Goal: Task Accomplishment & Management: Manage account settings

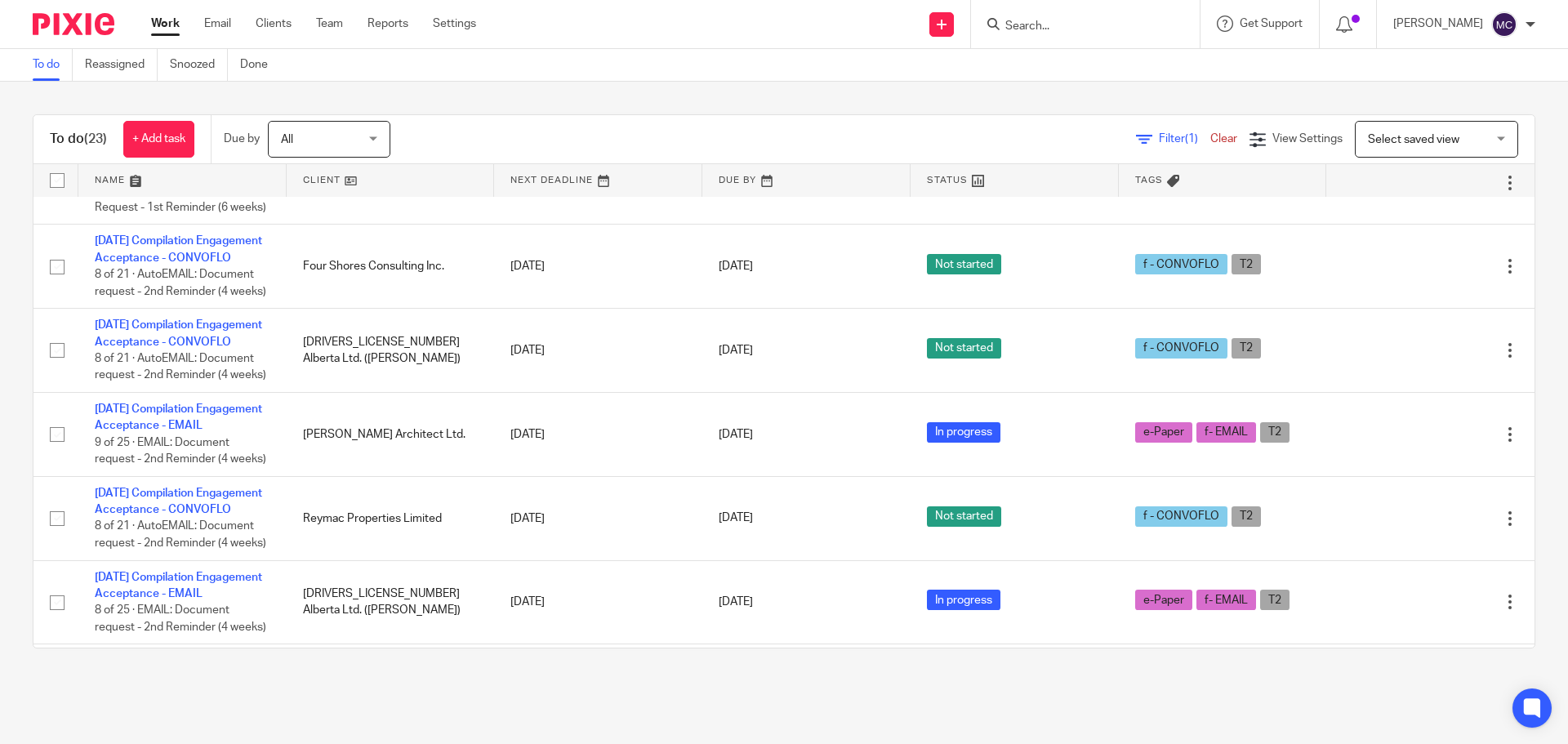
scroll to position [1530, 0]
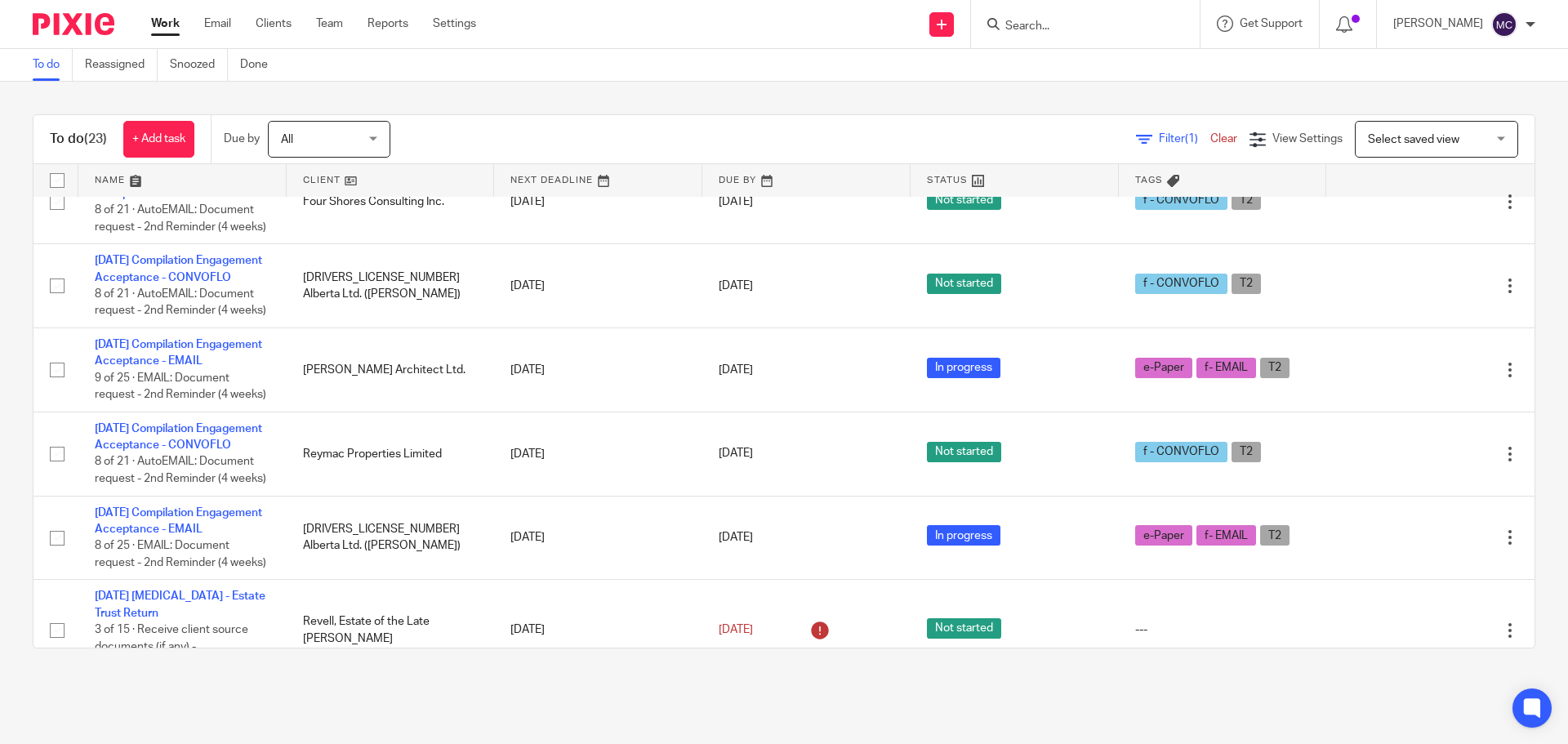
click at [187, 115] on link "[DATE] Compilation Engagement Acceptance - EMAIL" at bounding box center [178, 100] width 168 height 27
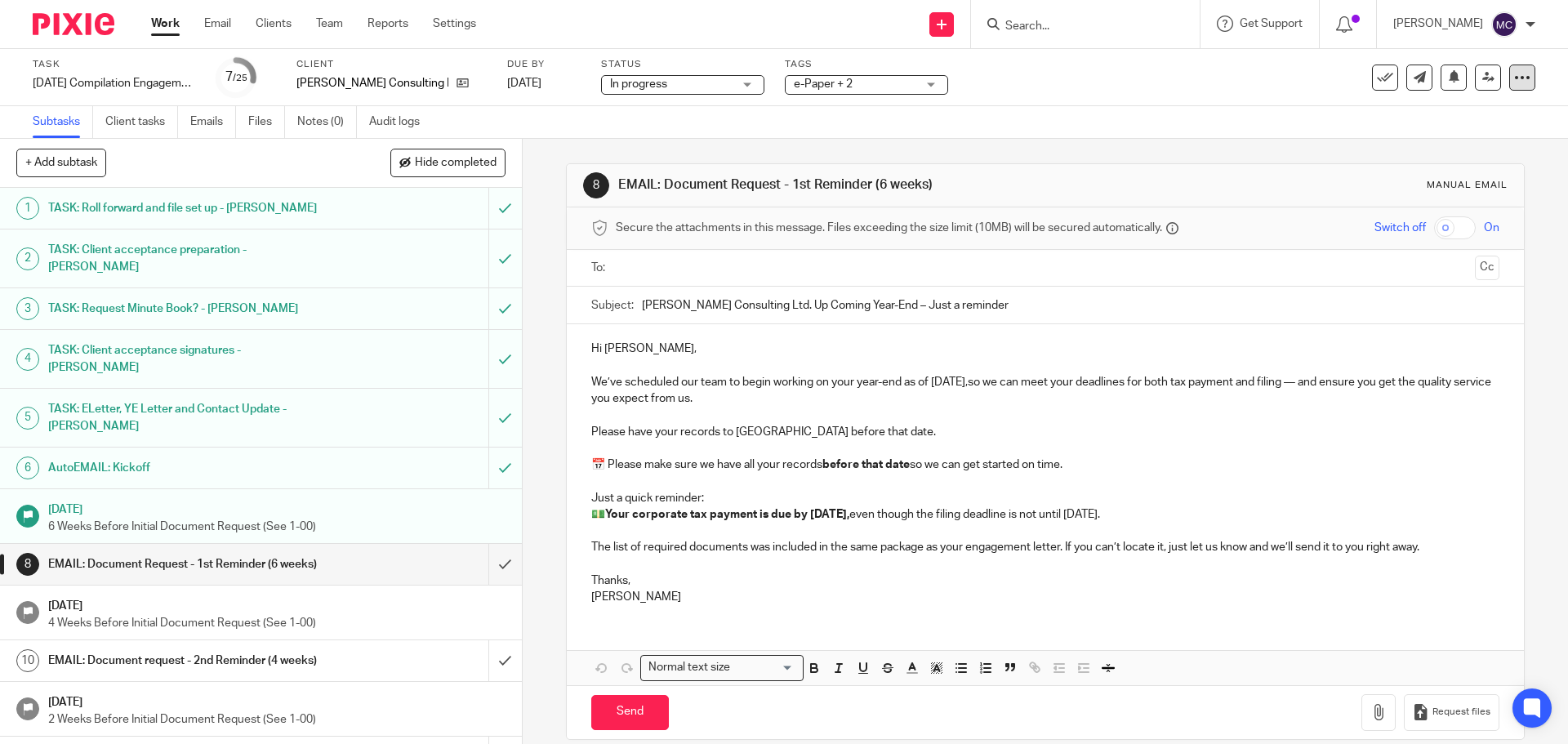
click at [1514, 74] on icon at bounding box center [1522, 78] width 17 height 17
click at [1449, 144] on link "Advanced task editor" at bounding box center [1459, 143] width 108 height 12
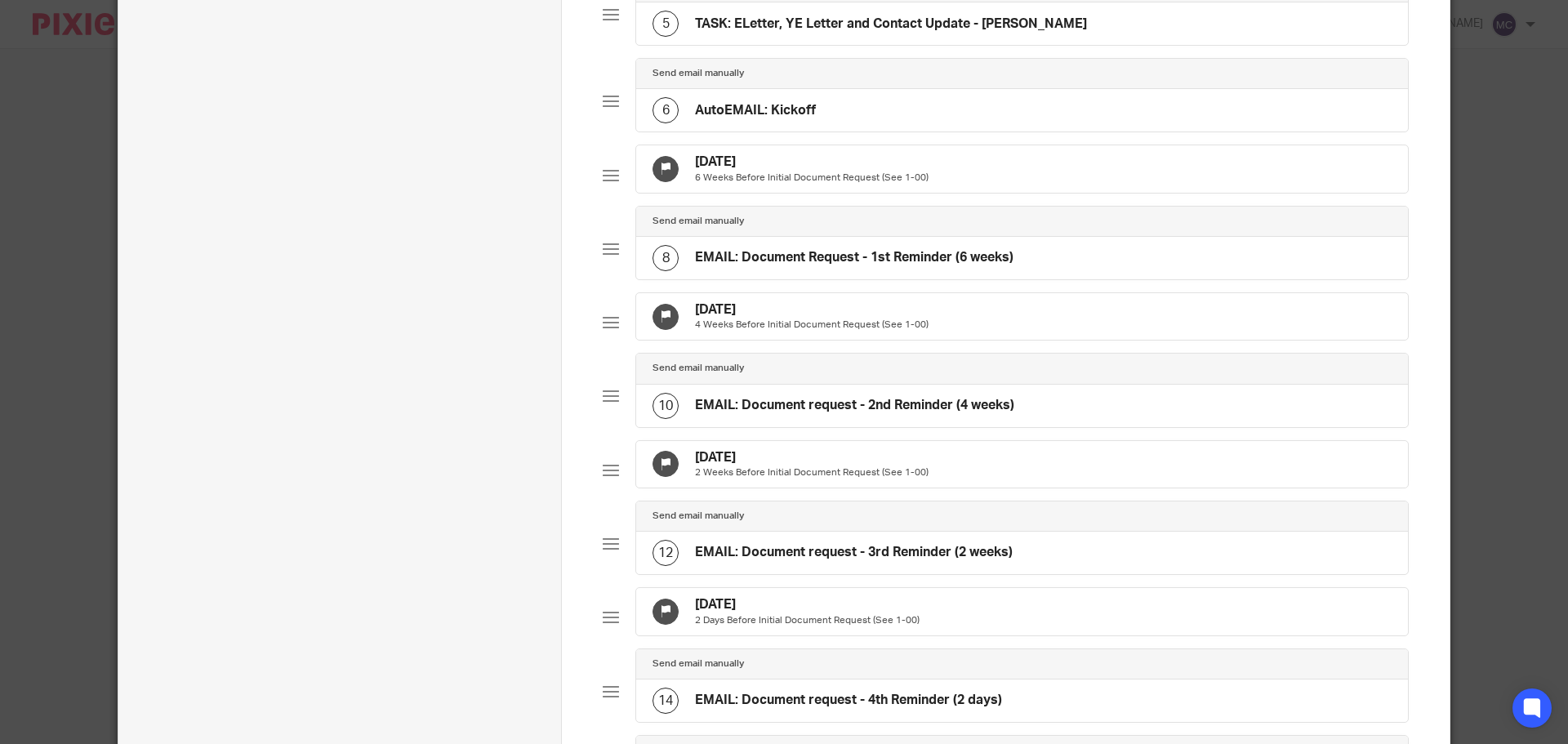
scroll to position [571, 0]
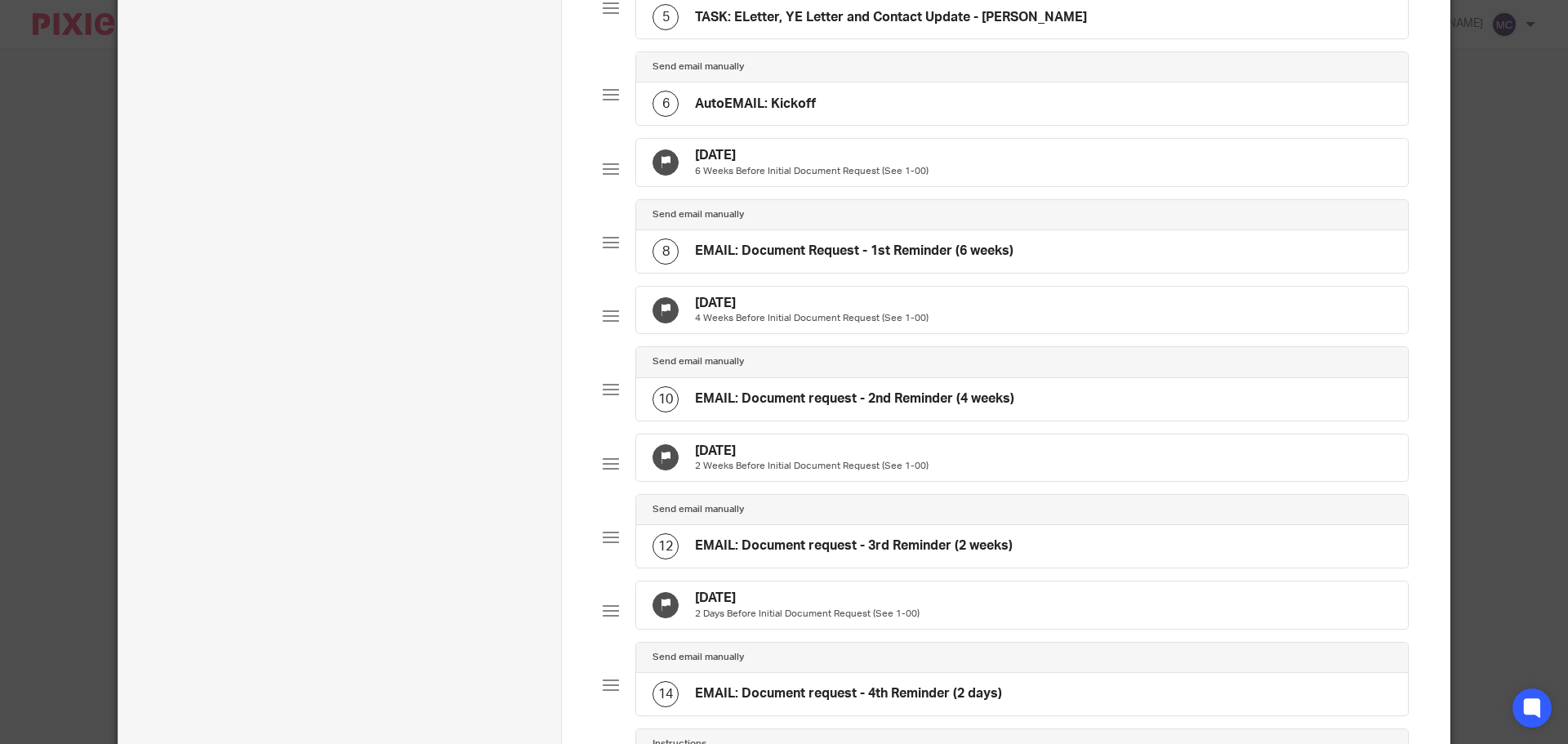
click at [739, 157] on h4 "Sep 15, 2025" at bounding box center [811, 155] width 233 height 17
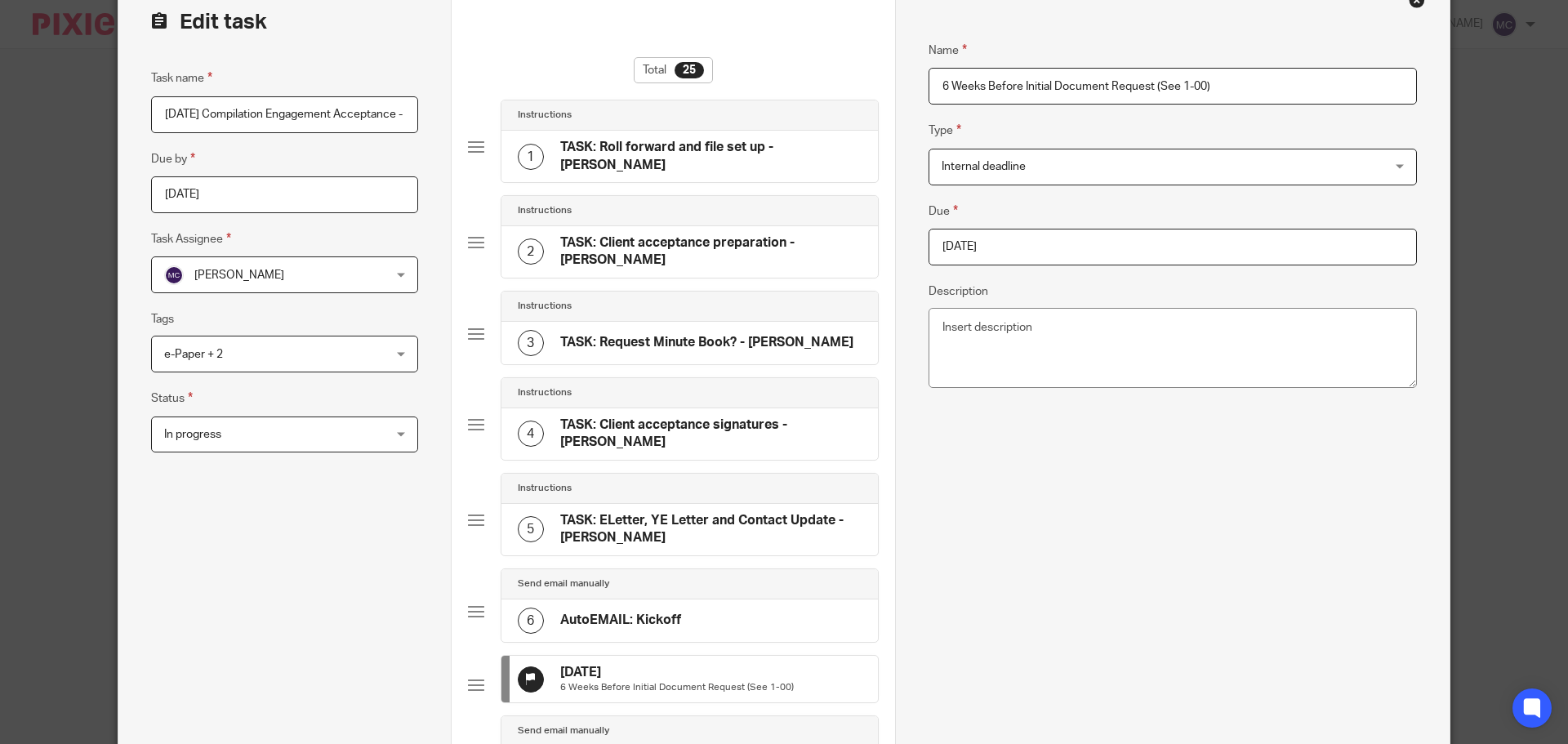
scroll to position [61, 0]
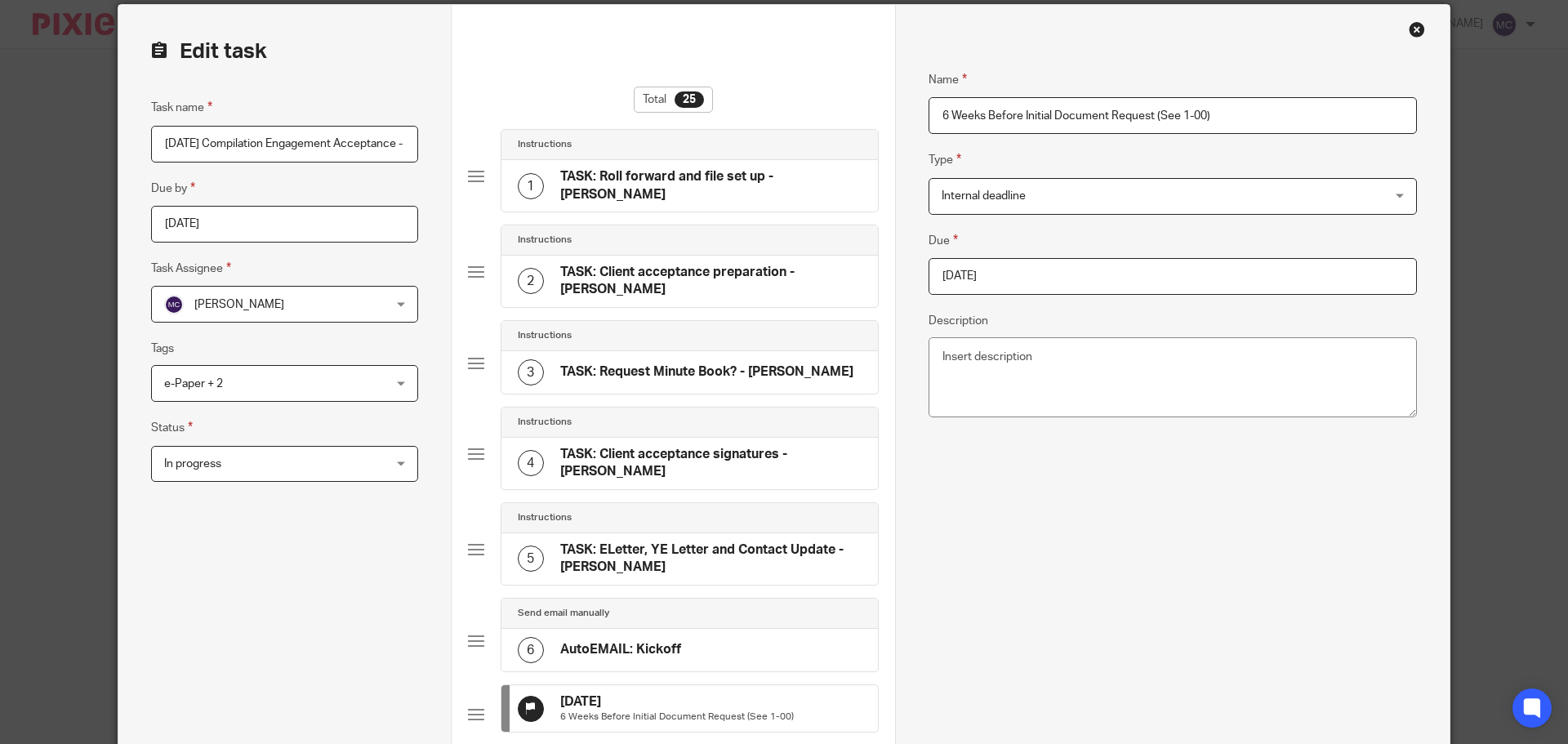
click at [1393, 198] on div "Internal deadline Internal deadline" at bounding box center [1172, 197] width 489 height 36
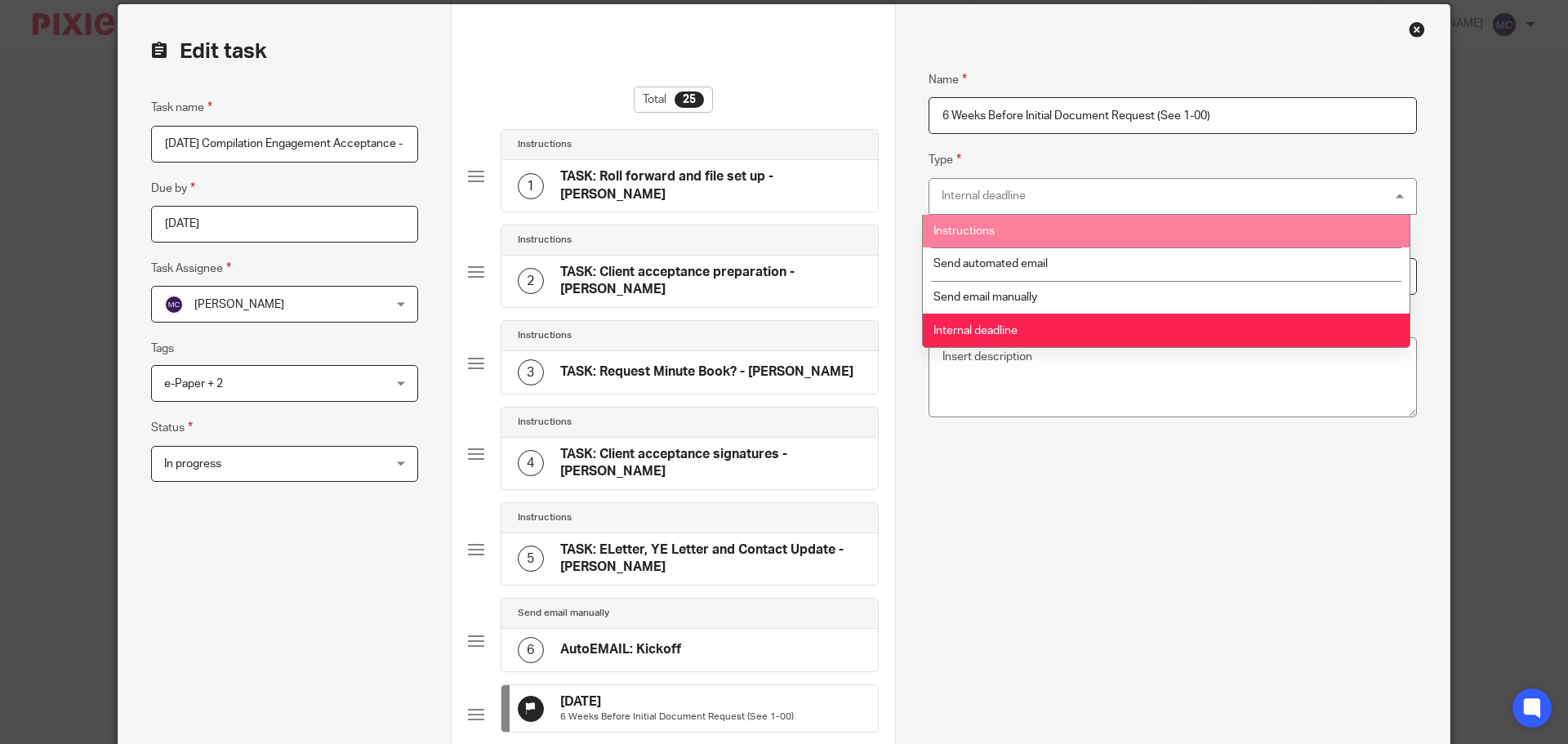
click at [1365, 221] on li "Instructions" at bounding box center [1166, 231] width 487 height 33
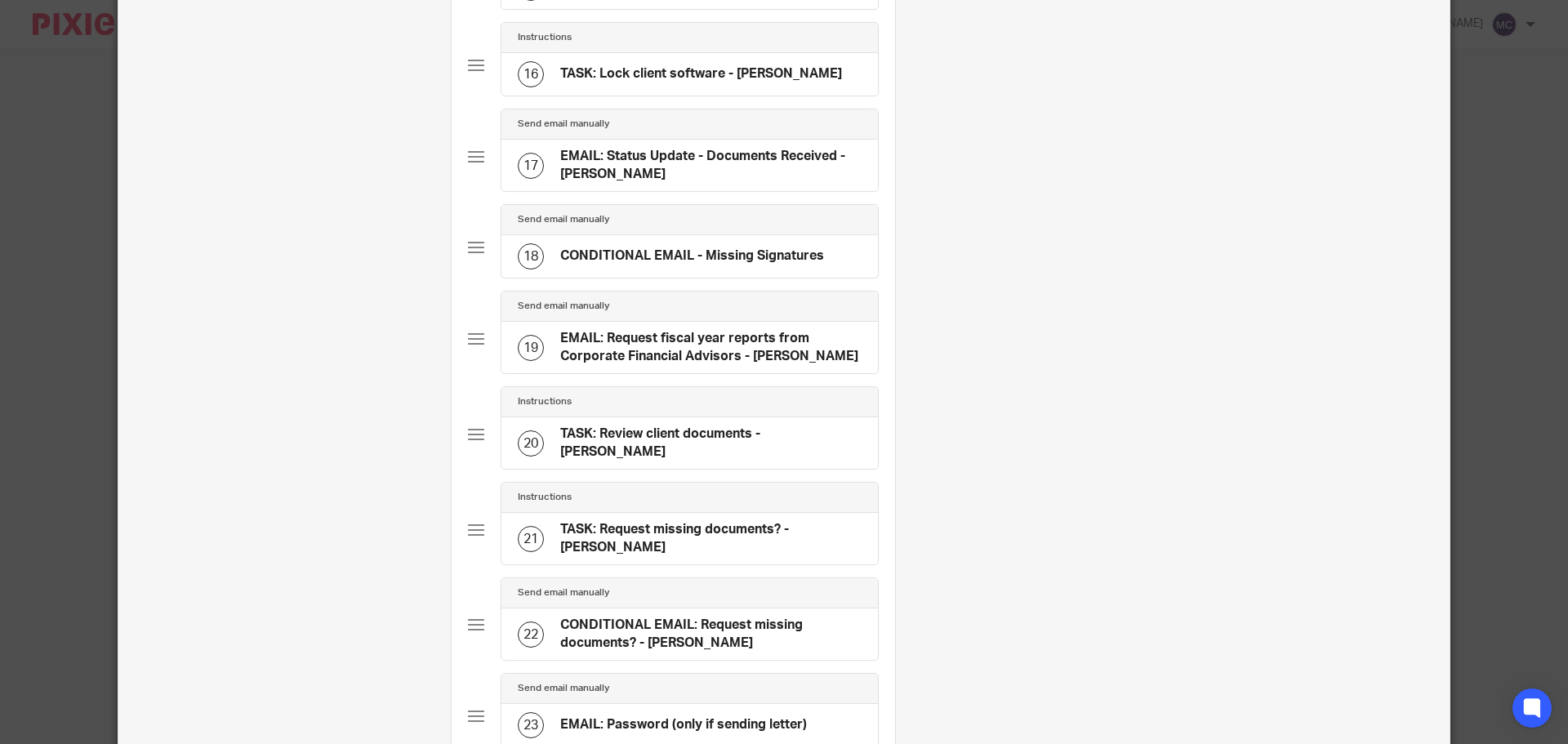
scroll to position [1961, 0]
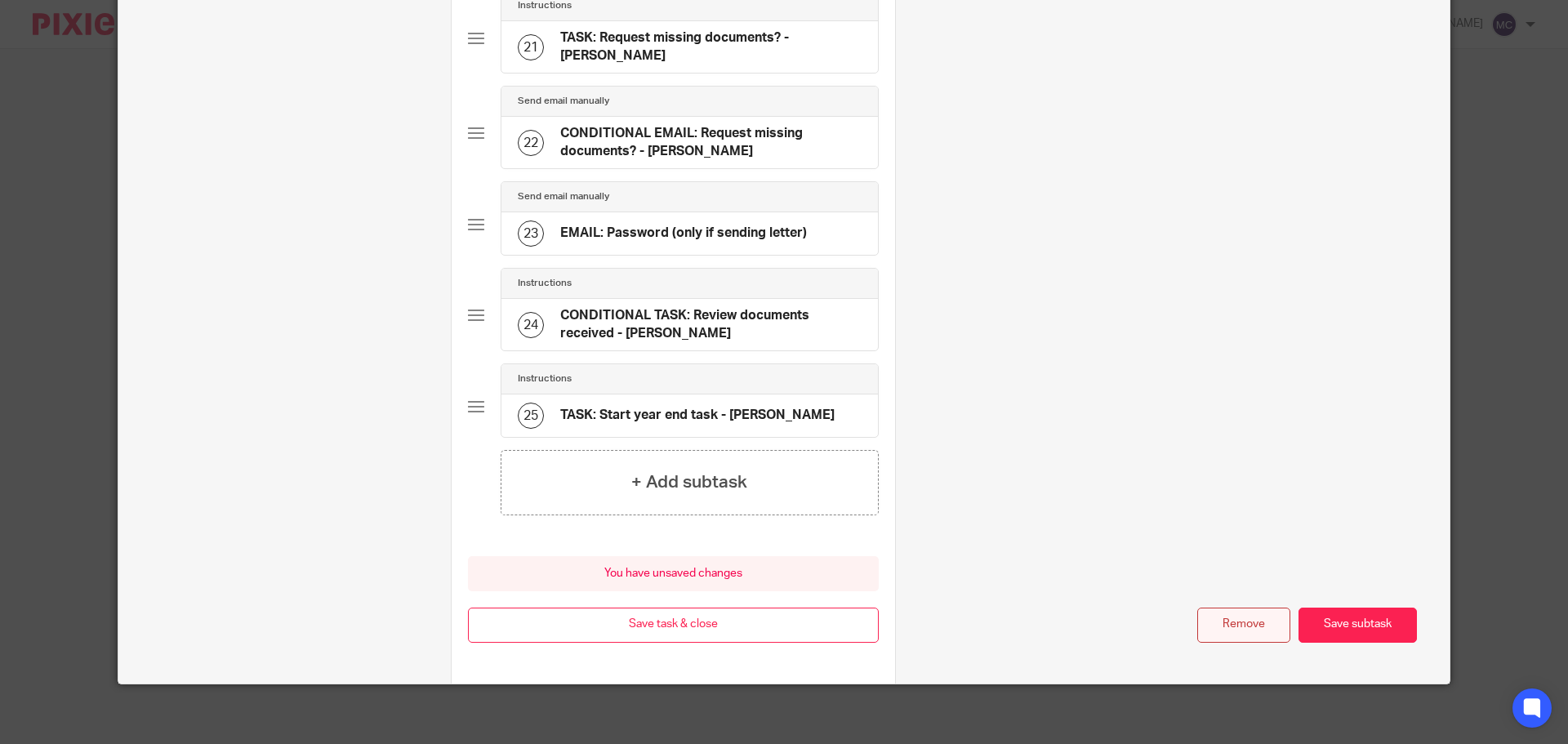
click at [1236, 615] on button "Remove" at bounding box center [1244, 625] width 93 height 35
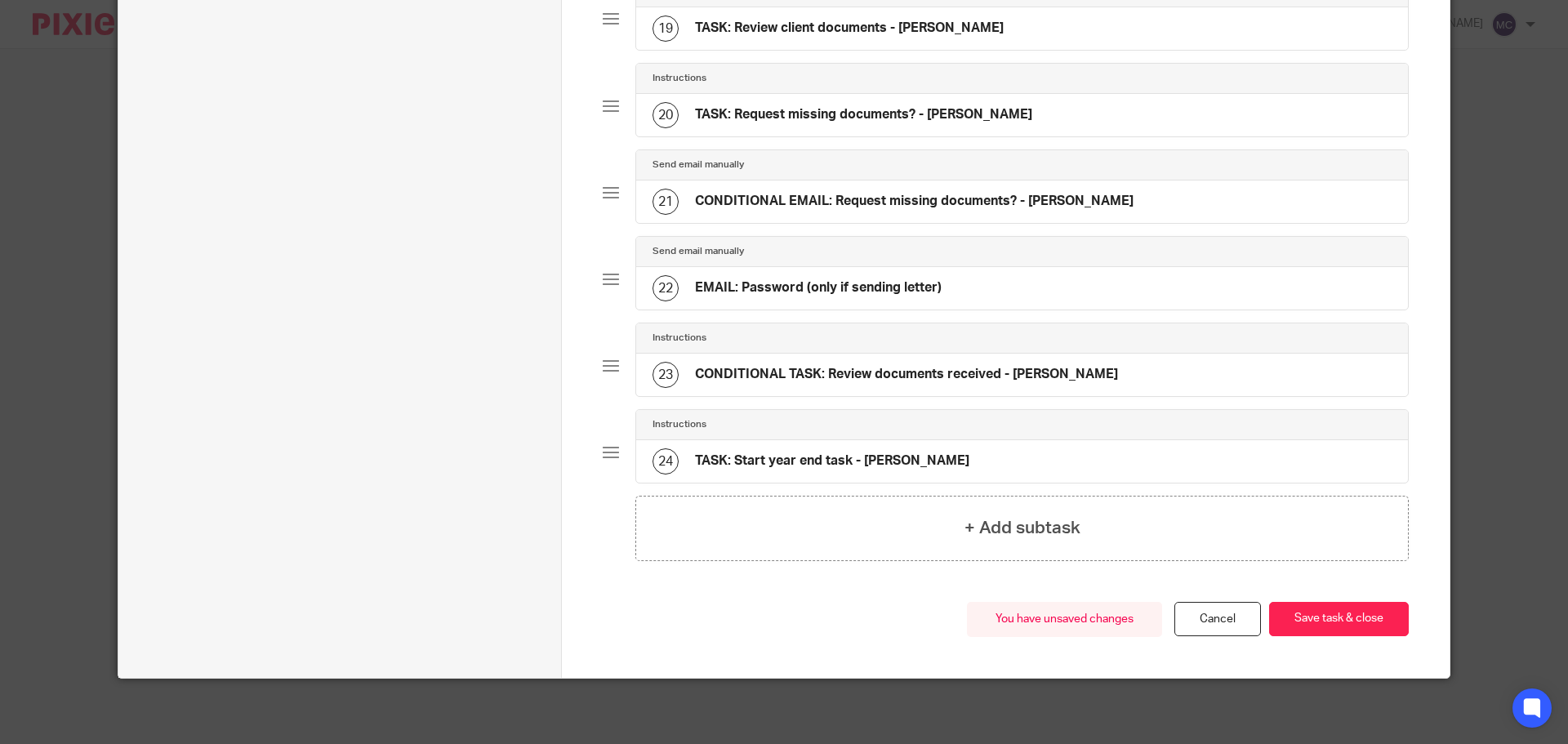
scroll to position [1734, 0]
click at [1319, 615] on button "Save task & close" at bounding box center [1338, 619] width 139 height 35
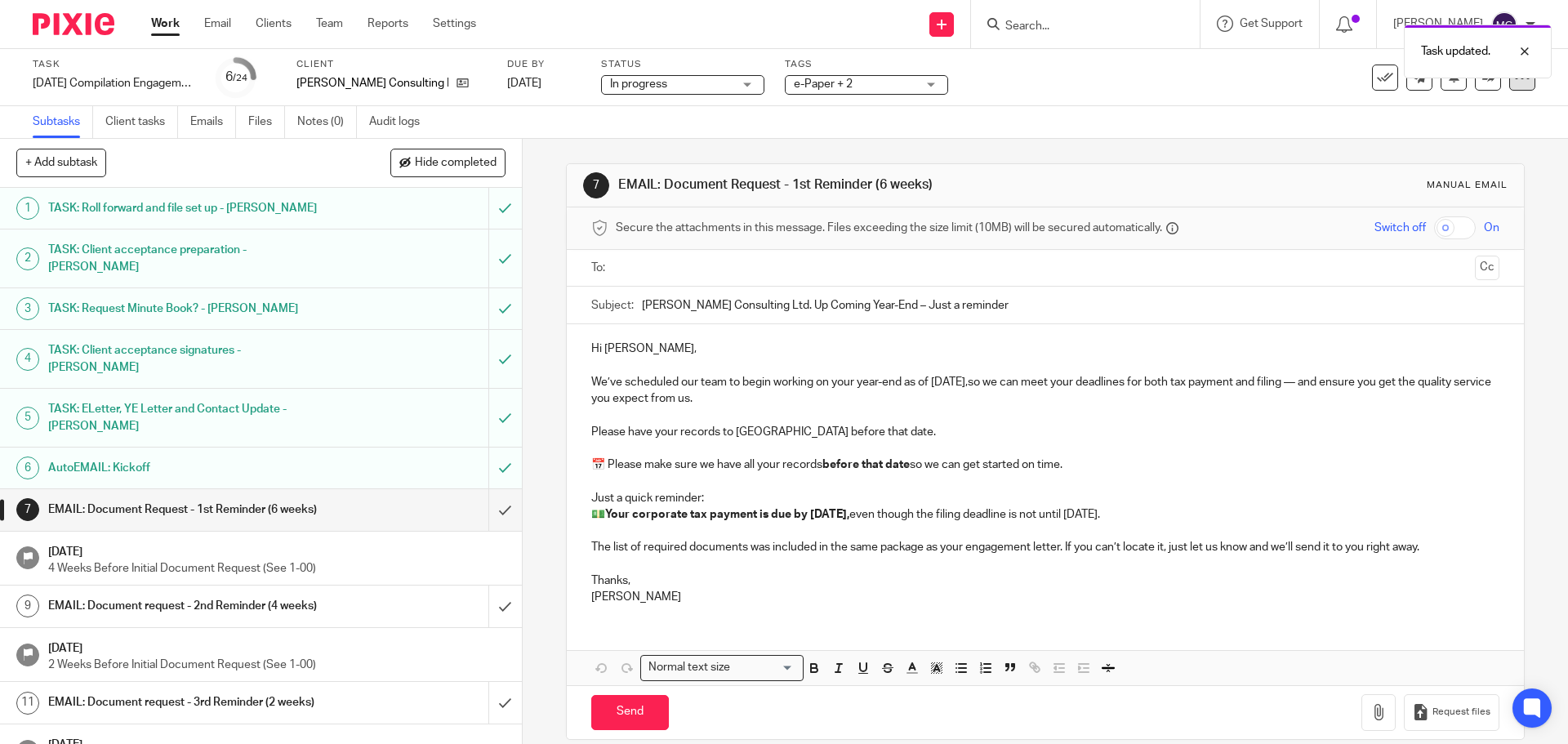
click at [1514, 82] on icon at bounding box center [1522, 78] width 17 height 17
click at [1497, 137] on link "Advanced task editor" at bounding box center [1459, 143] width 108 height 12
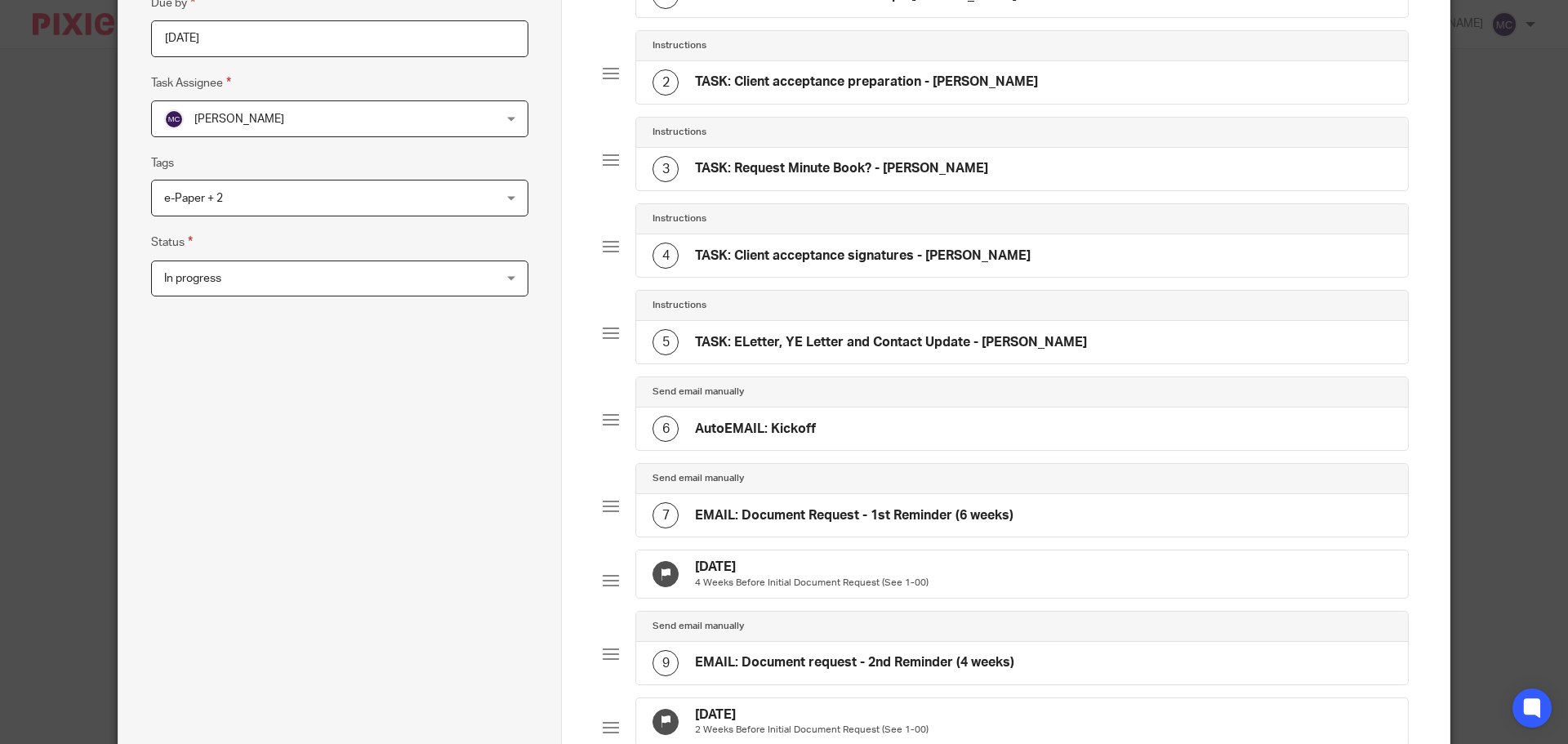
scroll to position [265, 0]
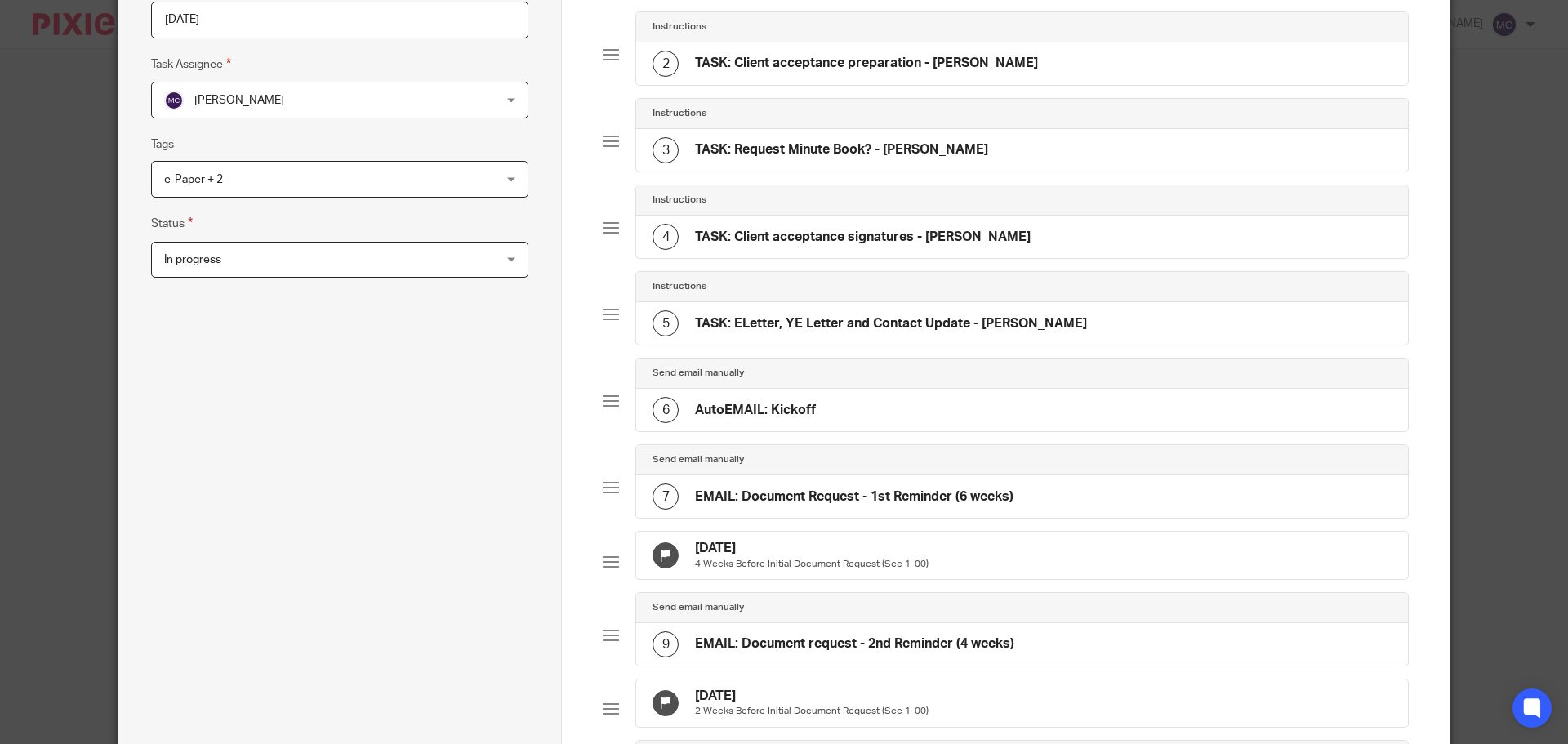
click at [752, 500] on h4 "EMAIL: Document Request - 1st Reminder (6 weeks)" at bounding box center [855, 497] width 319 height 17
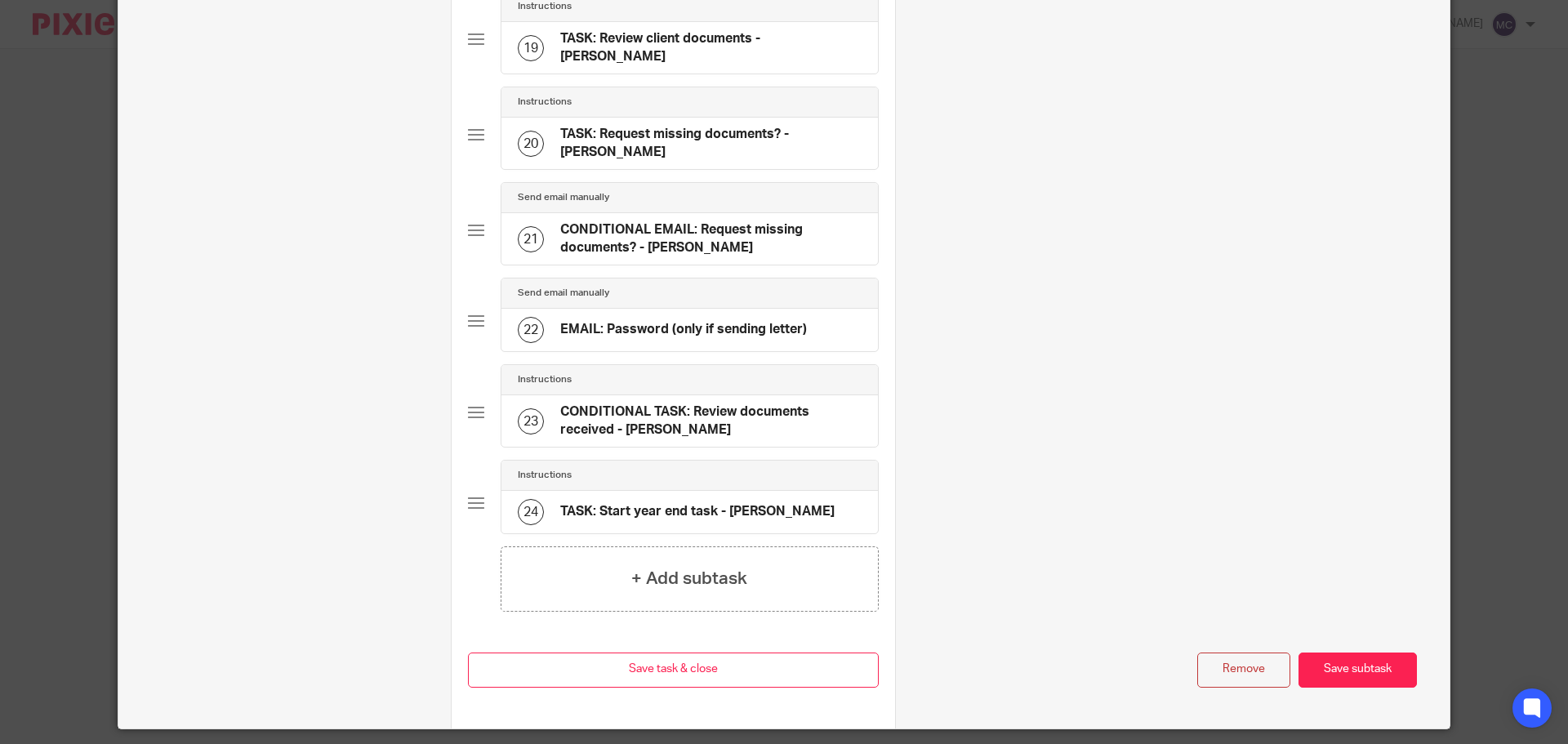
scroll to position [1815, 0]
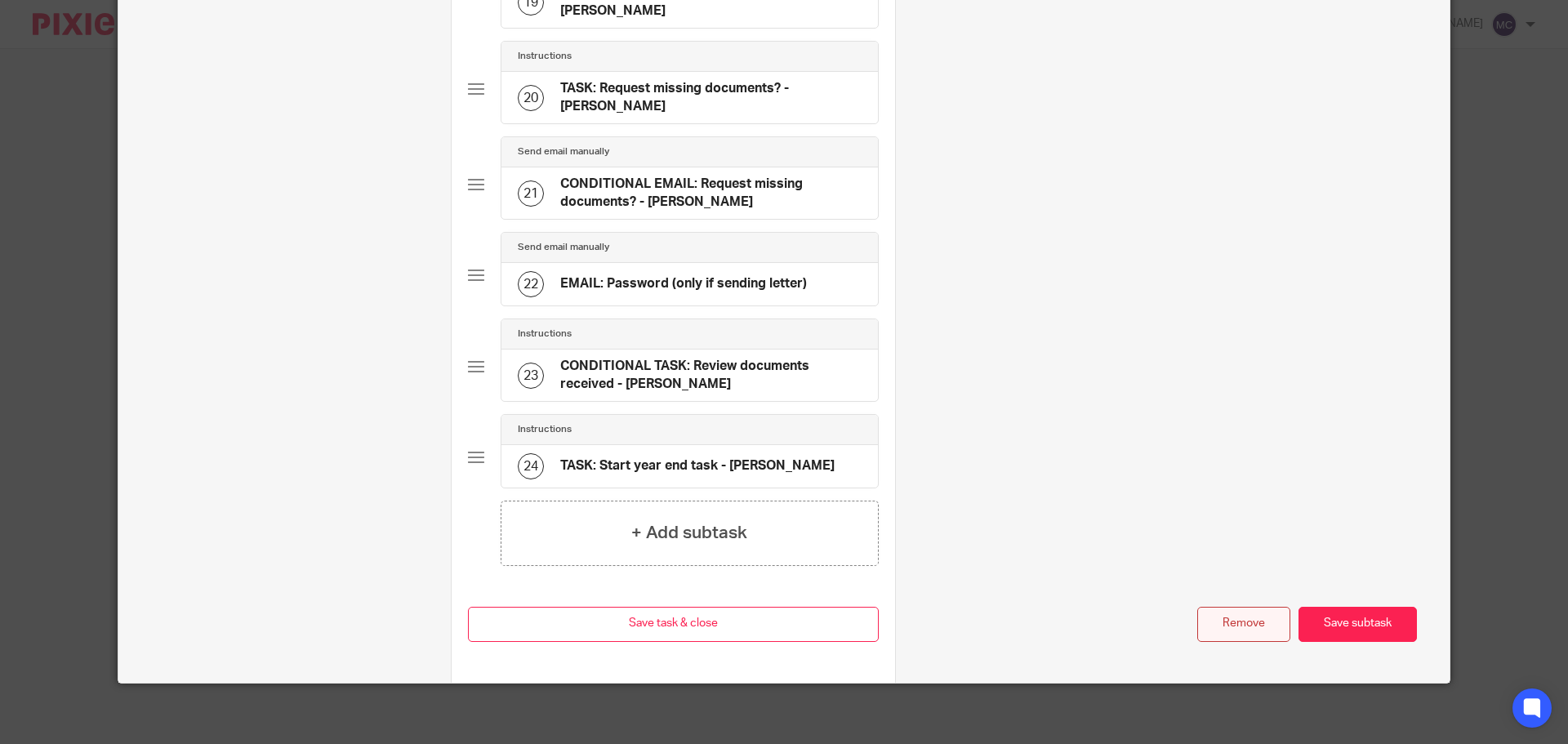
click at [1215, 618] on button "Remove" at bounding box center [1244, 624] width 93 height 35
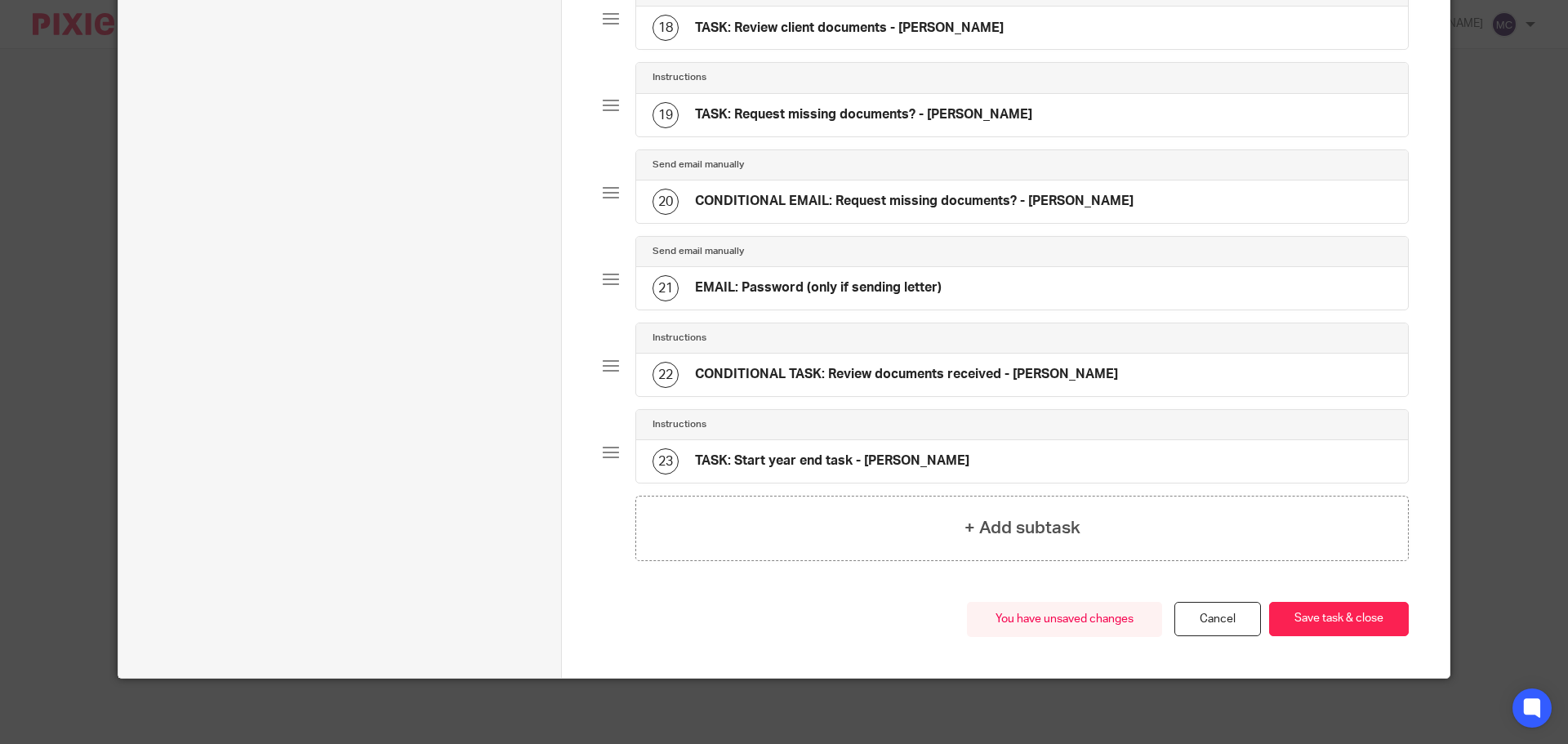
scroll to position [1648, 0]
click at [1277, 616] on button "Save task & close" at bounding box center [1338, 619] width 139 height 35
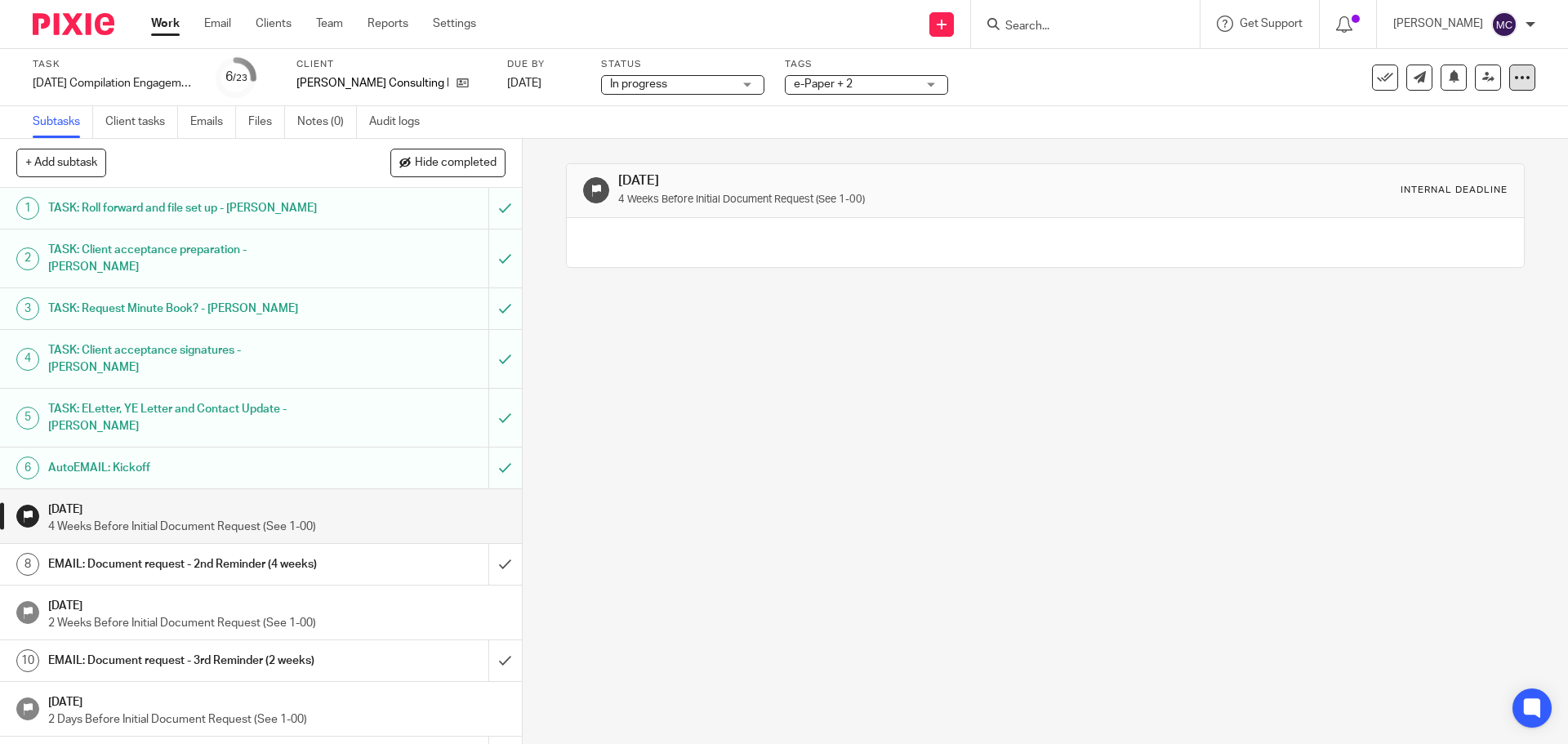
click at [1519, 80] on div at bounding box center [1522, 77] width 26 height 26
click at [1443, 148] on link "Advanced task editor" at bounding box center [1459, 143] width 108 height 12
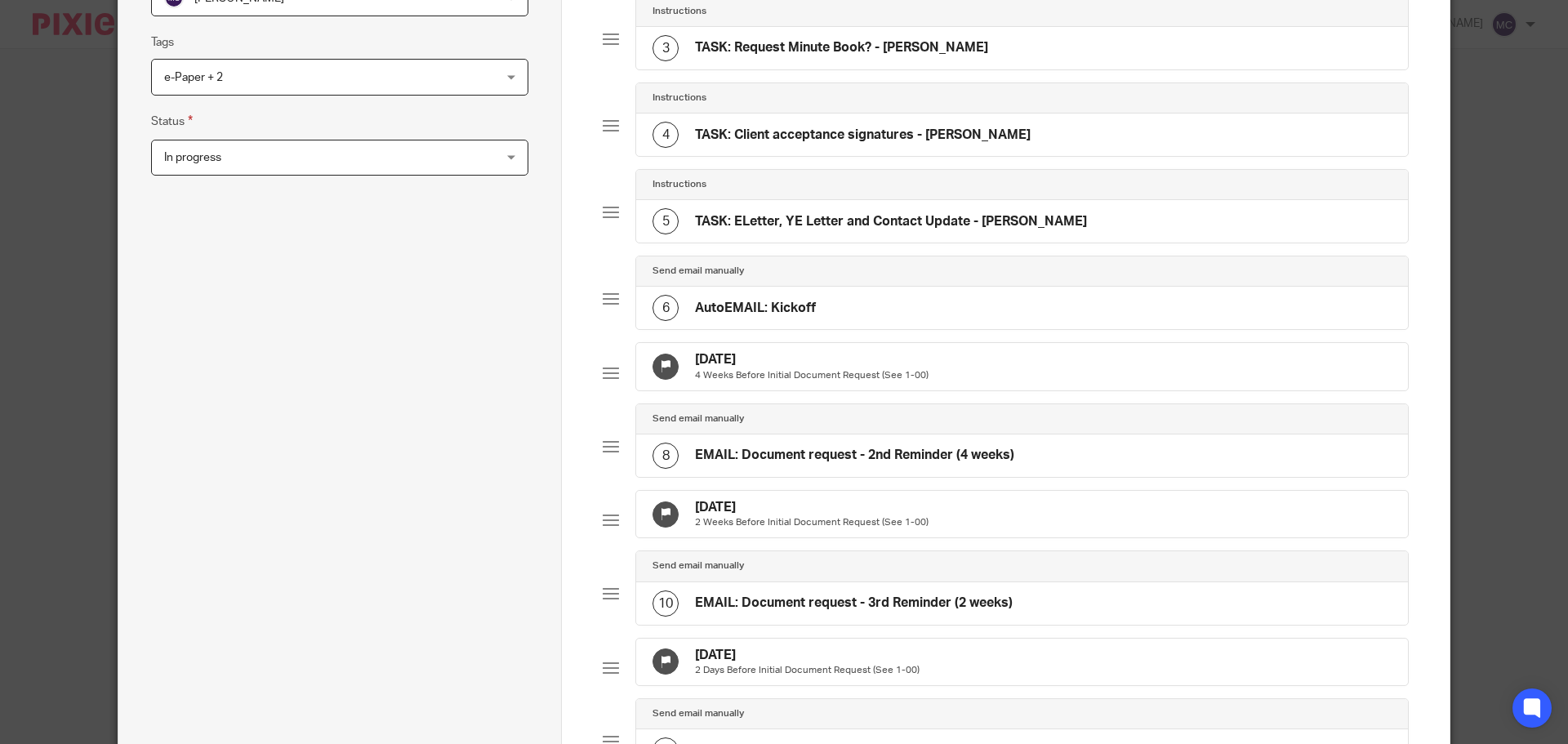
scroll to position [387, 0]
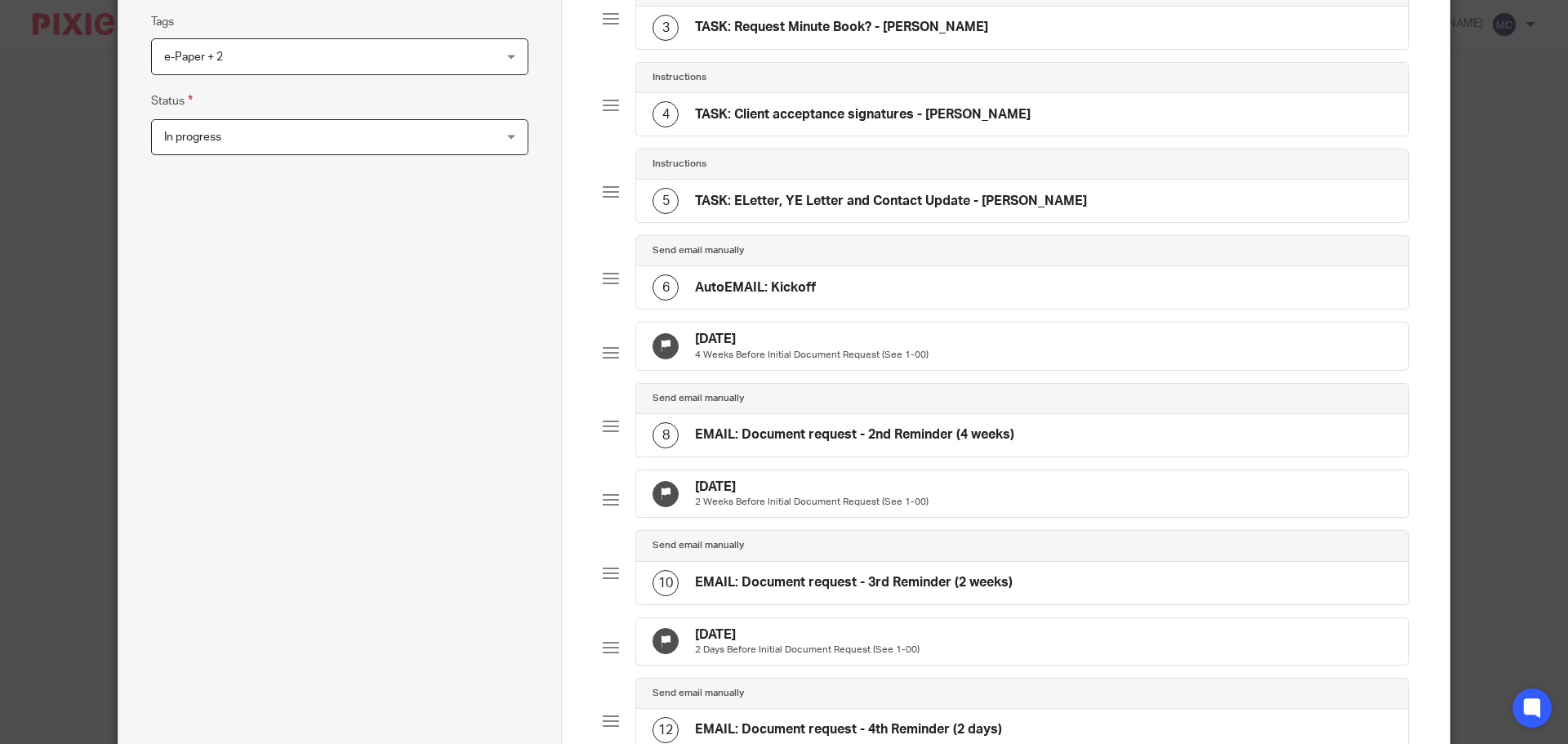
click at [845, 360] on p "4 Weeks Before Initial Document Request (See 1-00)" at bounding box center [811, 355] width 233 height 13
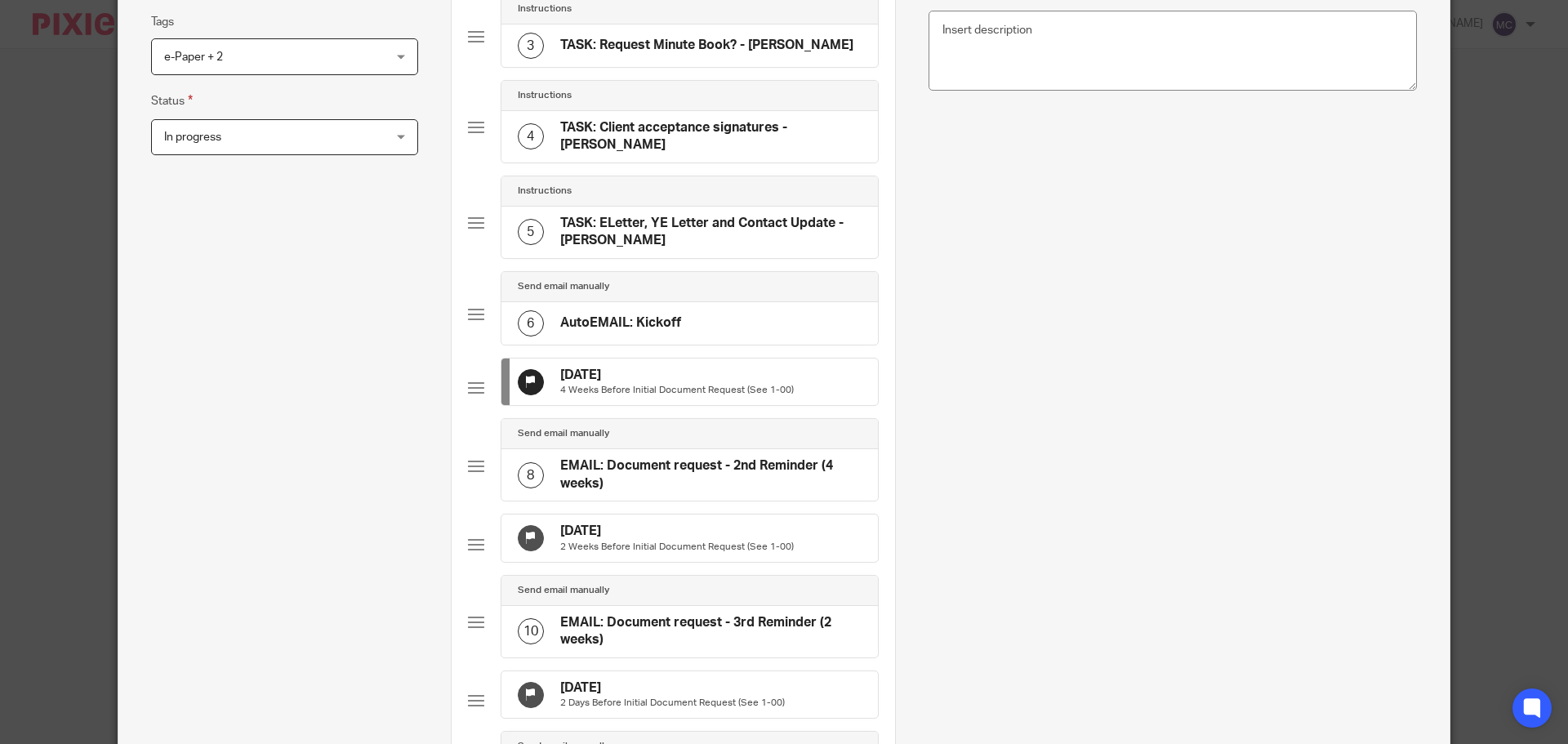
scroll to position [0, 0]
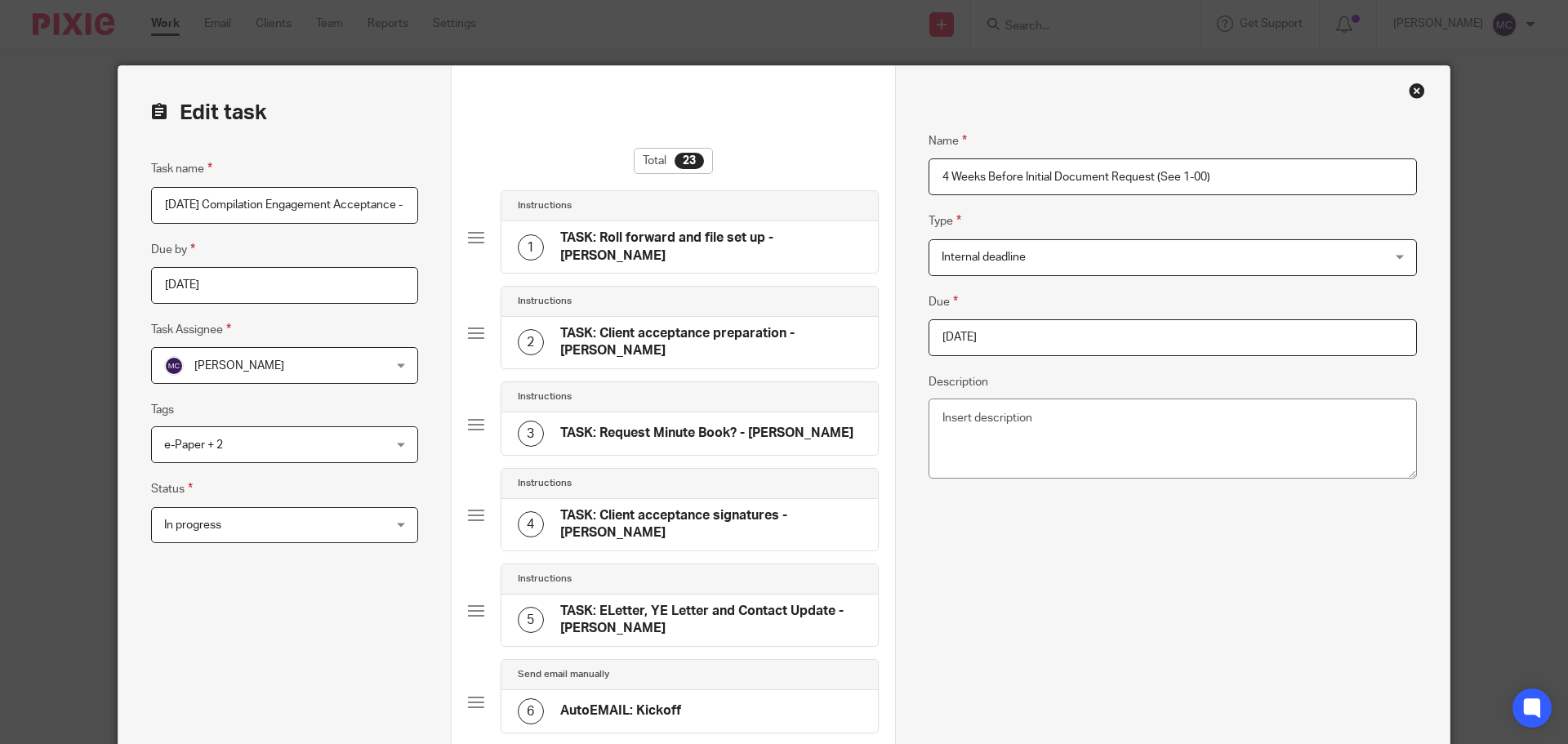
click at [1059, 252] on span "Internal deadline" at bounding box center [1132, 256] width 380 height 34
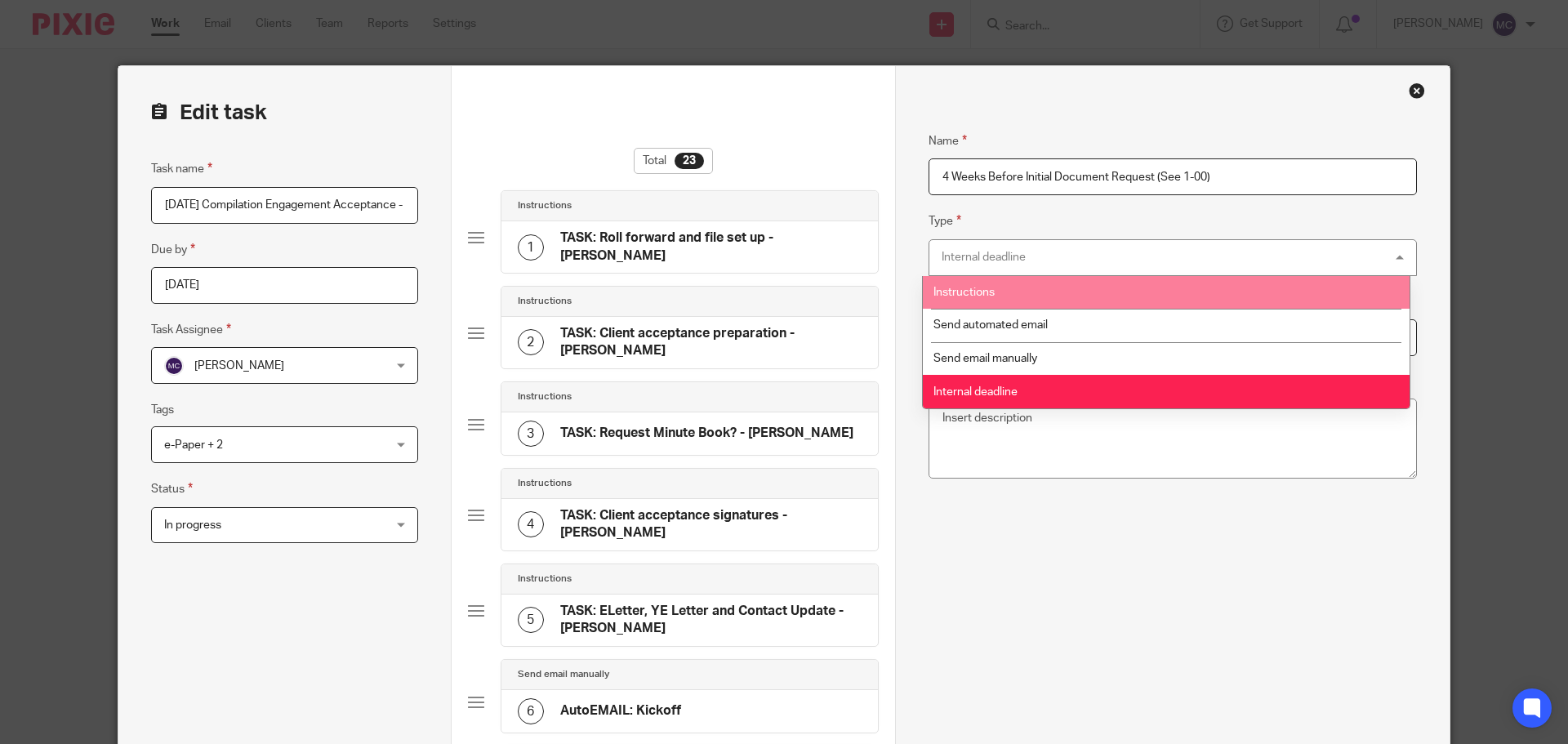
click at [1043, 298] on li "Instructions" at bounding box center [1166, 293] width 487 height 33
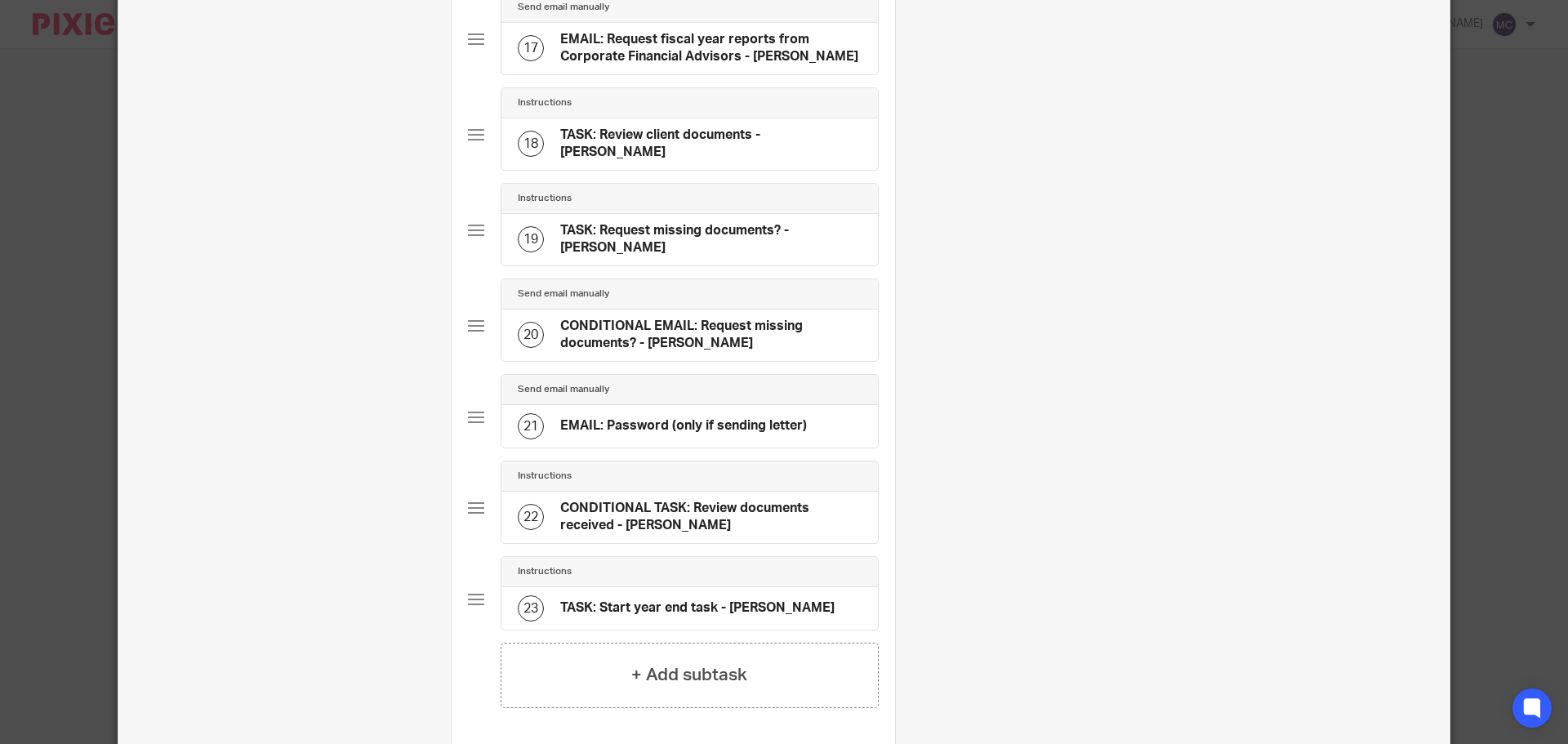
scroll to position [1792, 0]
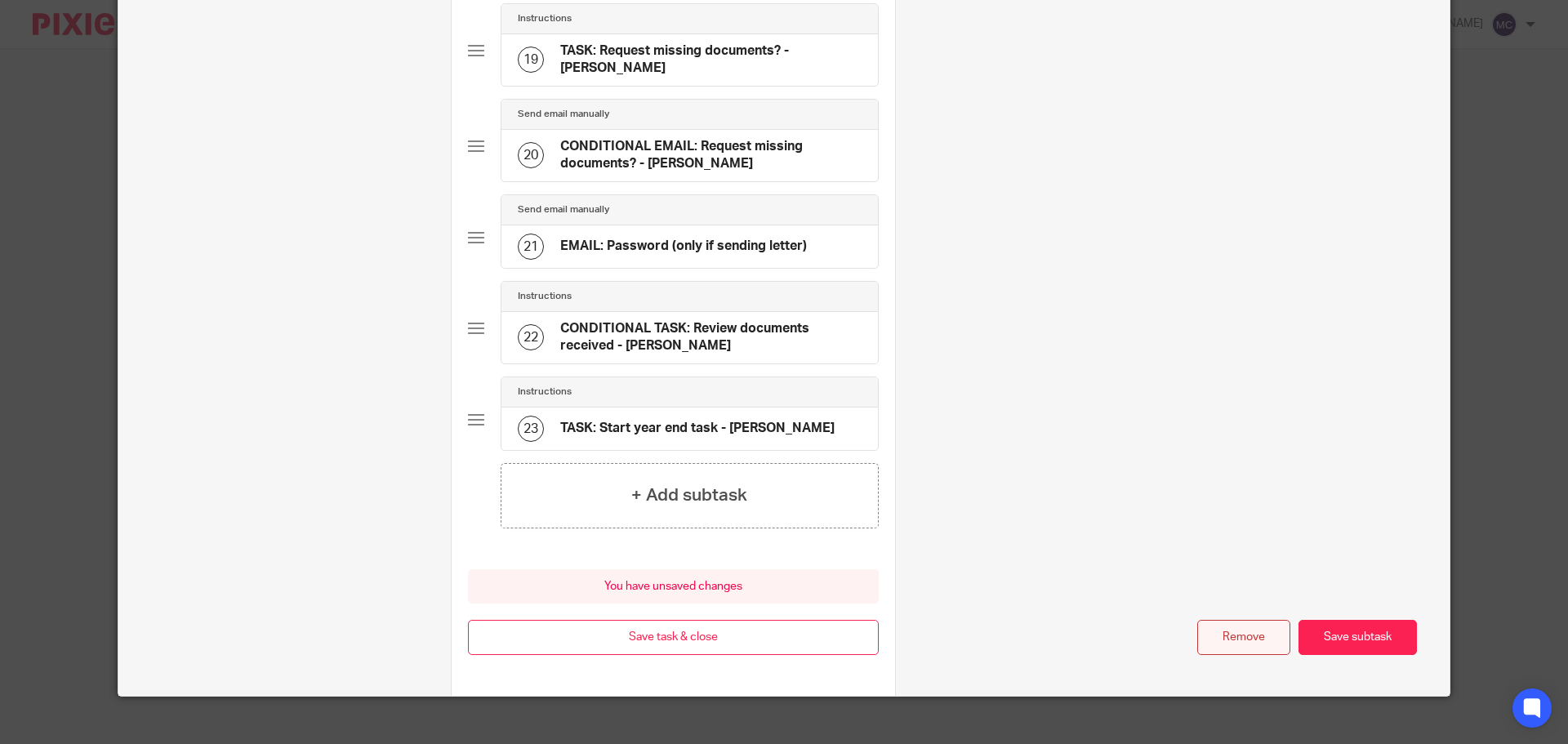
click at [1249, 623] on button "Remove" at bounding box center [1244, 637] width 93 height 35
type input "EMAIL: Document request - 2nd Reminder (4 weeks)"
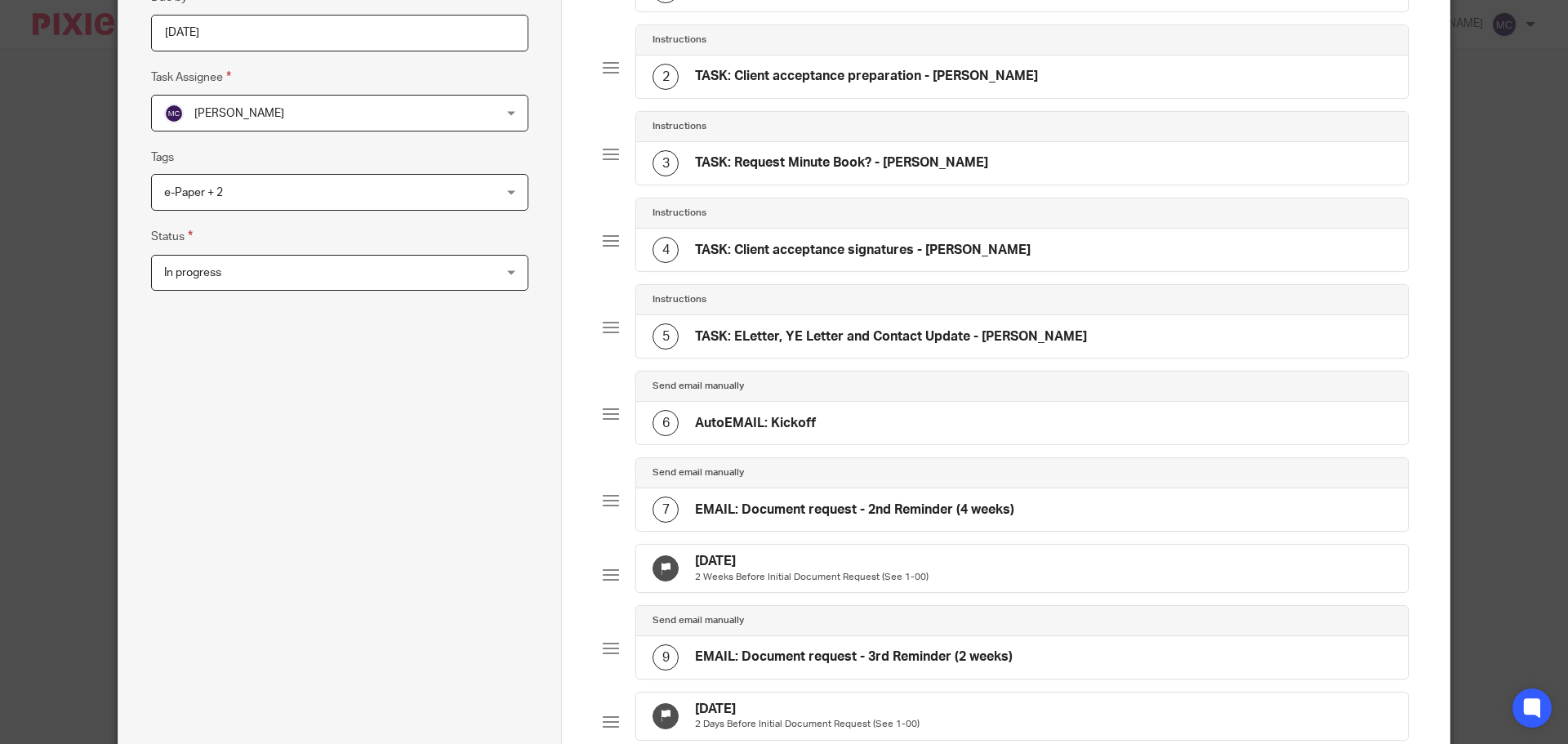
scroll to position [247, 0]
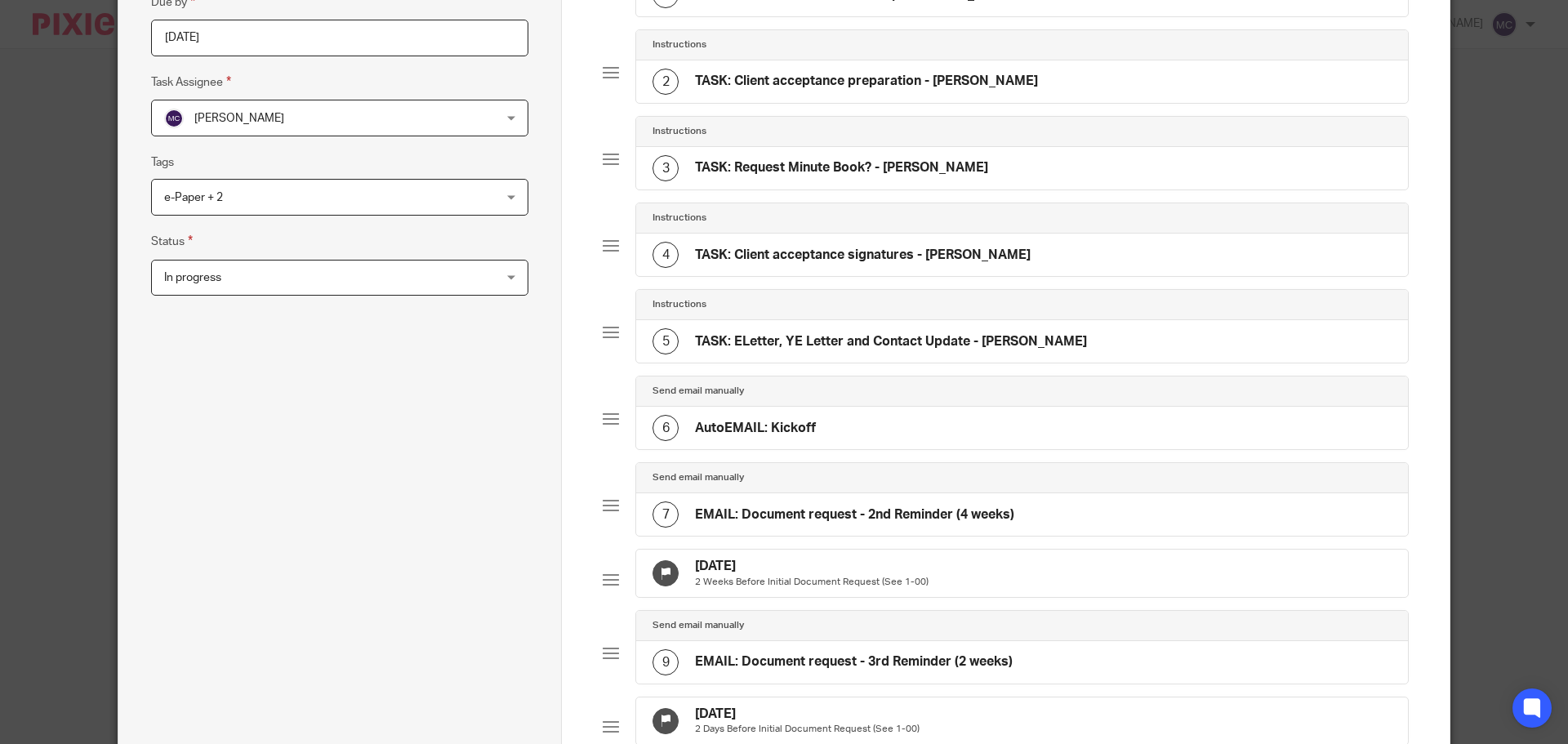
click at [784, 513] on h4 "EMAIL: Document request - 2nd Reminder (4 weeks)" at bounding box center [855, 514] width 319 height 17
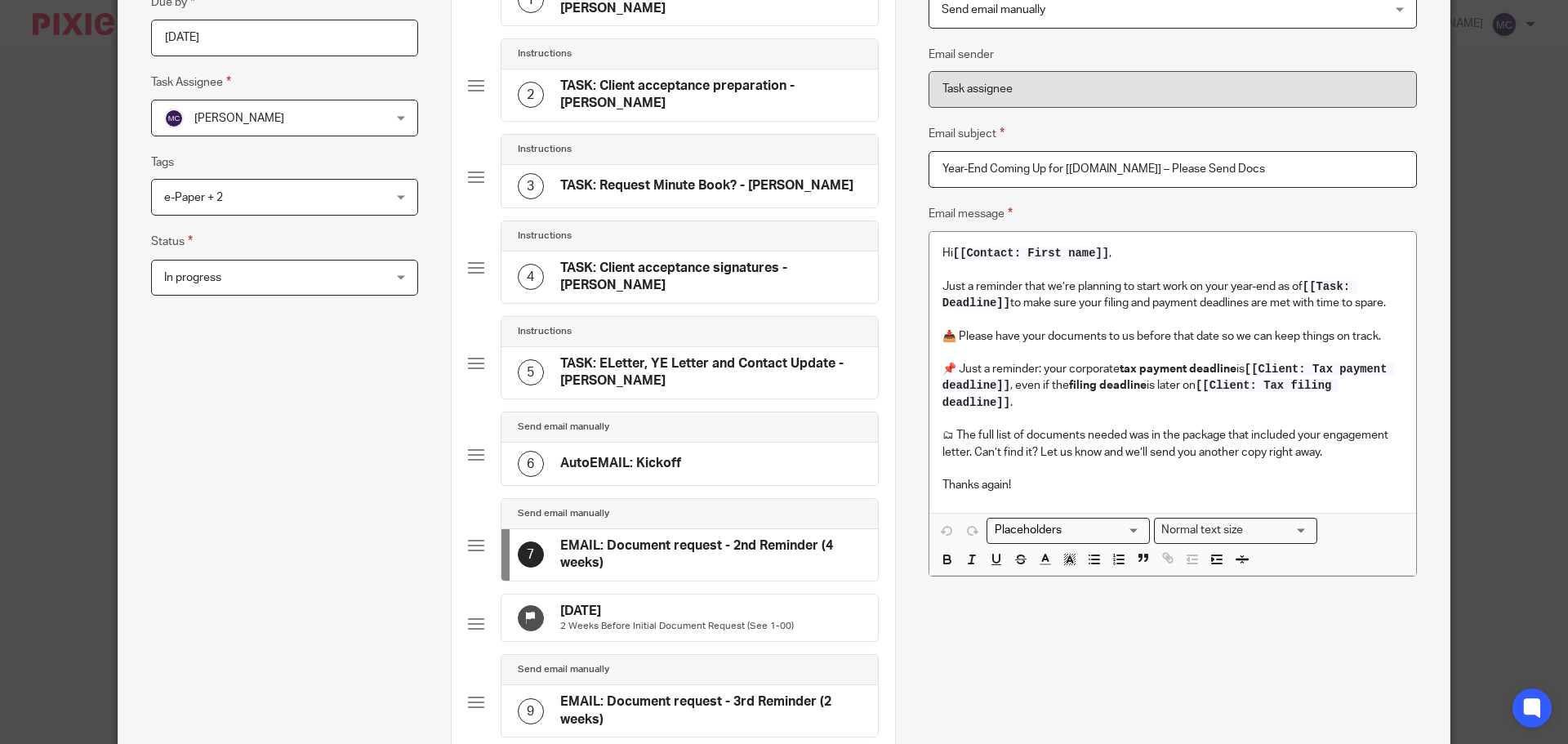
scroll to position [0, 0]
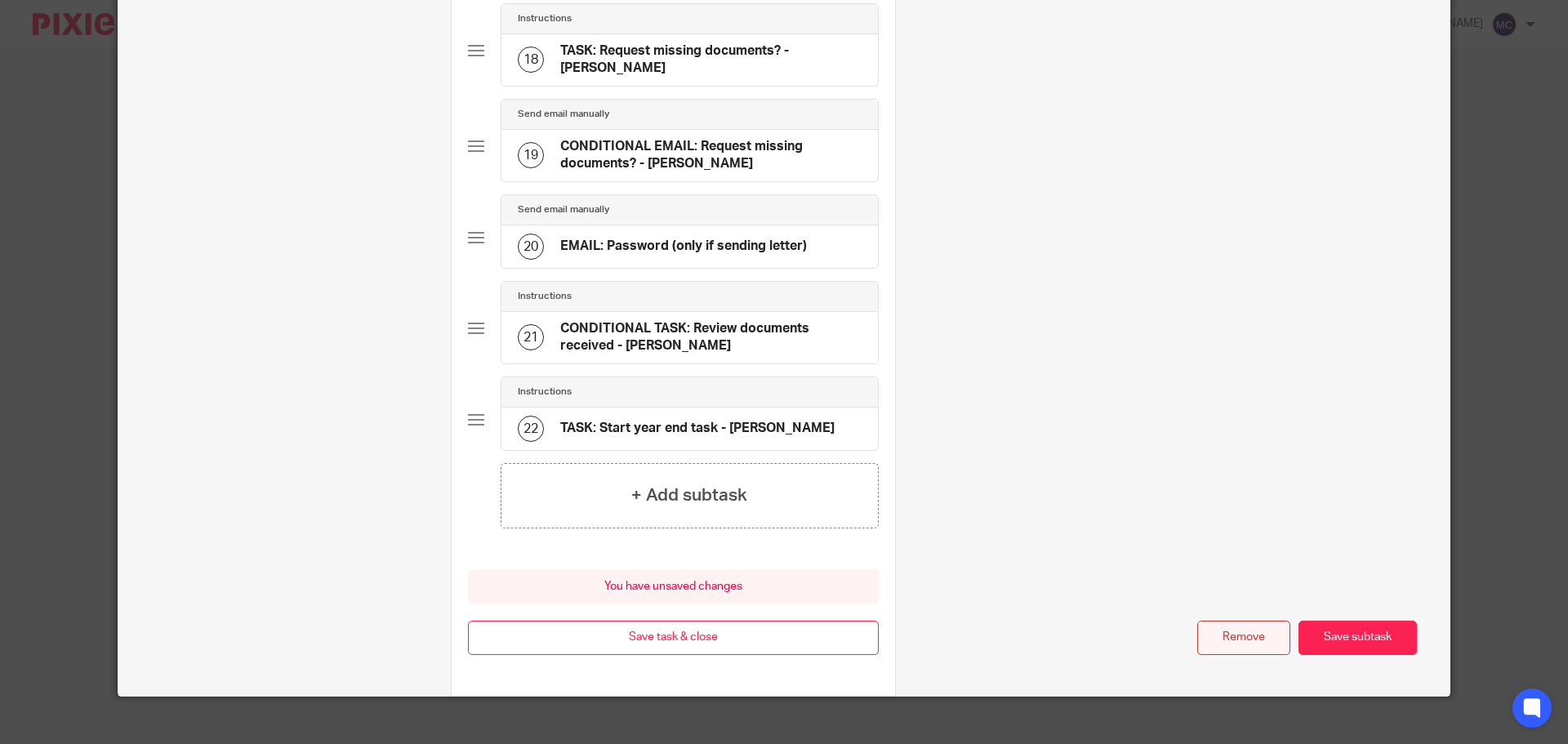
click at [1252, 620] on button "Remove" at bounding box center [1244, 638] width 93 height 35
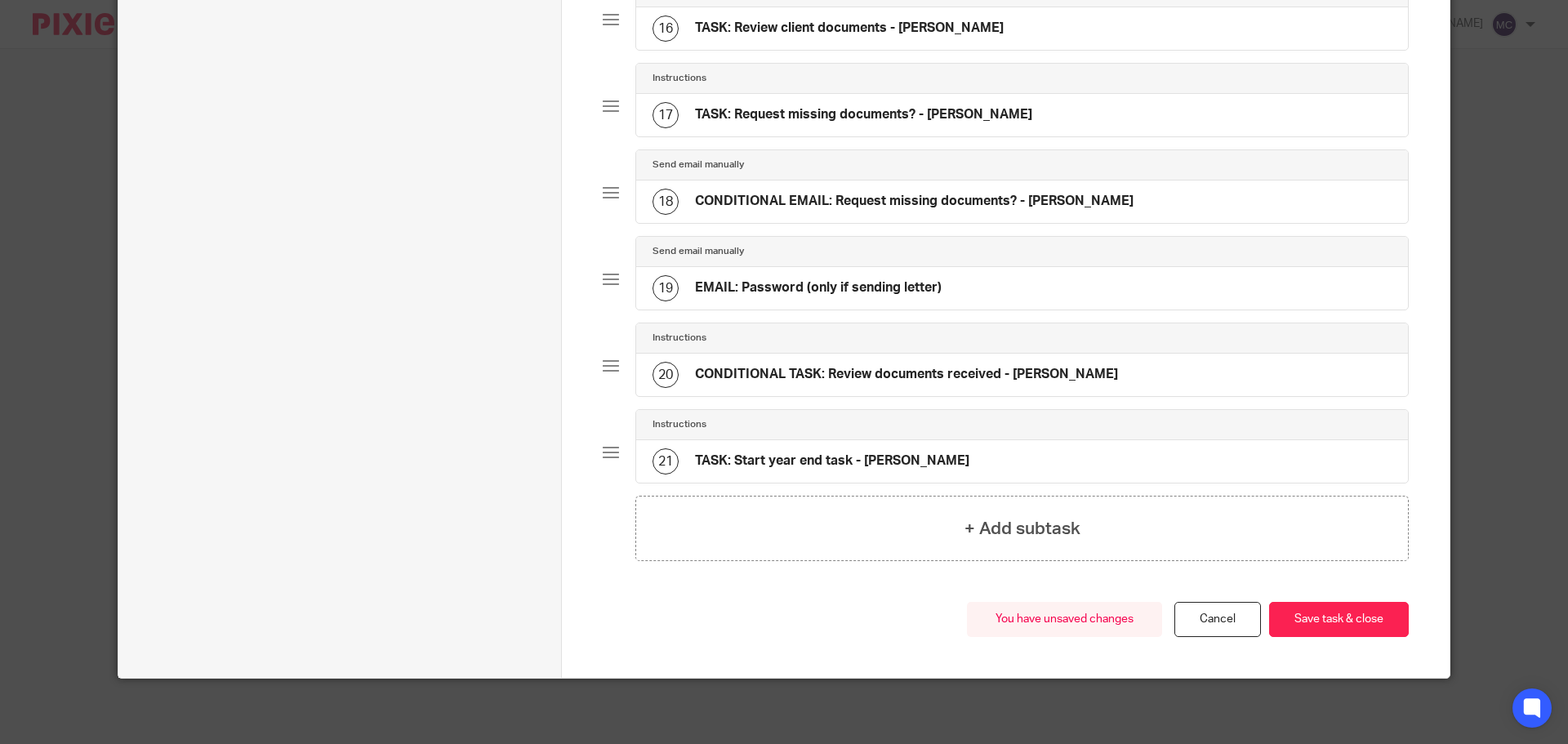
scroll to position [1487, 0]
click at [1325, 617] on button "Save task & close" at bounding box center [1338, 619] width 139 height 35
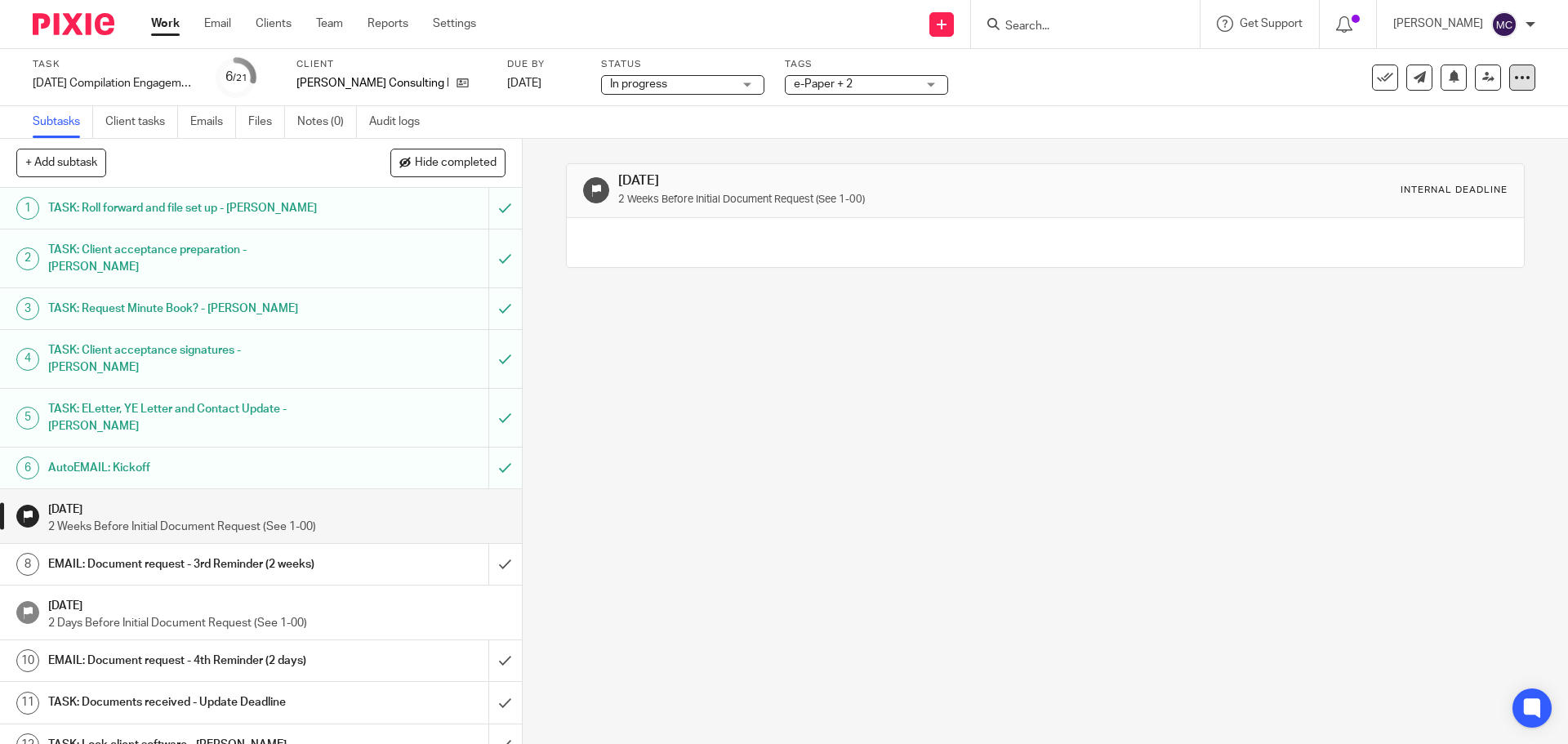
click at [1514, 82] on icon at bounding box center [1522, 78] width 17 height 17
click at [1468, 140] on link "Advanced task editor" at bounding box center [1459, 143] width 108 height 12
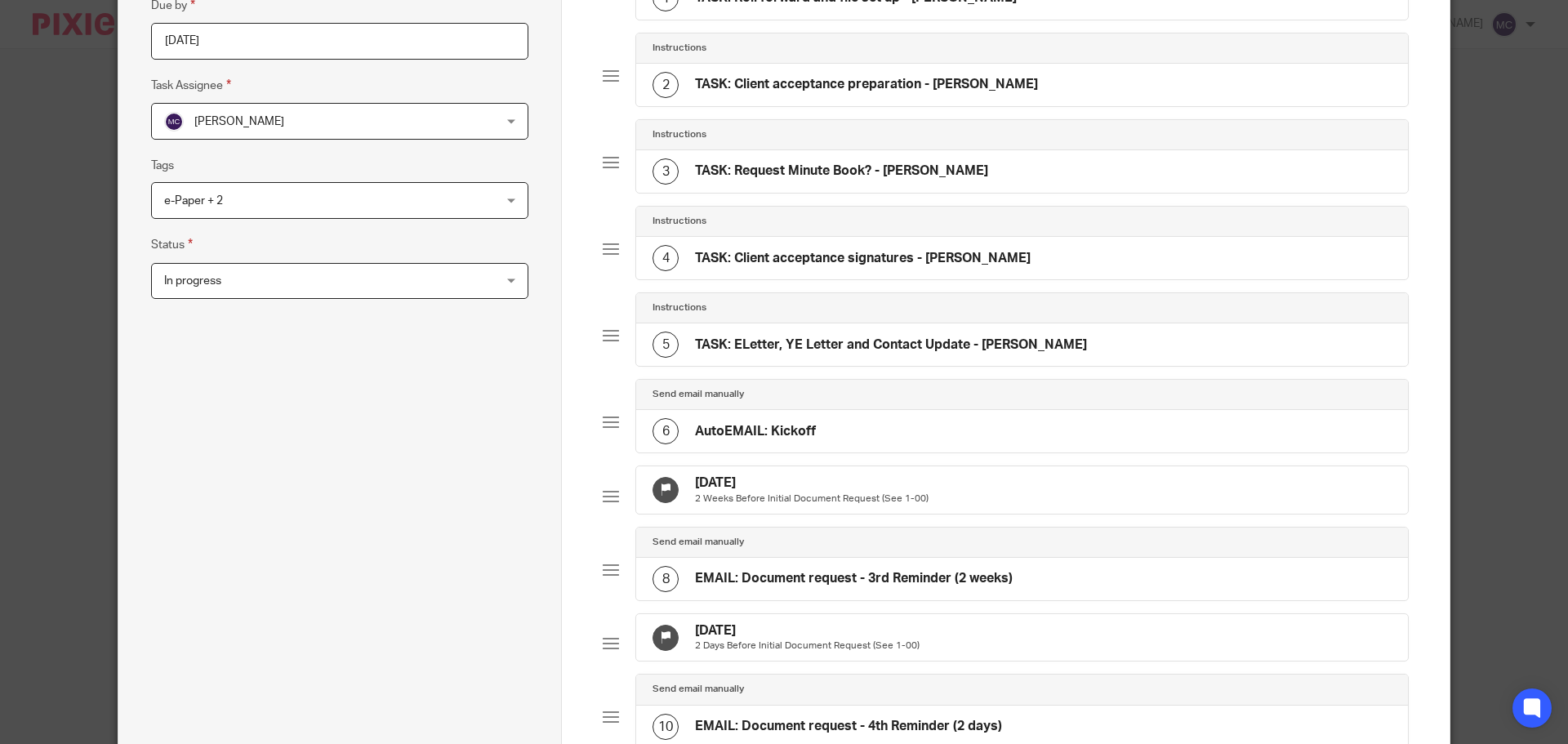
scroll to position [245, 0]
click at [747, 484] on h4 "[DATE]" at bounding box center [811, 482] width 233 height 17
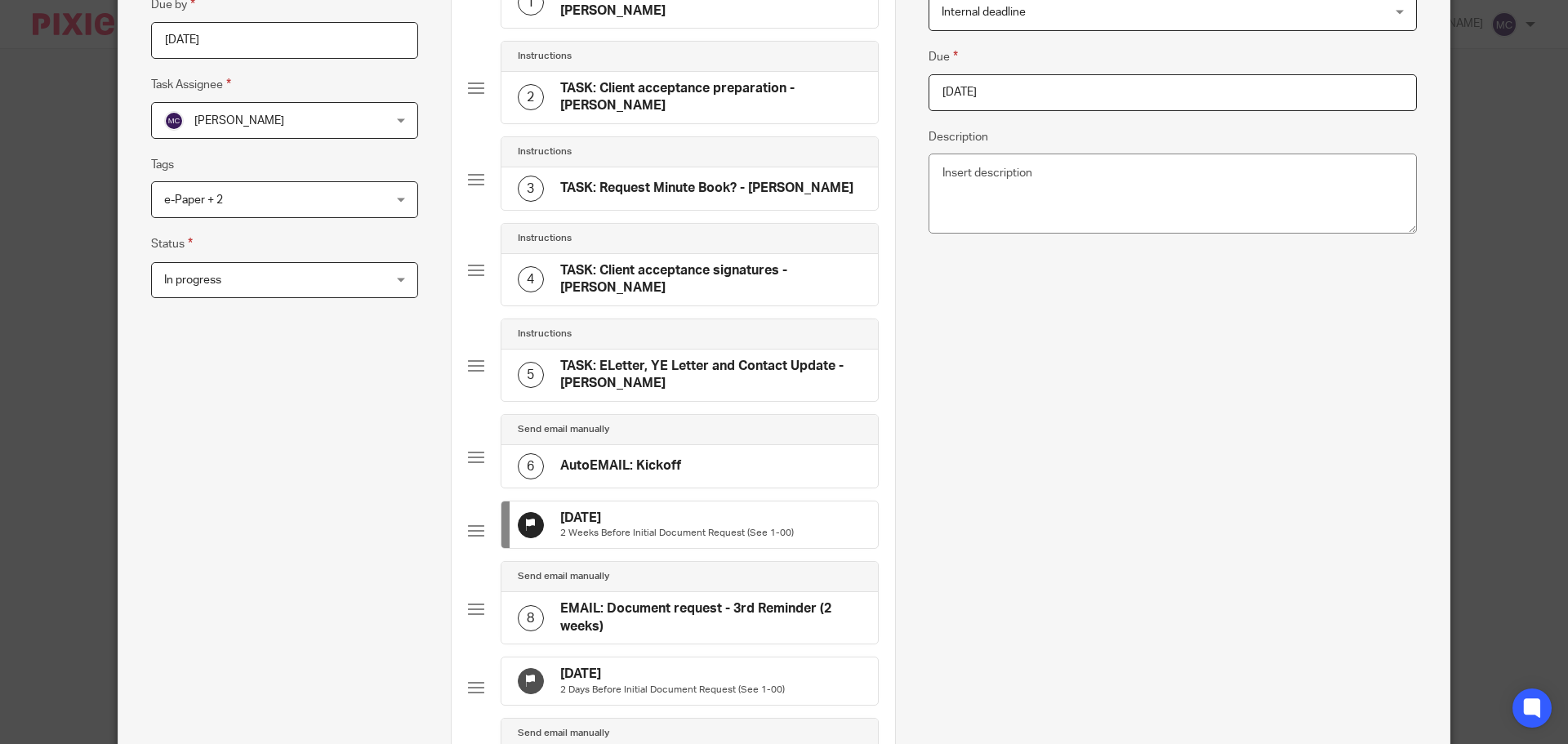
scroll to position [0, 0]
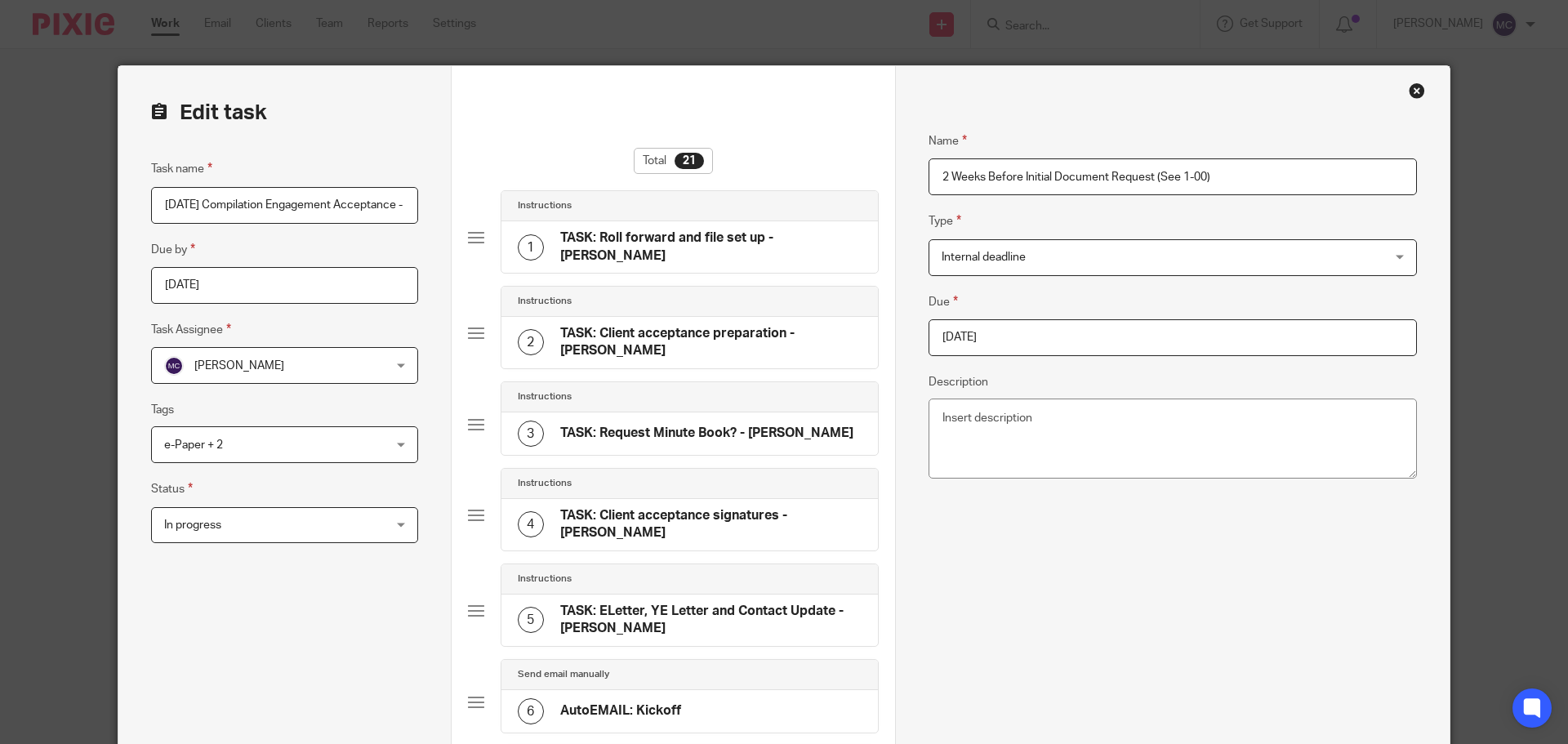
click at [1071, 258] on span "Internal deadline" at bounding box center [1132, 256] width 380 height 34
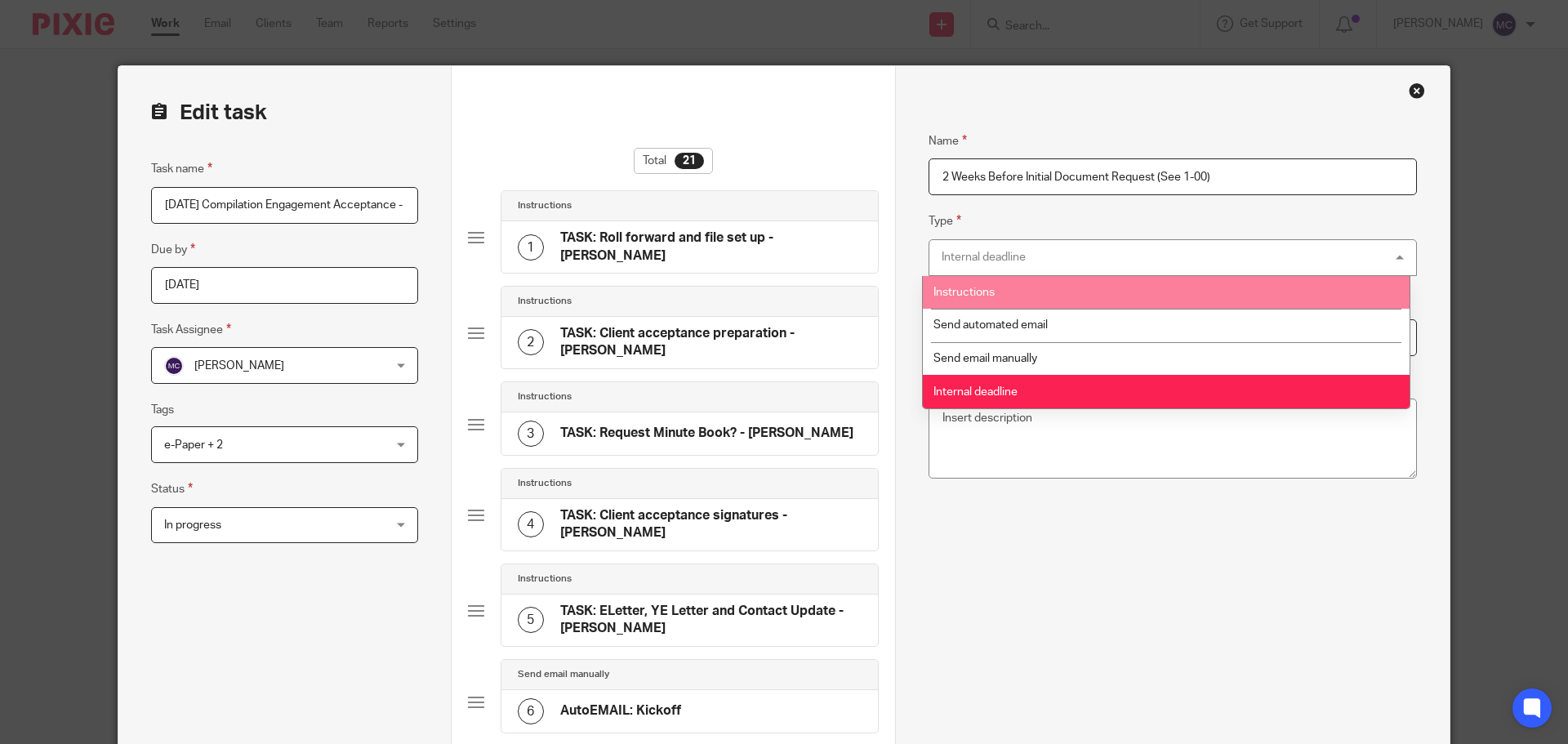
click at [1056, 288] on li "Instructions" at bounding box center [1166, 293] width 487 height 33
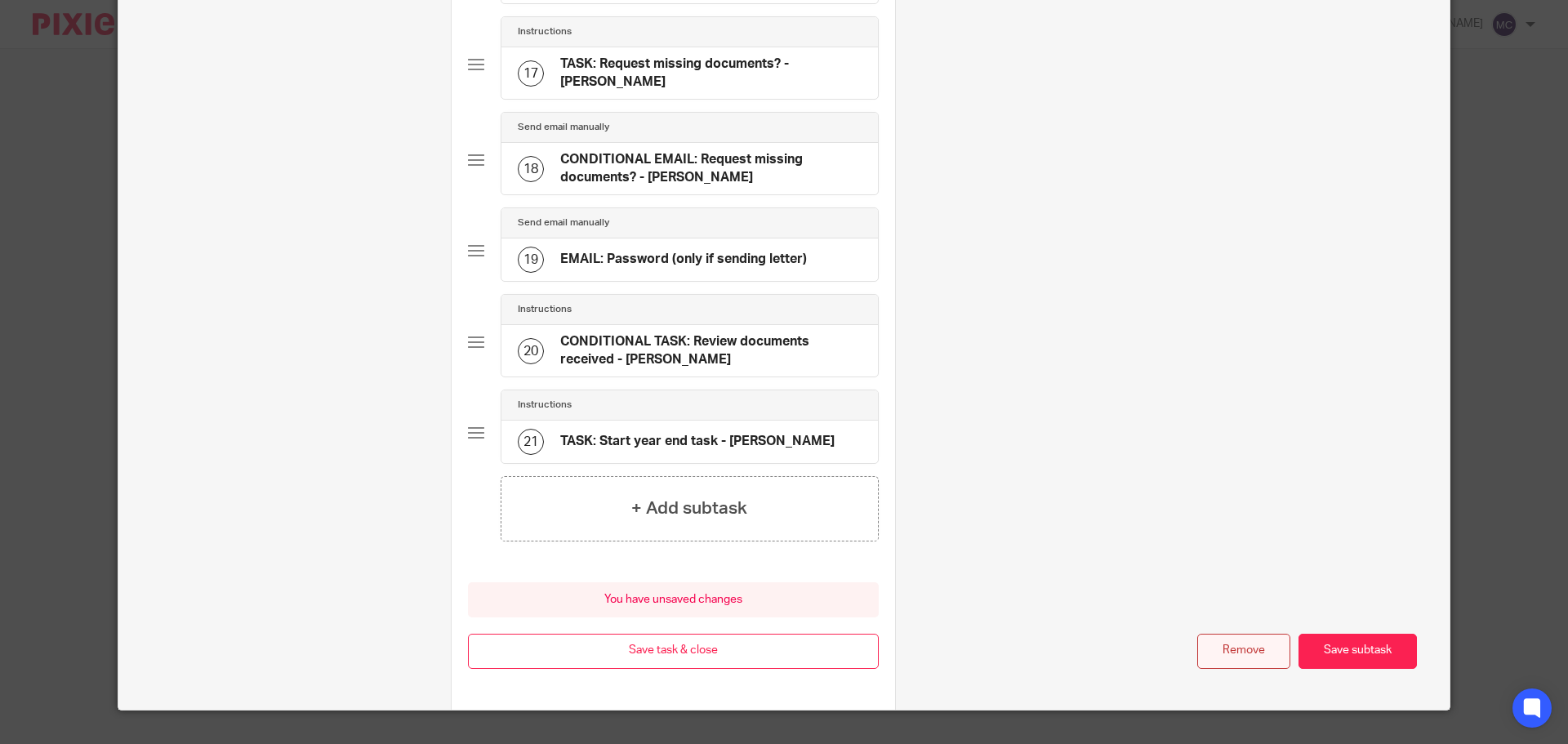
click at [1228, 634] on button "Remove" at bounding box center [1244, 651] width 93 height 35
type input "EMAIL: Document request - 3rd Reminder (2 weeks)"
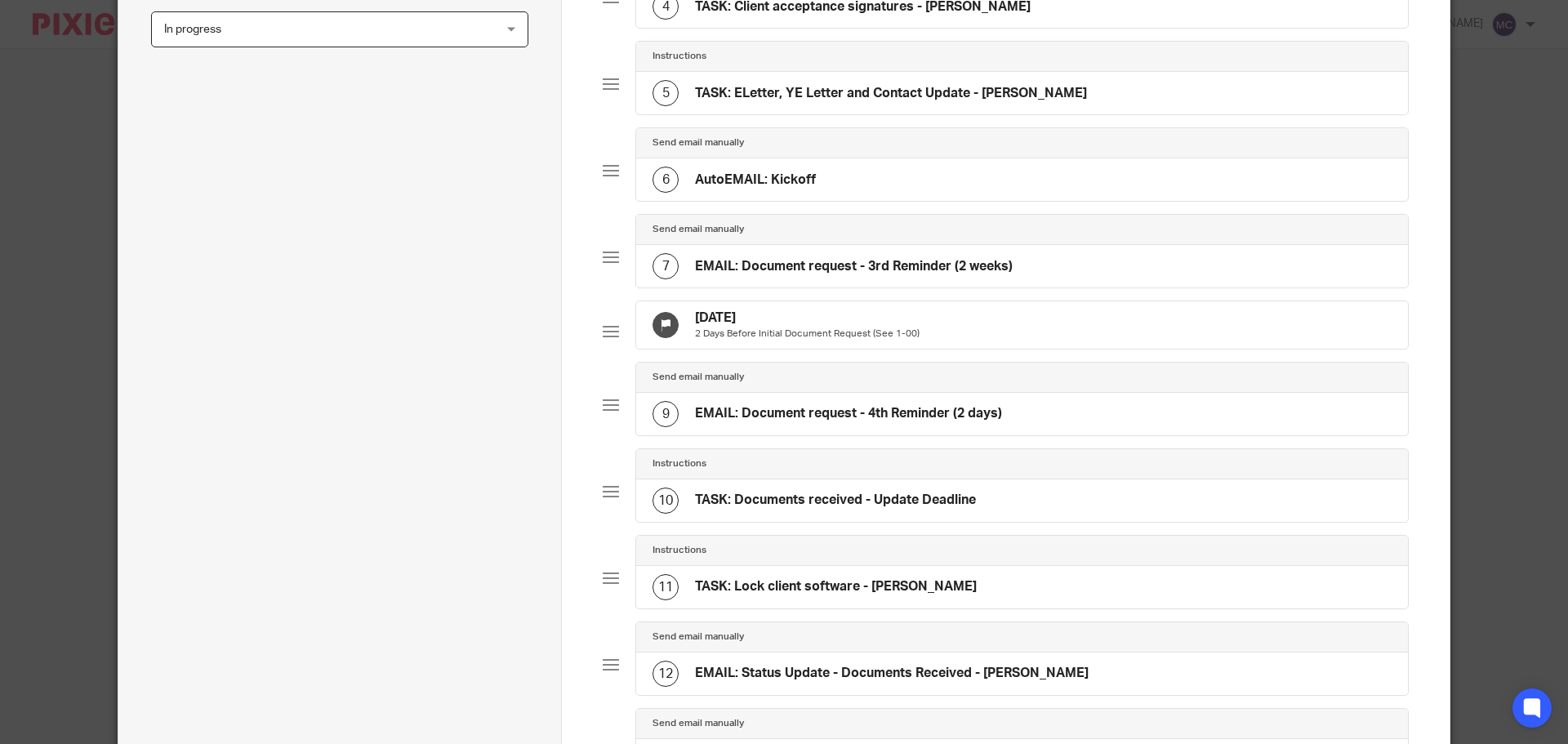
scroll to position [435, 0]
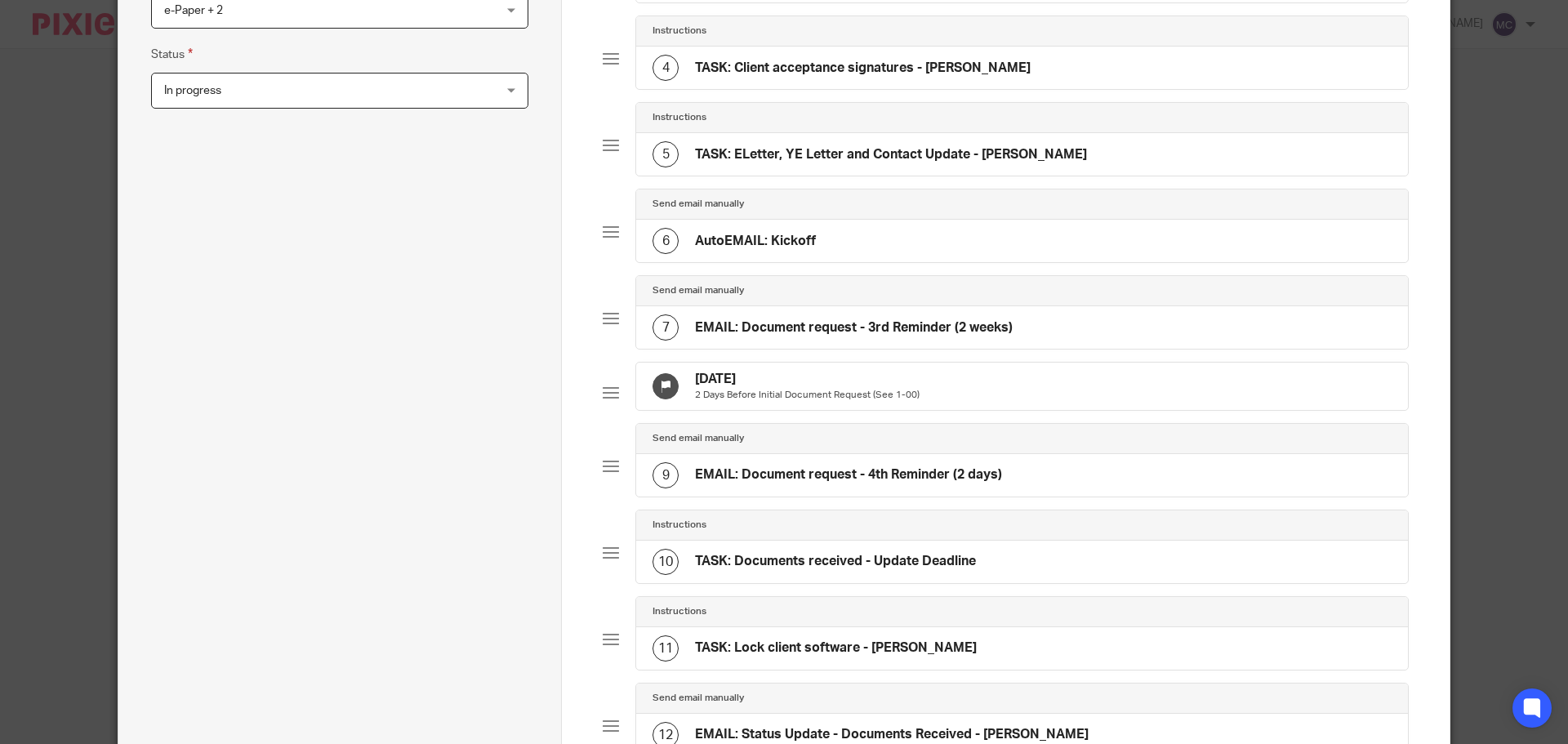
click at [850, 315] on div "7 EMAIL: Document request - 3rd Reminder (2 weeks)" at bounding box center [832, 327] width 360 height 26
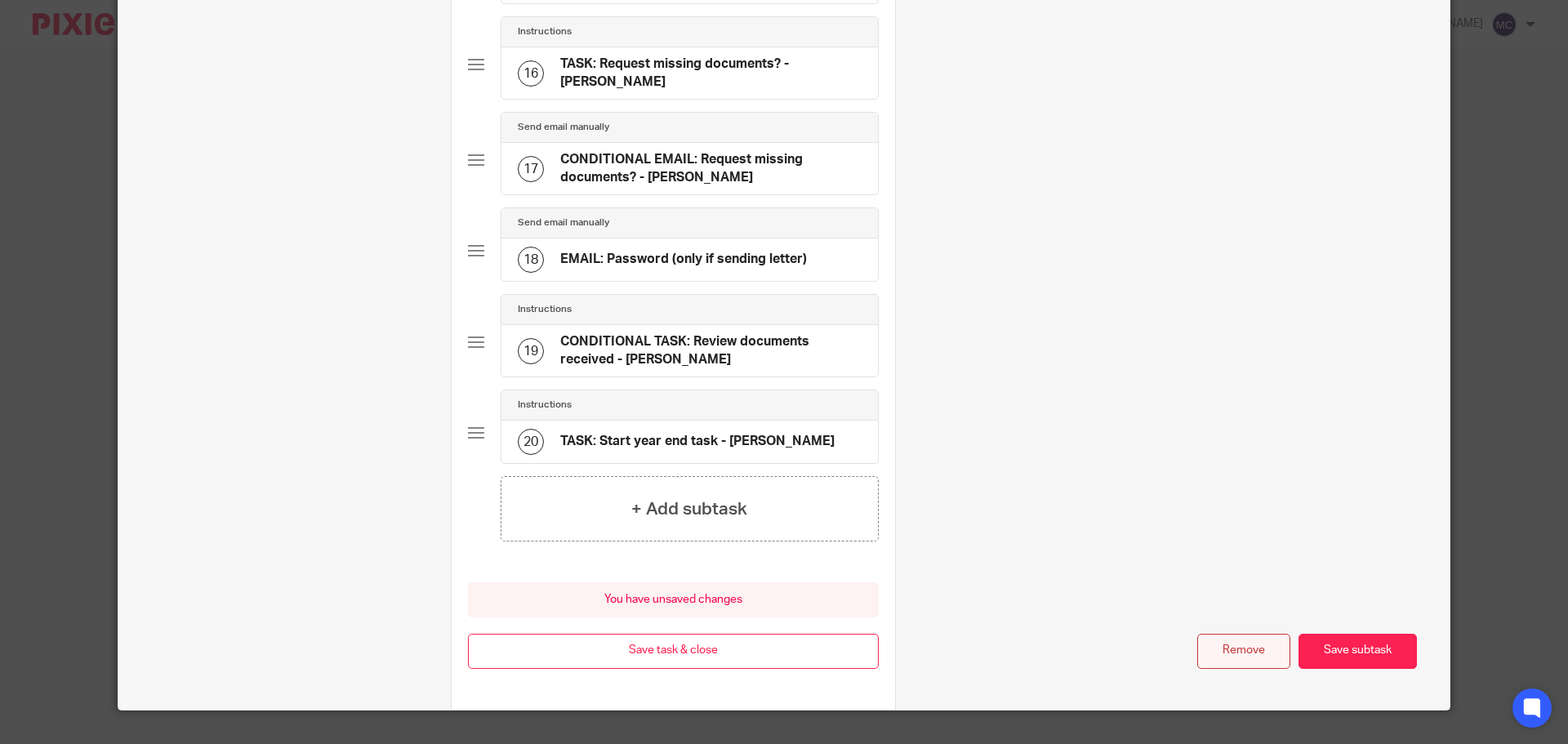
click at [1200, 634] on button "Remove" at bounding box center [1244, 651] width 93 height 35
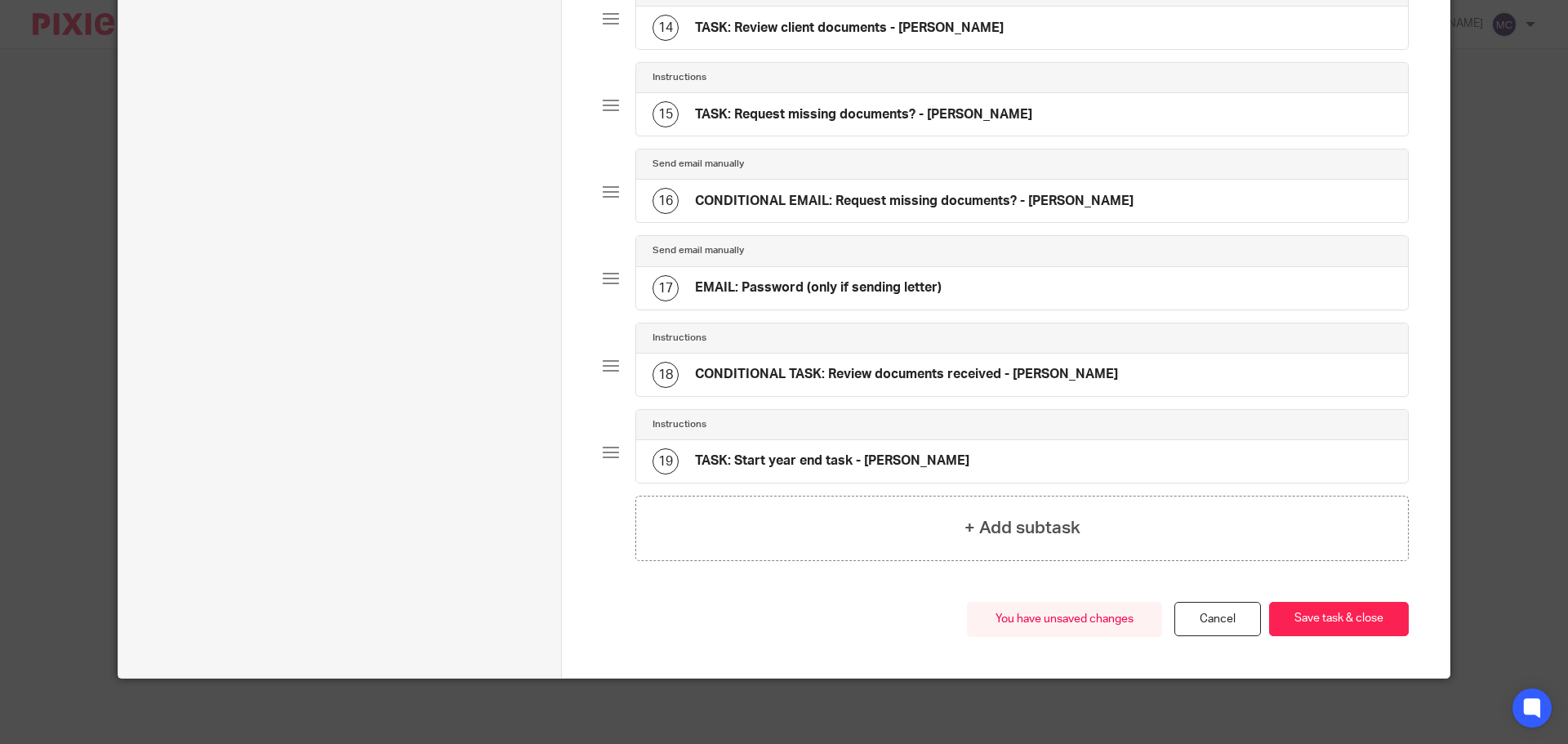
scroll to position [1327, 0]
click at [1286, 618] on button "Save task & close" at bounding box center [1338, 619] width 139 height 35
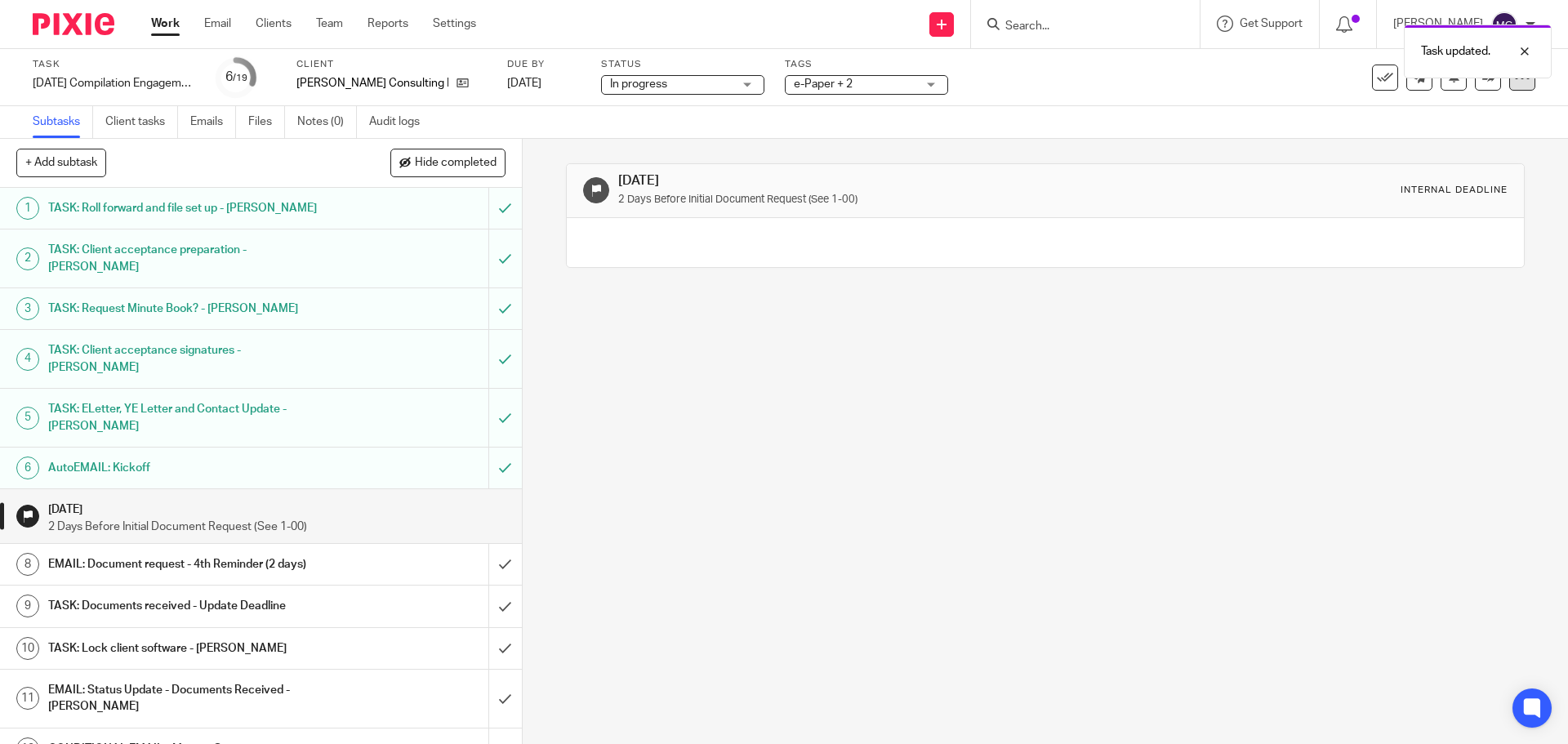
click at [1509, 82] on div at bounding box center [1522, 77] width 26 height 26
click at [1425, 129] on li "See template in use" at bounding box center [1447, 119] width 130 height 25
click at [1516, 75] on icon at bounding box center [1522, 78] width 17 height 17
click at [1479, 137] on link "Advanced task editor" at bounding box center [1459, 143] width 108 height 12
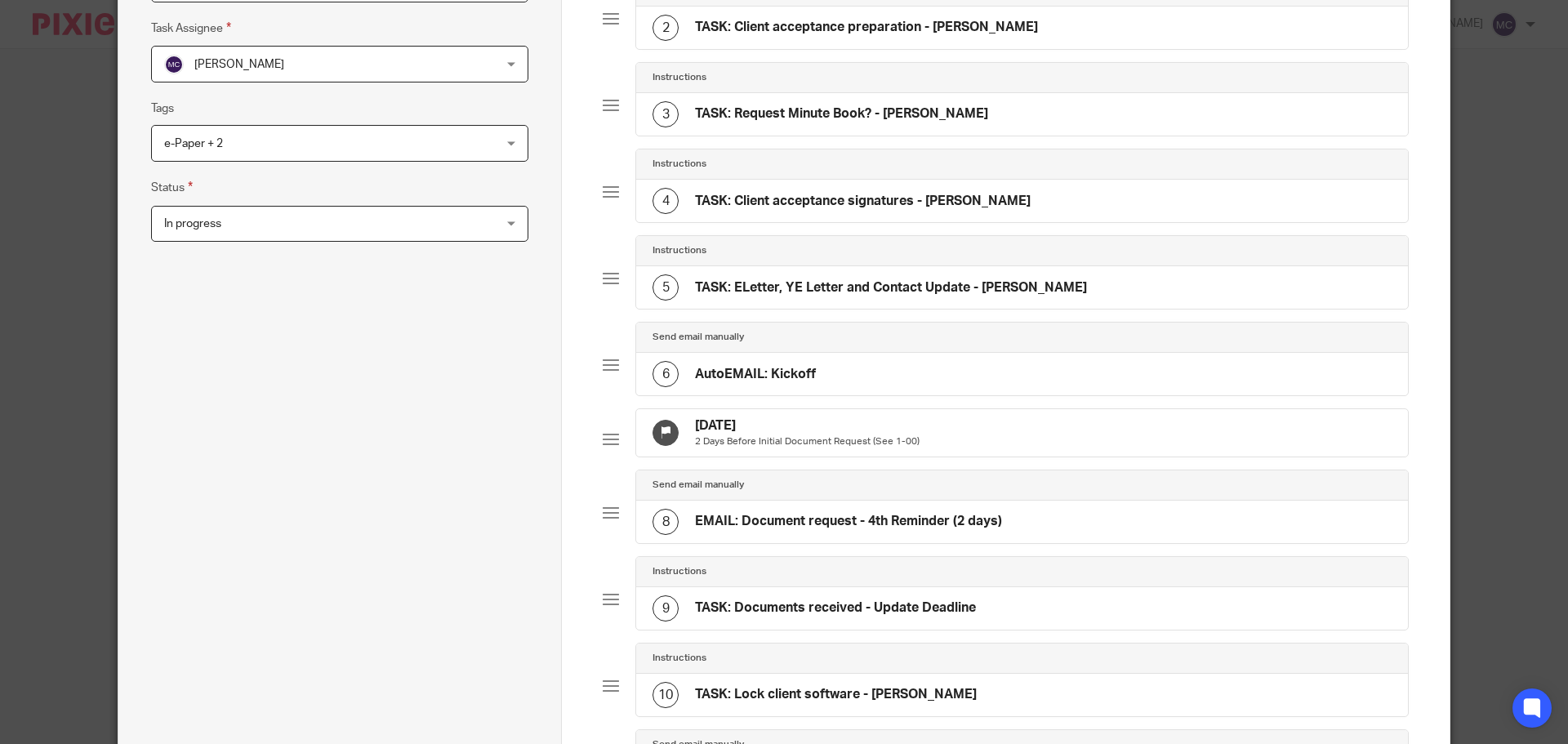
scroll to position [347, 0]
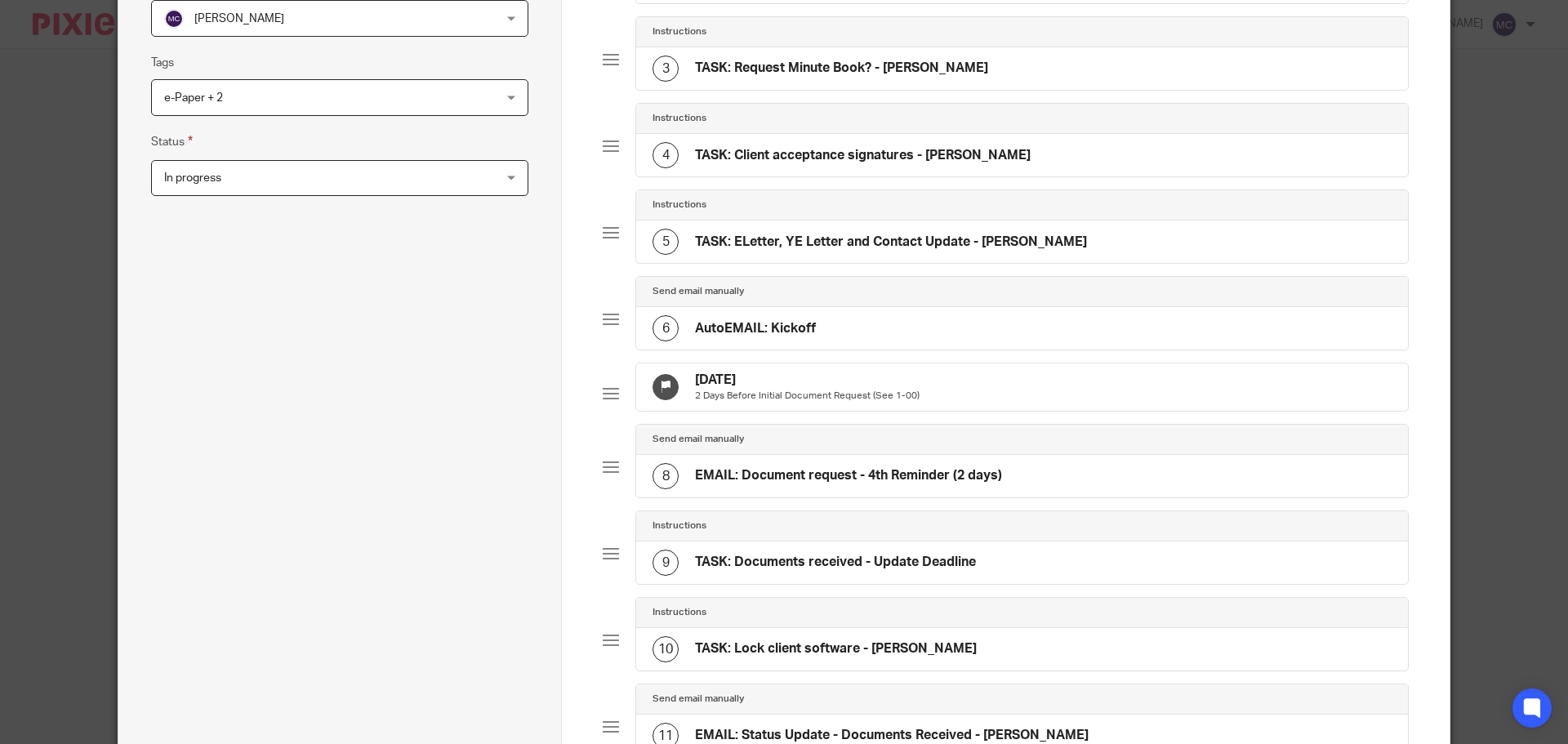
click at [723, 392] on p "2 Days Before Initial Document Request (See 1-00)" at bounding box center [807, 396] width 225 height 13
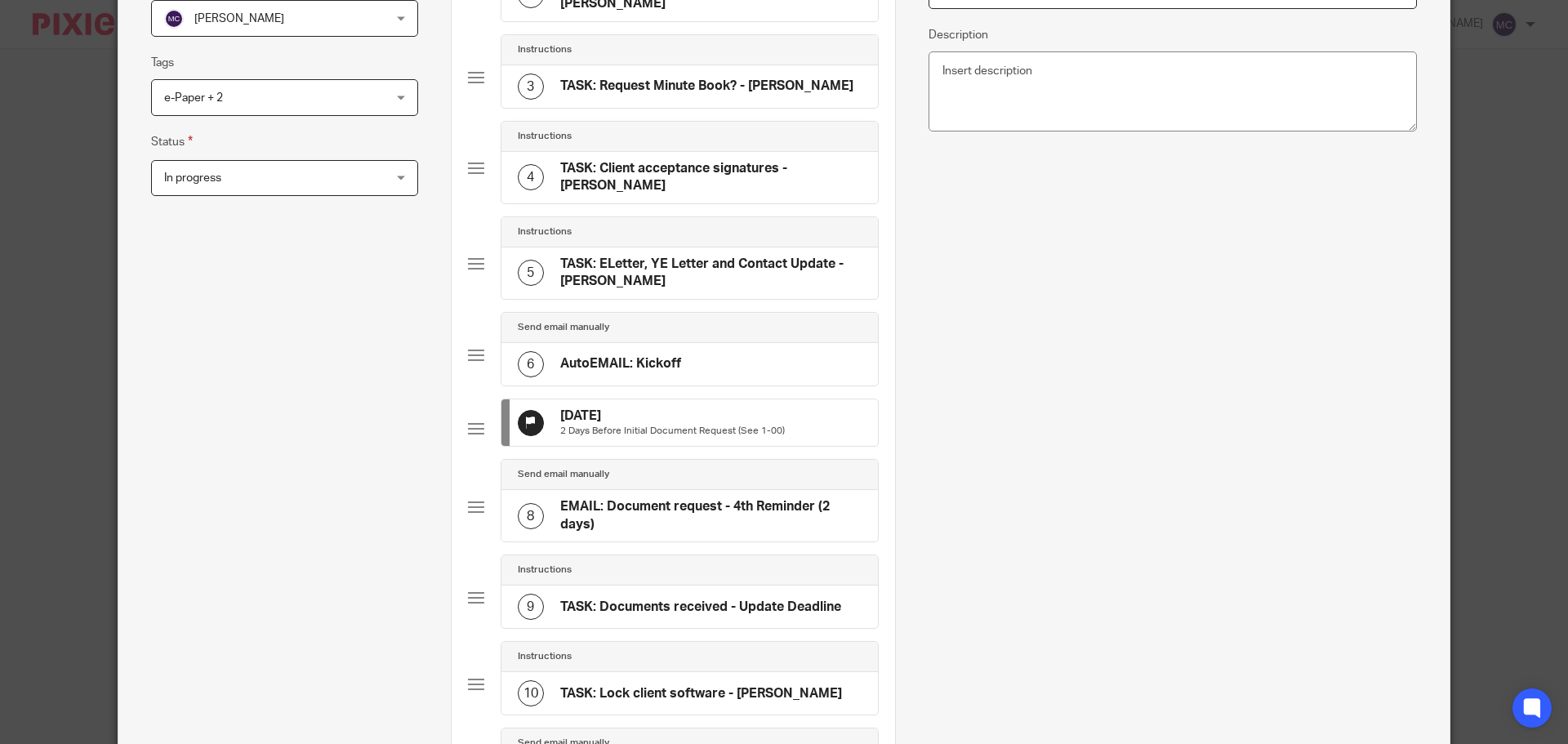
scroll to position [0, 0]
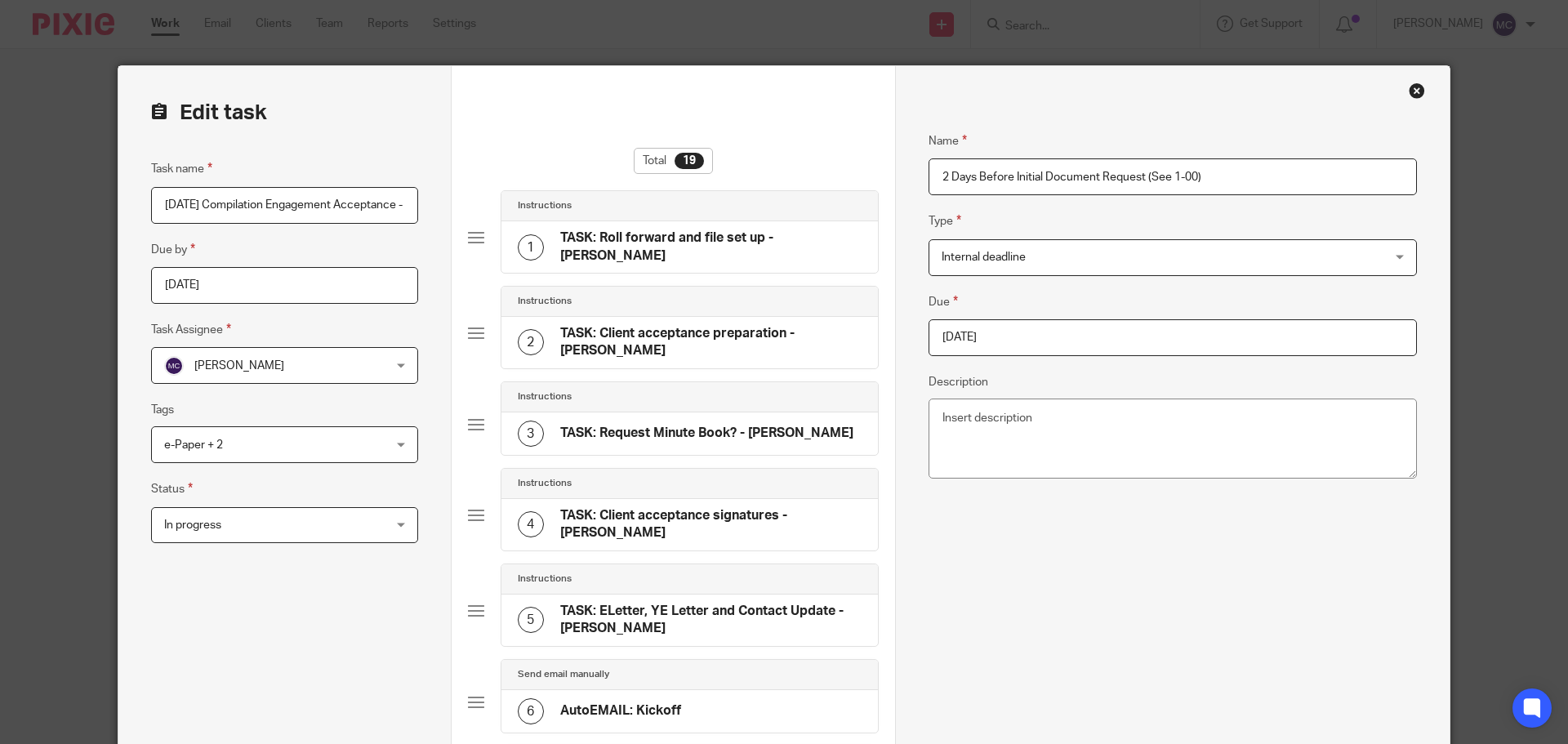
click at [1062, 259] on span "Internal deadline" at bounding box center [1132, 256] width 380 height 34
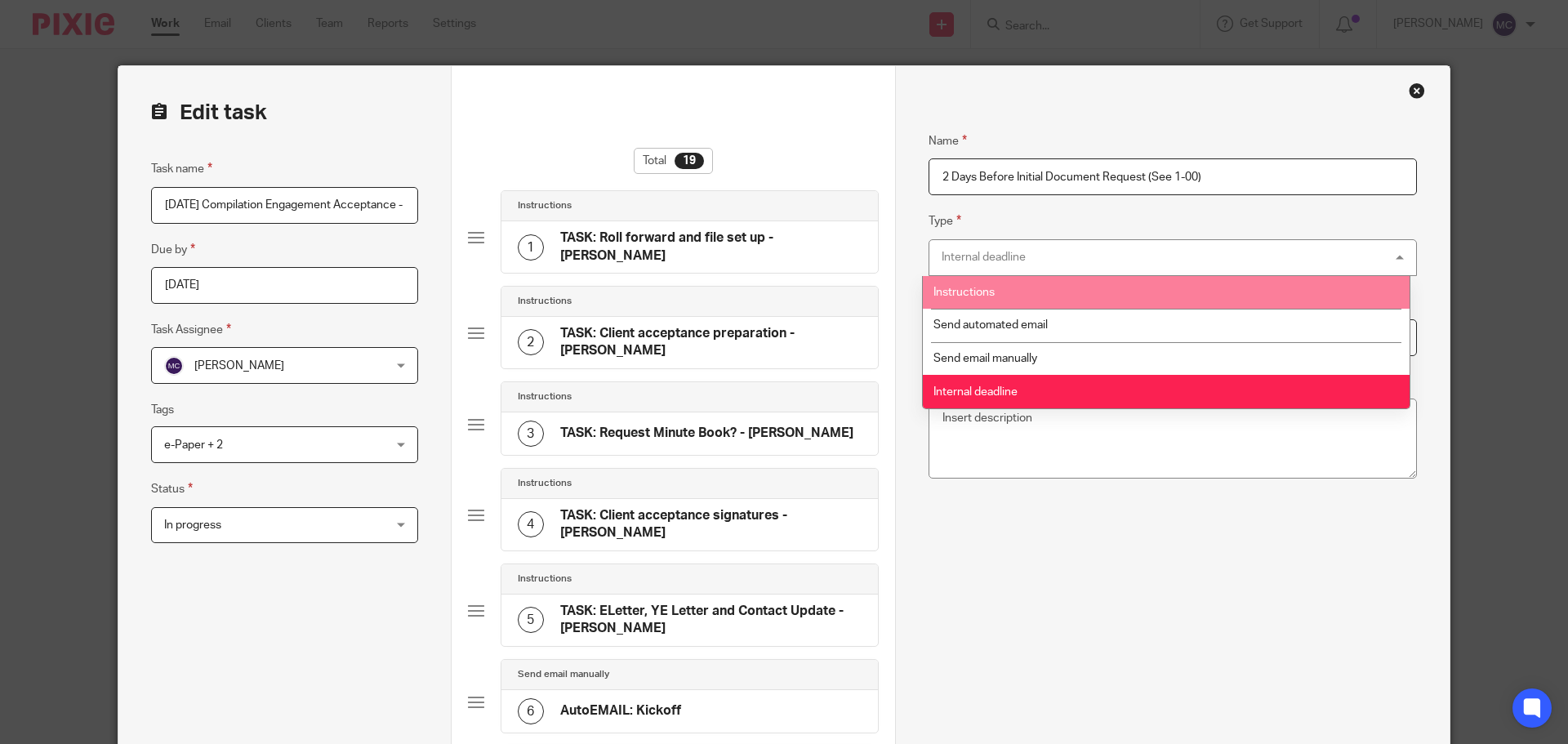
click at [1044, 293] on li "Instructions" at bounding box center [1166, 293] width 487 height 33
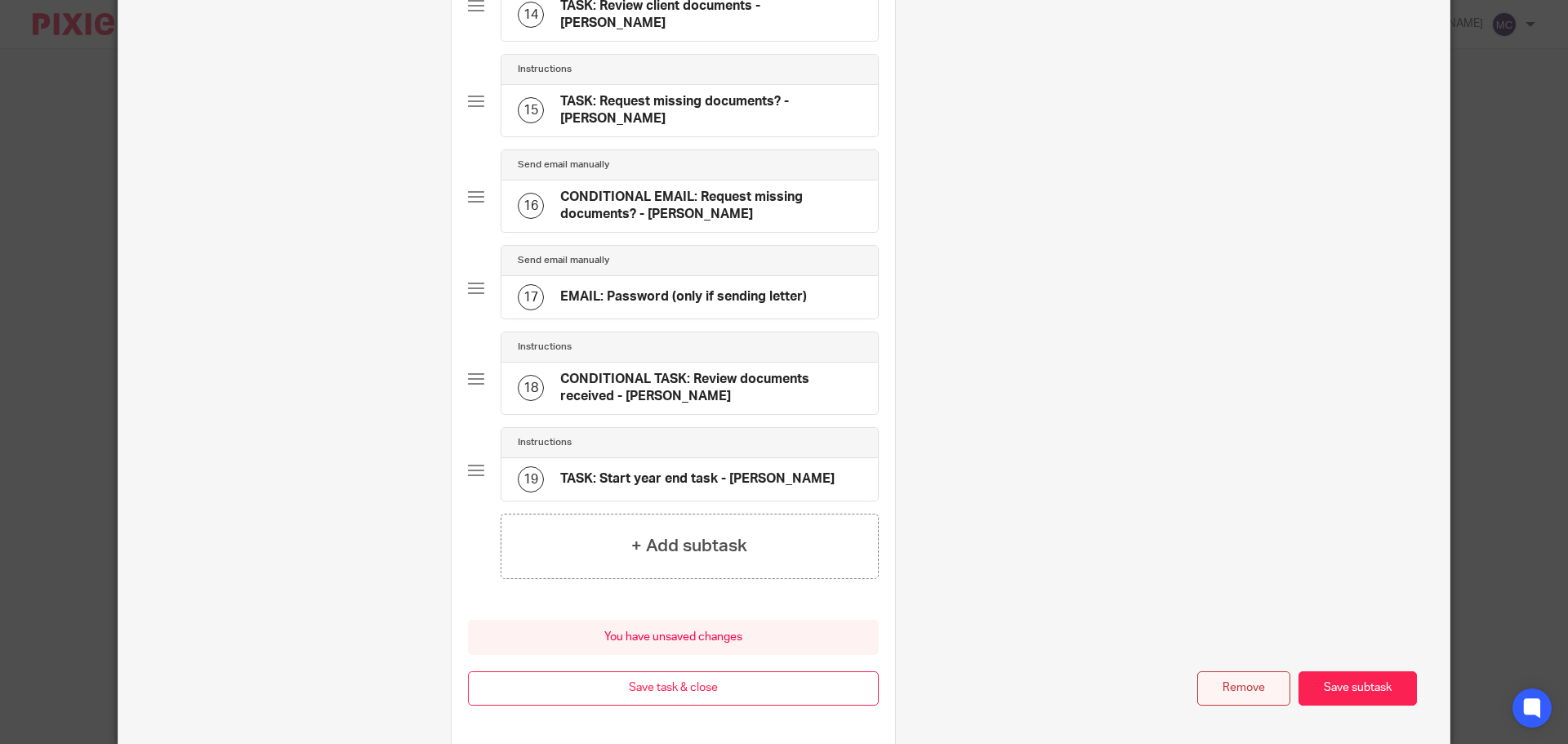
click at [1248, 671] on button "Remove" at bounding box center [1244, 688] width 93 height 35
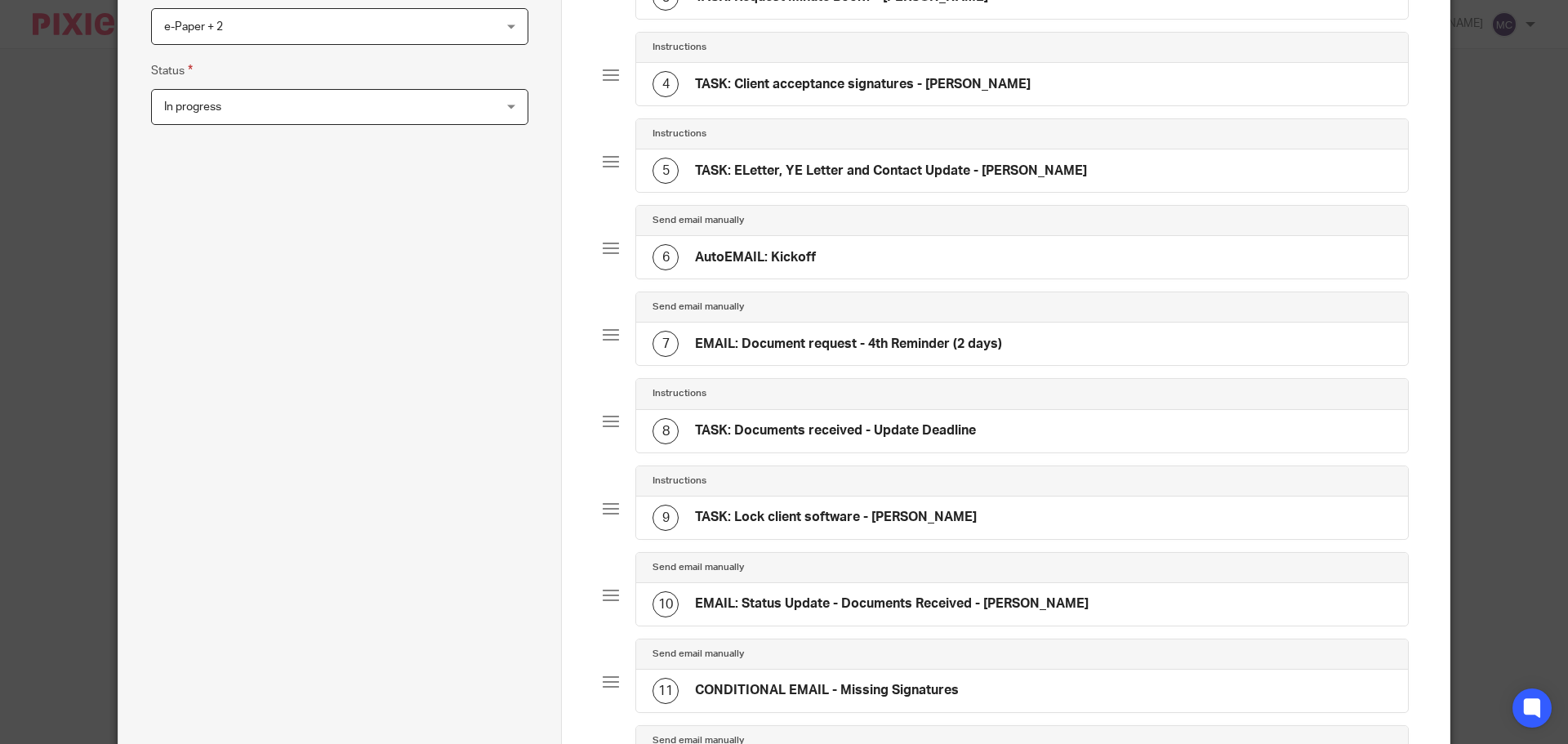
scroll to position [355, 0]
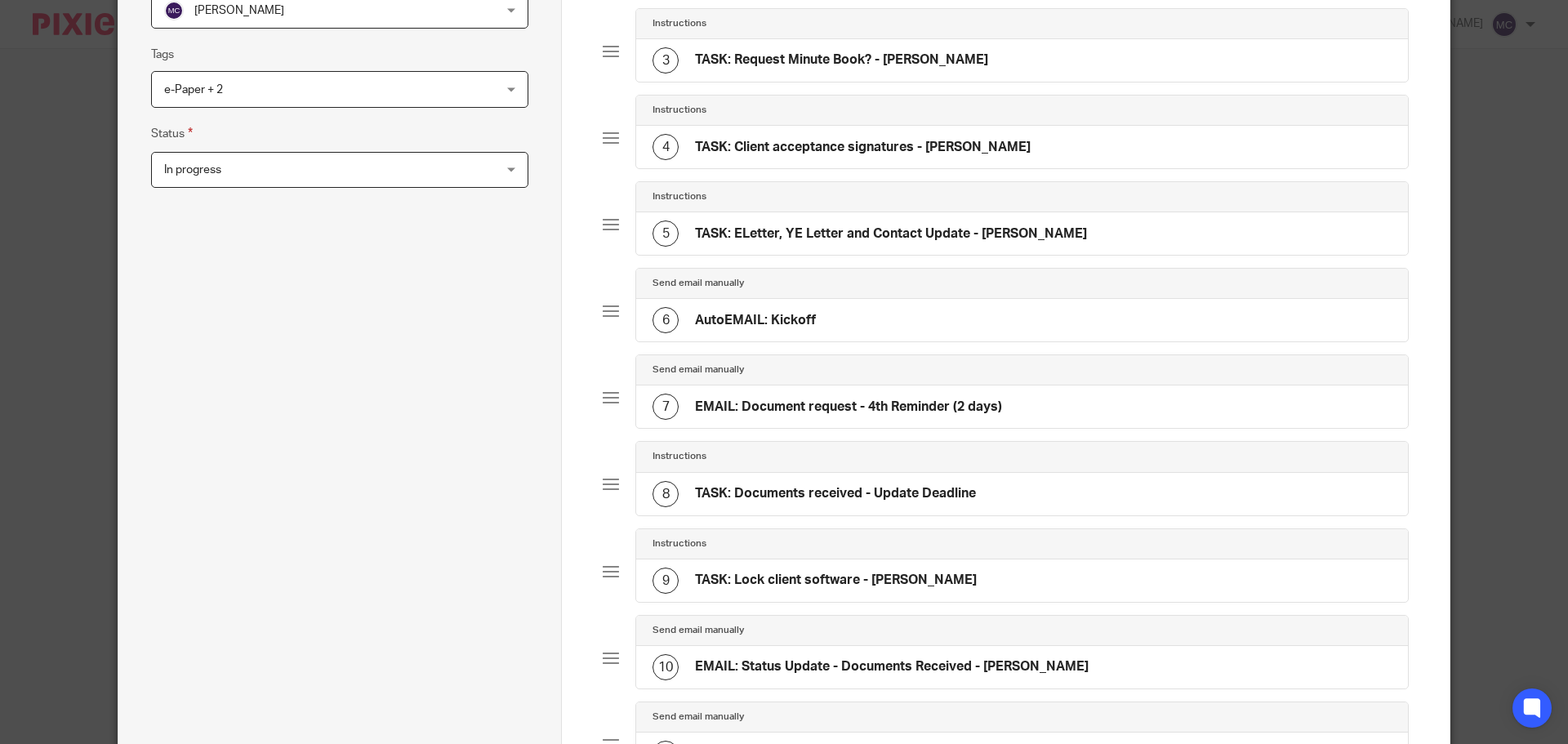
click at [754, 401] on h4 "EMAIL: Document request - 4th Reminder (2 days)" at bounding box center [849, 406] width 307 height 17
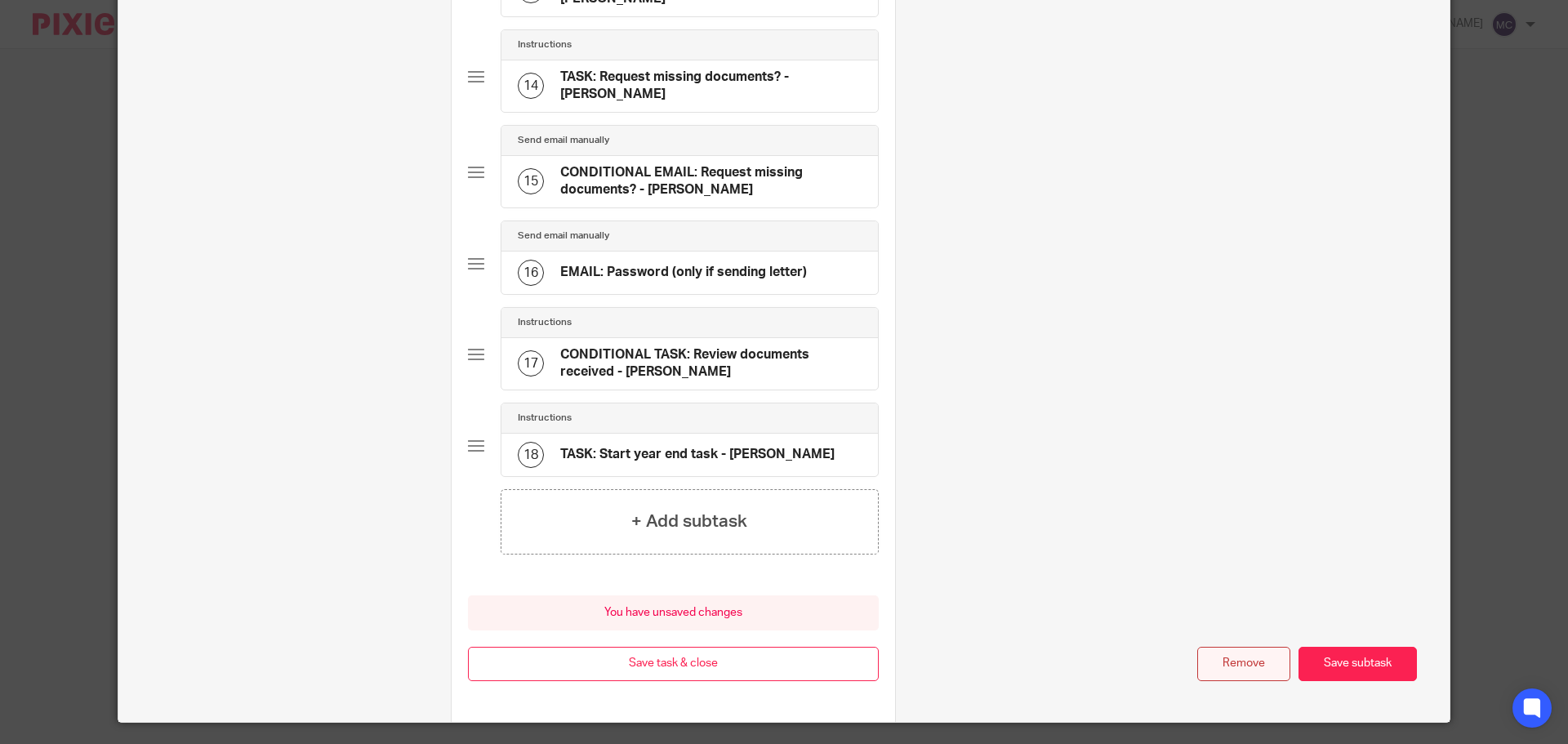
click at [1212, 646] on button "Remove" at bounding box center [1244, 664] width 93 height 35
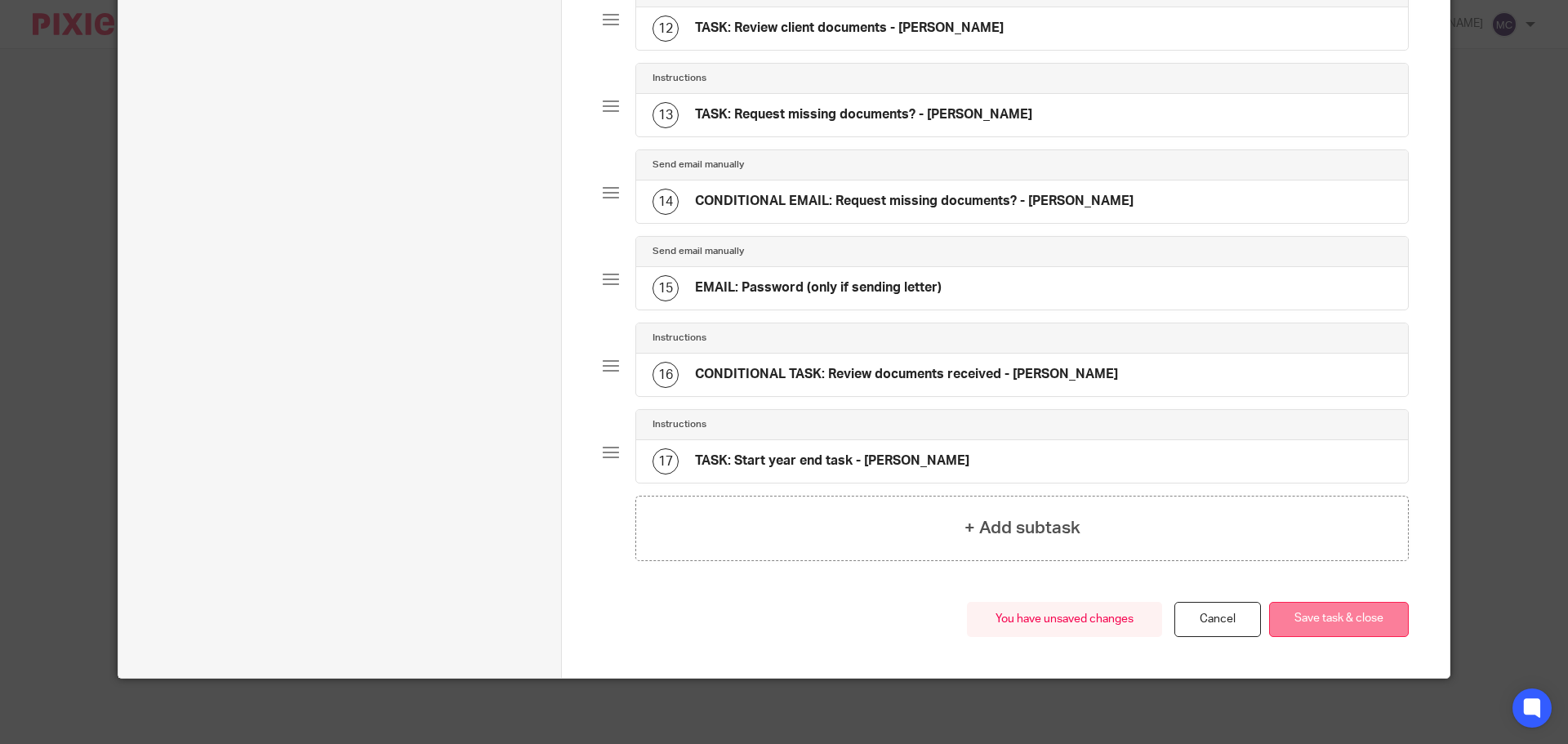
scroll to position [1166, 0]
click at [1312, 624] on button "Save task & close" at bounding box center [1338, 619] width 139 height 35
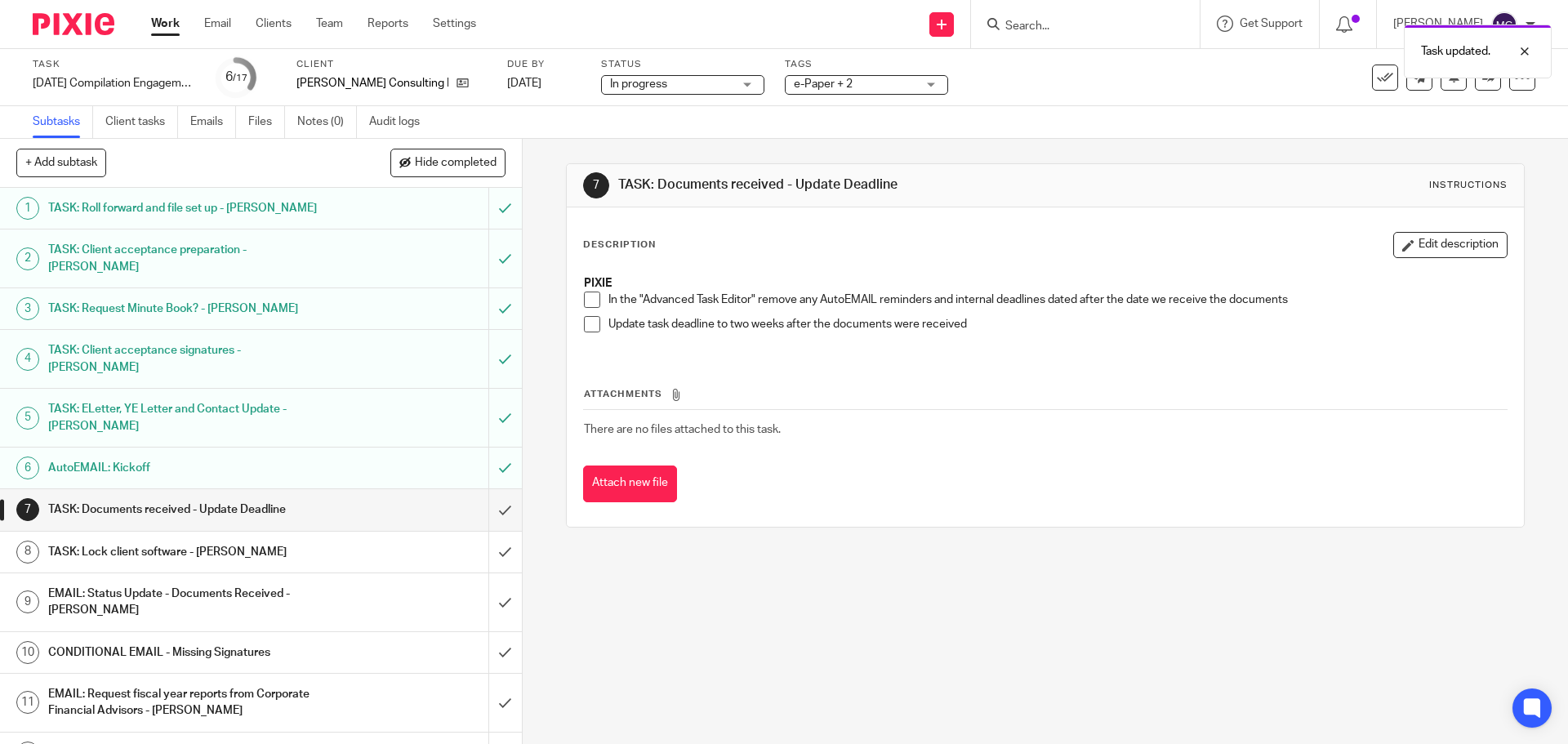
click at [587, 295] on span at bounding box center [592, 299] width 17 height 17
click at [536, 80] on link "[DATE]" at bounding box center [543, 84] width 74 height 17
click at [589, 328] on span at bounding box center [592, 324] width 17 height 17
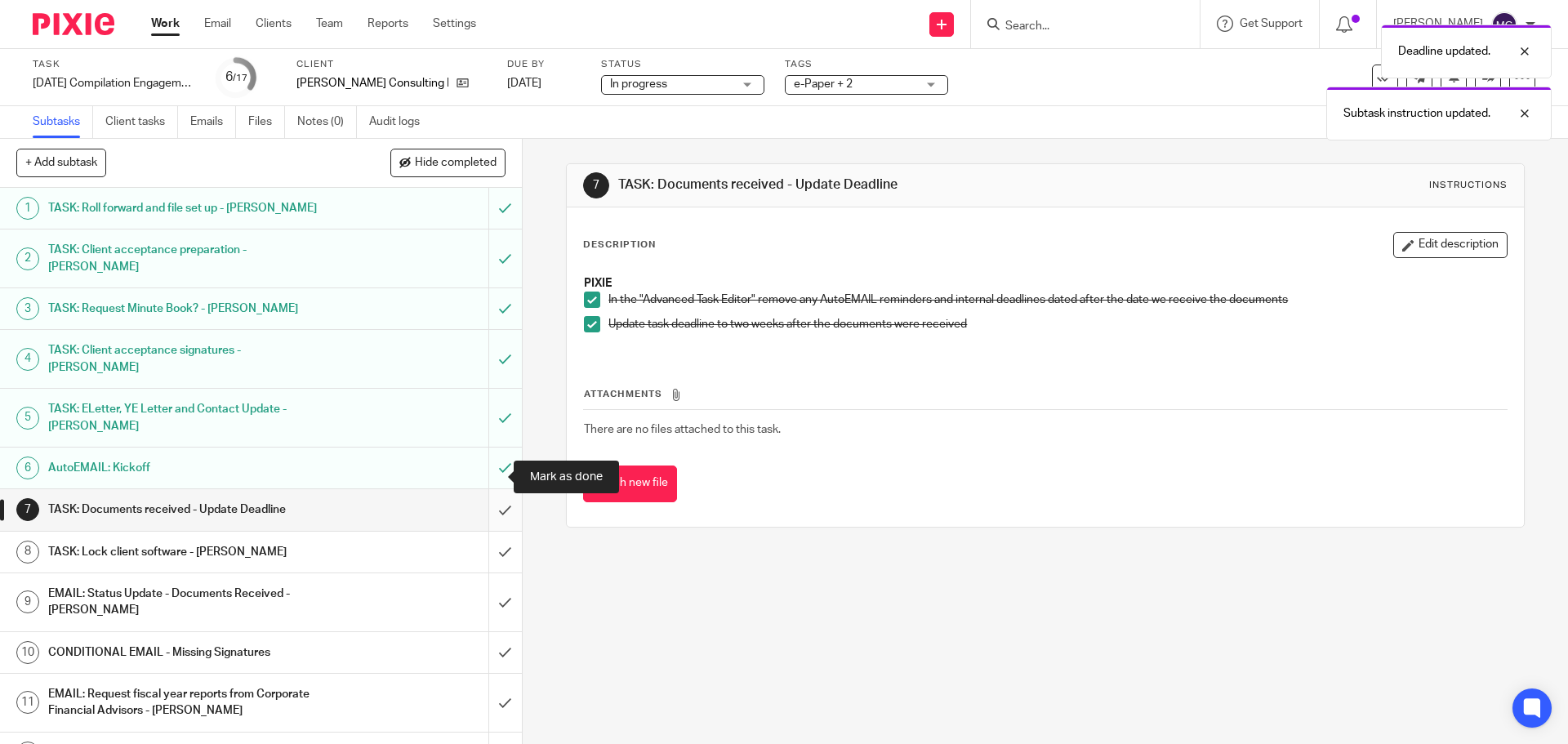
click at [489, 489] on input "submit" at bounding box center [261, 509] width 522 height 41
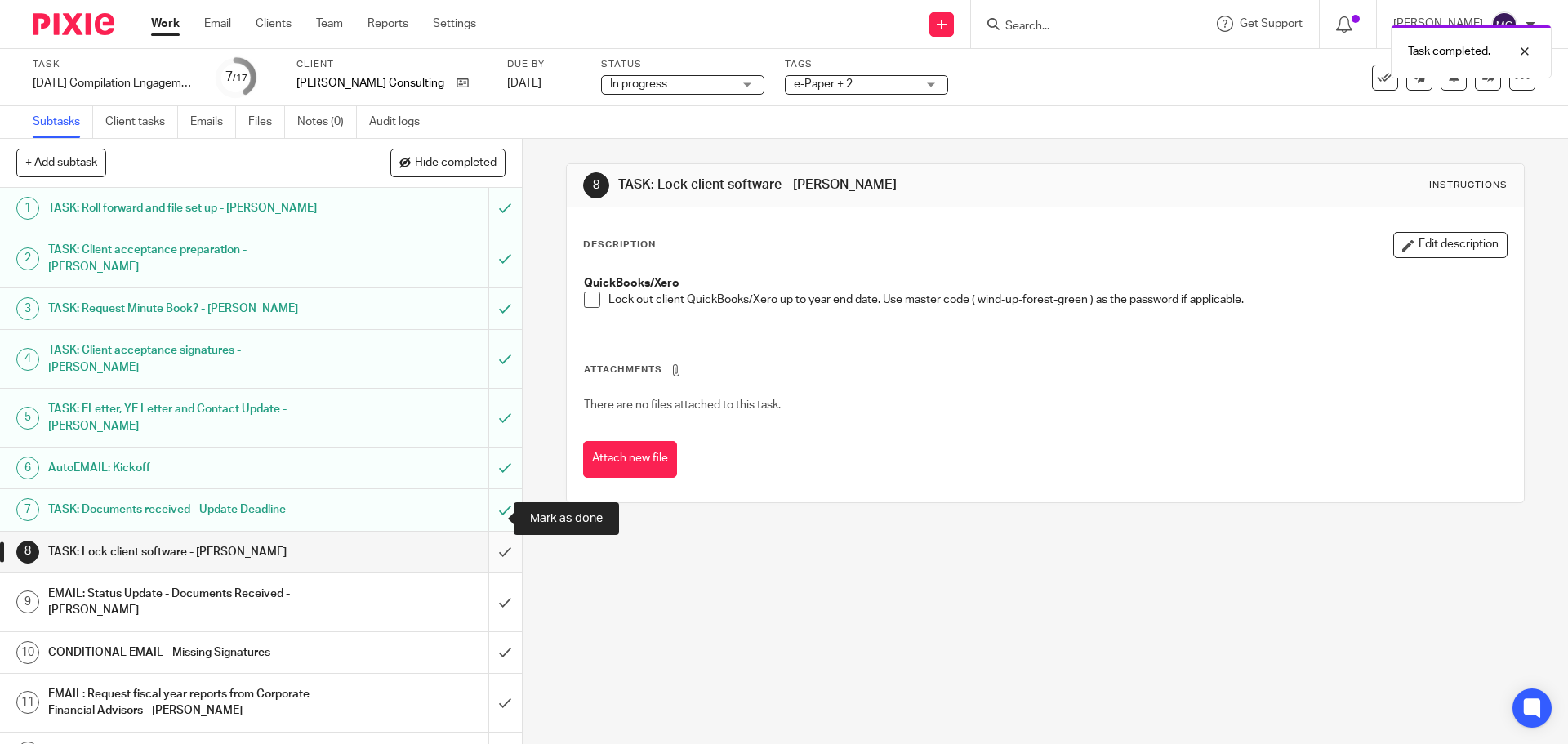
click at [492, 532] on input "submit" at bounding box center [261, 552] width 522 height 41
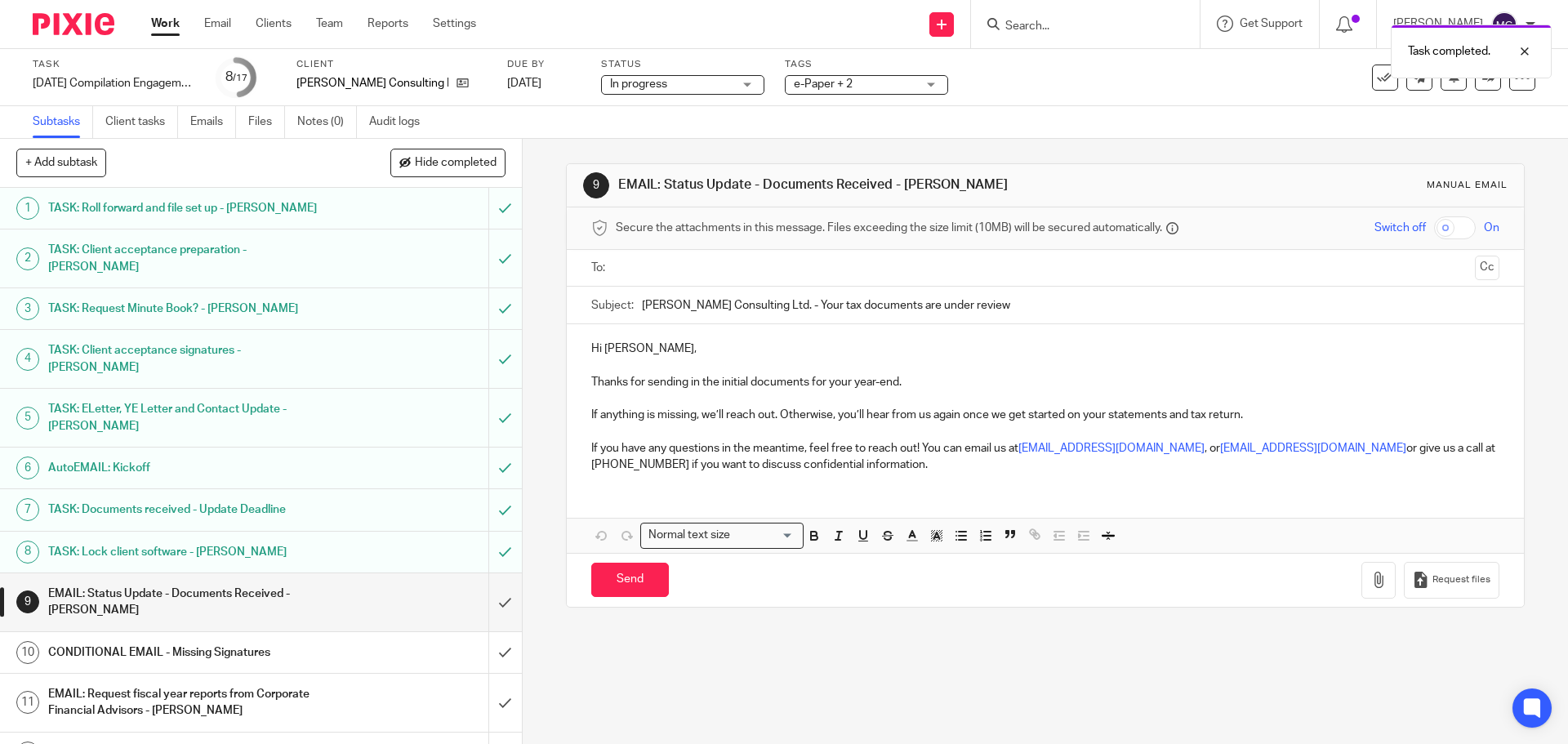
click at [681, 273] on input "text" at bounding box center [1045, 268] width 846 height 19
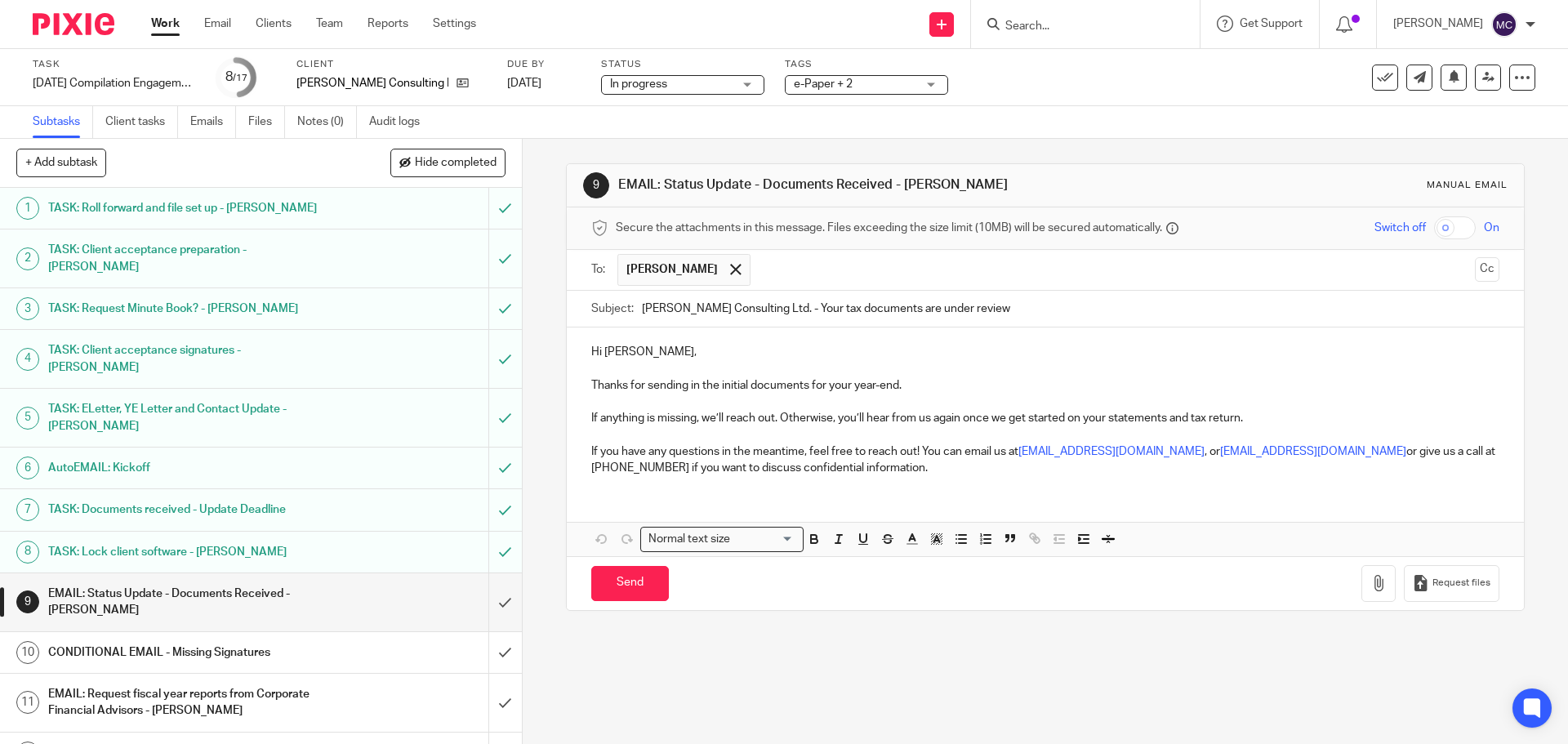
click at [1262, 421] on p "If anything is missing, we’ll reach out. Otherwise, you’ll hear from us again o…" at bounding box center [1045, 418] width 907 height 17
click at [937, 379] on p "Thanks for sending in the initial documents for your year-end." at bounding box center [1045, 386] width 907 height 17
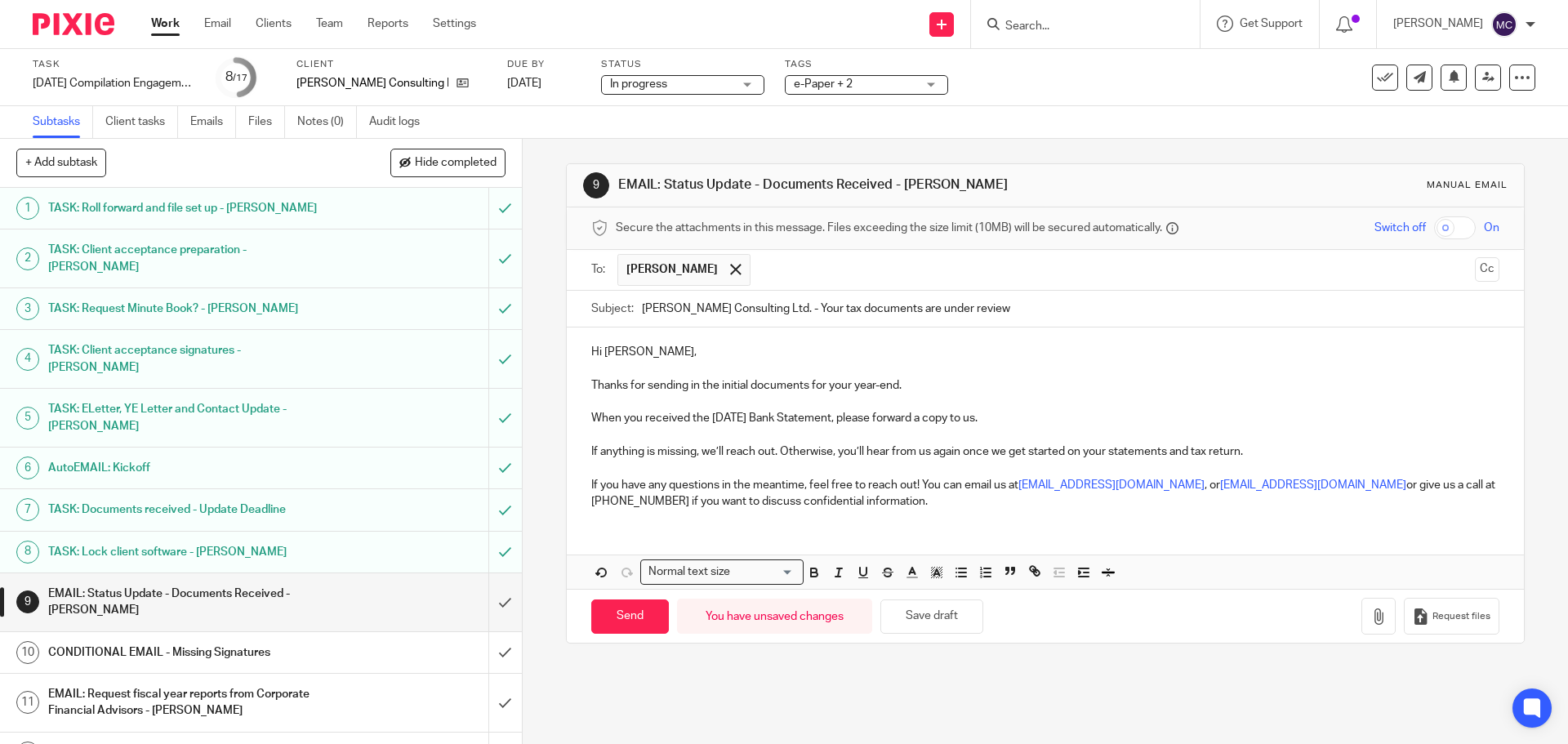
drag, startPoint x: 584, startPoint y: 412, endPoint x: 1055, endPoint y: 416, distance: 471.0
click at [1055, 416] on div "Hi Shirley, Thanks for sending in the initial documents for your year-end. When…" at bounding box center [1045, 425] width 956 height 194
click at [808, 571] on icon "button" at bounding box center [814, 572] width 15 height 15
click at [709, 479] on p "If you have any questions in the meantime, feel free to reach out! You can emai…" at bounding box center [1045, 494] width 907 height 33
click at [624, 614] on input "Send" at bounding box center [630, 616] width 77 height 35
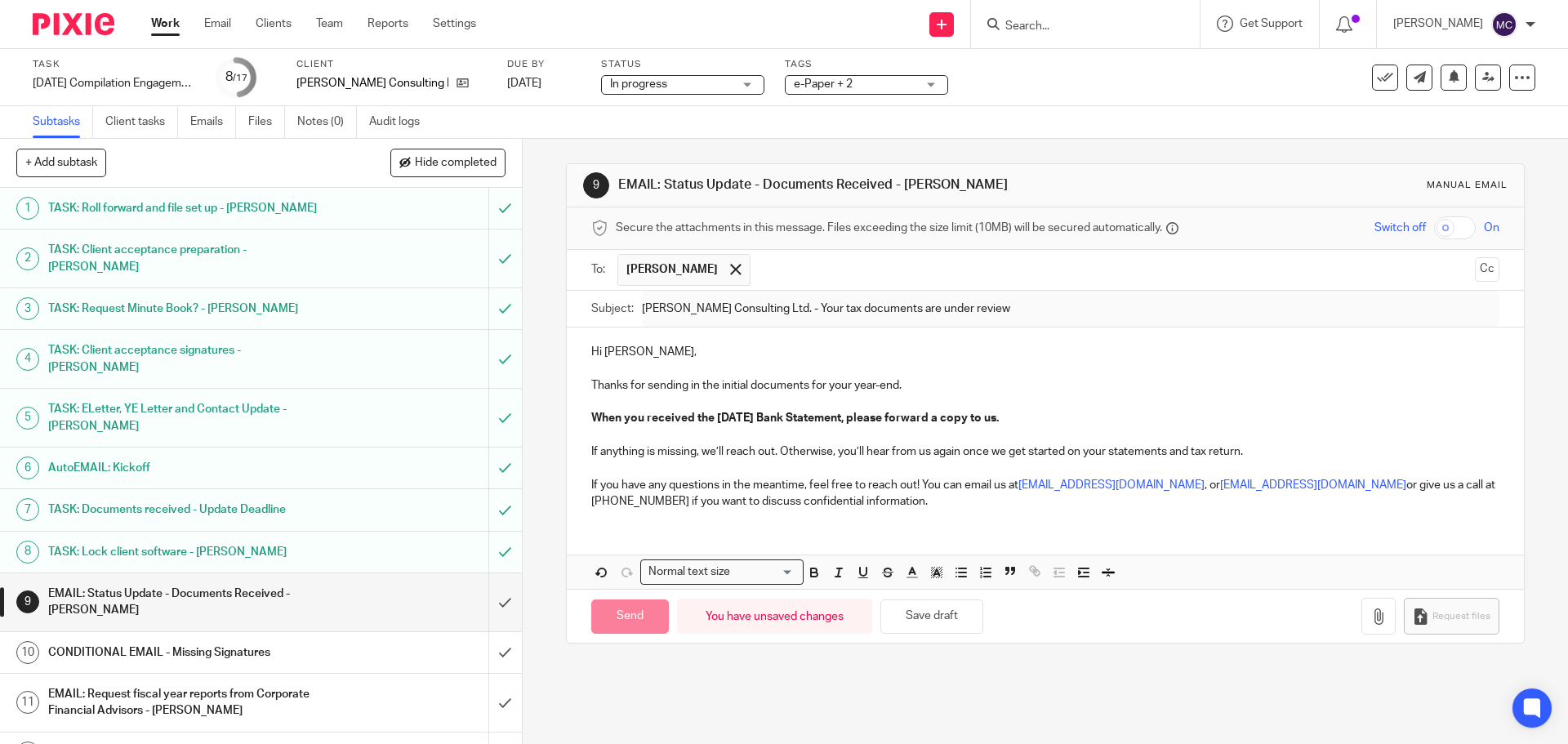
type input "Sent"
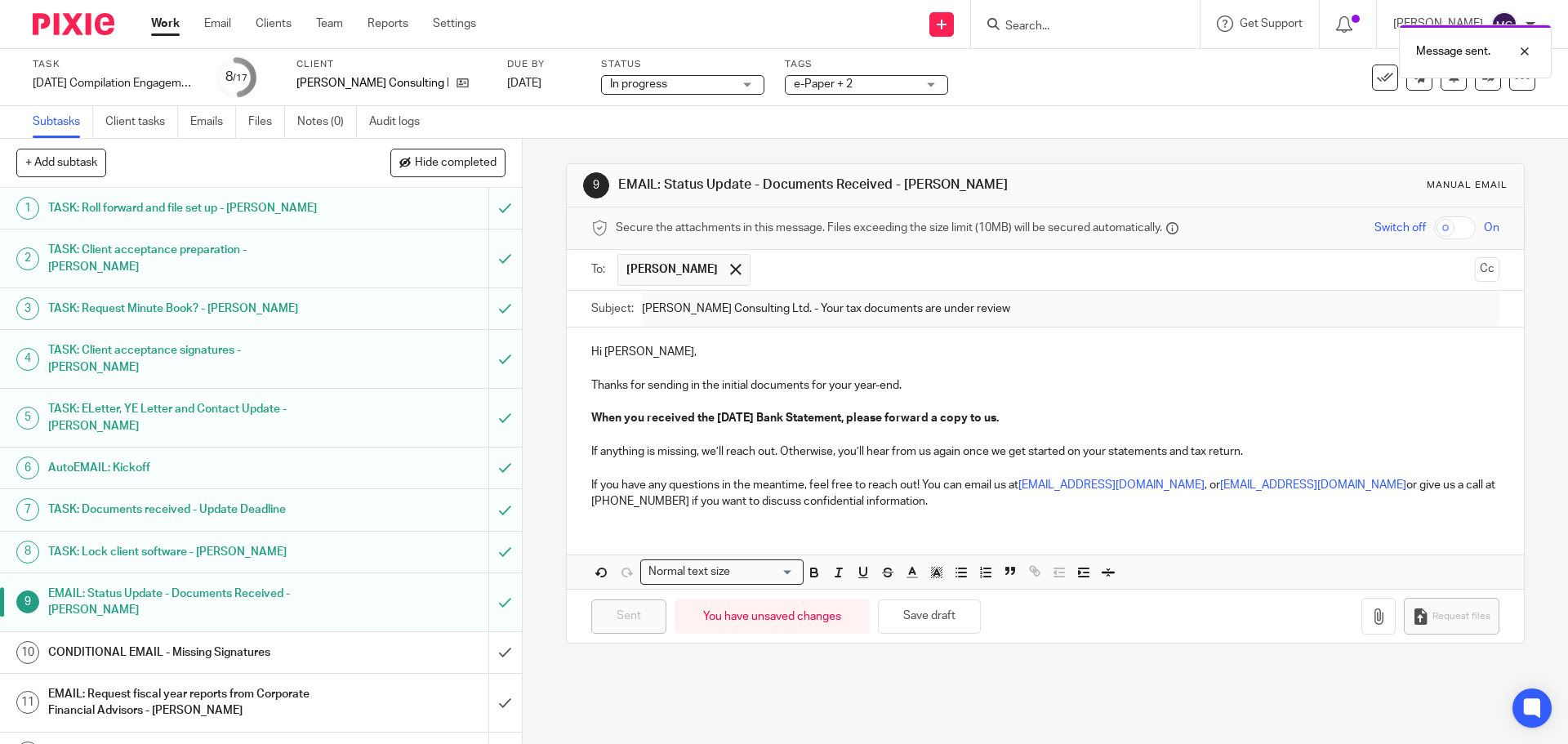
click at [317, 640] on h1 "CONDITIONAL EMAIL - Missing Signatures" at bounding box center [189, 653] width 283 height 25
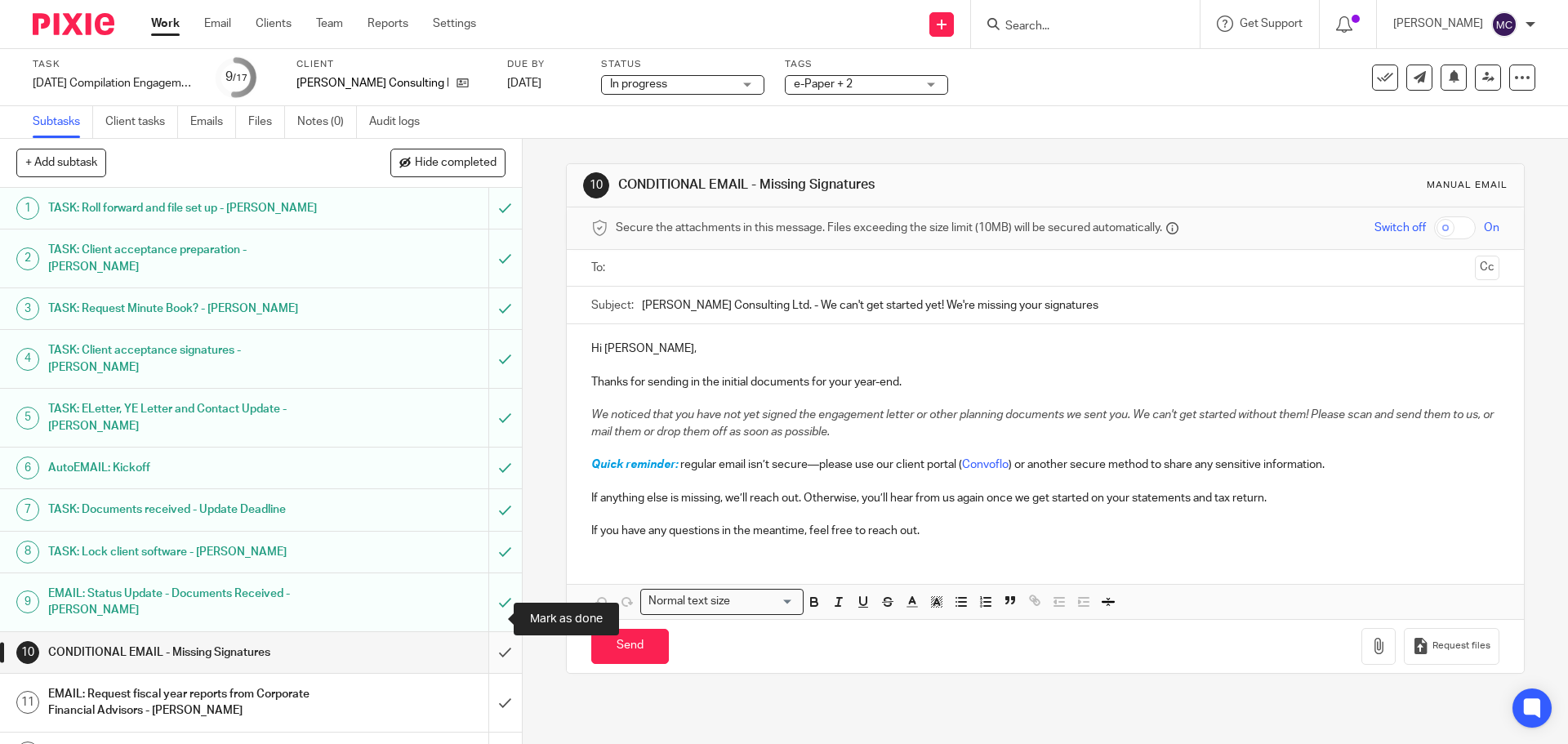
click at [498, 632] on input "submit" at bounding box center [261, 652] width 522 height 41
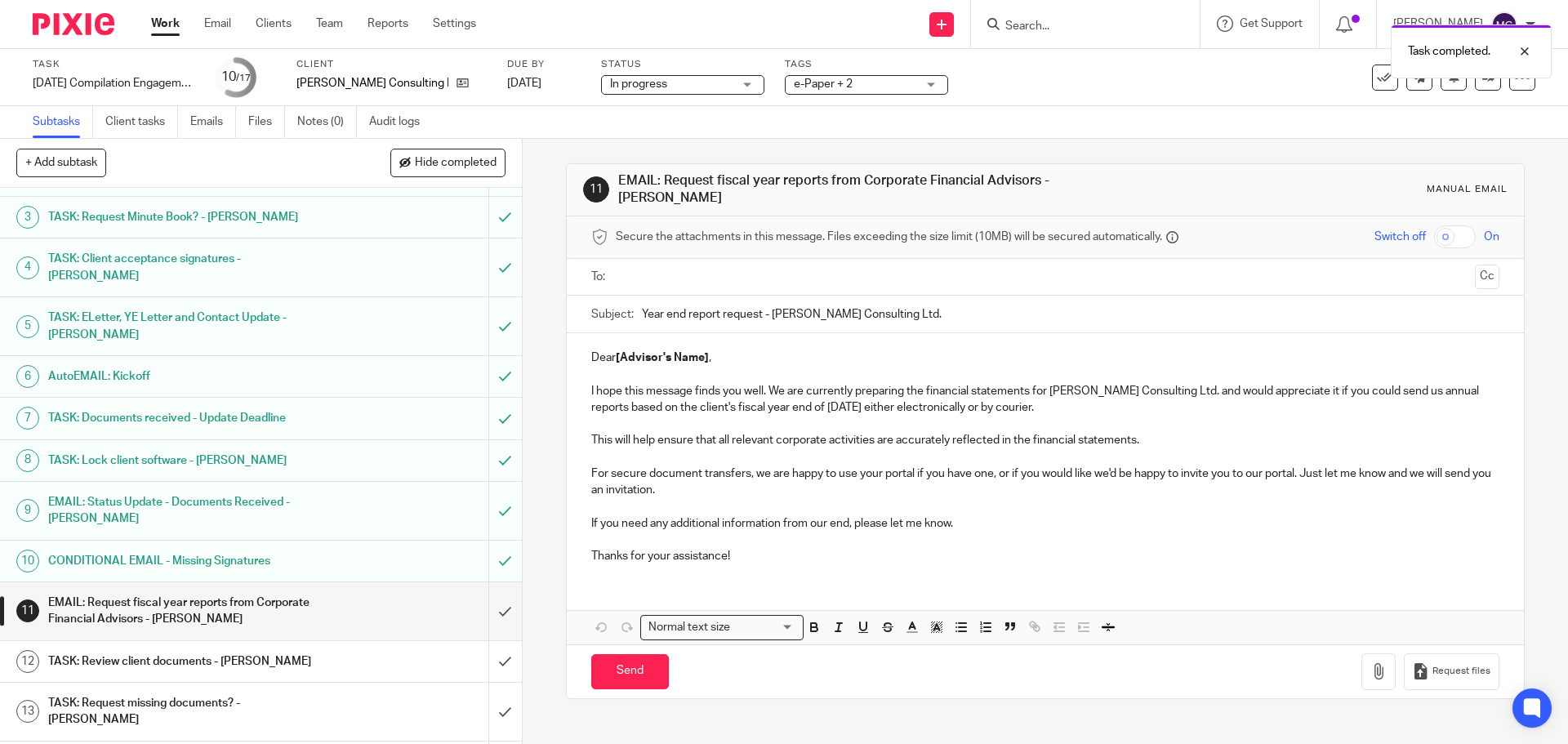
scroll to position [123, 0]
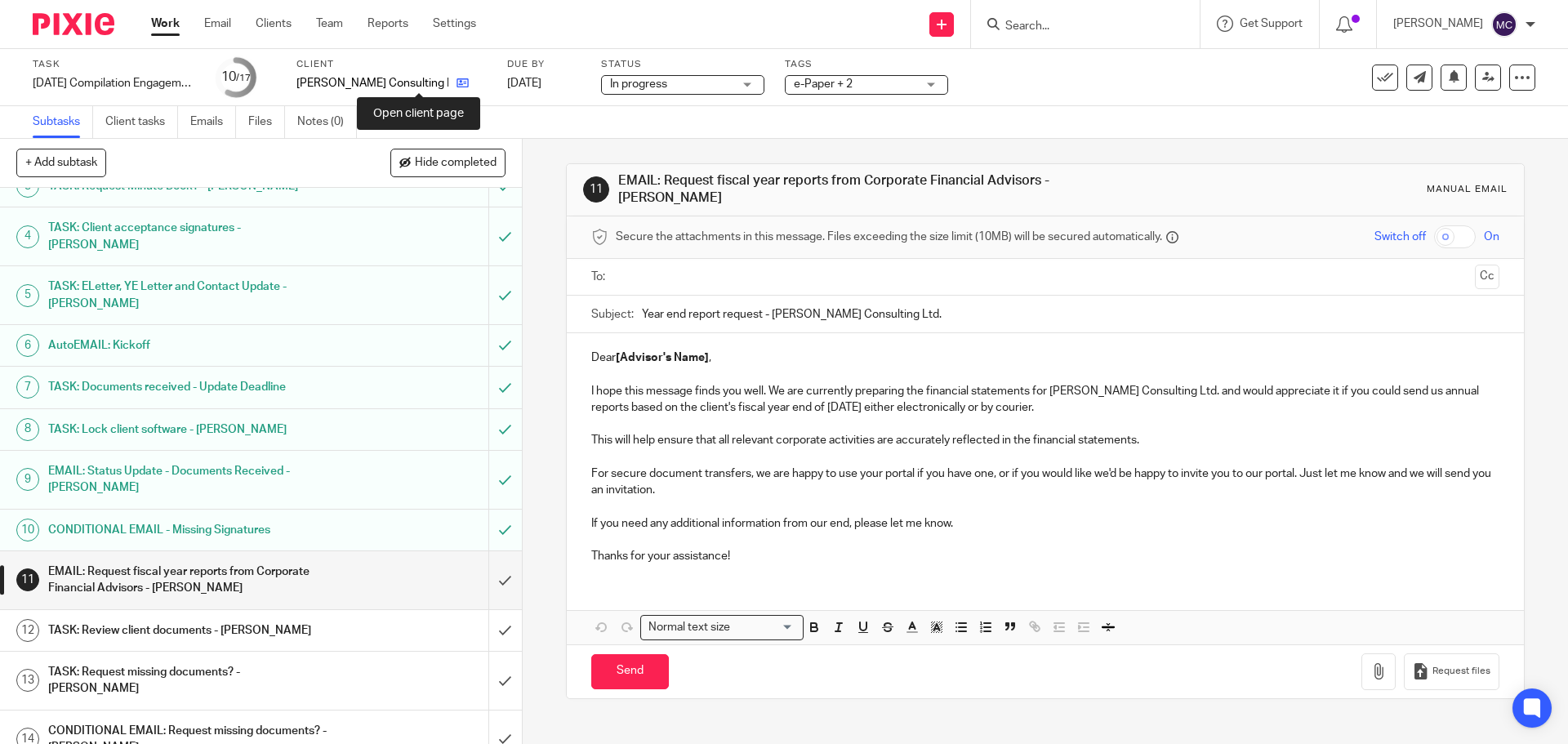
click at [456, 80] on icon at bounding box center [462, 83] width 12 height 12
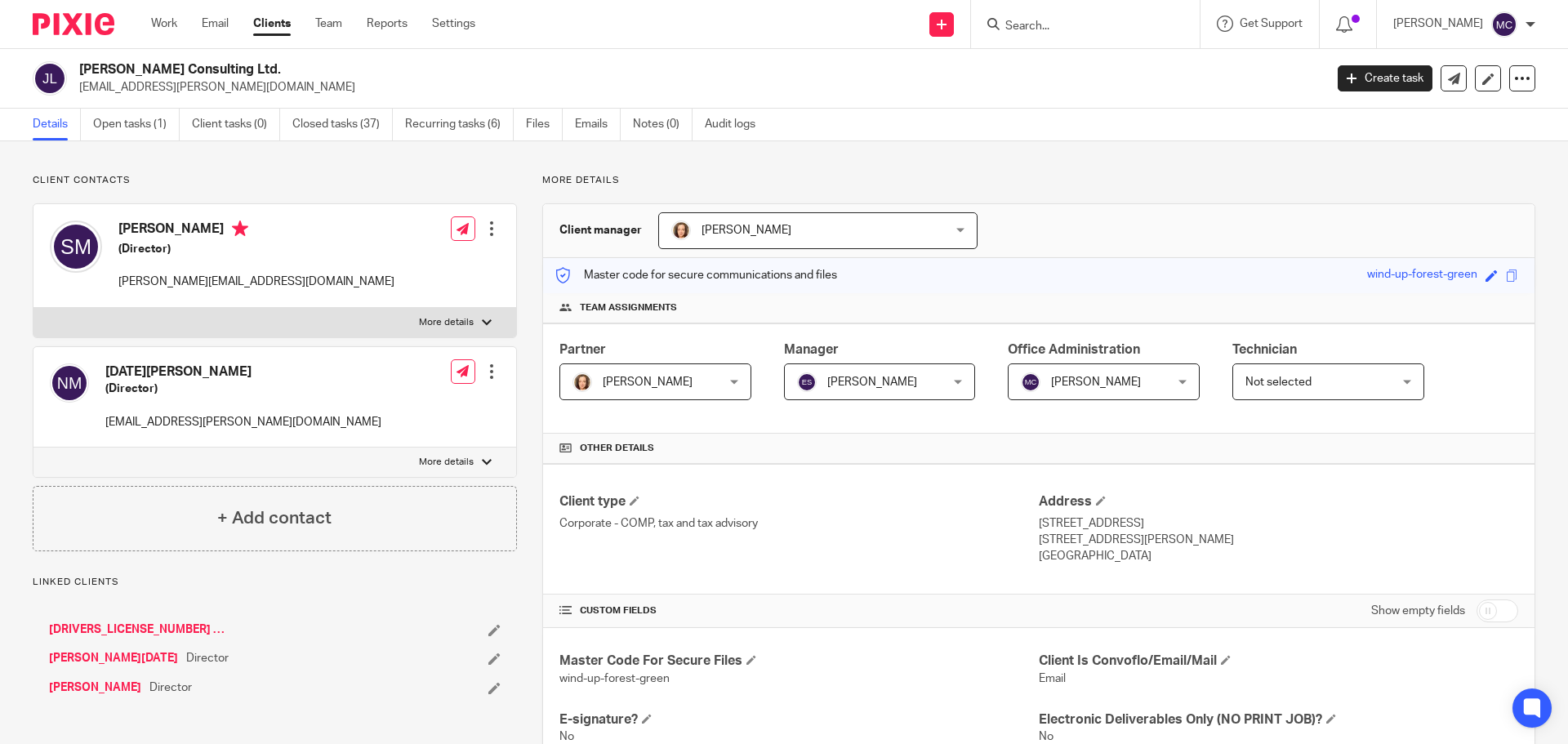
scroll to position [21, 0]
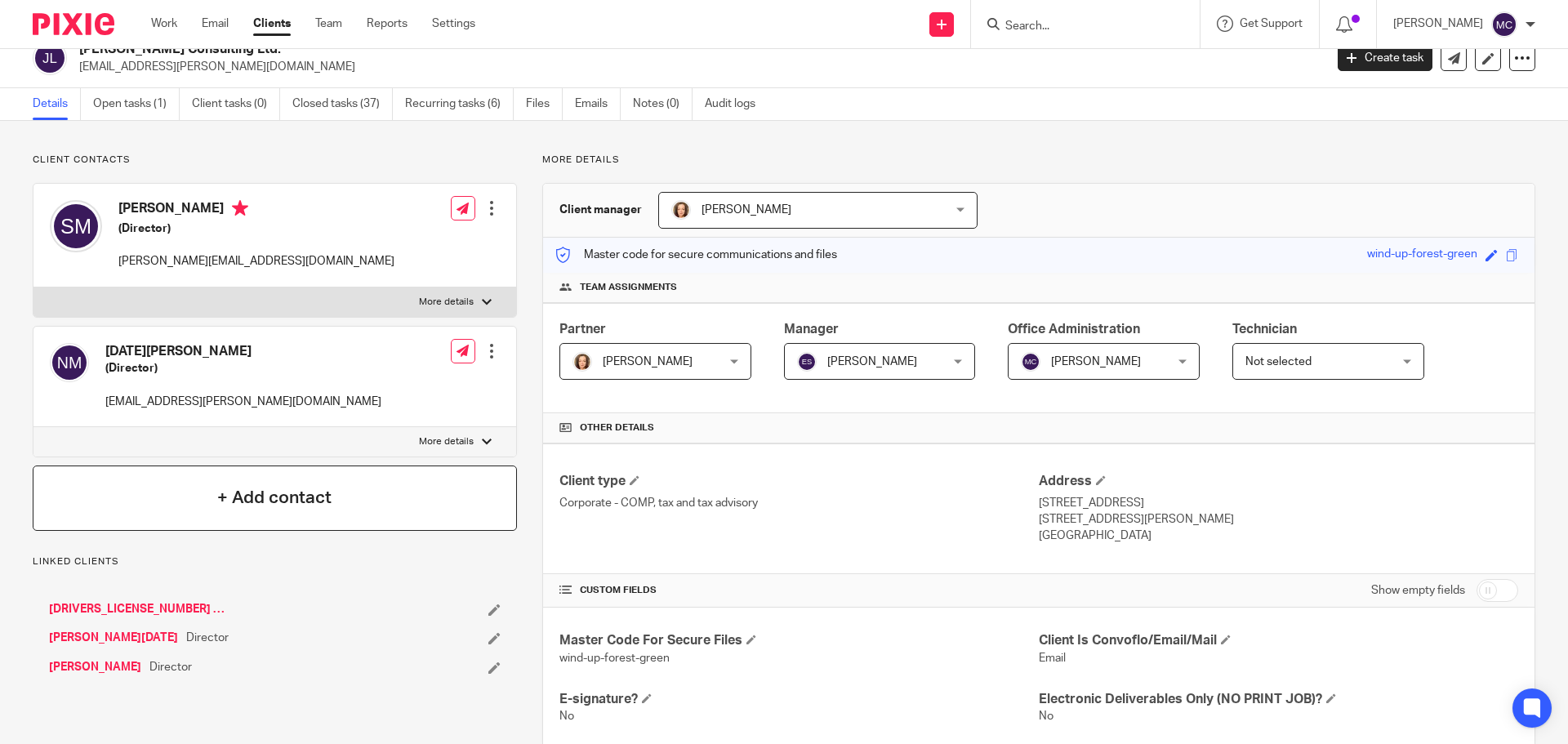
click at [309, 500] on h4 "+ Add contact" at bounding box center [275, 498] width 114 height 26
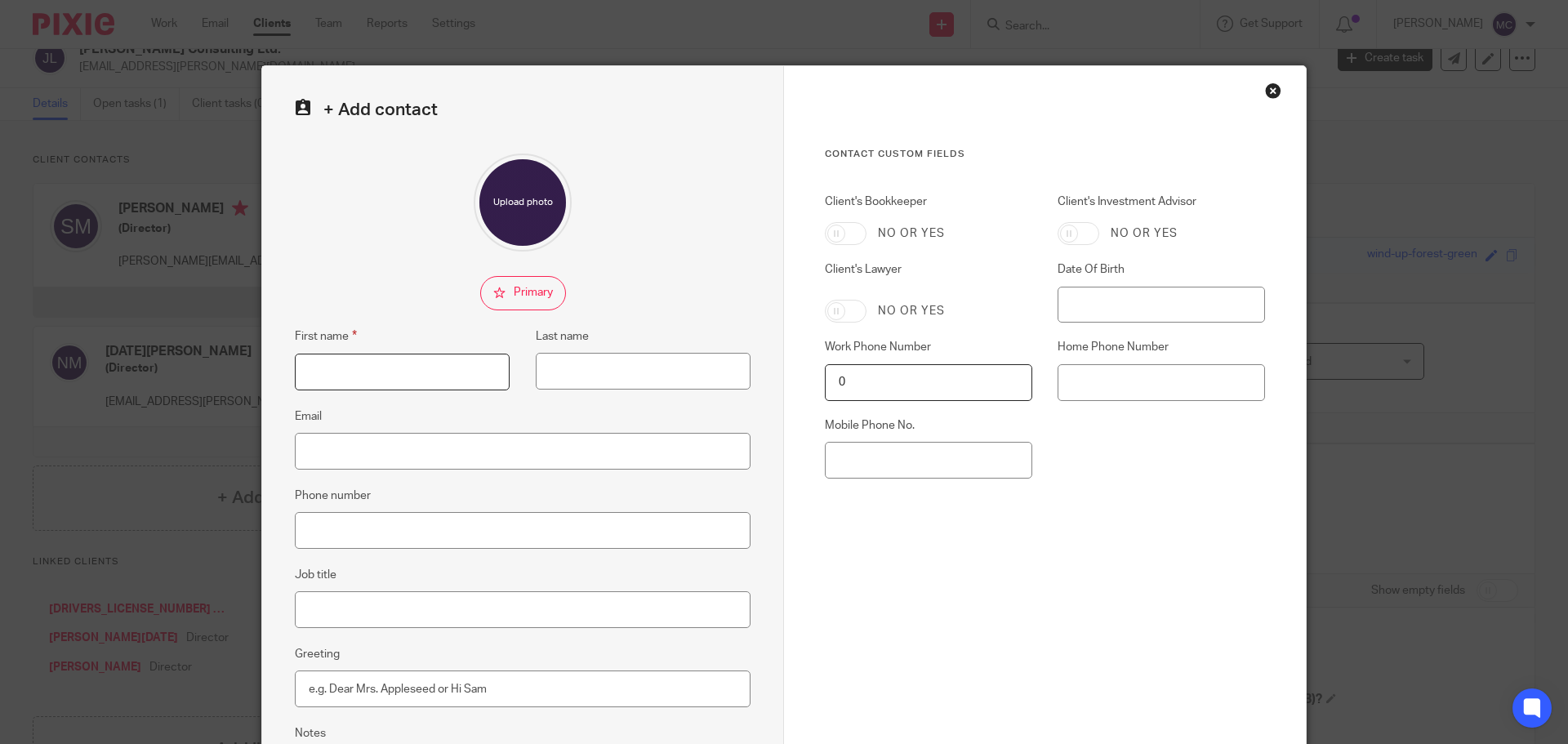
click at [358, 376] on input "First name" at bounding box center [402, 372] width 215 height 36
type input "[PERSON_NAME]"
click at [327, 453] on input "Email" at bounding box center [522, 451] width 455 height 36
type input "[EMAIL_ADDRESS][DOMAIN_NAME]"
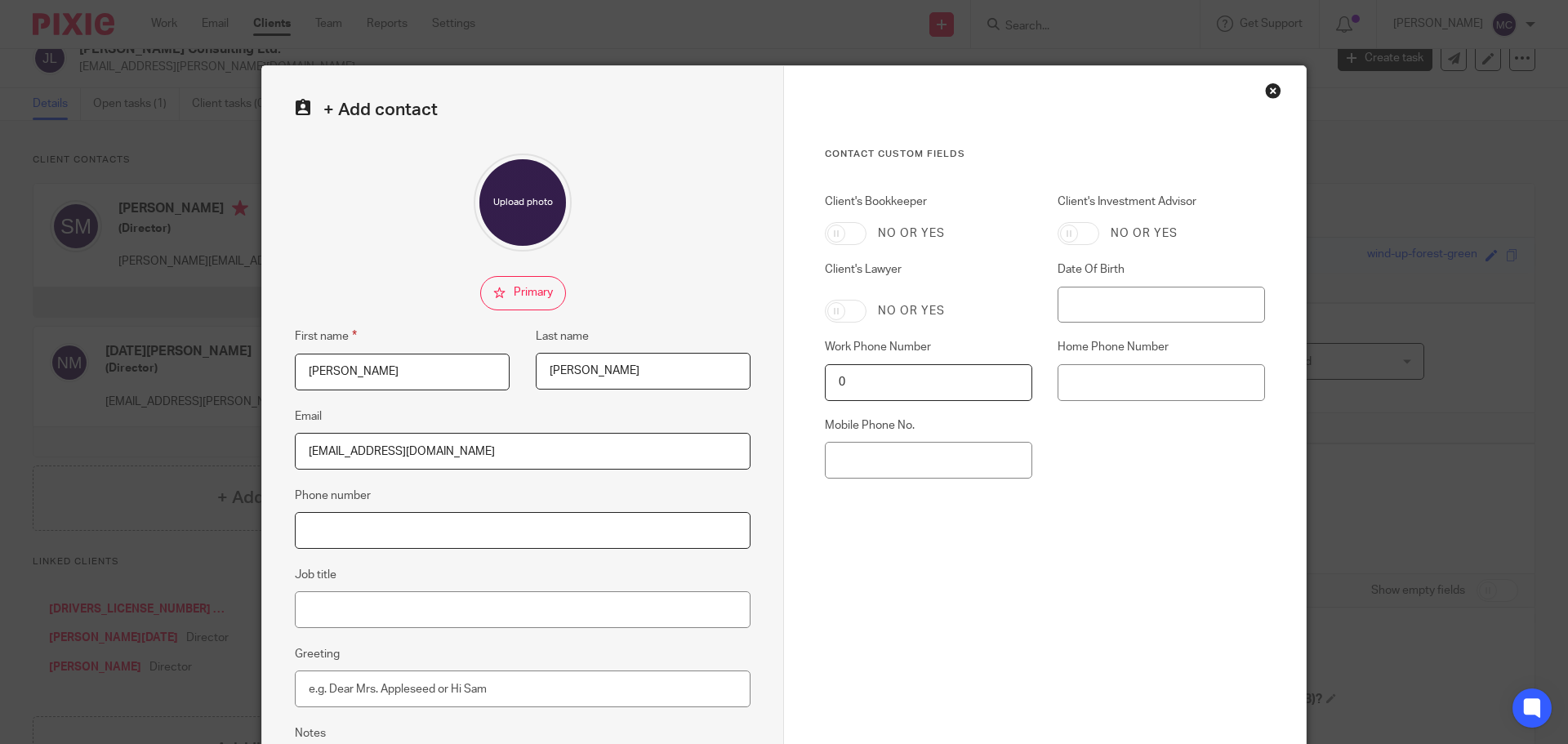
click at [364, 524] on input "Phone number" at bounding box center [522, 530] width 455 height 36
type input "[PHONE_NUMBER]"
click at [369, 607] on input "Job title" at bounding box center [522, 610] width 455 height 36
type input "Investment Advisor"
click at [559, 654] on fieldset "Greeting" at bounding box center [522, 675] width 455 height 63
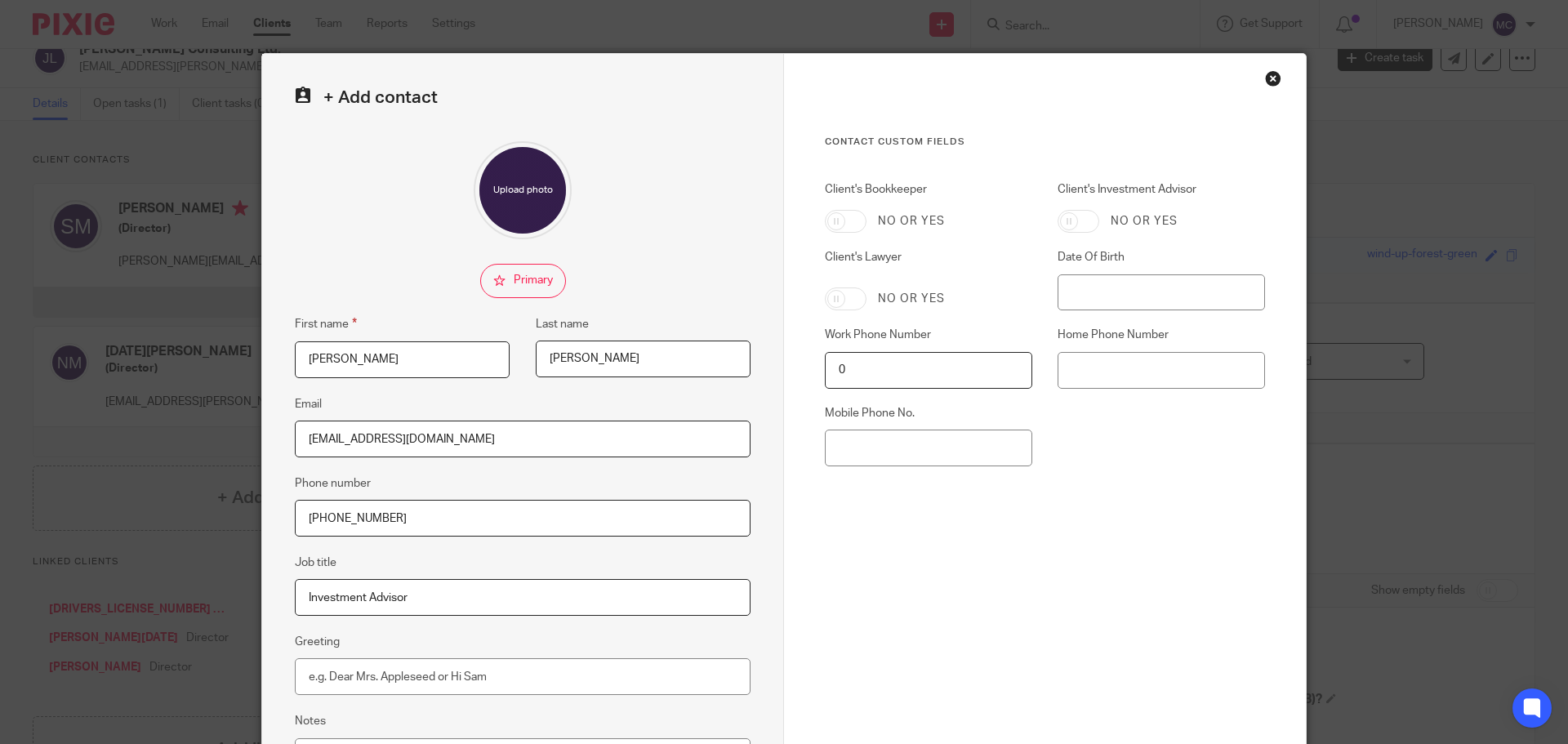
scroll to position [0, 0]
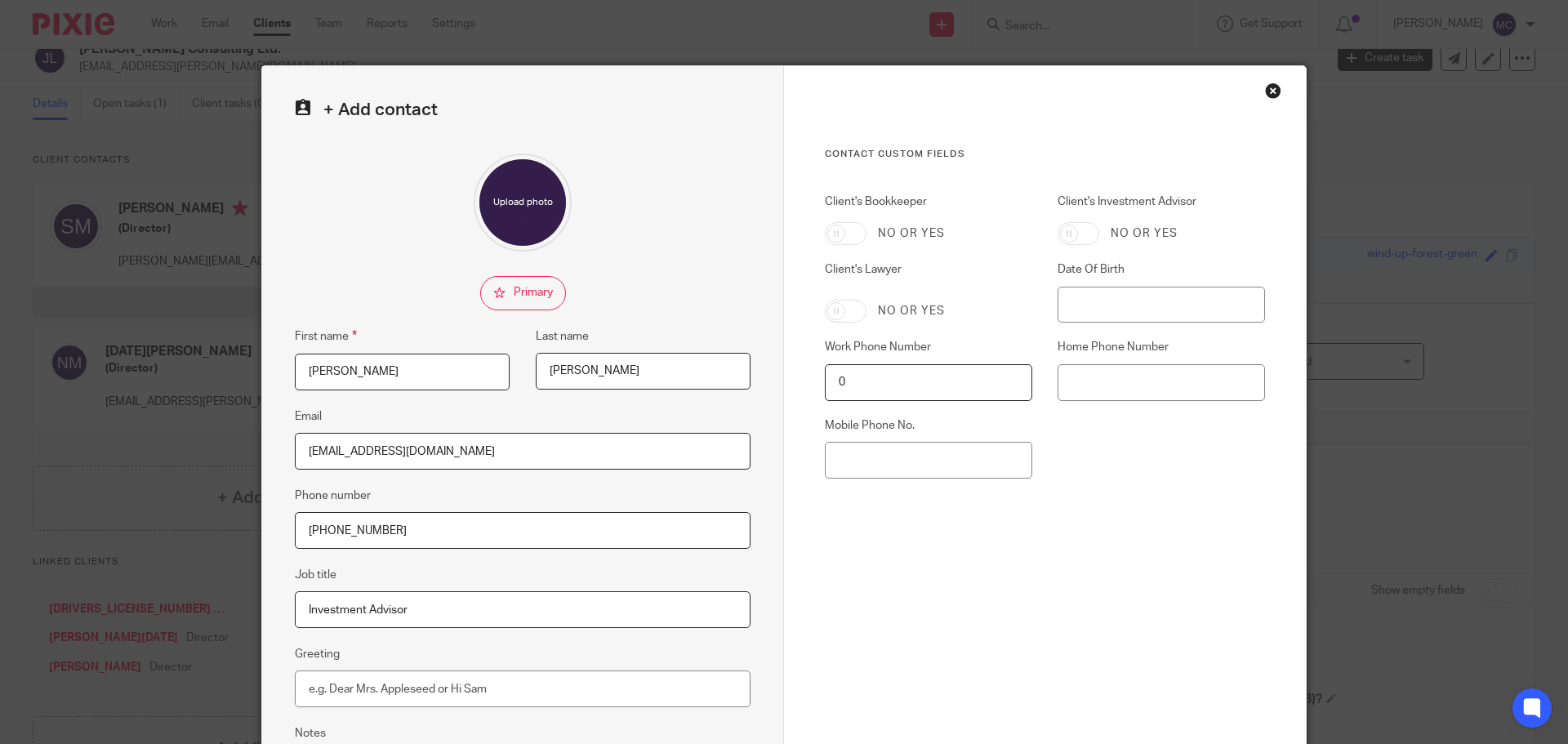
click at [1092, 237] on input "Client's Investment Advisor" at bounding box center [1078, 234] width 41 height 23
checkbox input "true"
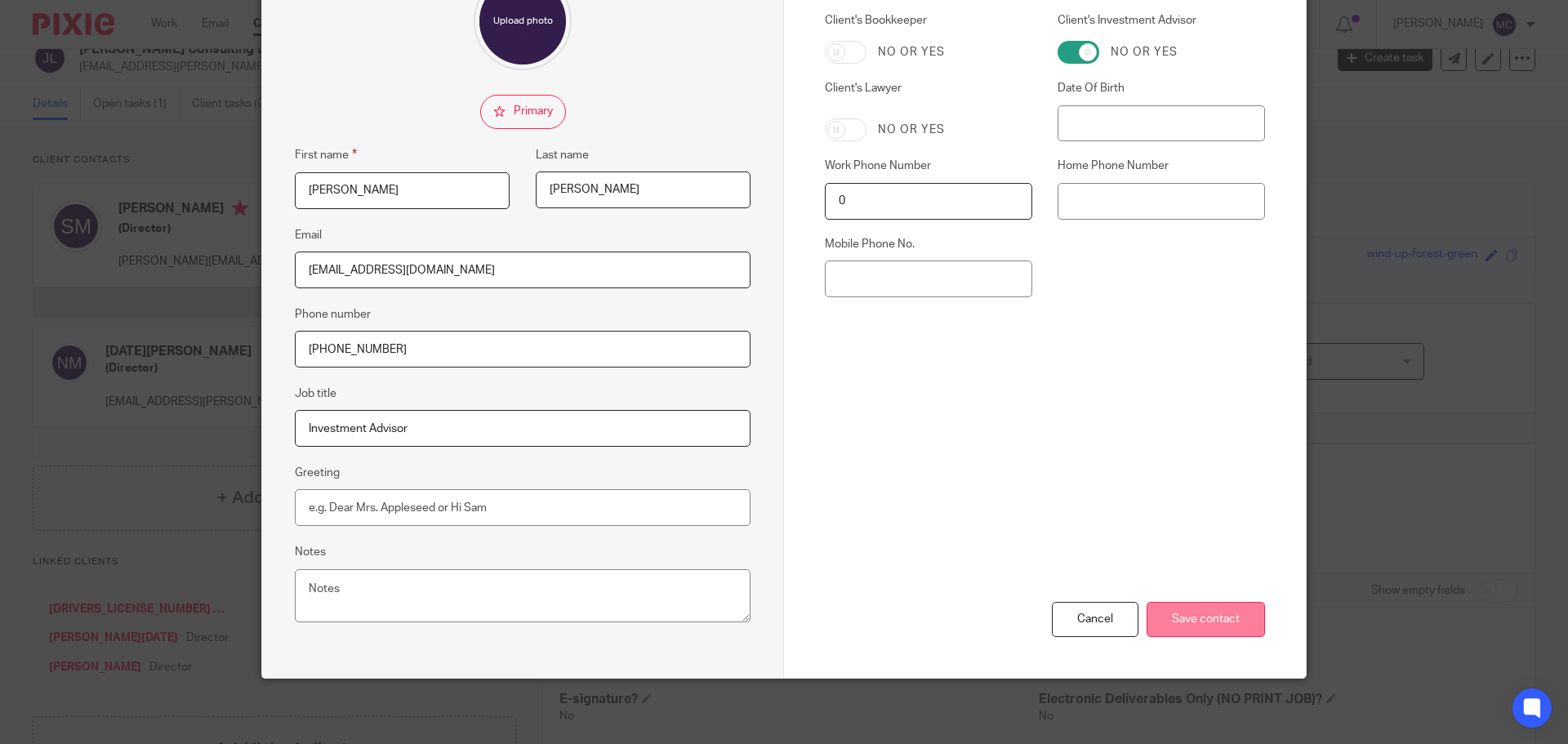
click at [1220, 630] on input "Save contact" at bounding box center [1205, 619] width 119 height 35
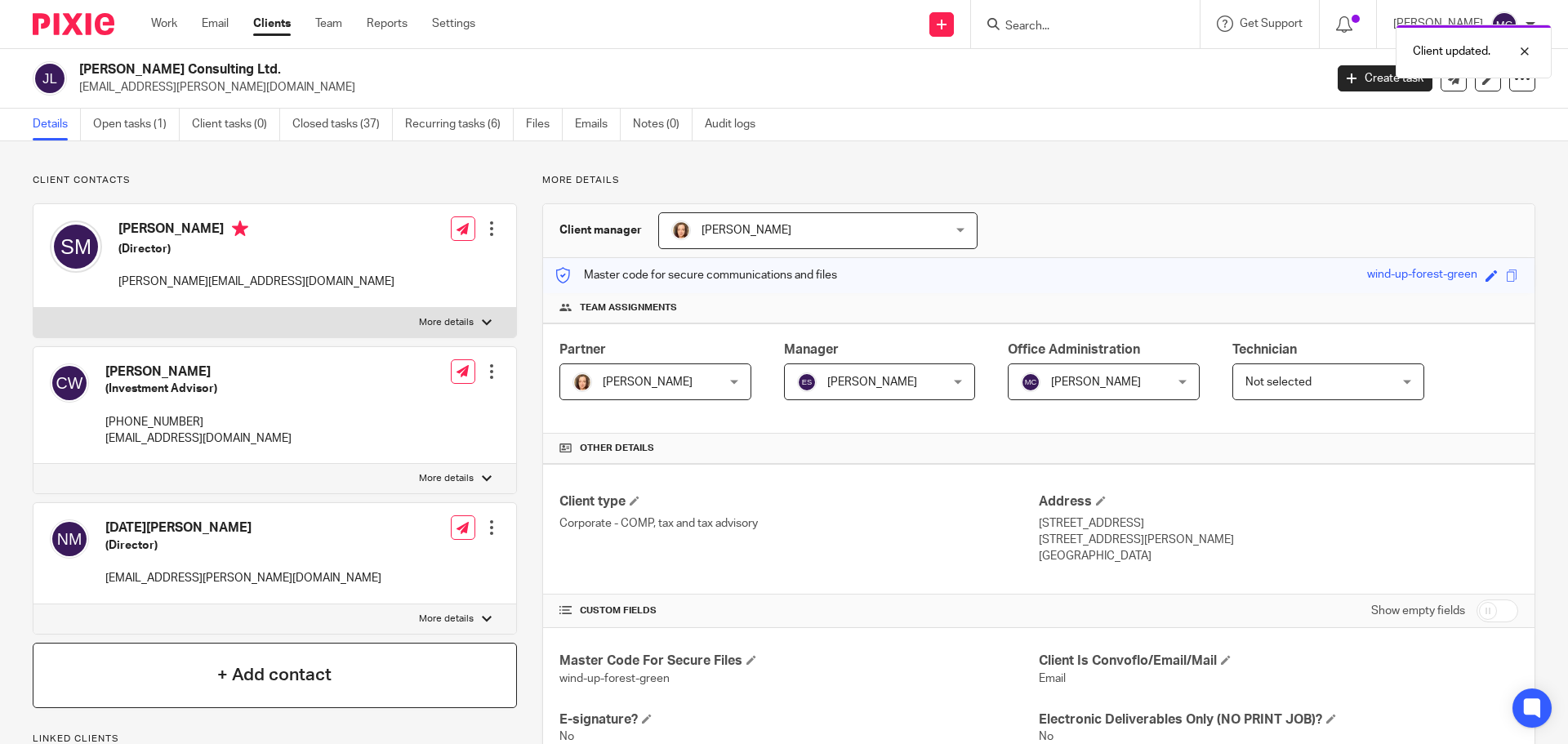
click at [290, 695] on div "+ Add contact" at bounding box center [275, 675] width 485 height 66
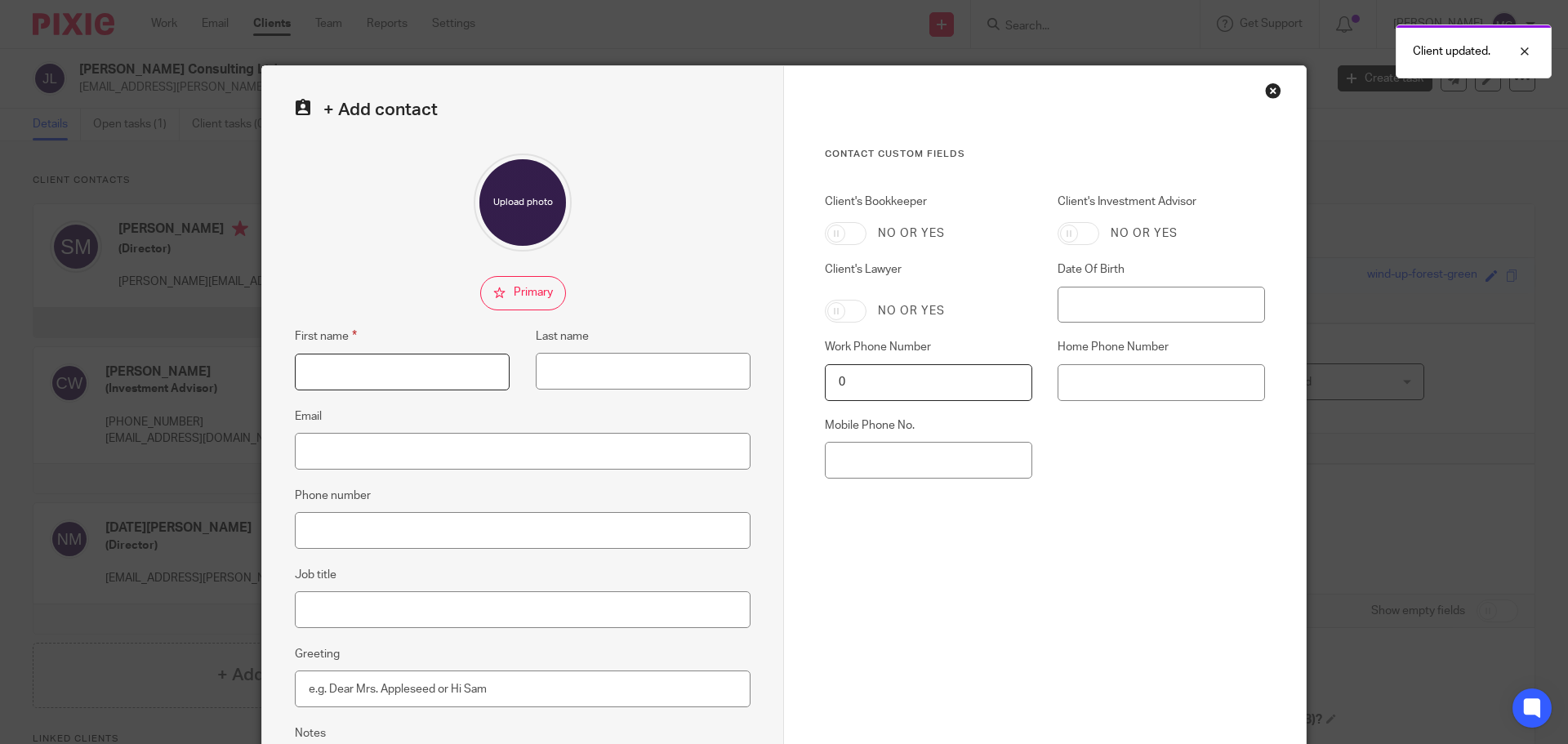
click at [381, 363] on input "First name" at bounding box center [402, 372] width 215 height 36
click at [402, 372] on input "First name" at bounding box center [402, 372] width 215 height 36
type input "[PERSON_NAME]"
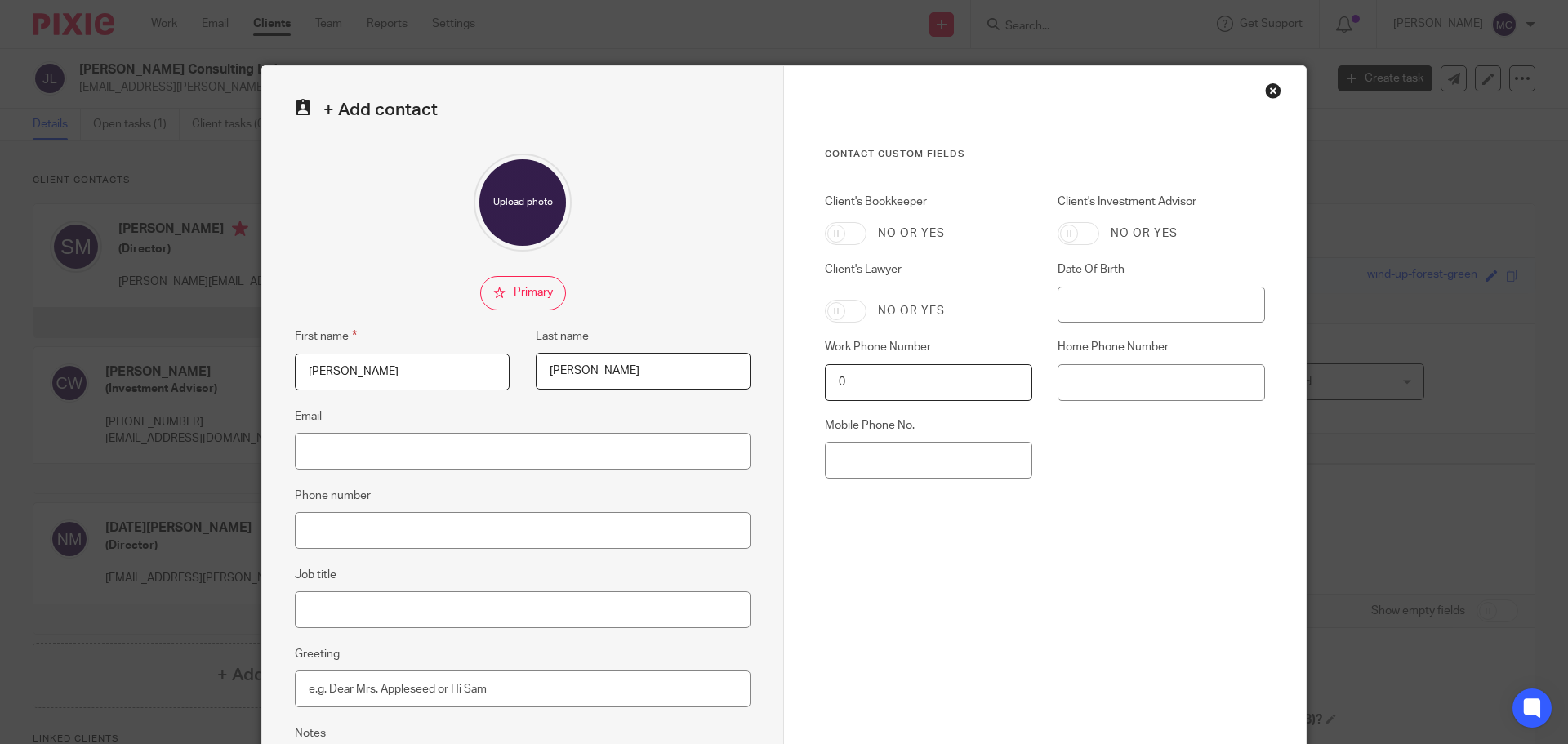
type input "[PERSON_NAME]"
type input "[EMAIL_ADDRESS][DOMAIN_NAME]"
click at [324, 524] on input "Phone number" at bounding box center [522, 530] width 455 height 36
type input "[PHONE_NUMBER]"
click at [318, 613] on input "Job title" at bounding box center [522, 610] width 455 height 36
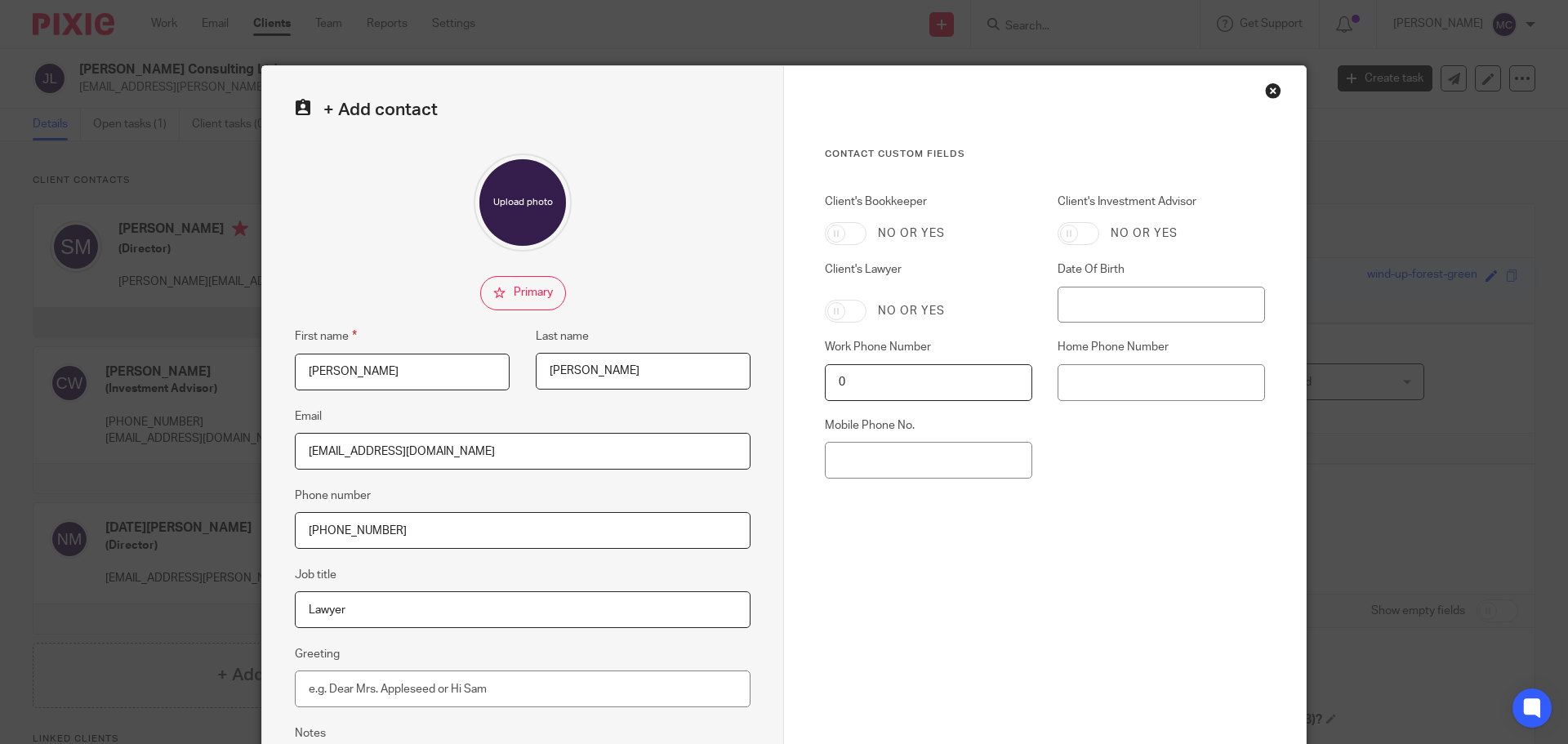
type input "Lawyer"
click at [845, 309] on input "Client's Lawyer" at bounding box center [845, 311] width 41 height 23
checkbox input "true"
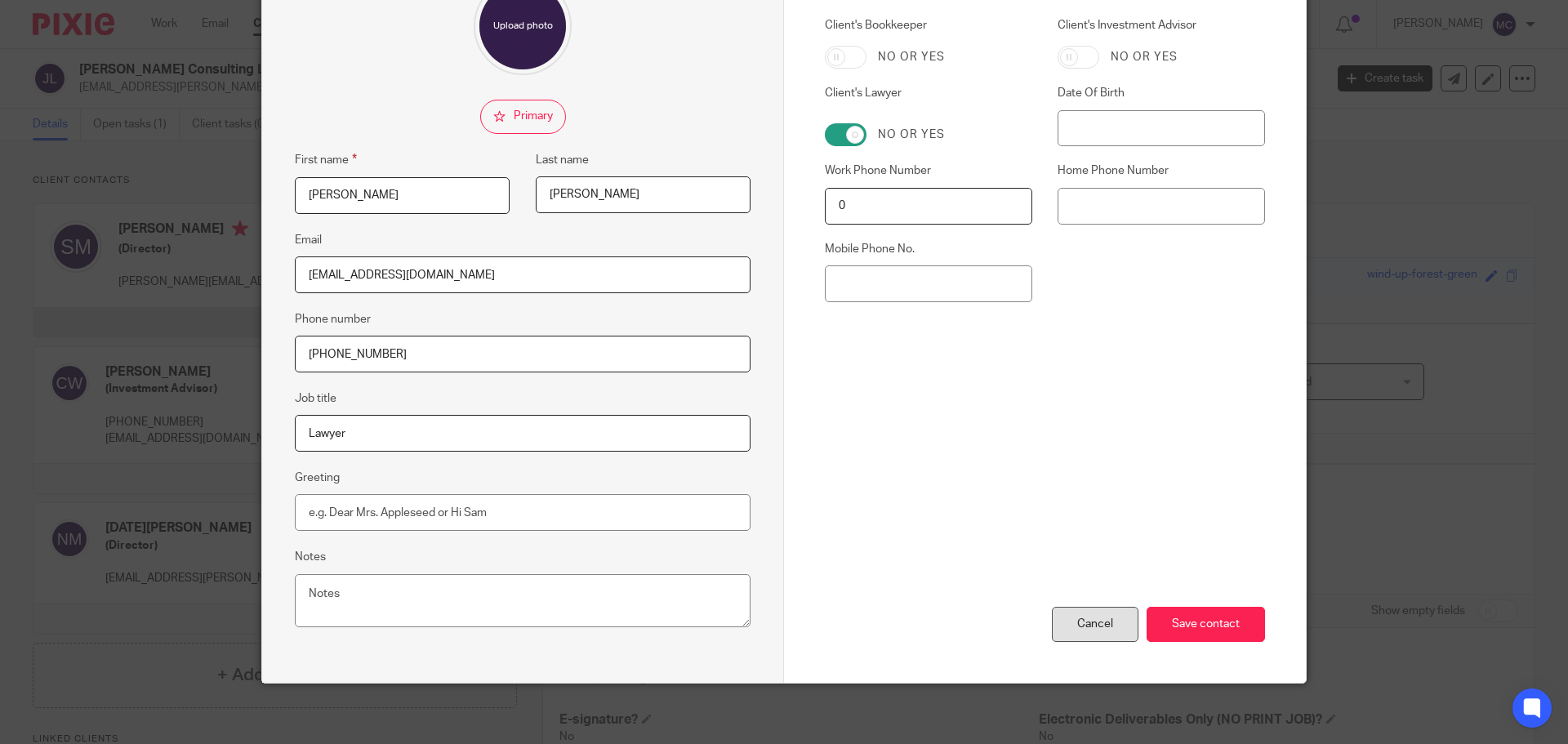
scroll to position [181, 0]
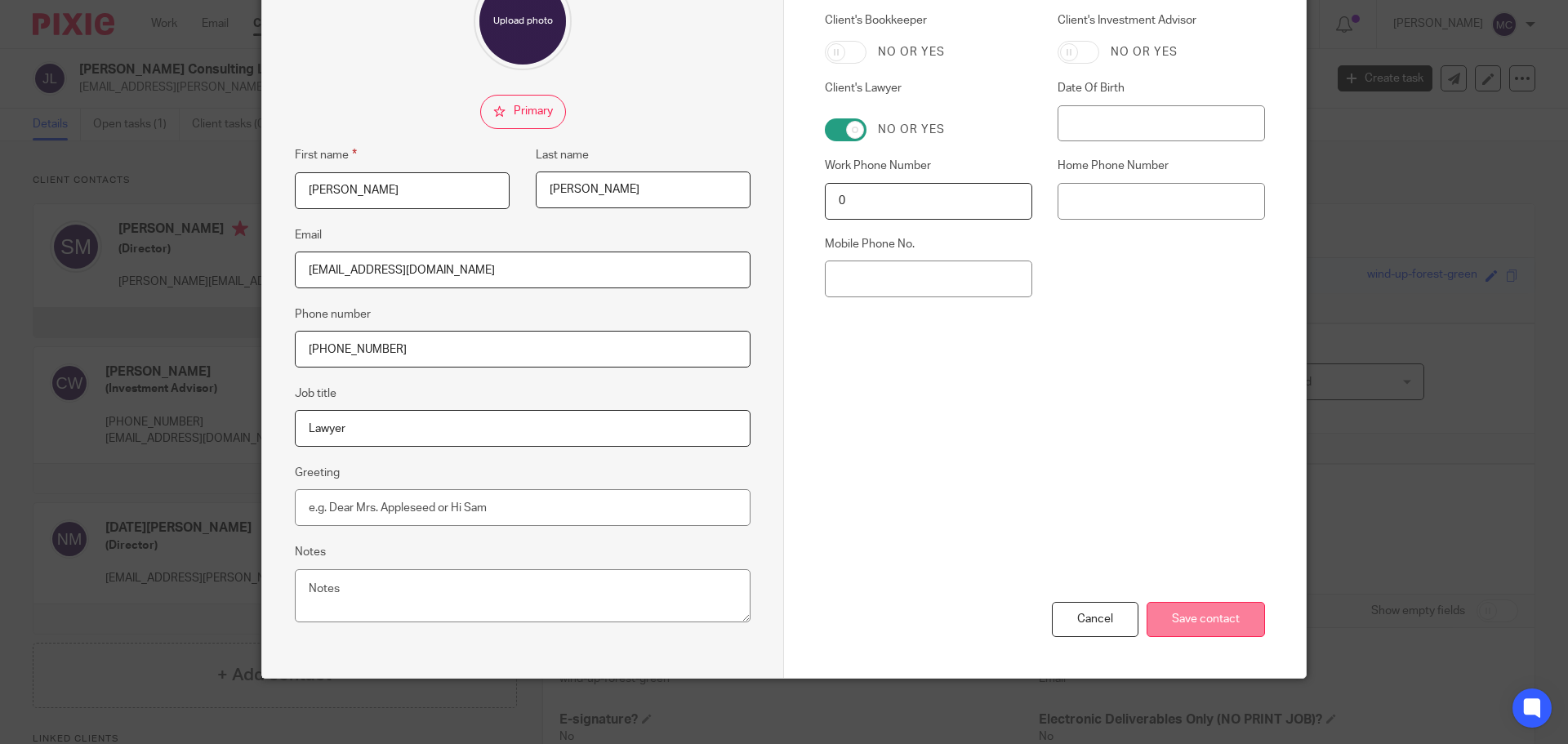
click at [1197, 625] on input "Save contact" at bounding box center [1205, 619] width 119 height 35
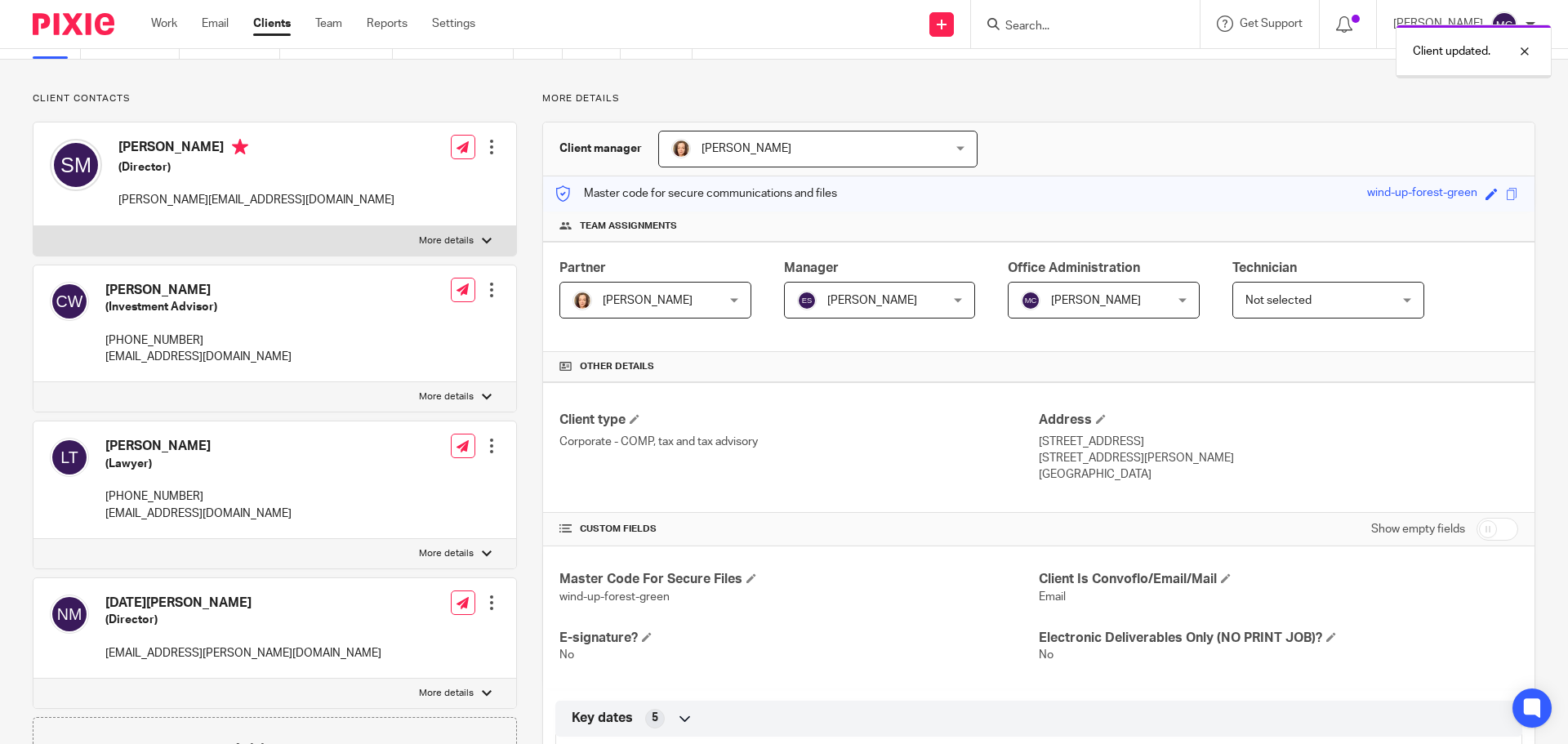
scroll to position [306, 0]
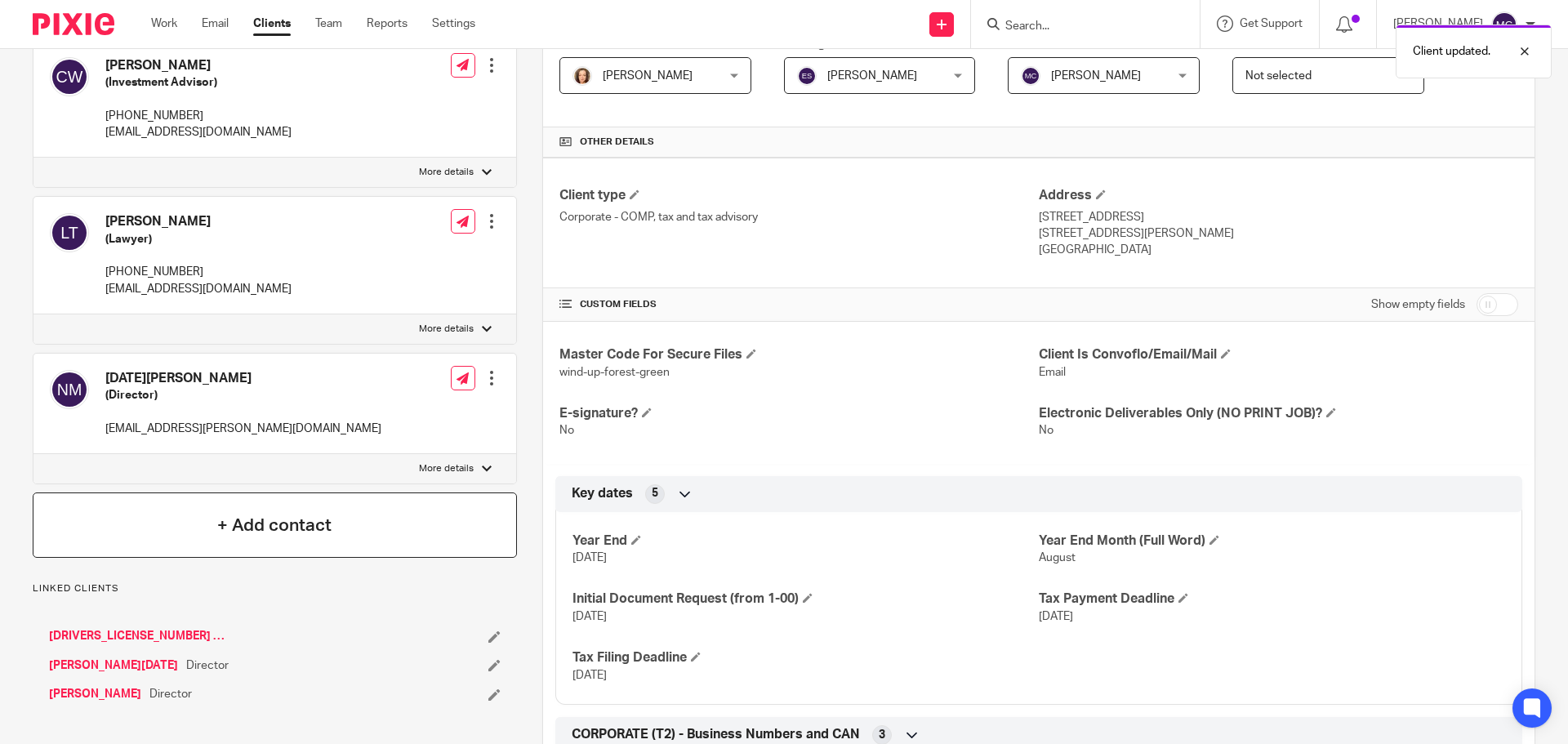
click at [317, 515] on h4 "+ Add contact" at bounding box center [275, 525] width 114 height 26
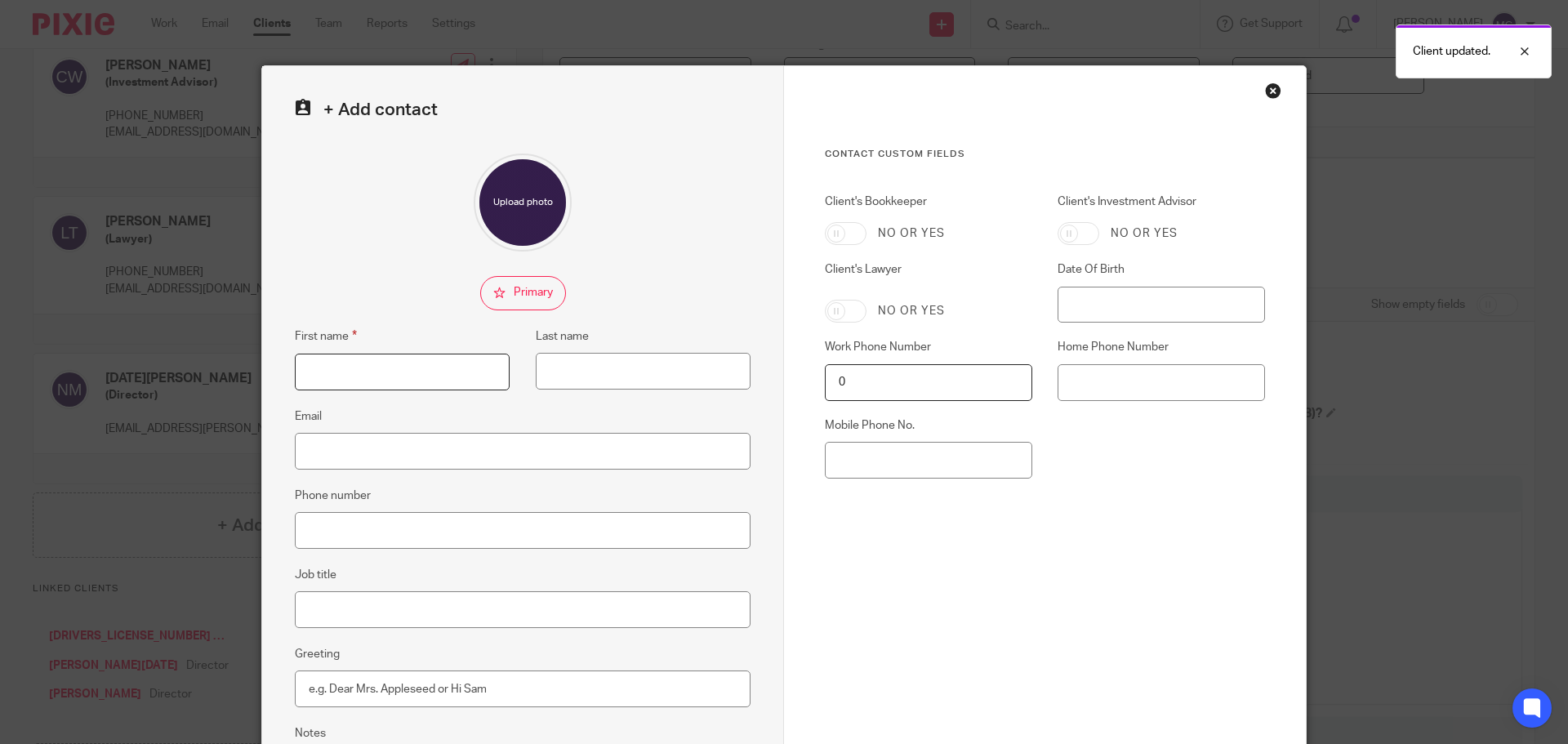
click at [360, 366] on input "First name" at bounding box center [402, 372] width 215 height 36
type input "[PERSON_NAME]"
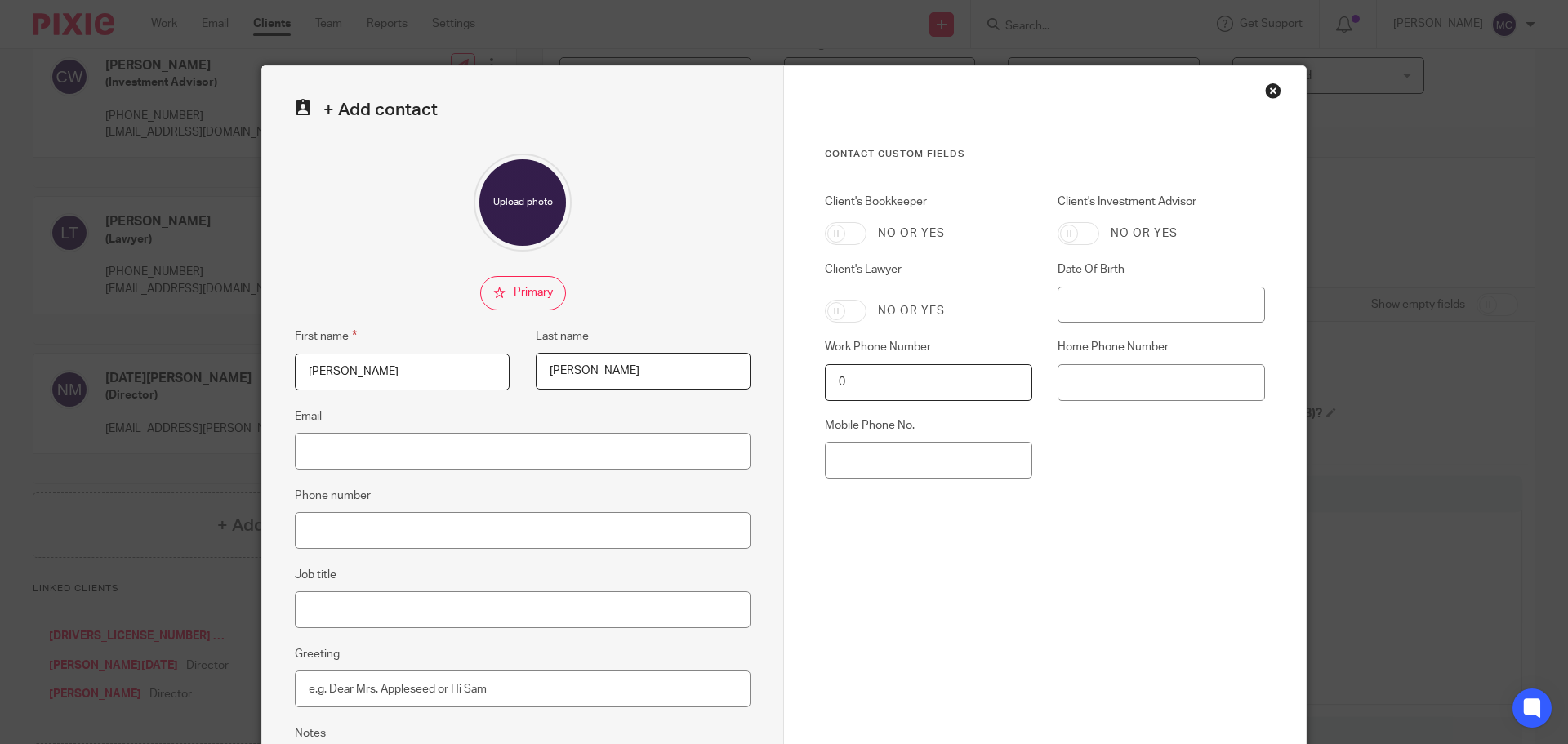
type input "[PERSON_NAME]"
click at [377, 455] on input "Email" at bounding box center [522, 451] width 455 height 36
type input "[EMAIL_ADDRESS][DOMAIN_NAME]"
click at [414, 611] on input "Job title" at bounding box center [522, 610] width 455 height 36
type input "Lawyer's Assistant"
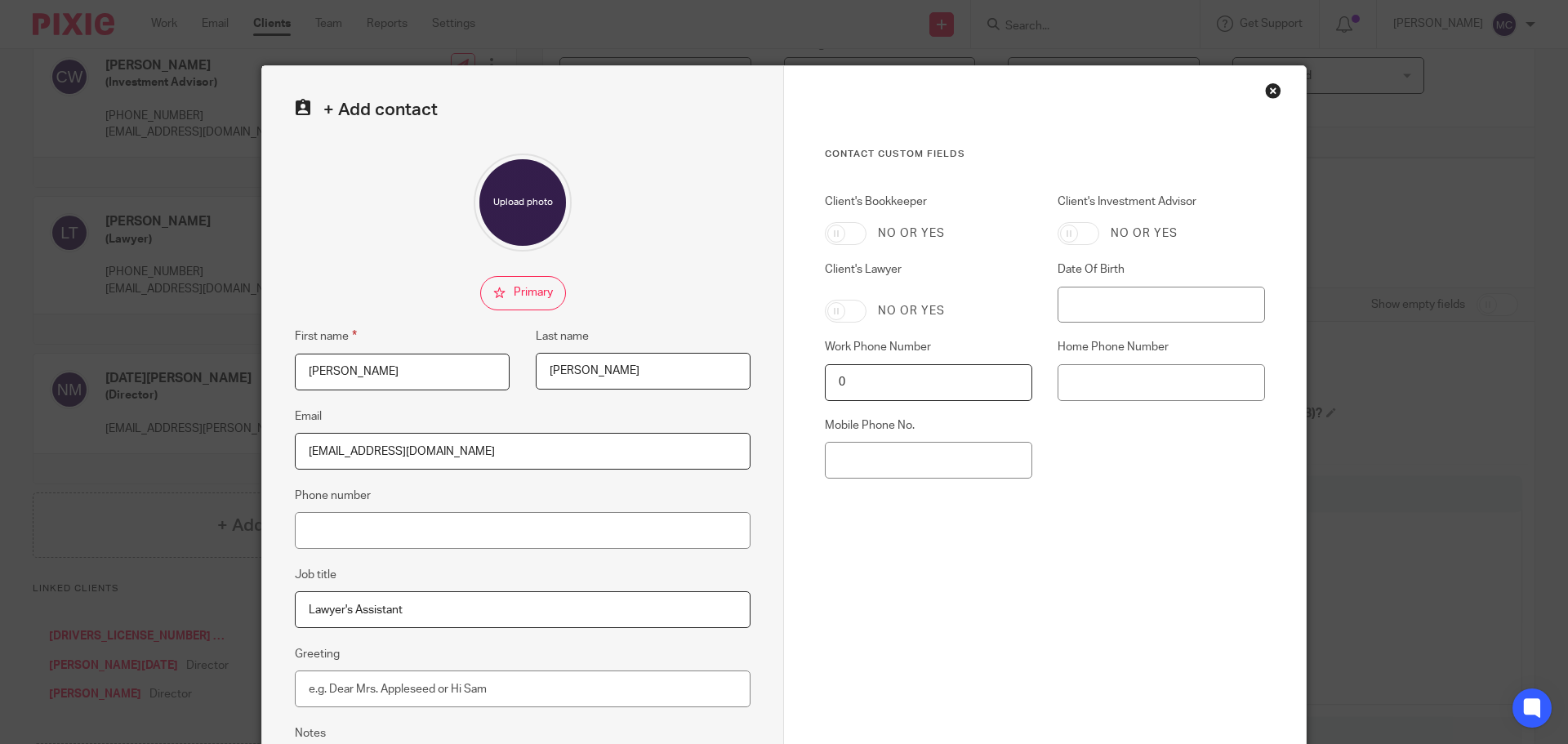
click at [870, 639] on div "Cancel Save contact" at bounding box center [1045, 748] width 440 height 220
click at [855, 309] on input "Client's Lawyer" at bounding box center [845, 311] width 41 height 23
checkbox input "true"
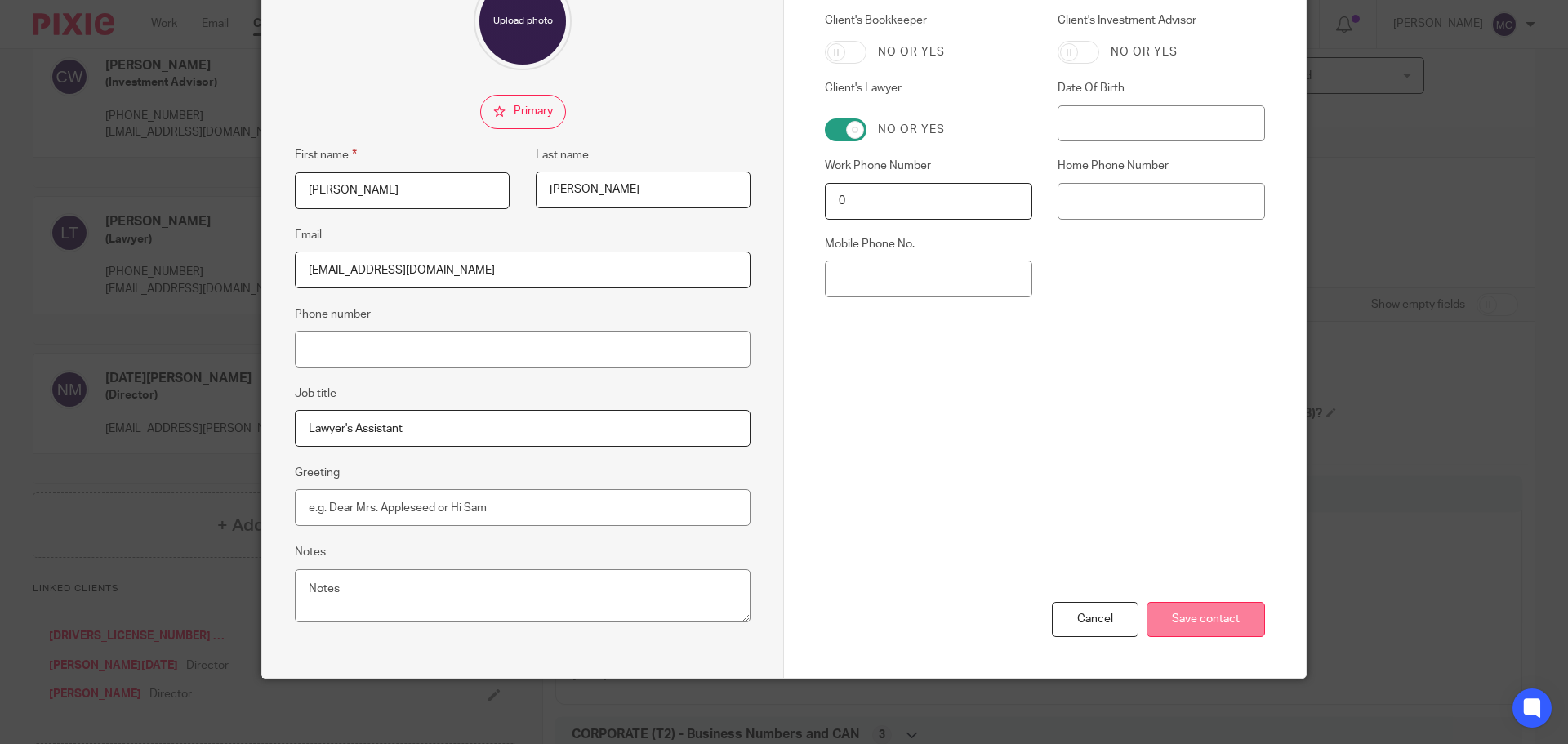
click at [1171, 620] on input "Save contact" at bounding box center [1205, 619] width 119 height 35
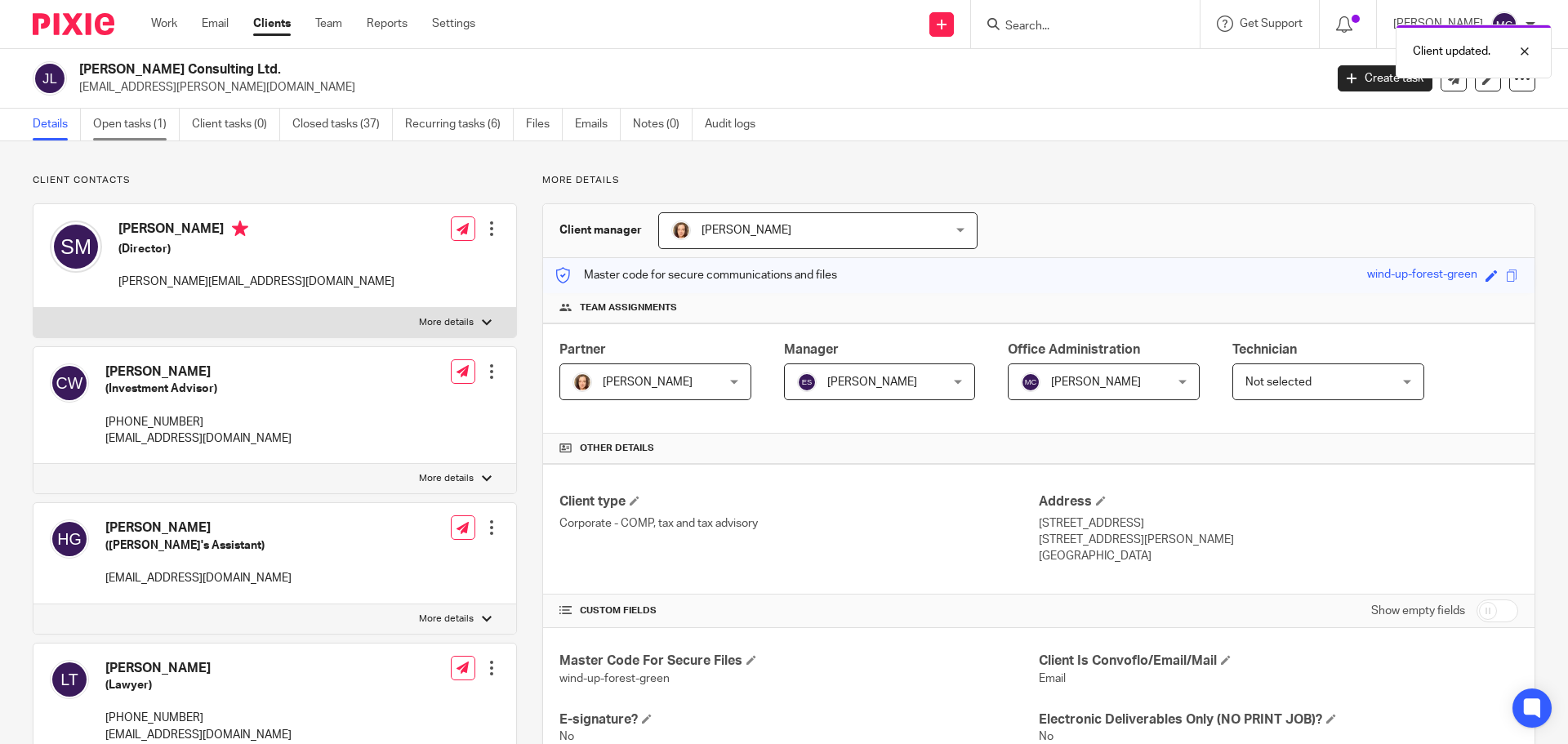
click at [127, 124] on link "Open tasks (1)" at bounding box center [136, 124] width 86 height 32
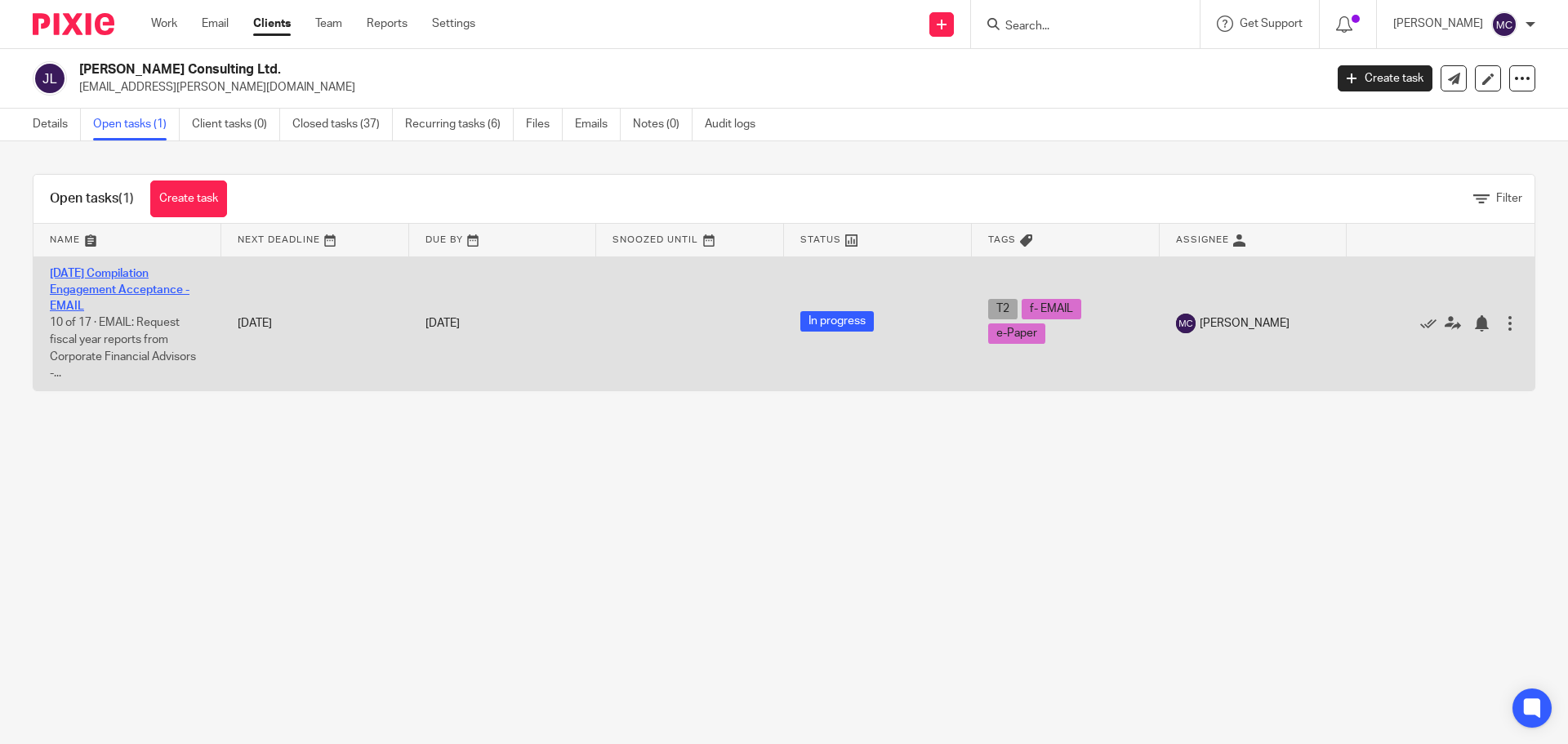
click at [158, 284] on link "[DATE] Compilation Engagement Acceptance - EMAIL" at bounding box center [119, 290] width 139 height 45
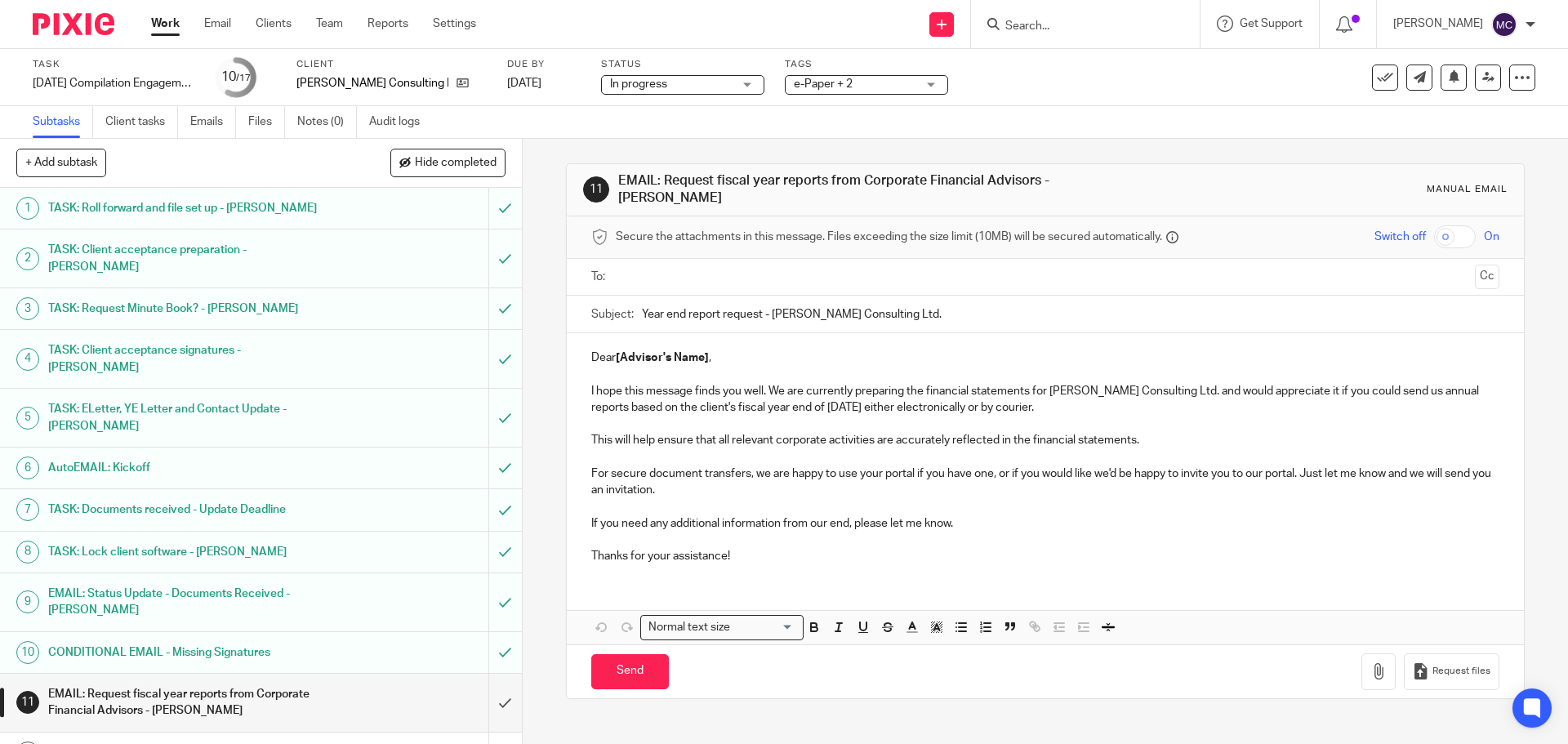
click at [821, 281] on input "text" at bounding box center [1045, 277] width 846 height 19
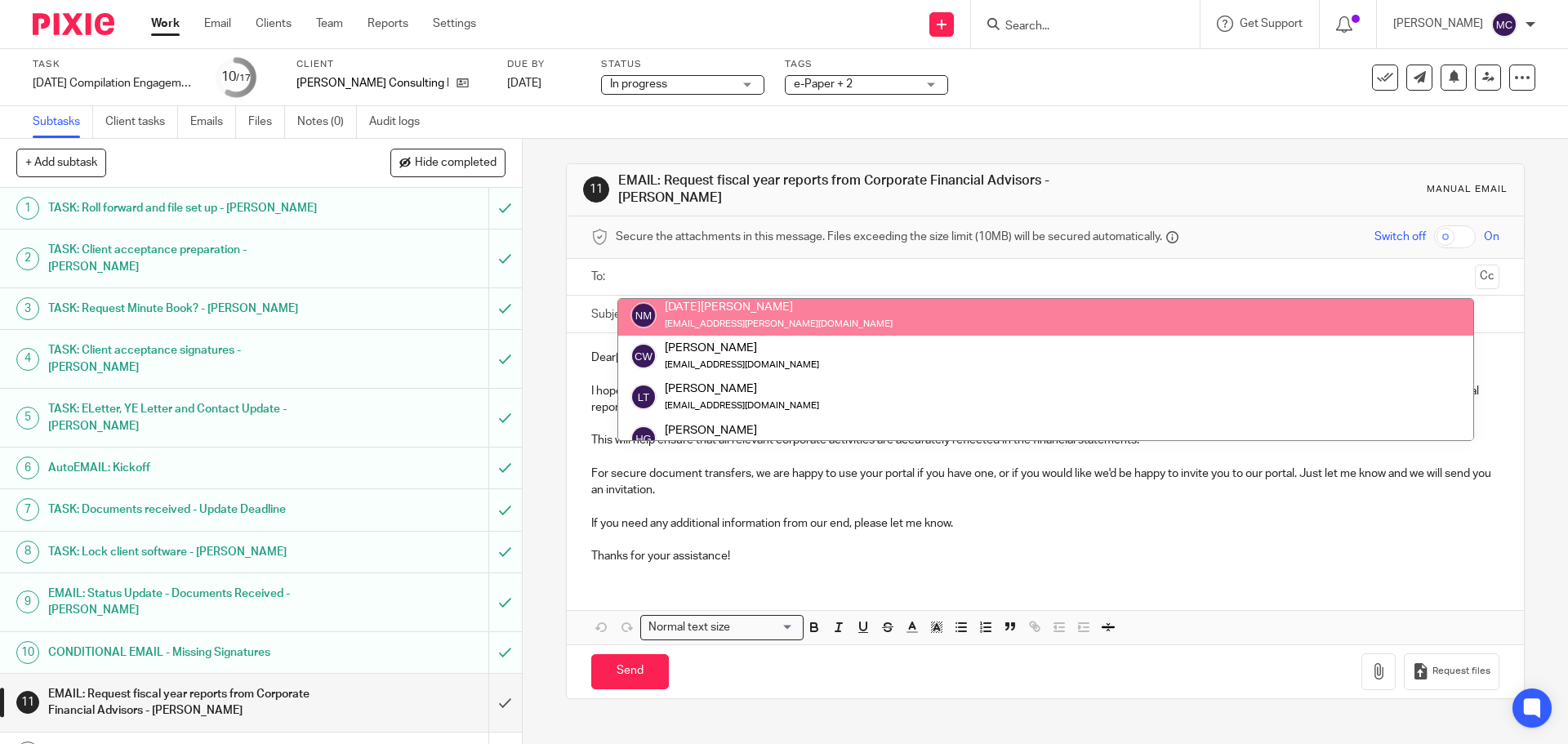
scroll to position [102, 0]
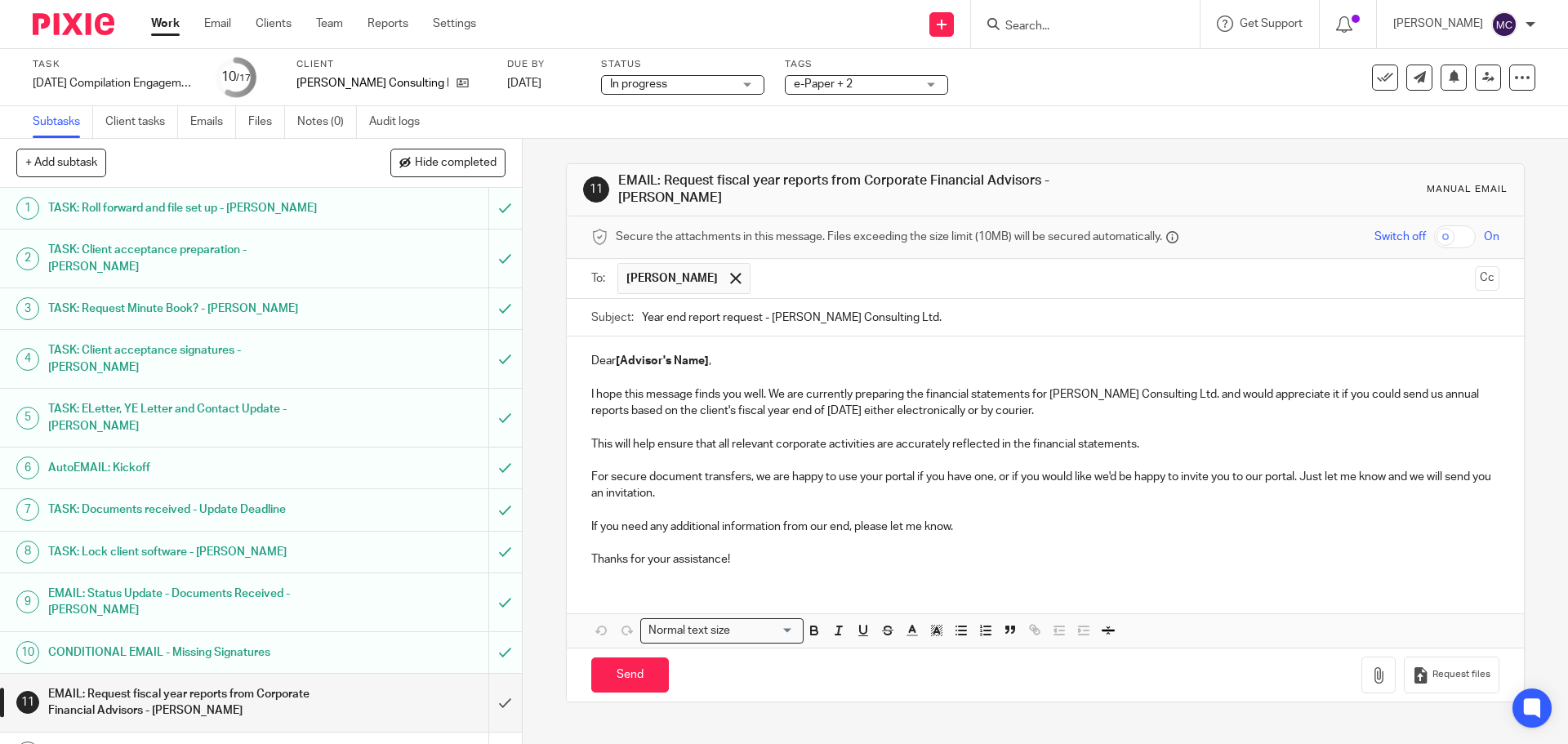
click at [804, 288] on input "text" at bounding box center [1113, 279] width 709 height 32
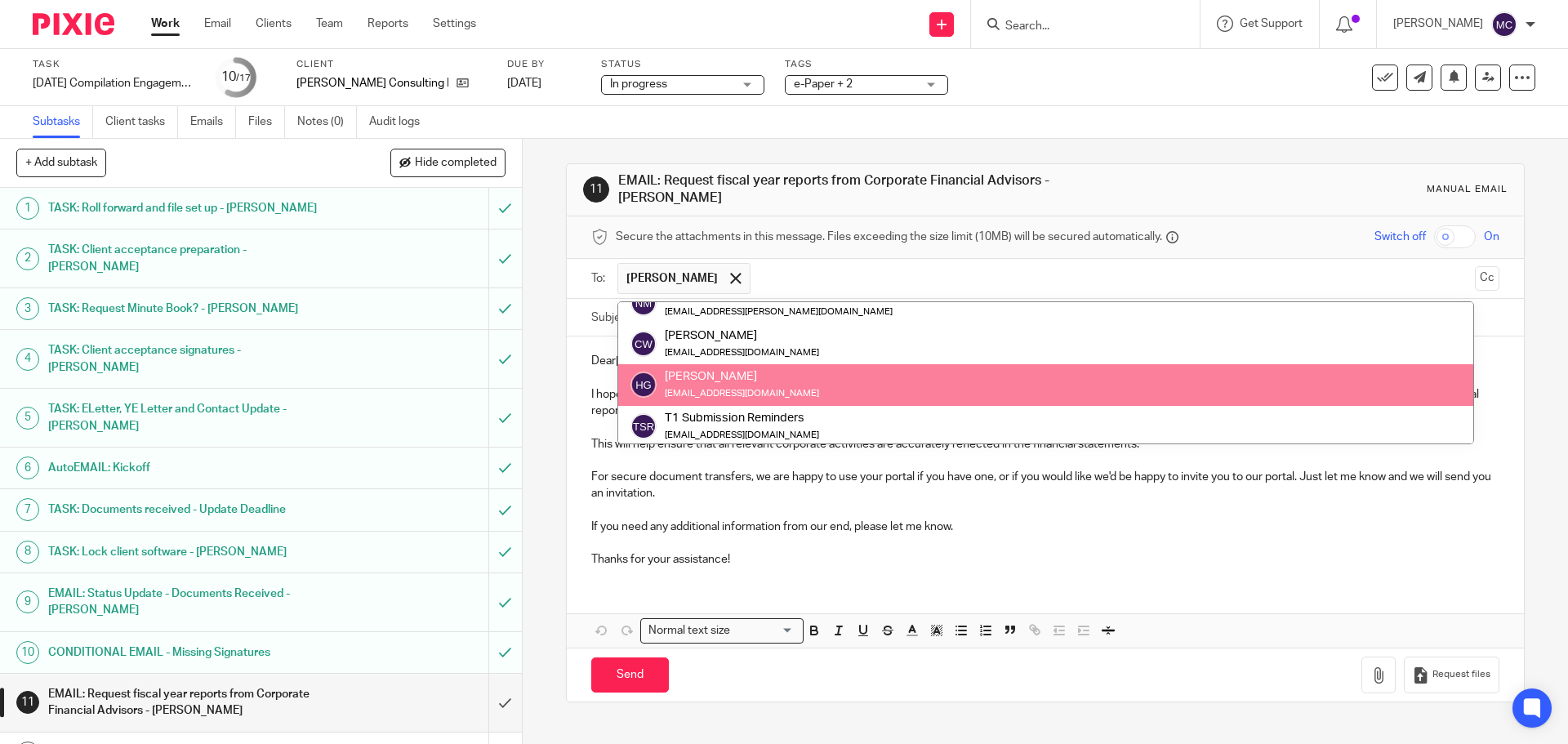
scroll to position [81, 0]
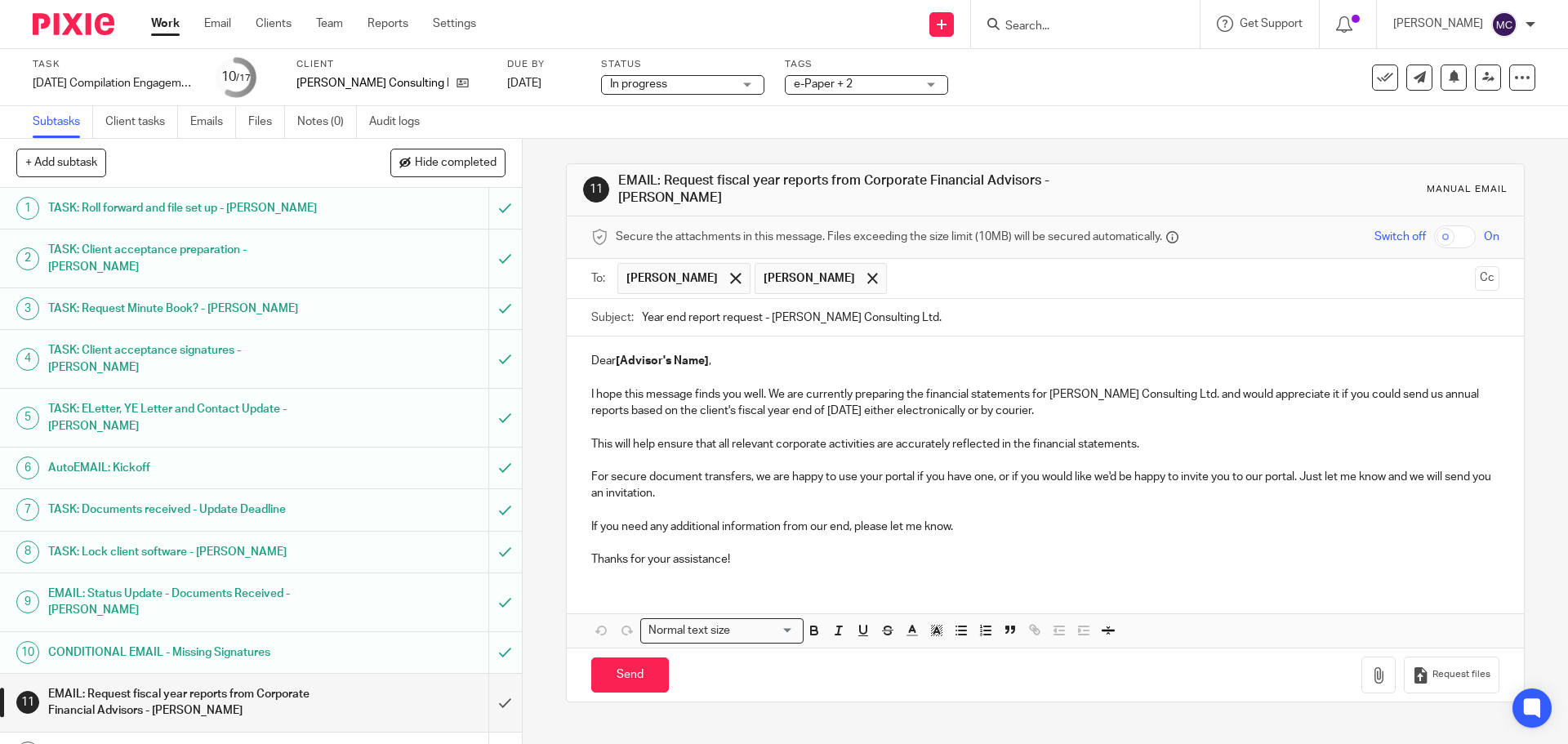
click at [900, 279] on input "text" at bounding box center [1181, 279] width 572 height 32
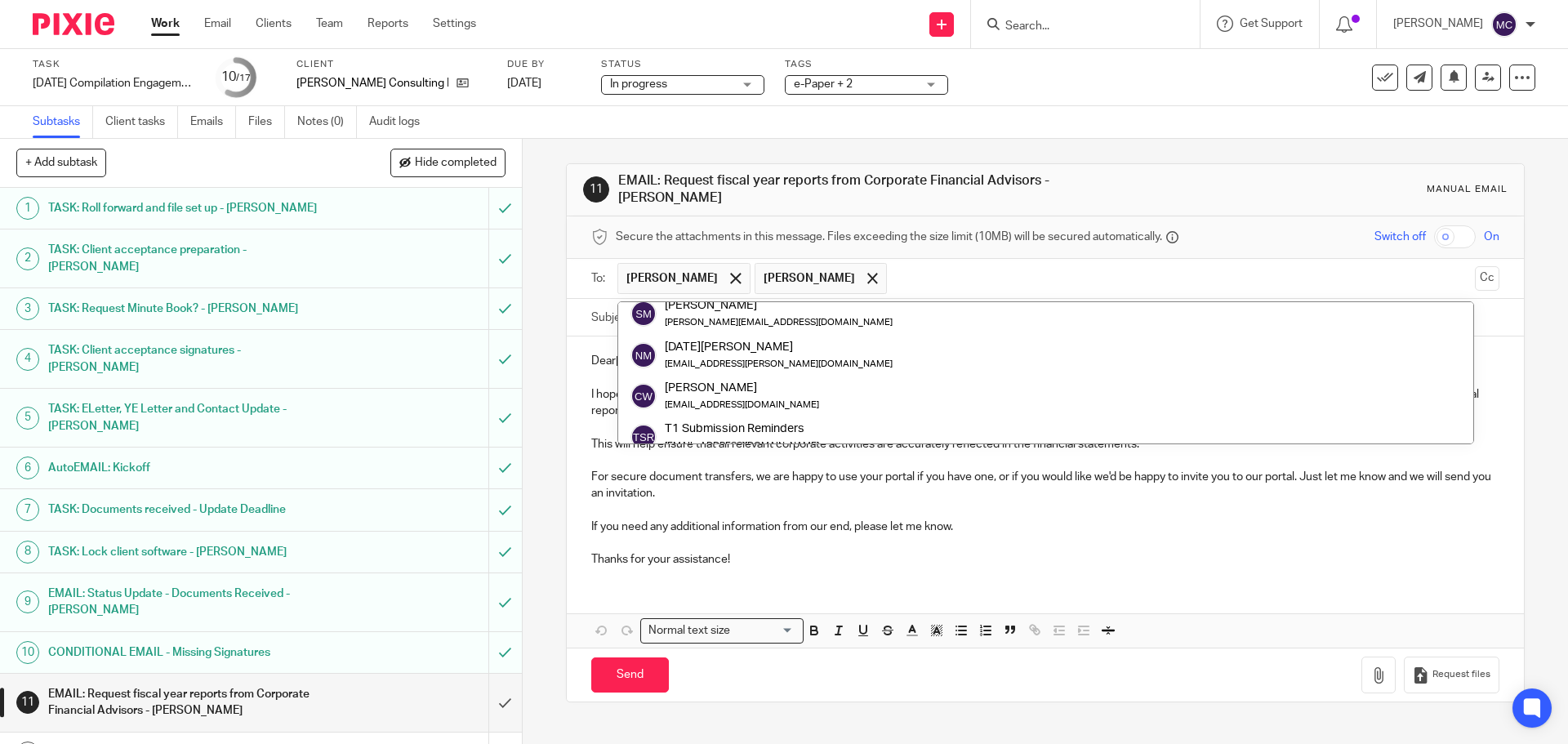
scroll to position [0, 0]
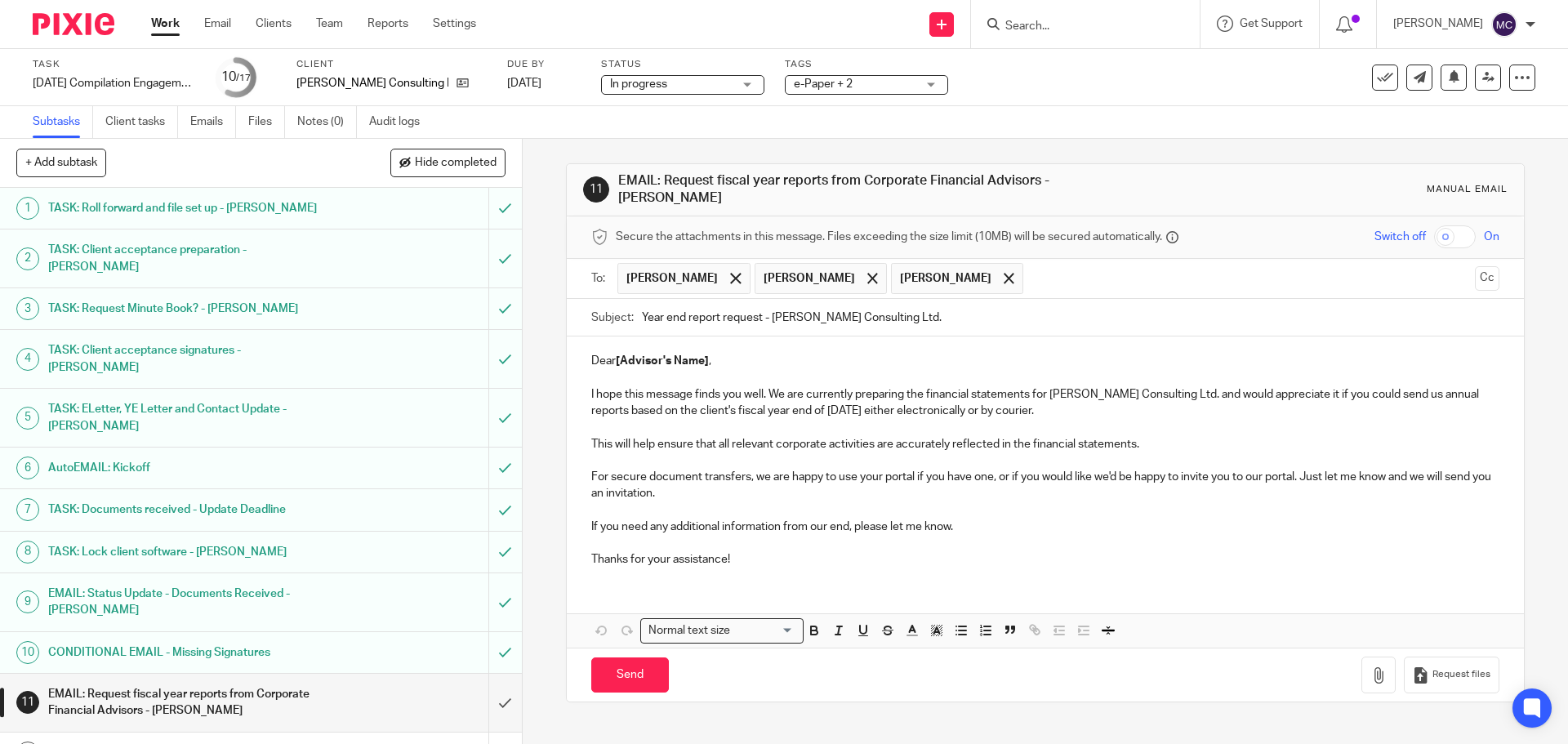
click at [1064, 284] on input "text" at bounding box center [1249, 279] width 436 height 32
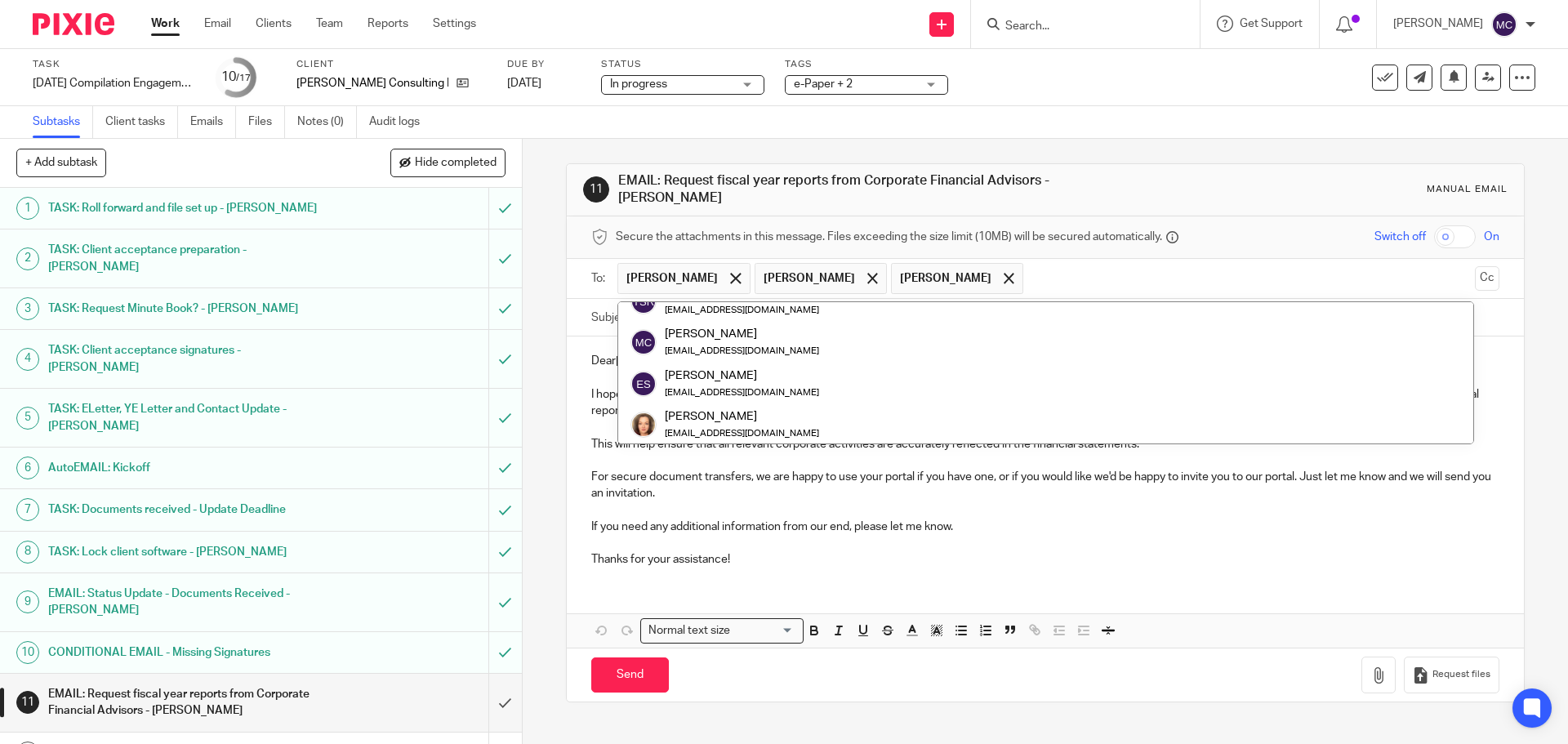
scroll to position [146, 0]
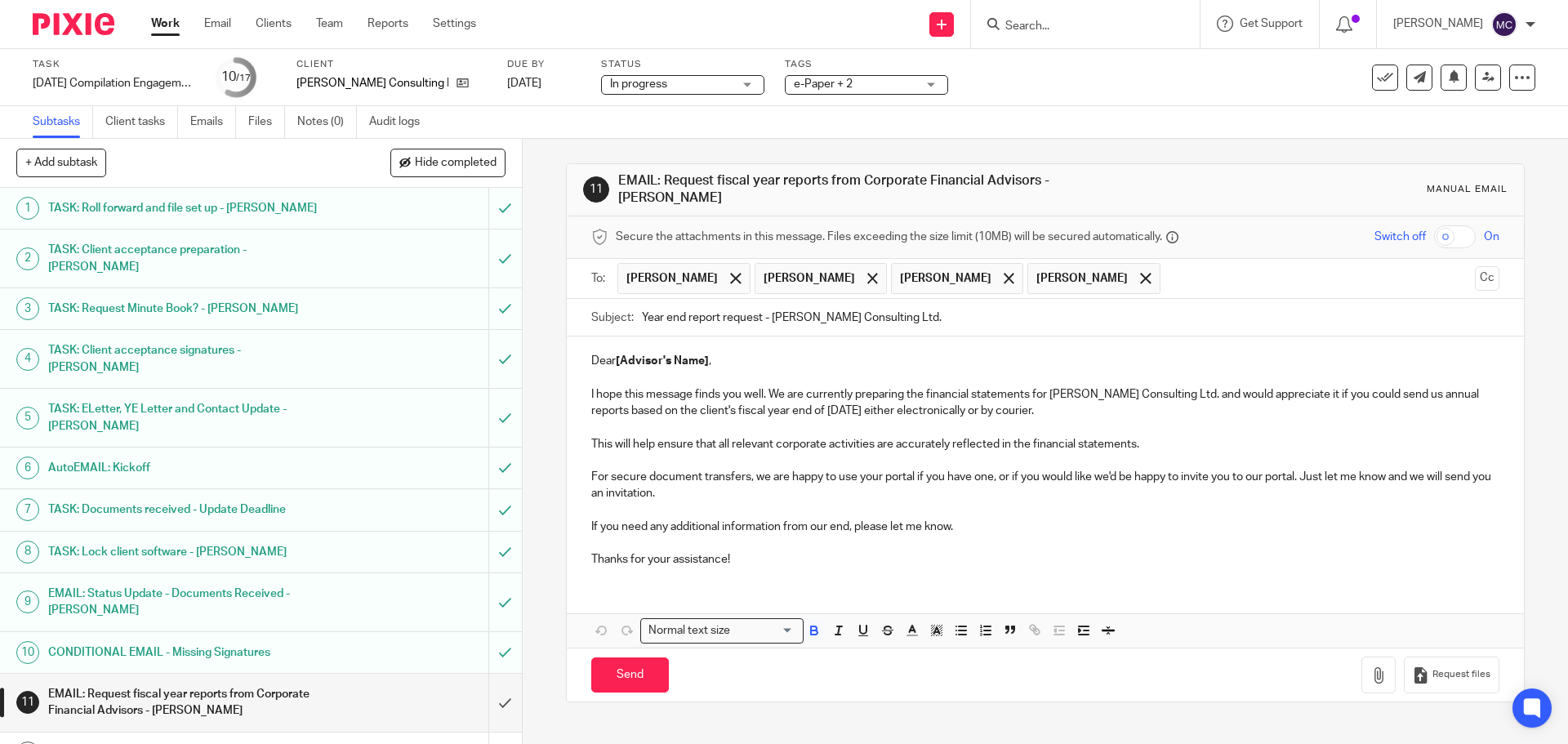
click at [628, 361] on strong "[Advisor's Name]" at bounding box center [662, 361] width 93 height 12
click at [730, 279] on span at bounding box center [735, 278] width 11 height 11
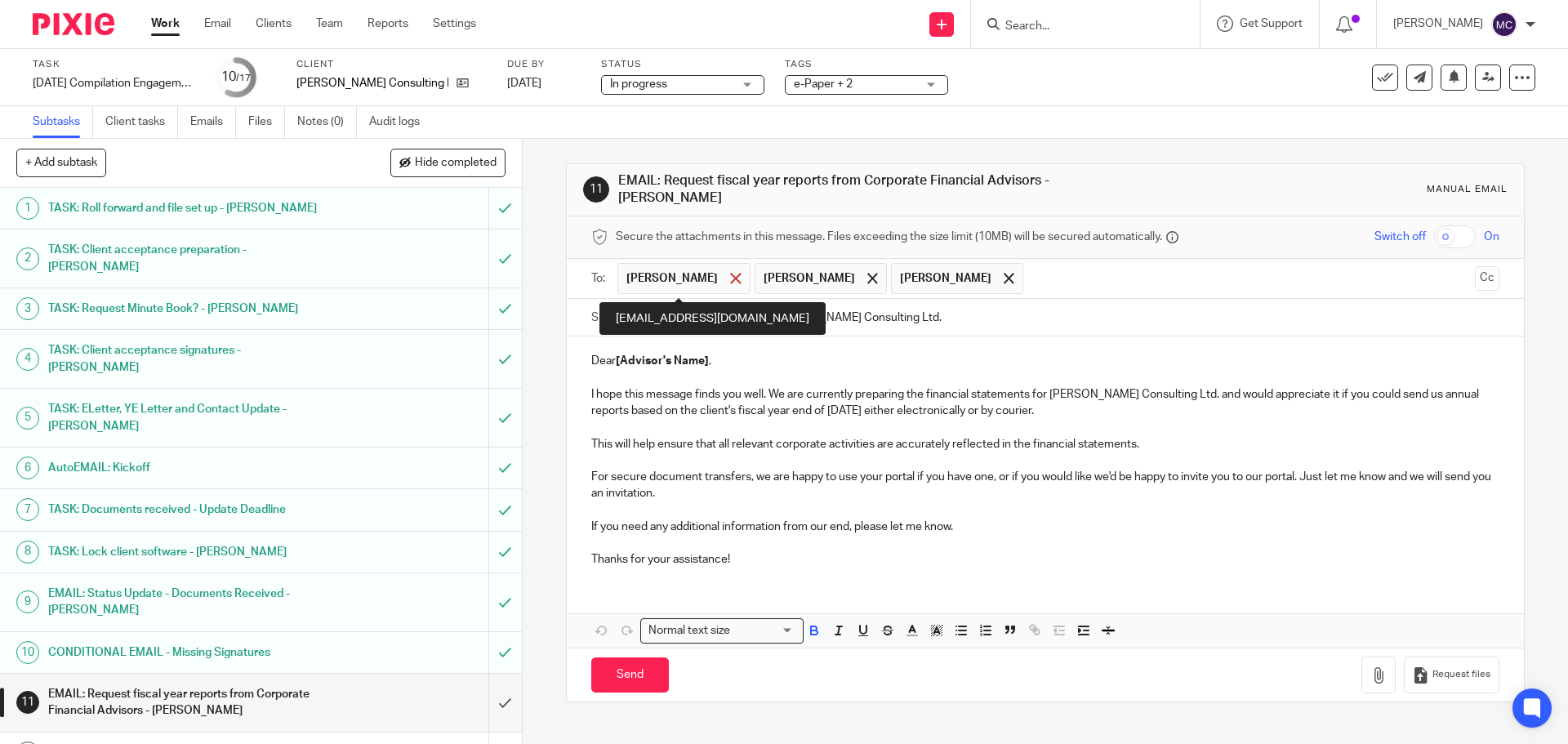
click at [730, 279] on span at bounding box center [735, 278] width 11 height 11
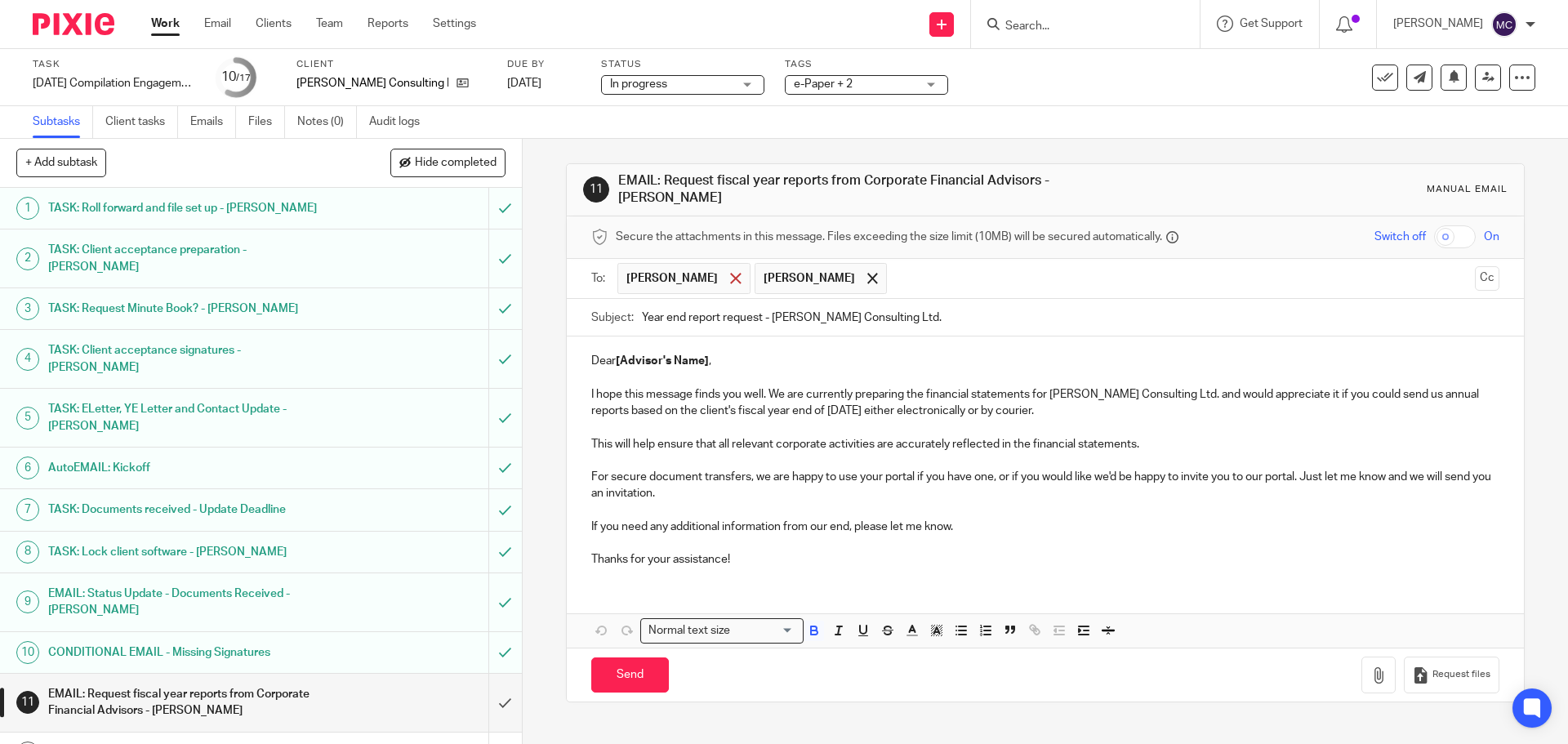
click at [730, 273] on span at bounding box center [735, 278] width 11 height 11
click at [730, 278] on span at bounding box center [735, 278] width 11 height 11
click at [644, 280] on input "text" at bounding box center [1045, 277] width 846 height 19
click at [616, 360] on strong "[Advisor's Name]" at bounding box center [662, 361] width 93 height 12
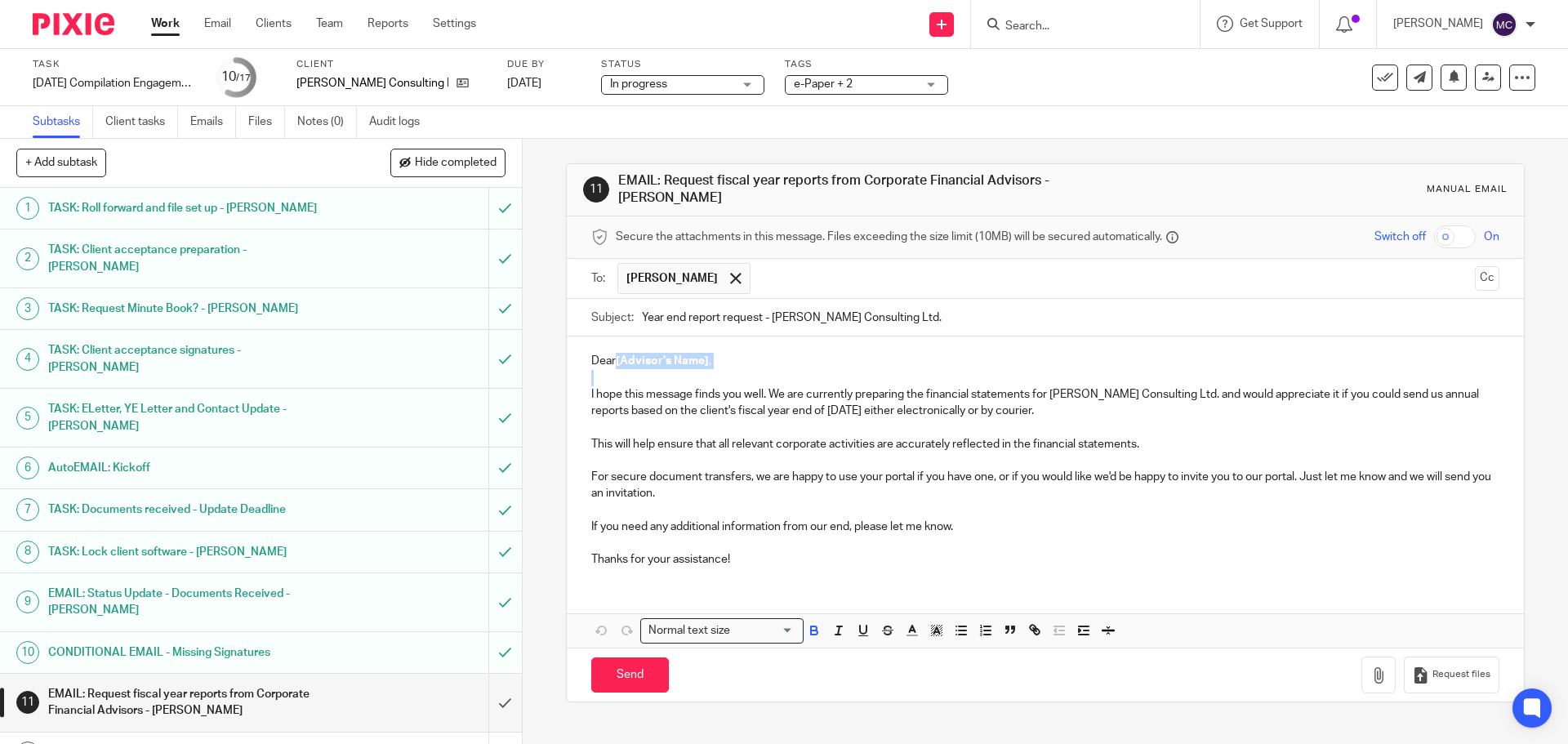
drag, startPoint x: 614, startPoint y: 362, endPoint x: 686, endPoint y: 372, distance: 72.7
click at [686, 372] on div "Dear [Advisor's Name] , I hope this message finds you well. We are currently pr…" at bounding box center [1045, 457] width 956 height 243
click at [791, 280] on input "text" at bounding box center [1113, 279] width 709 height 32
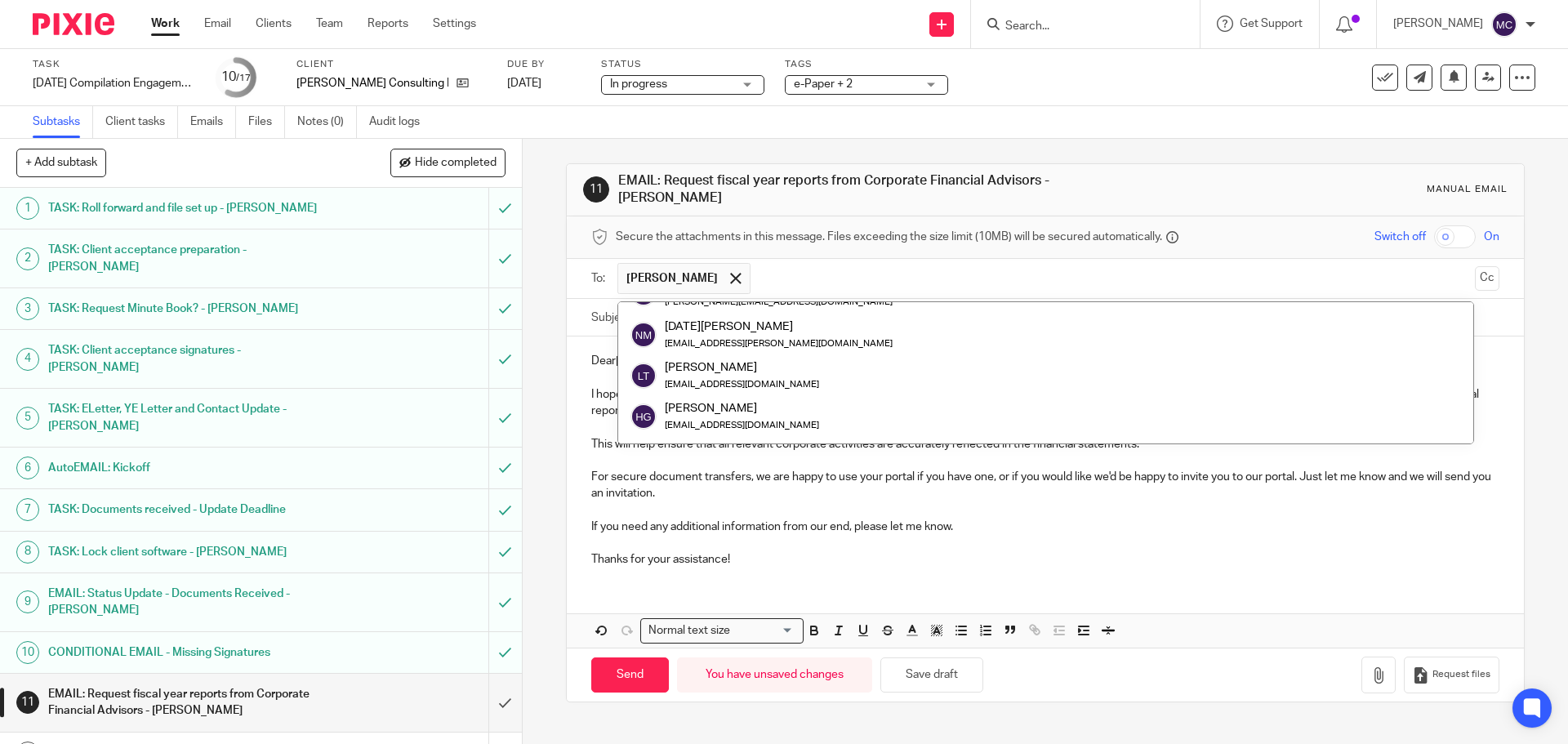
scroll to position [0, 0]
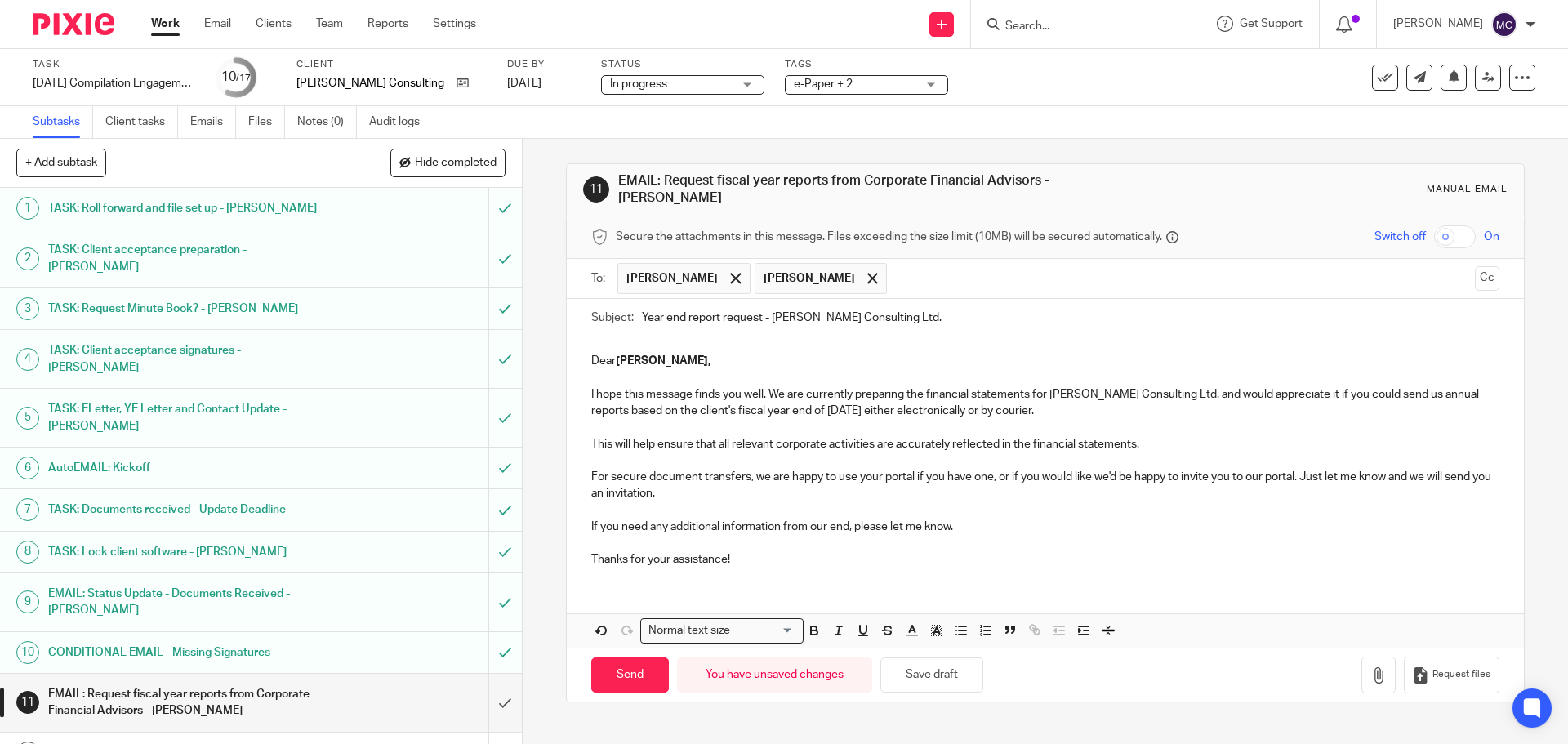
click at [898, 275] on input "text" at bounding box center [1181, 279] width 572 height 32
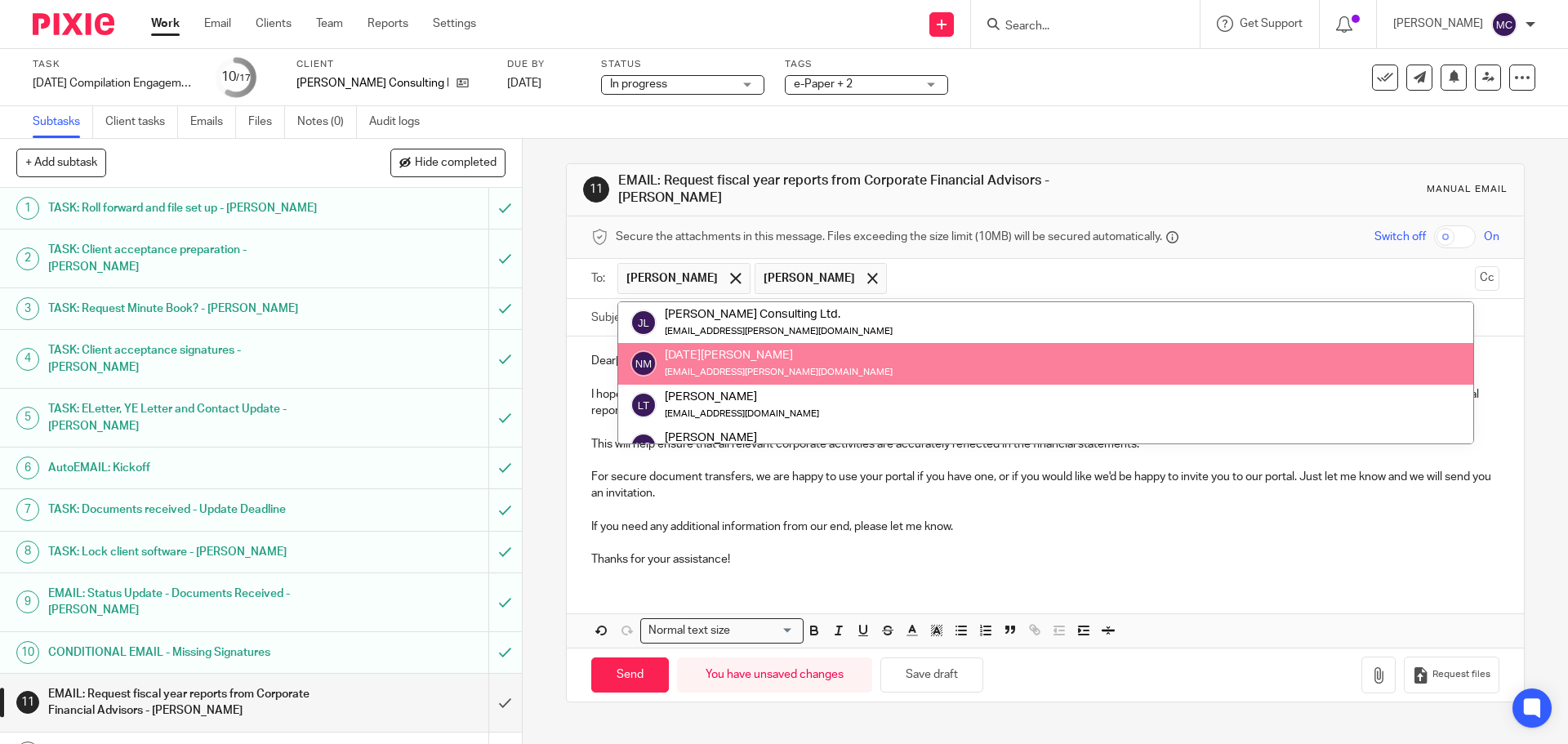
scroll to position [187, 0]
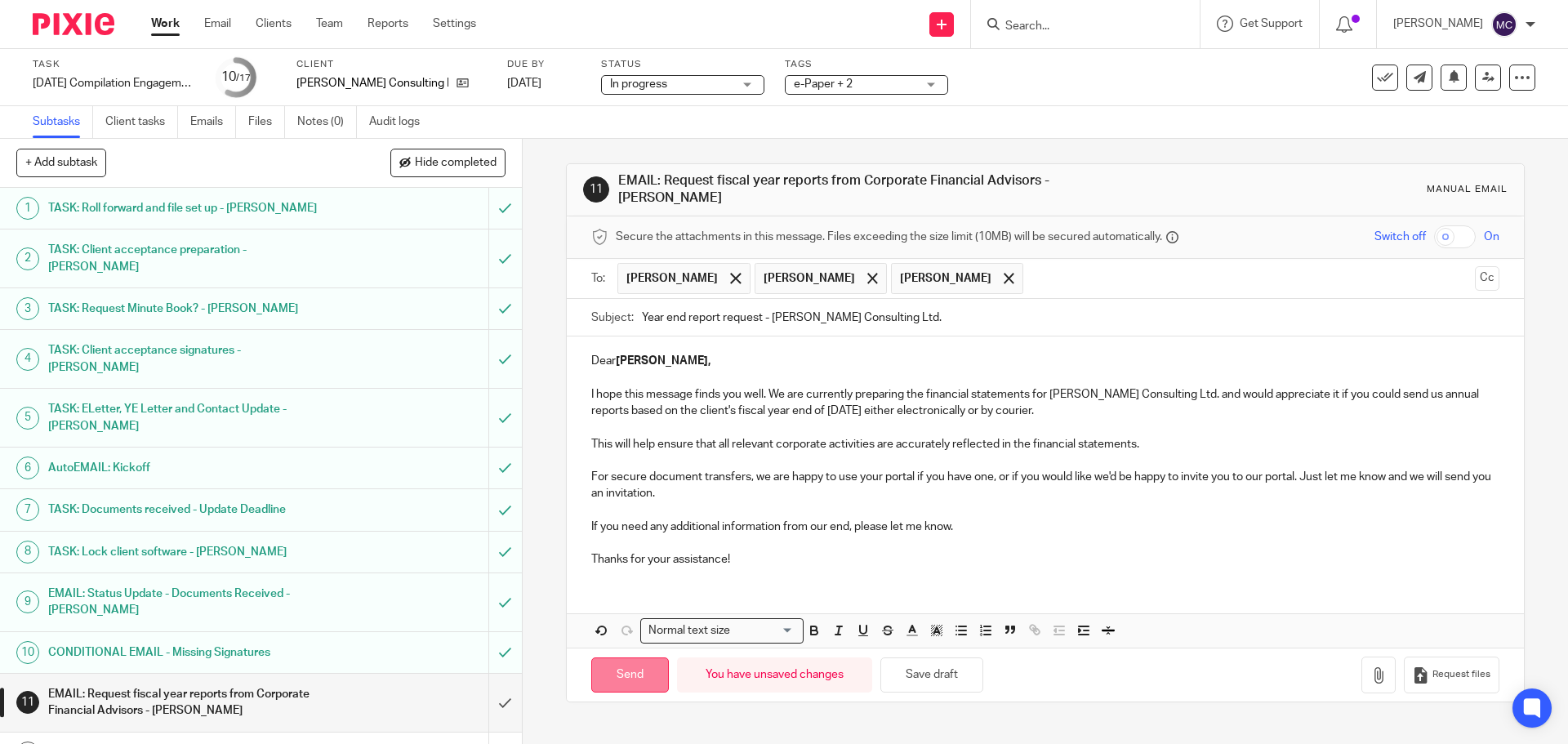
click at [640, 670] on input "Send" at bounding box center [630, 674] width 77 height 35
type input "Sent"
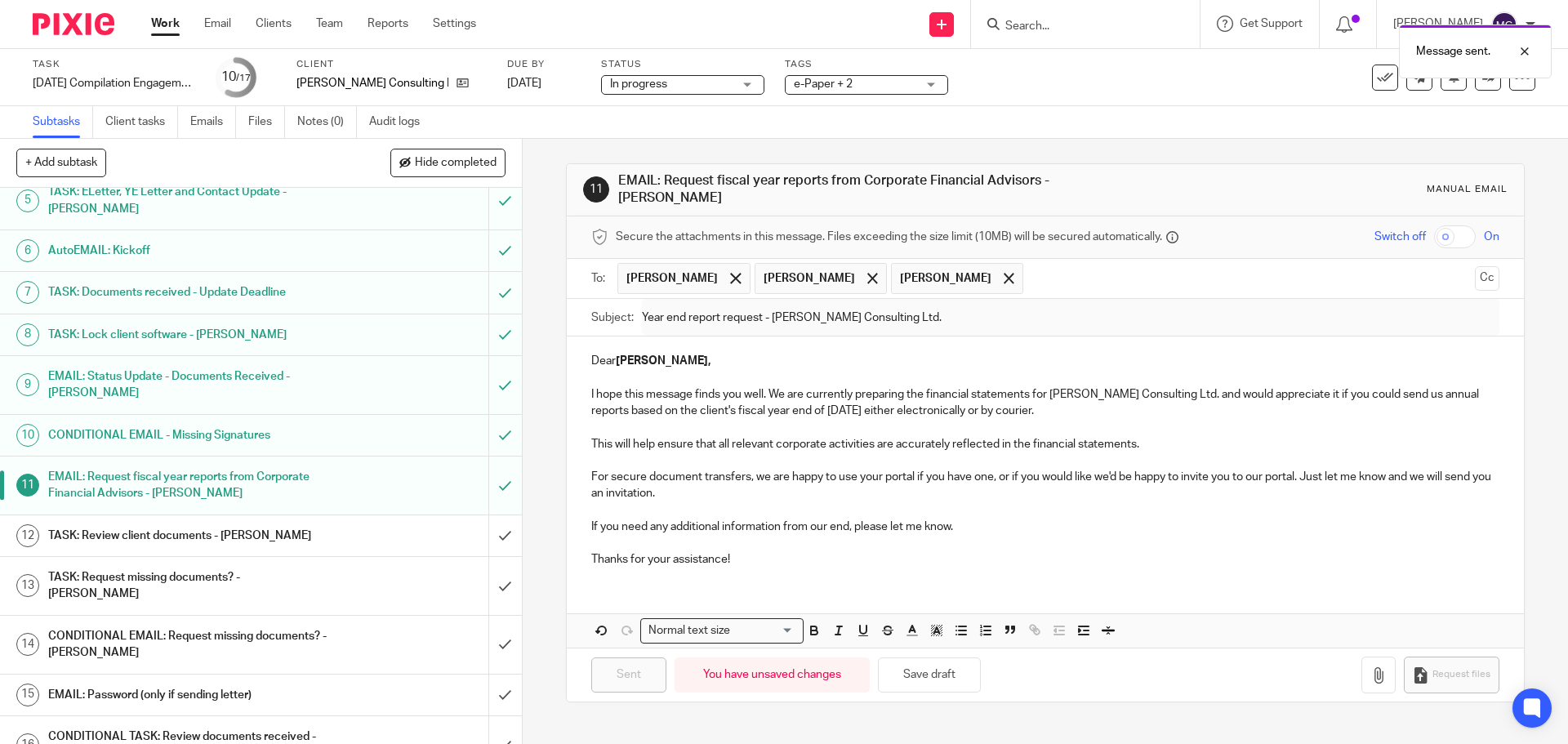
scroll to position [240, 0]
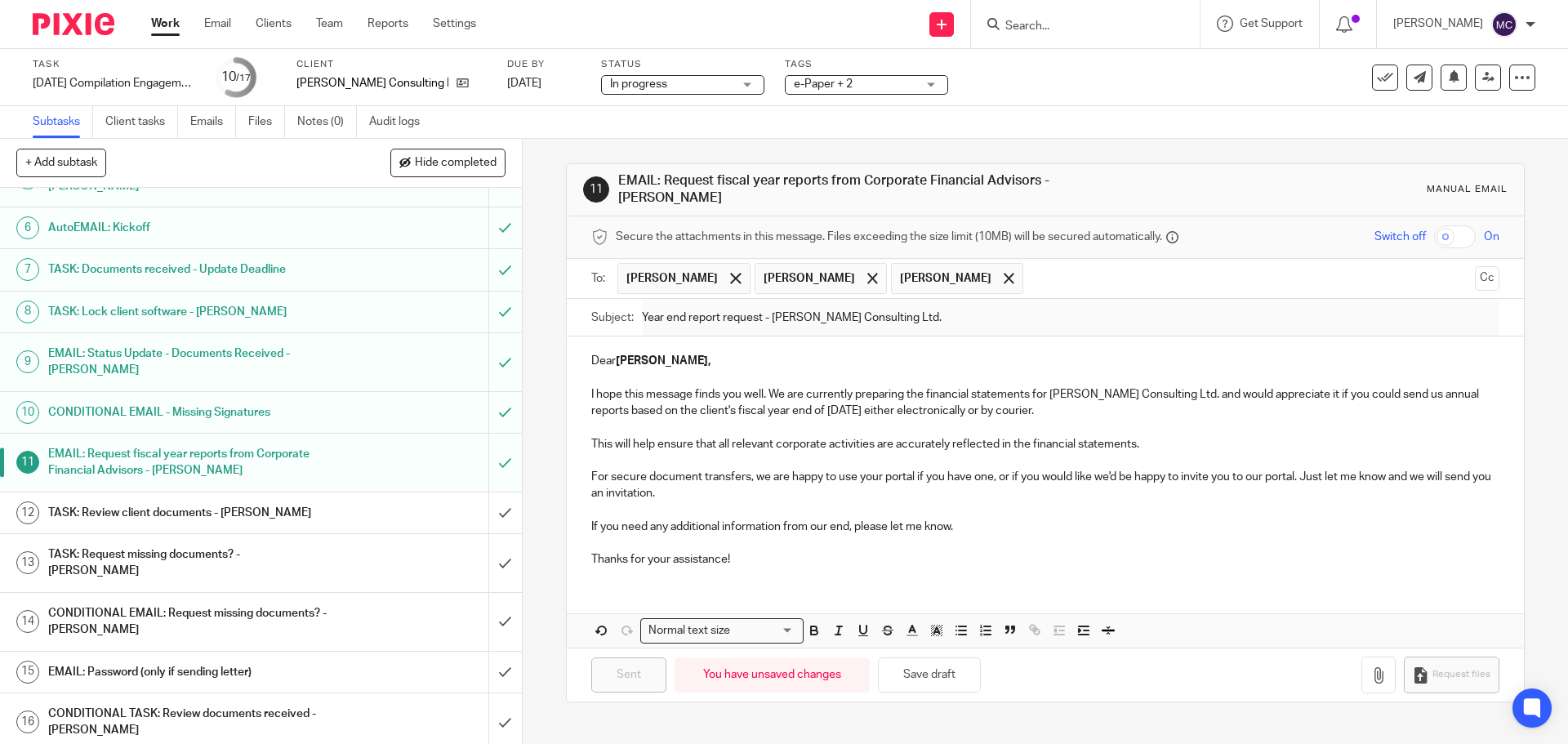
click at [310, 500] on h1 "TASK: Review client documents - [PERSON_NAME]" at bounding box center [189, 513] width 283 height 25
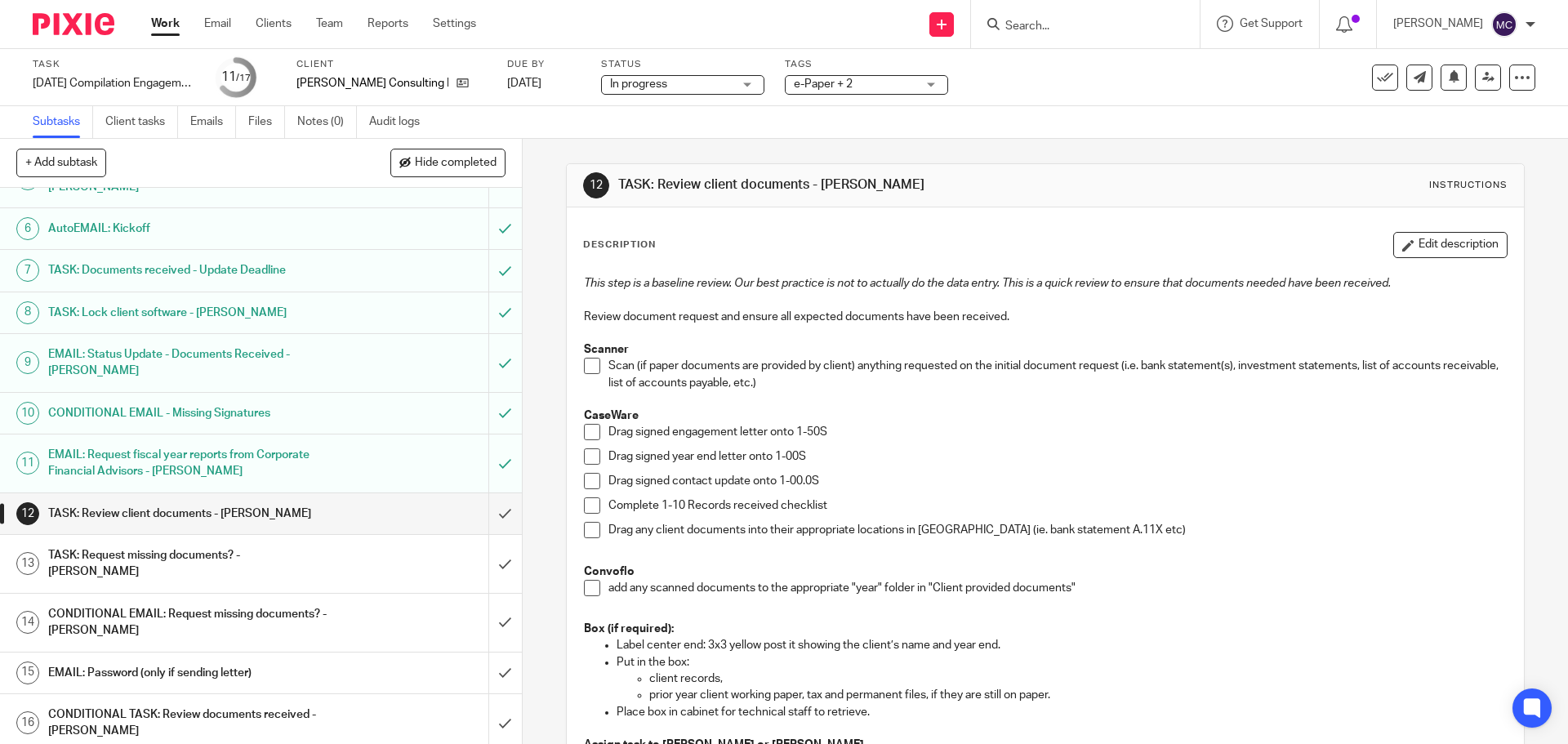
scroll to position [240, 0]
click at [587, 364] on span at bounding box center [592, 366] width 17 height 17
click at [588, 435] on span at bounding box center [592, 432] width 17 height 17
click at [588, 460] on span at bounding box center [592, 456] width 17 height 17
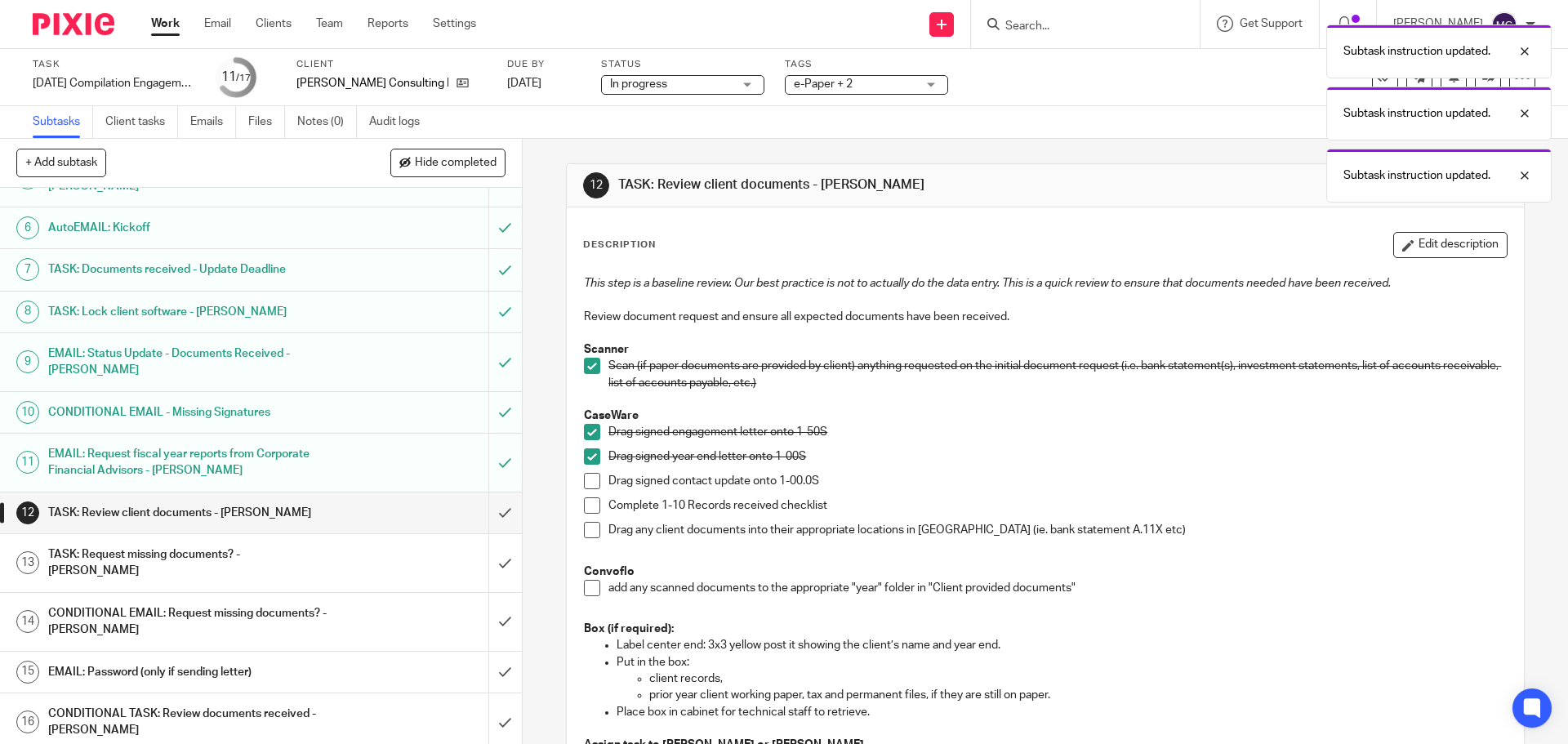
click at [588, 485] on span at bounding box center [592, 481] width 17 height 17
click at [591, 507] on span at bounding box center [592, 505] width 17 height 17
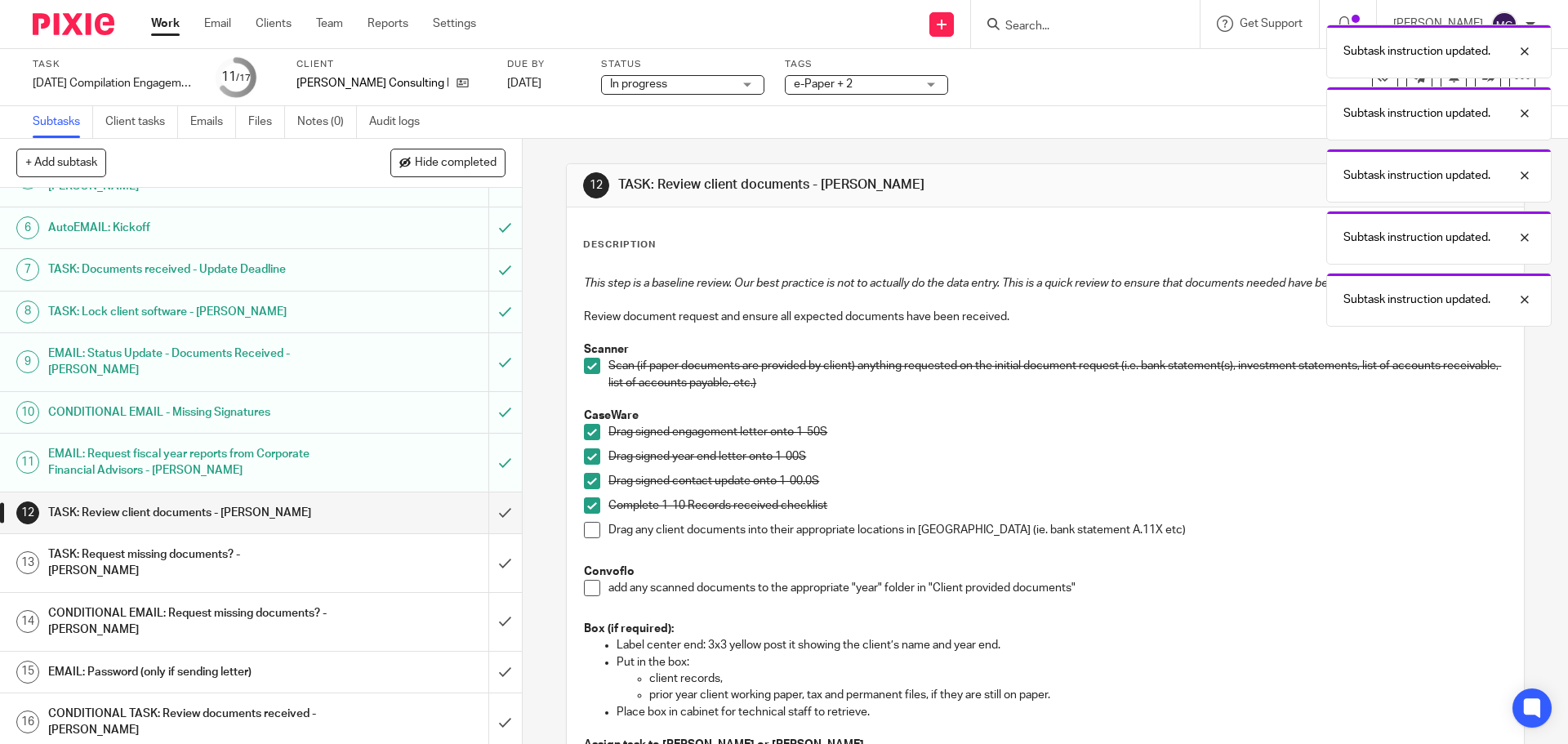
click at [595, 527] on span at bounding box center [592, 530] width 17 height 17
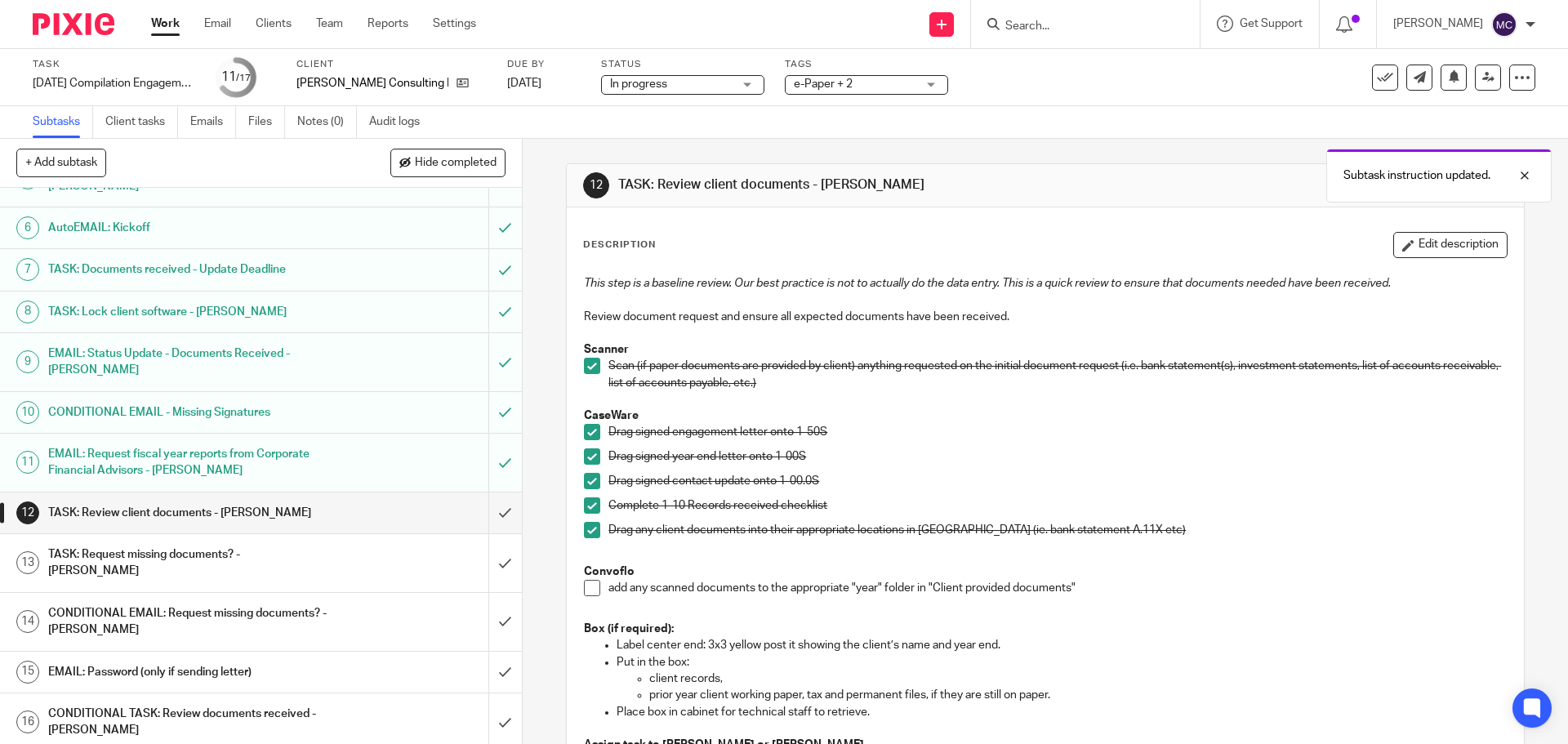
click at [587, 589] on span at bounding box center [592, 588] width 17 height 17
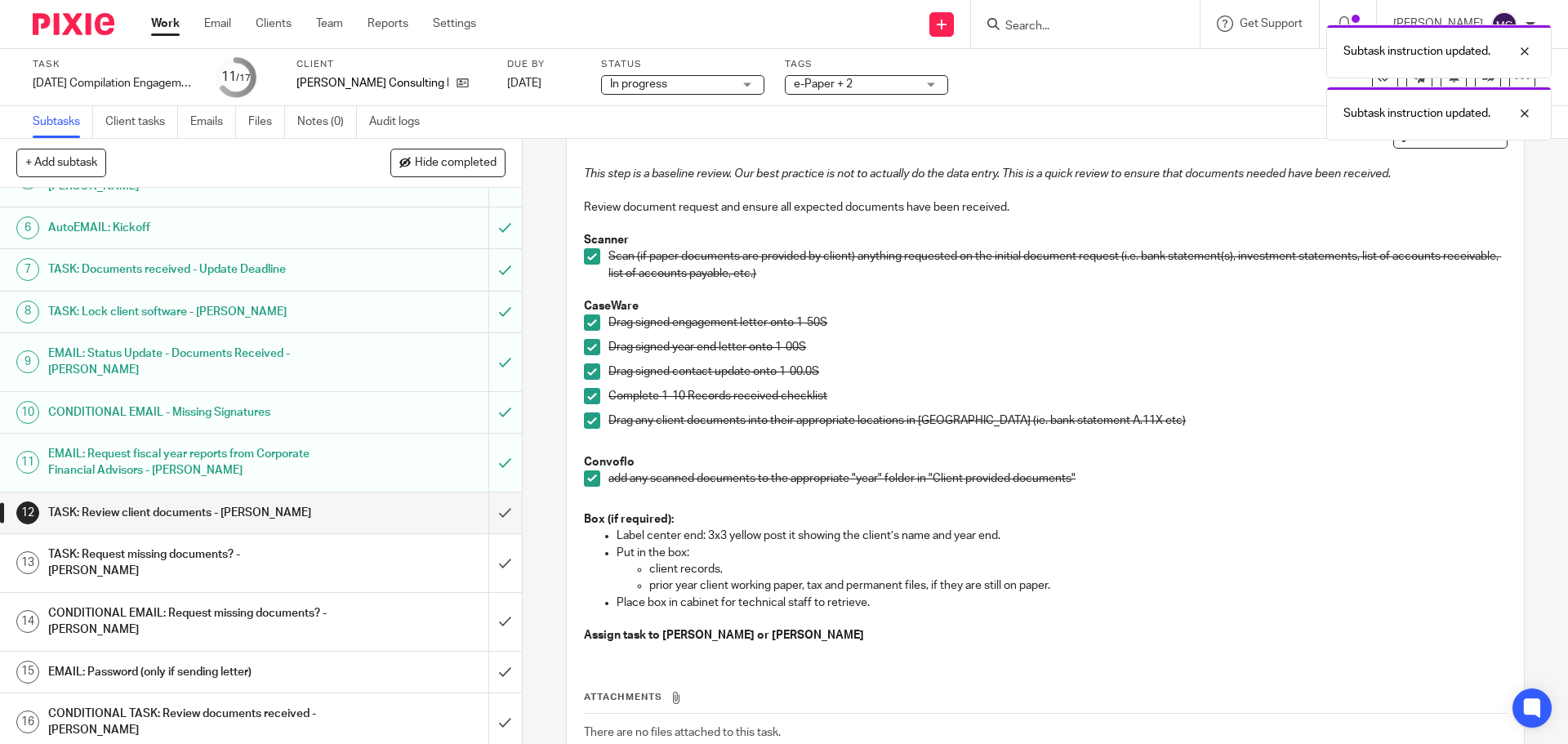
scroll to position [221, 0]
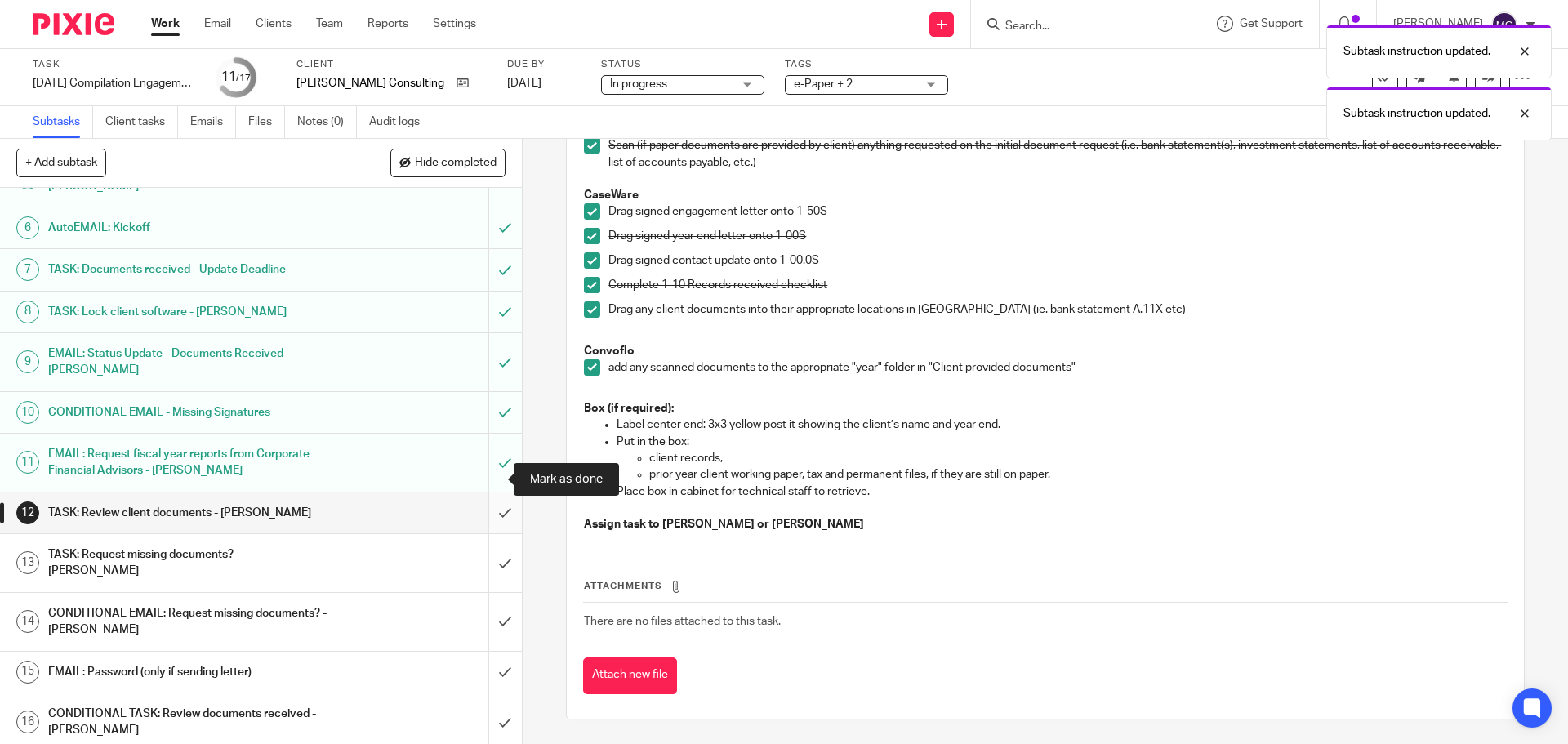
click at [490, 492] on input "submit" at bounding box center [261, 512] width 522 height 41
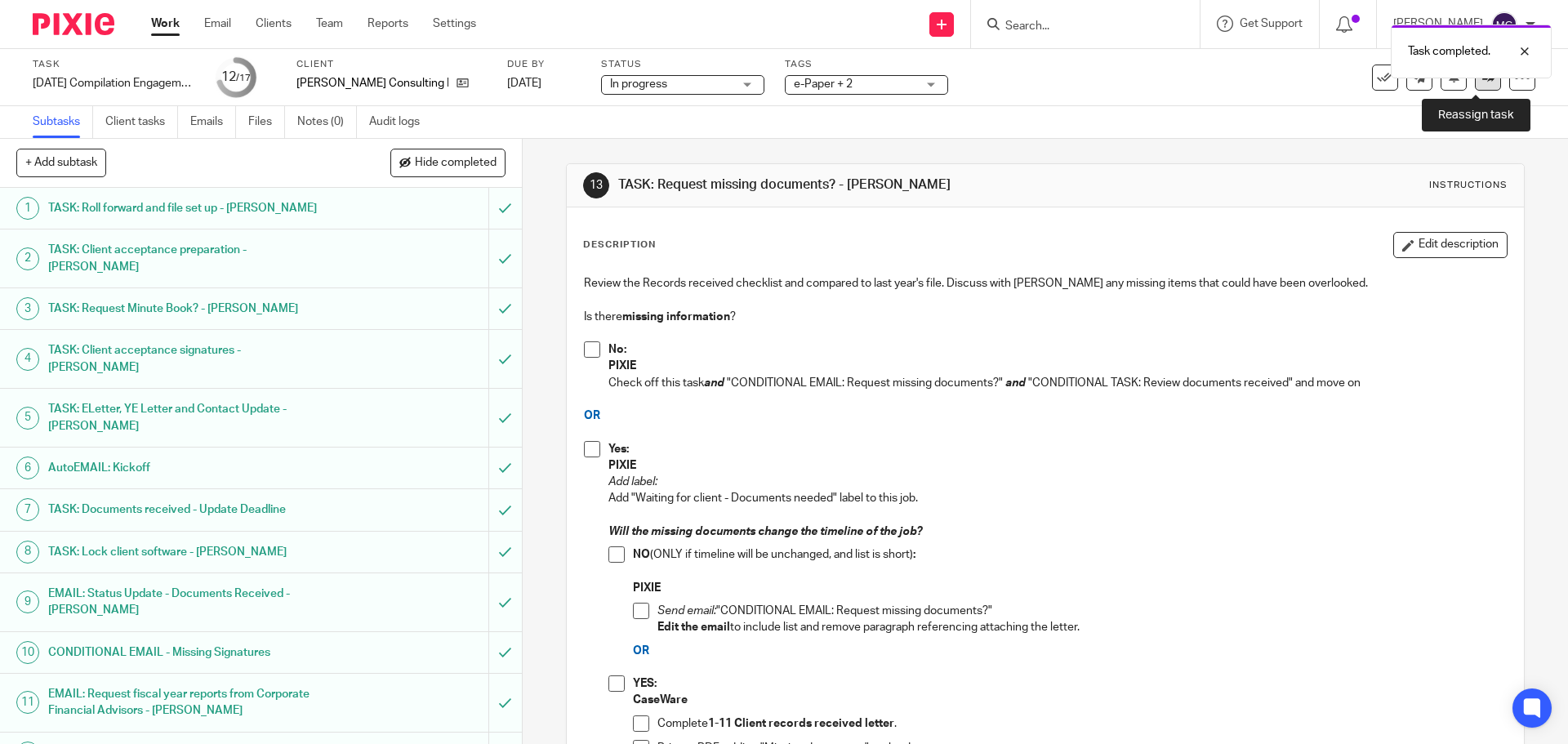
click at [1486, 85] on link at bounding box center [1487, 77] width 26 height 26
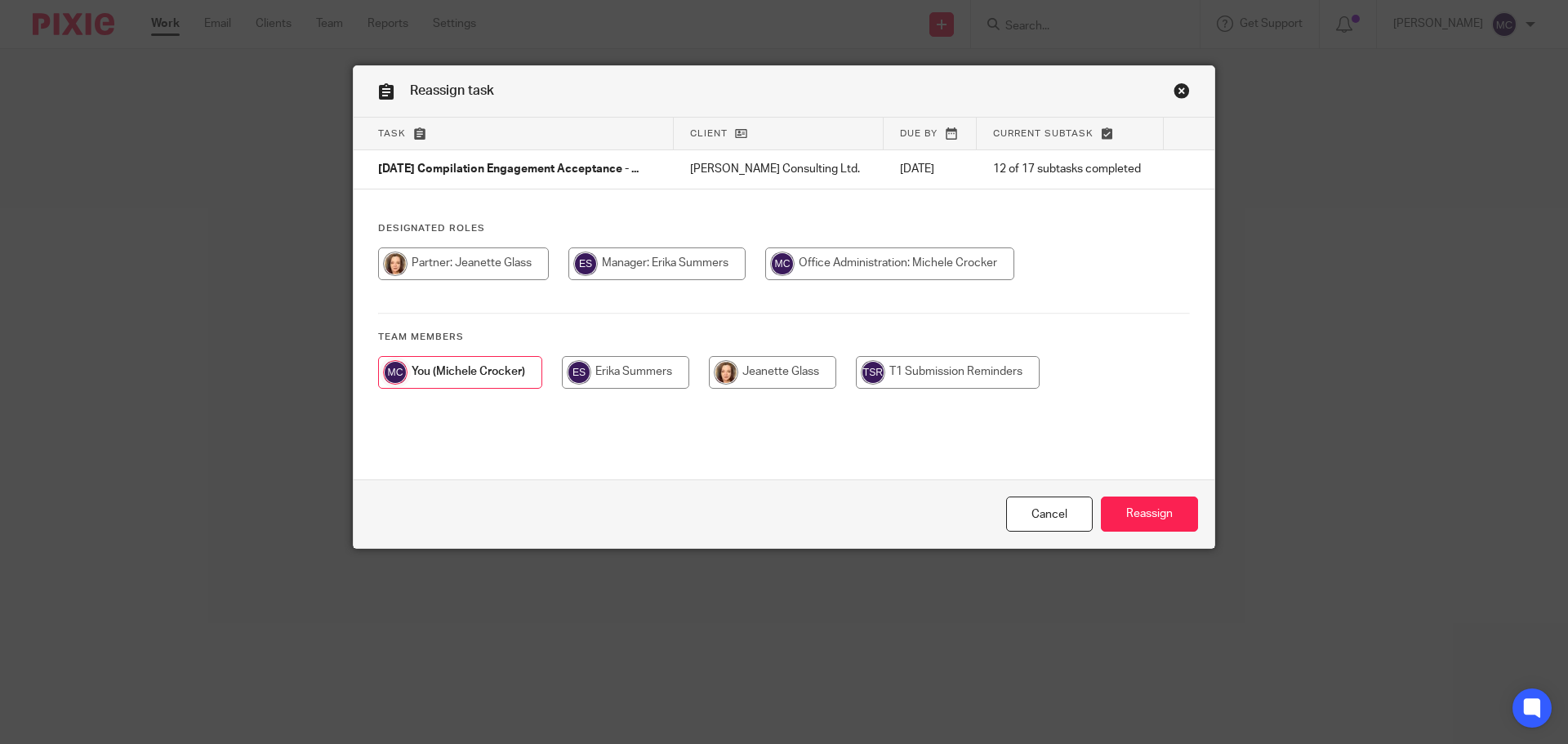
click at [618, 365] on input "radio" at bounding box center [626, 372] width 128 height 32
radio input "true"
click at [1137, 513] on input "Reassign" at bounding box center [1149, 513] width 97 height 35
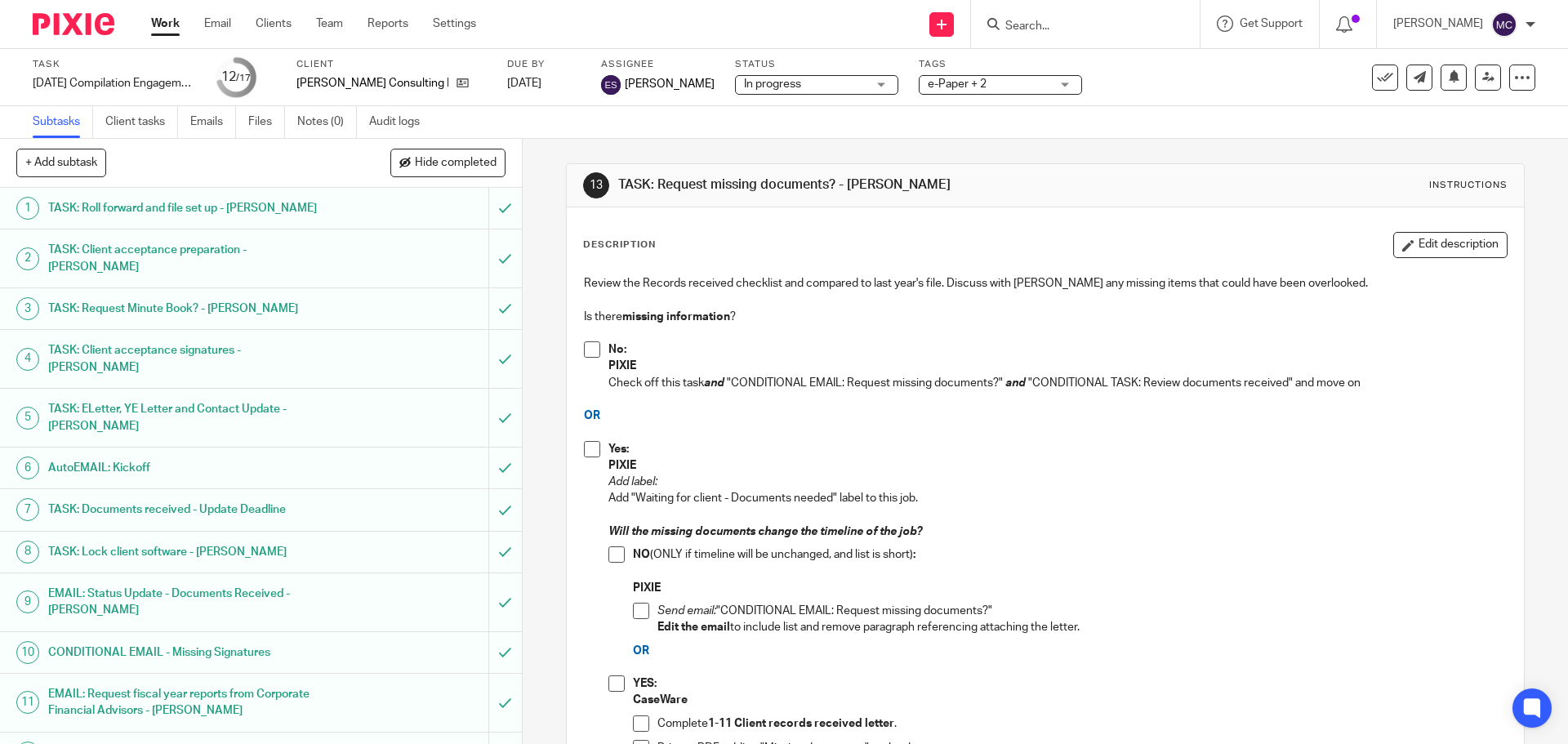
scroll to position [240, 0]
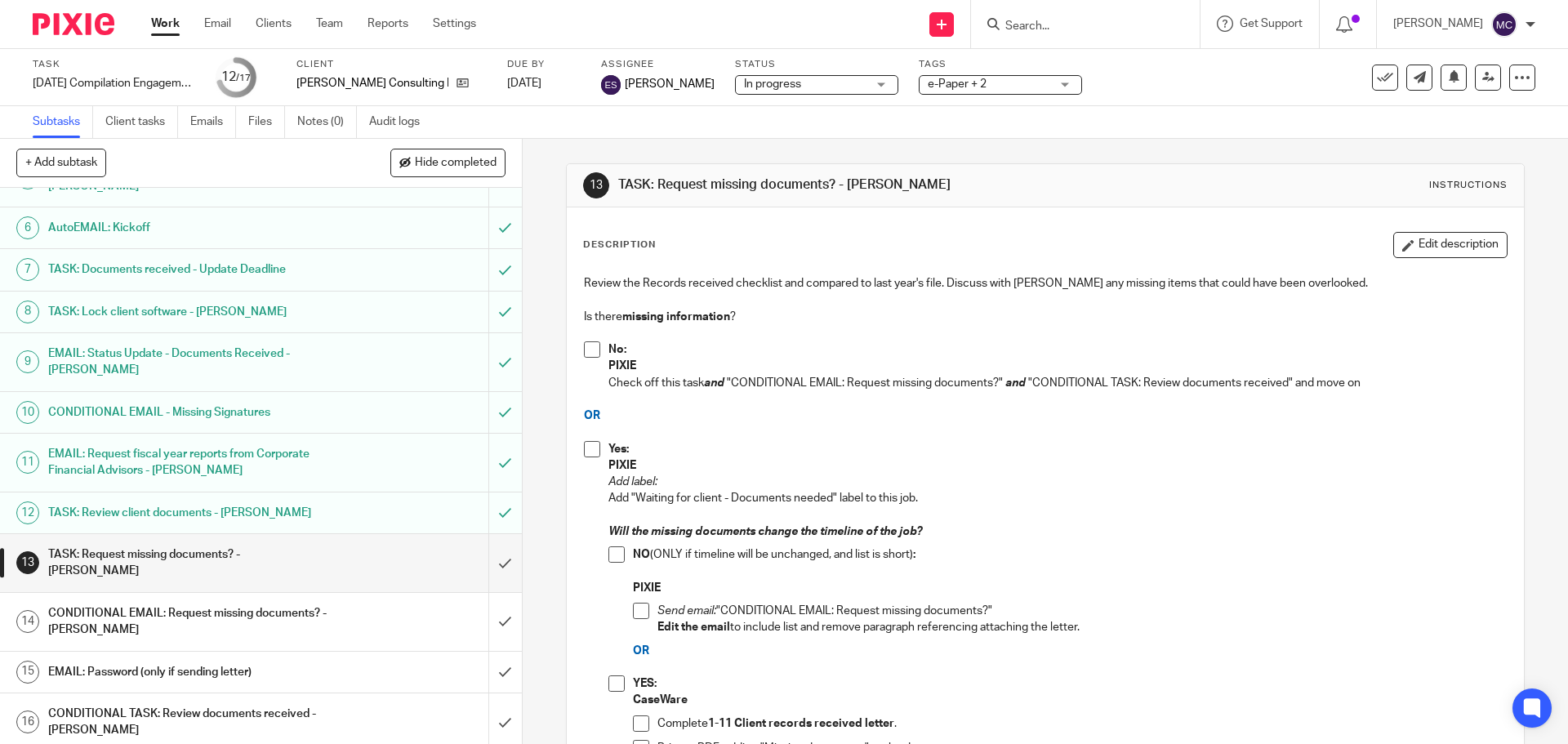
click at [1093, 28] on input "Search" at bounding box center [1077, 27] width 147 height 15
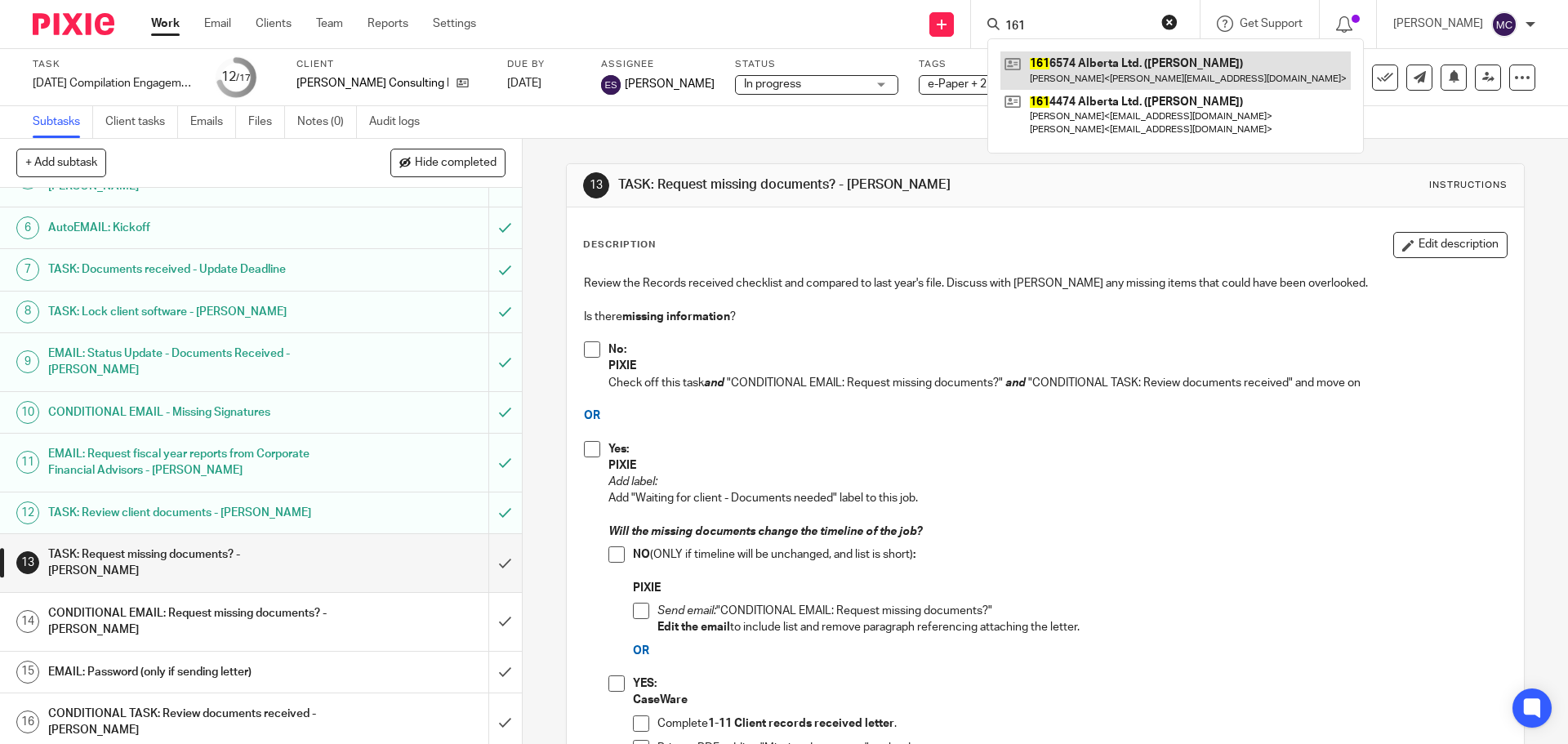
type input "161"
click at [1186, 62] on link at bounding box center [1176, 70] width 350 height 37
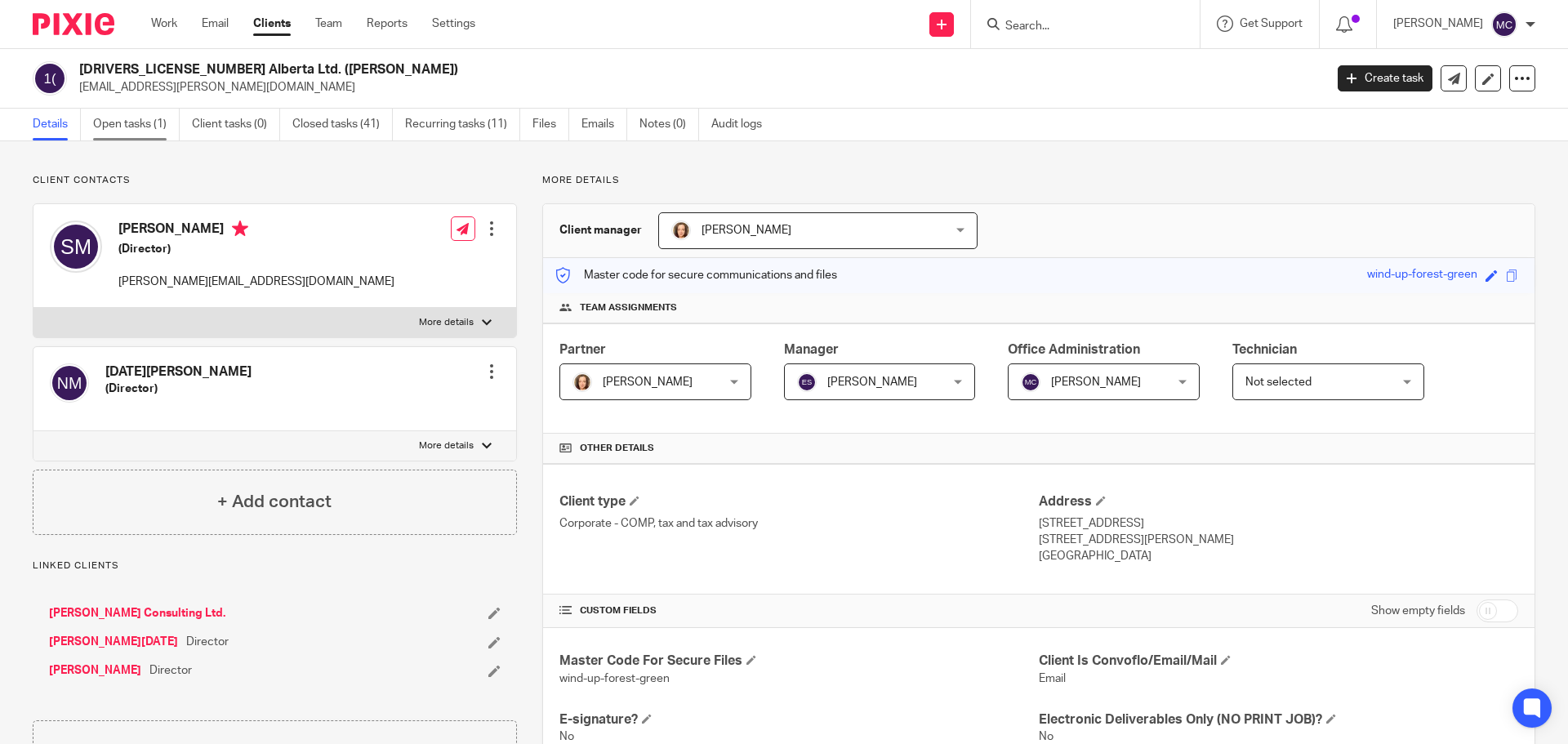
click at [110, 128] on link "Open tasks (1)" at bounding box center [136, 124] width 86 height 32
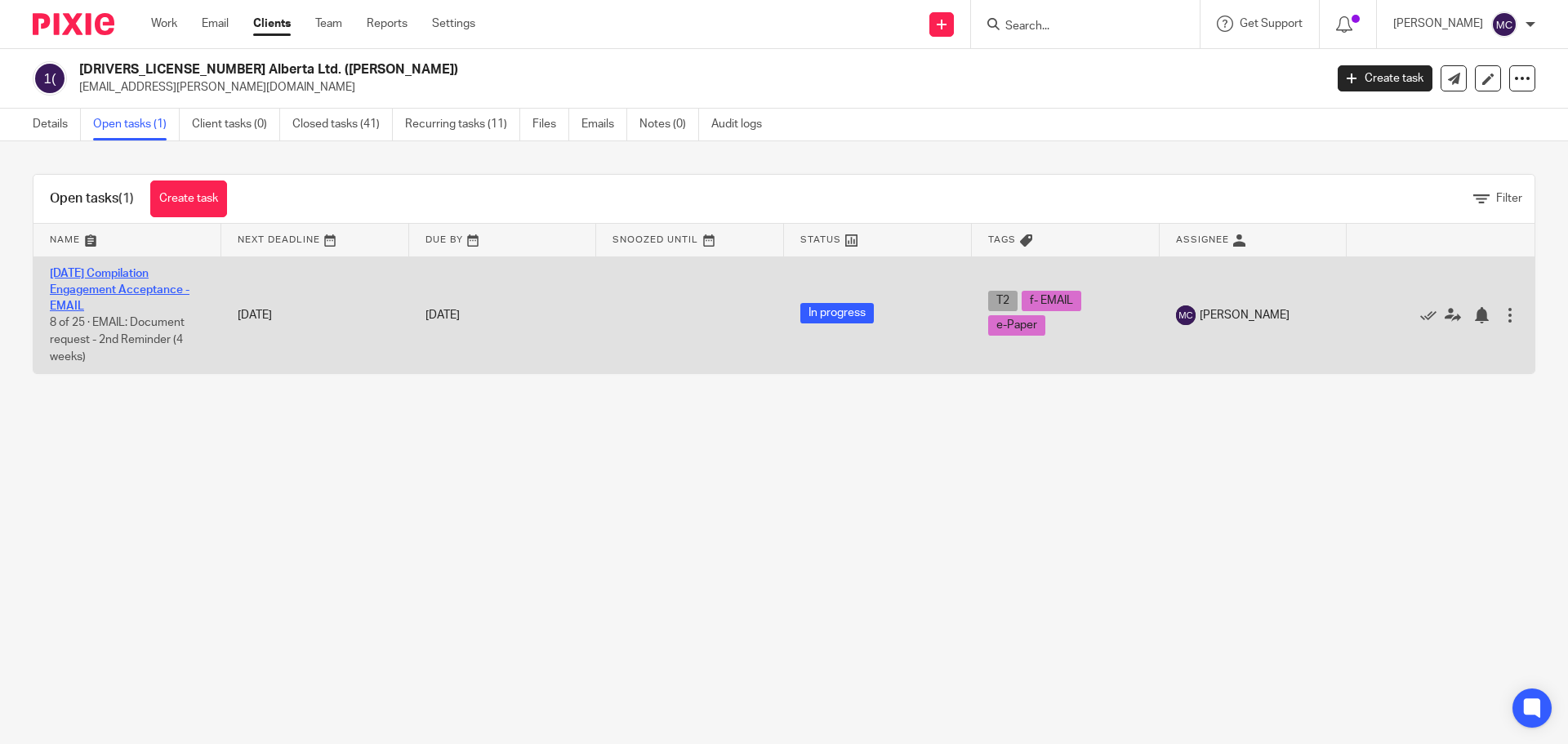
click at [124, 285] on link "[DATE] Compilation Engagement Acceptance - EMAIL" at bounding box center [119, 290] width 139 height 45
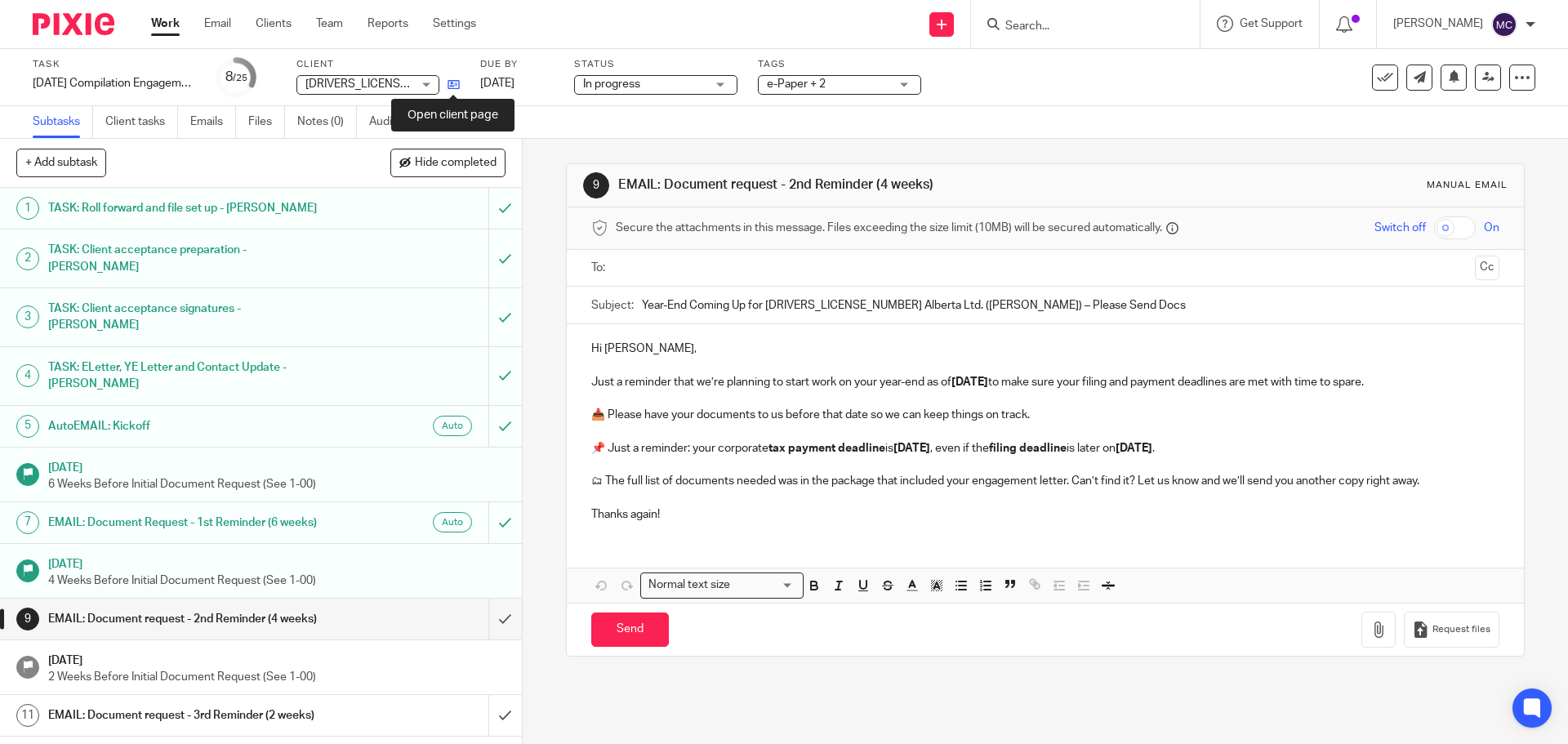
click at [450, 80] on icon at bounding box center [453, 84] width 12 height 12
click at [164, 27] on link "Work" at bounding box center [165, 24] width 28 height 17
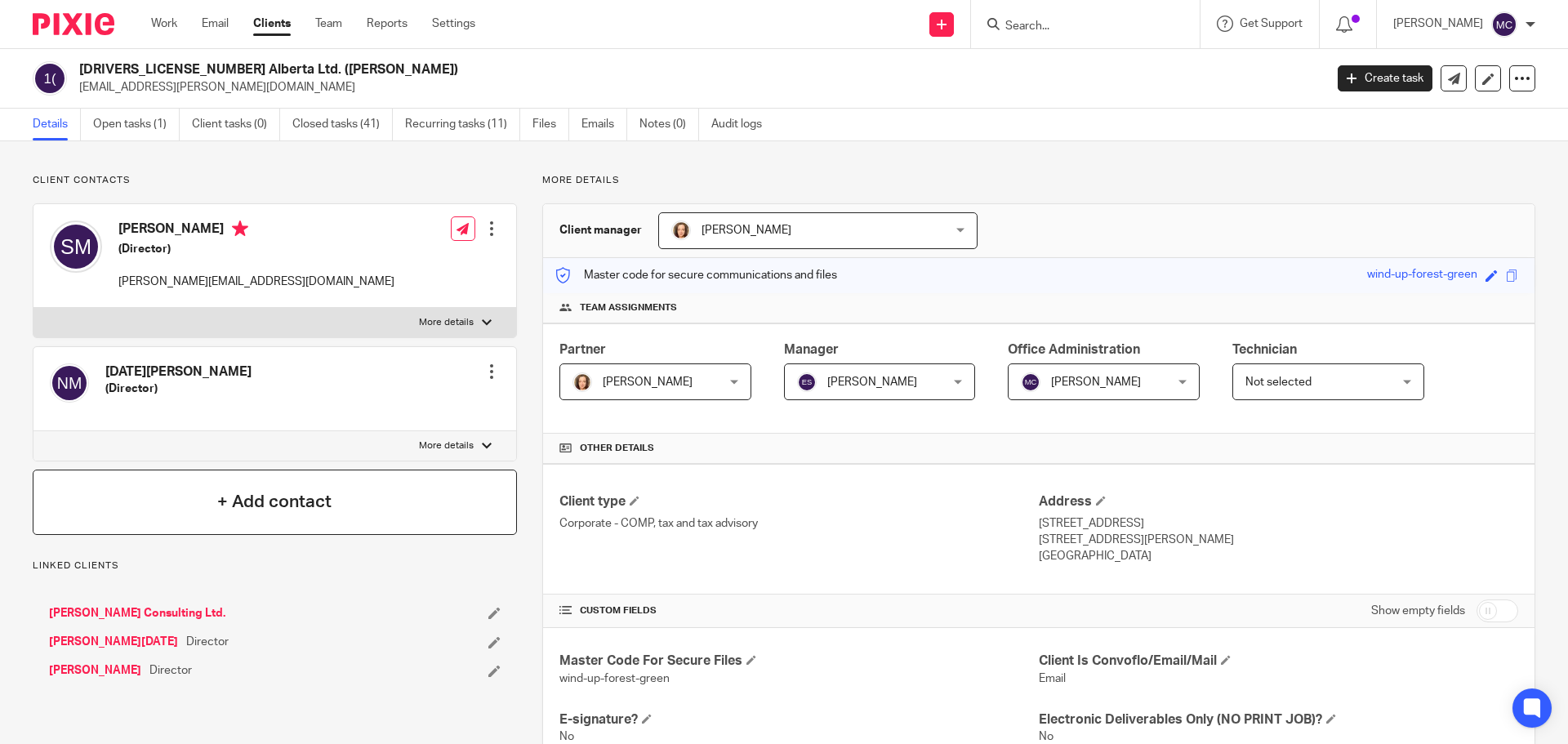
click at [314, 502] on h4 "+ Add contact" at bounding box center [275, 502] width 114 height 26
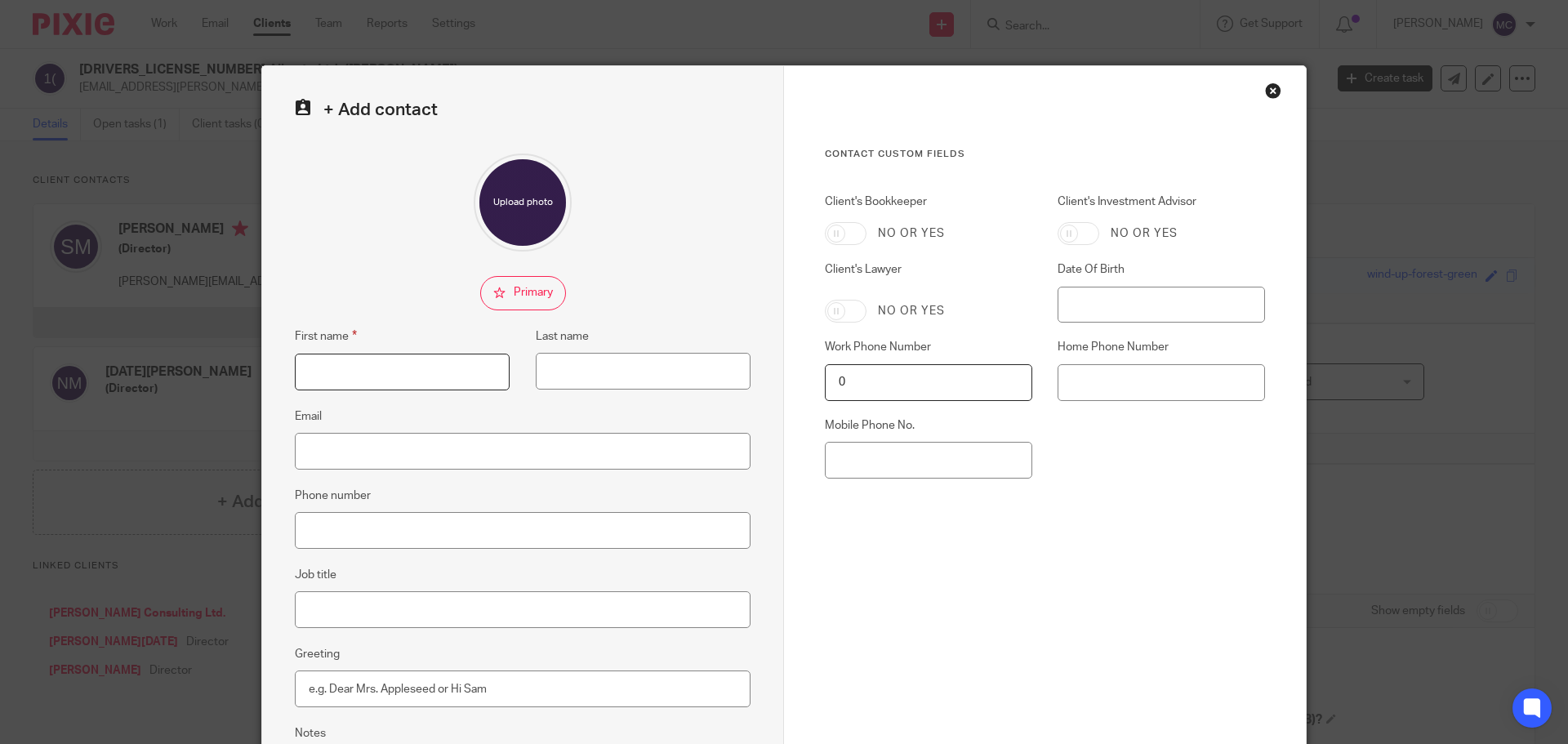
click at [321, 376] on input "First name" at bounding box center [402, 372] width 215 height 36
type input "[PERSON_NAME]"
click at [323, 453] on input "Email" at bounding box center [522, 451] width 455 height 36
type input "[EMAIL_ADDRESS][DOMAIN_NAME]"
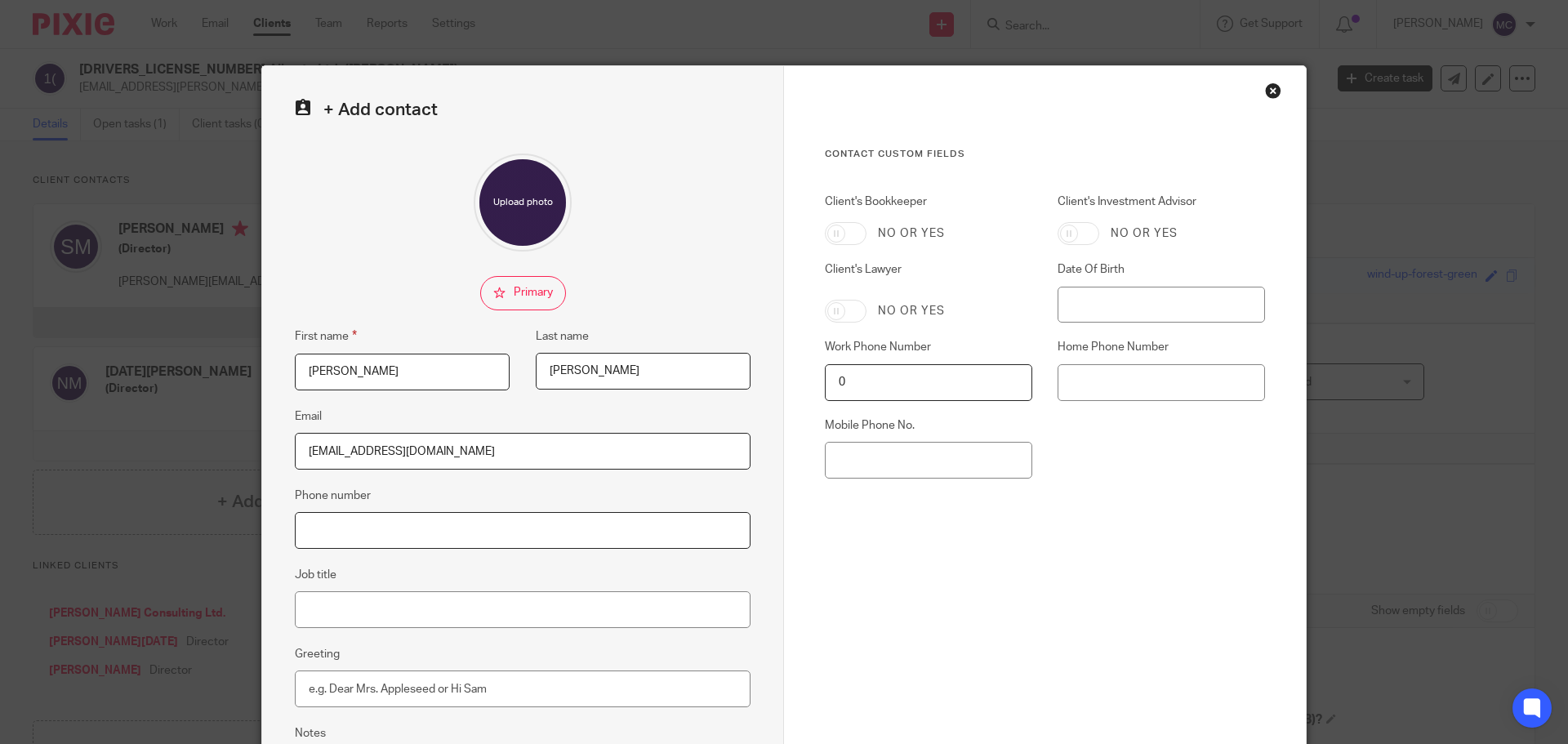
click at [333, 528] on input "Phone number" at bounding box center [522, 530] width 455 height 36
type input "[PHONE_NUMBER]"
click at [332, 602] on input "Job title" at bounding box center [522, 610] width 455 height 36
type input "Investment Advisor"
click at [832, 547] on div "Contact Custom fields Client's Bookkeeper No or yes Client's Investment Advisor…" at bounding box center [1045, 392] width 440 height 490
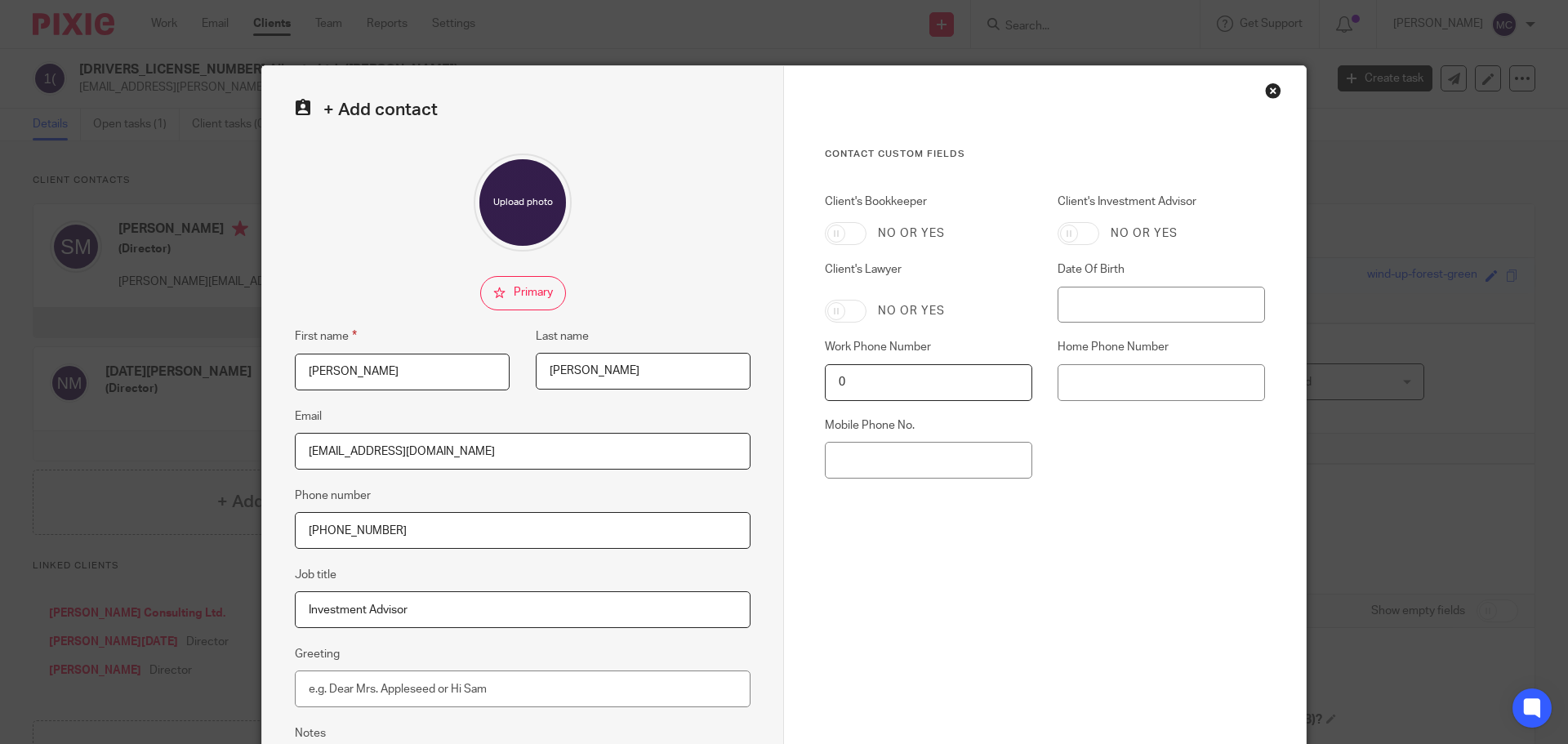
click at [1079, 234] on input "Client's Investment Advisor" at bounding box center [1078, 234] width 41 height 23
checkbox input "true"
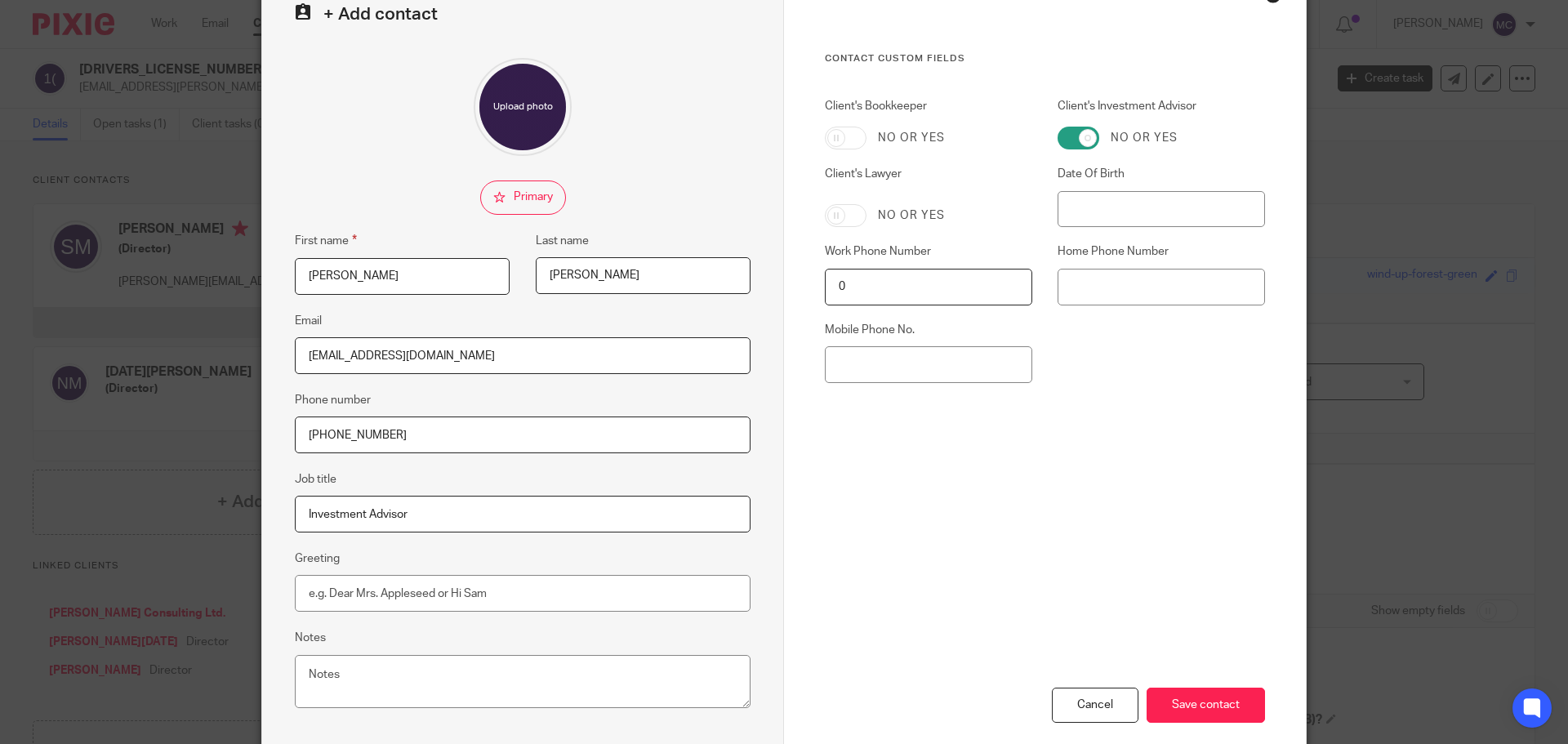
scroll to position [181, 0]
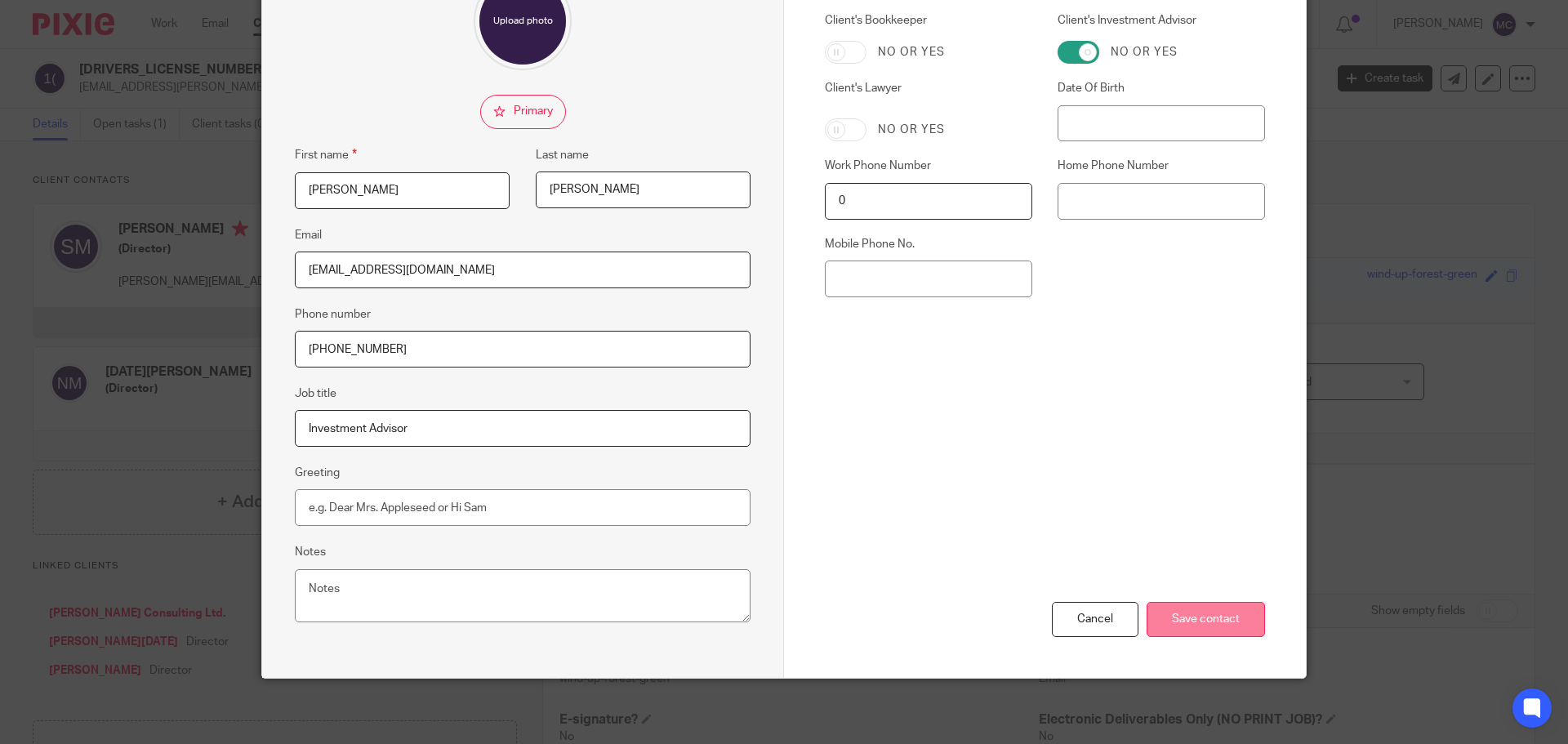
click at [1181, 610] on input "Save contact" at bounding box center [1205, 619] width 119 height 35
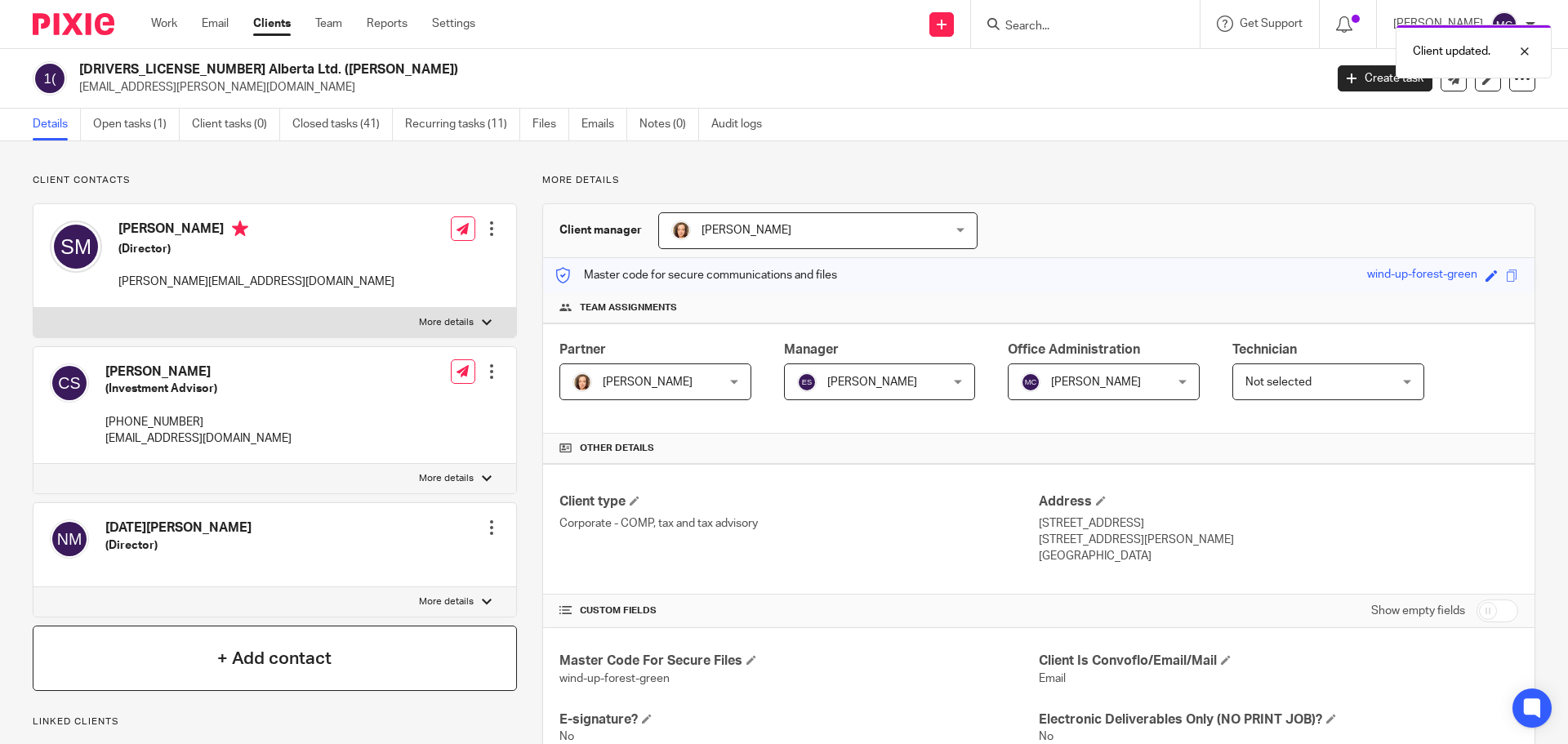
click at [194, 660] on div "+ Add contact" at bounding box center [275, 658] width 485 height 66
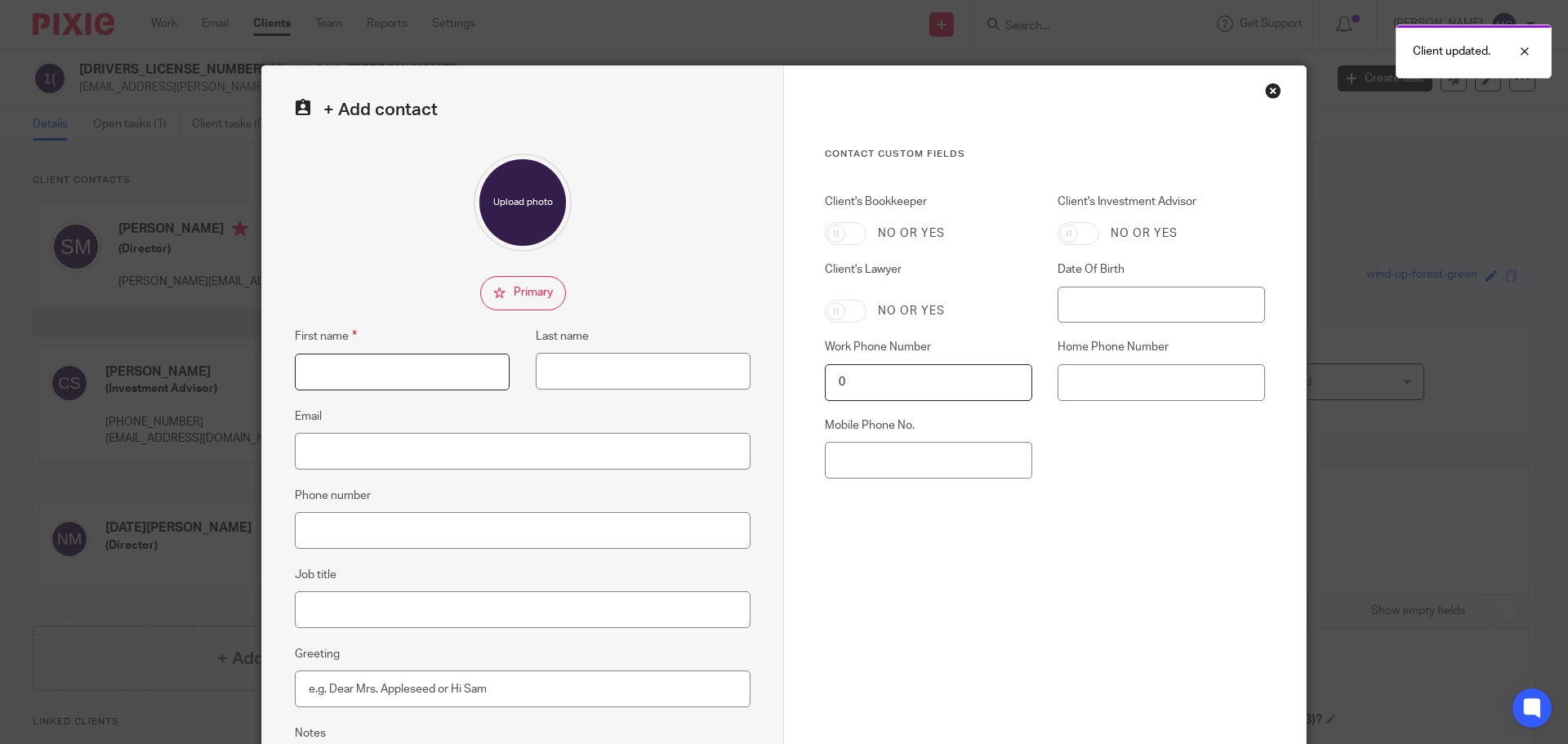
click at [338, 382] on input "First name" at bounding box center [402, 372] width 215 height 36
type input "[PERSON_NAME]"
click at [600, 377] on input "Th" at bounding box center [643, 371] width 215 height 36
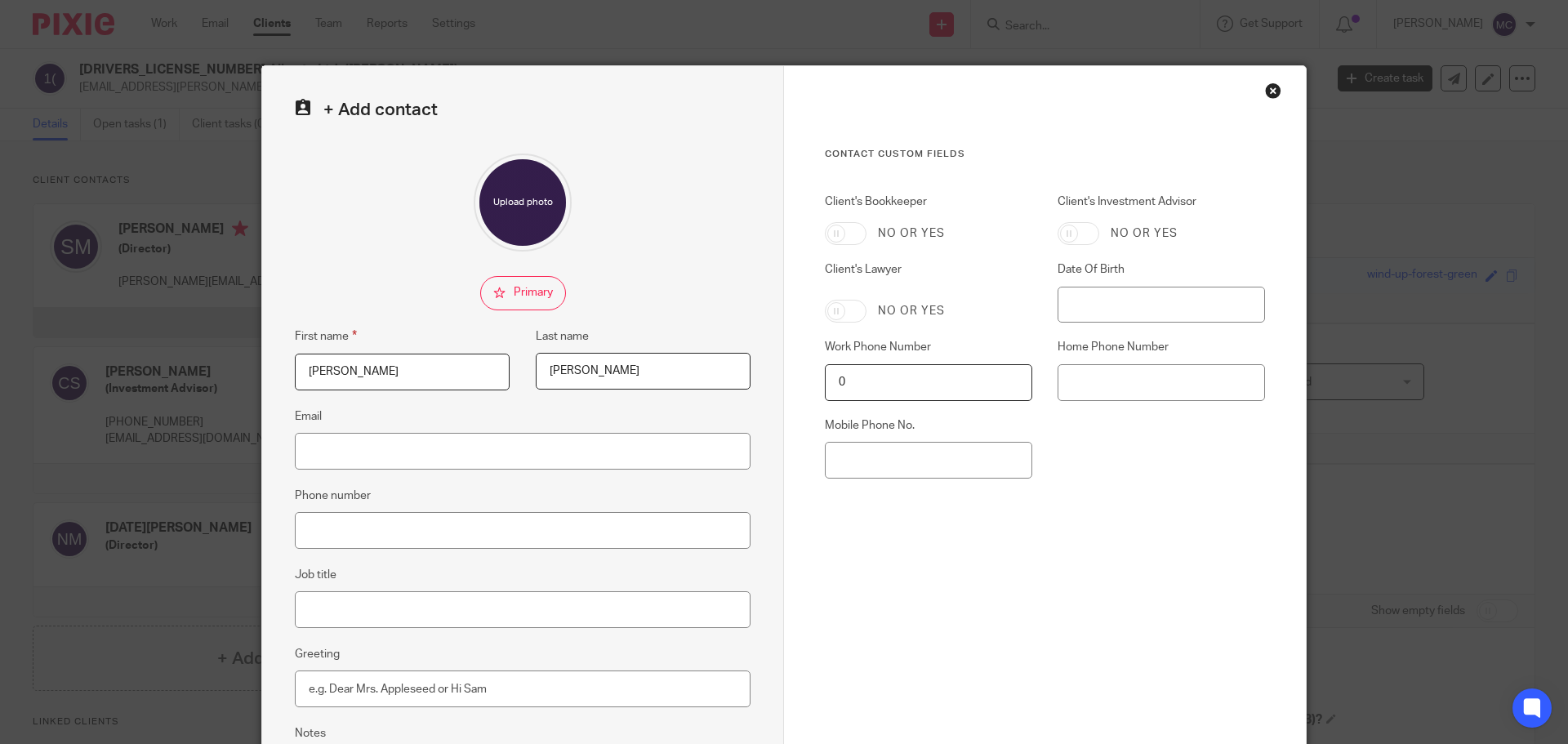
type input "[PERSON_NAME]"
click at [606, 445] on input "Email" at bounding box center [522, 451] width 455 height 36
type input "[EMAIL_ADDRESS][DOMAIN_NAME]"
click at [562, 536] on input "Phone number" at bounding box center [522, 530] width 455 height 36
type input "[PHONE_NUMBER]"
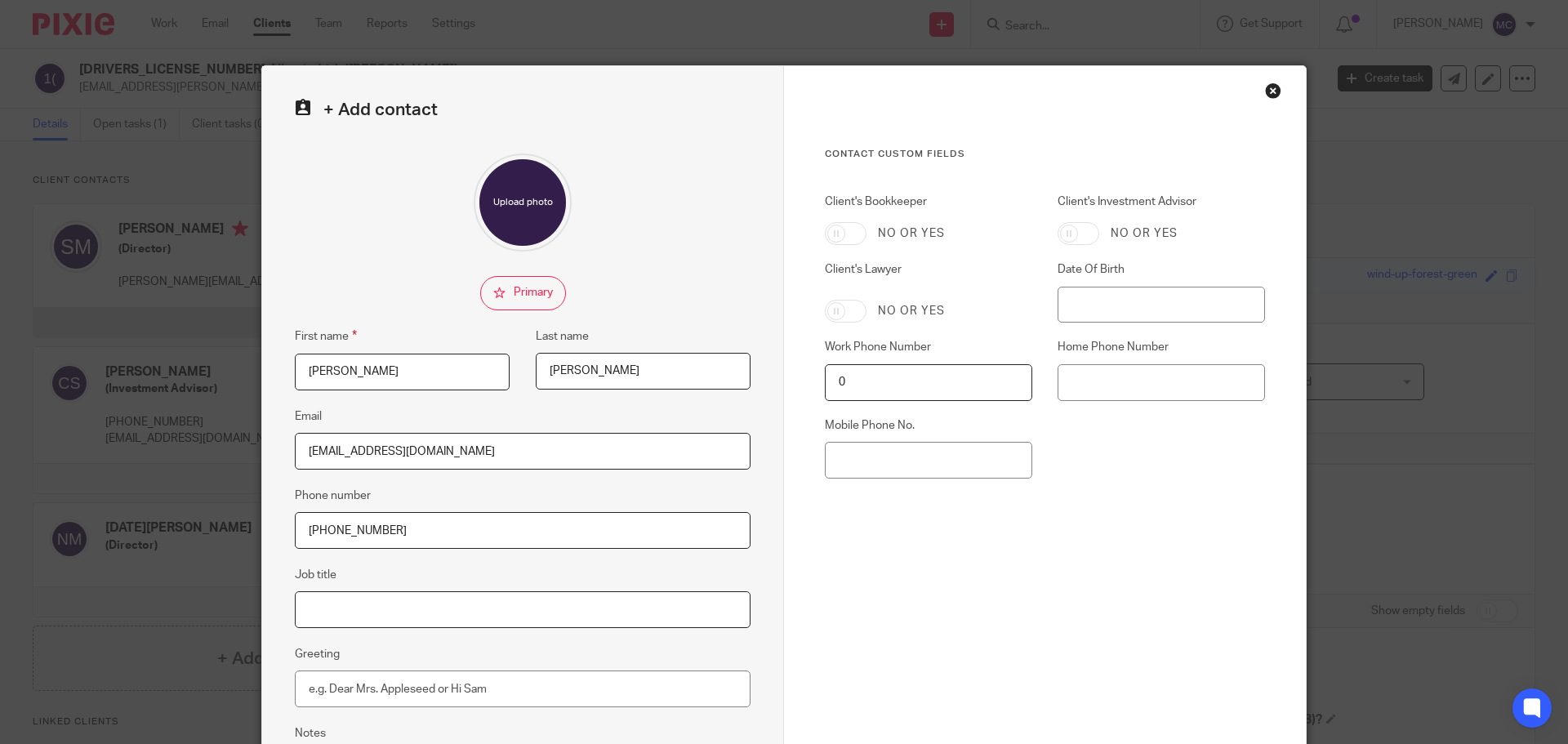
click at [542, 601] on input "Job title" at bounding box center [522, 610] width 455 height 36
type input "Lawyer"
click at [849, 316] on input "Client's Lawyer" at bounding box center [845, 311] width 41 height 23
checkbox input "true"
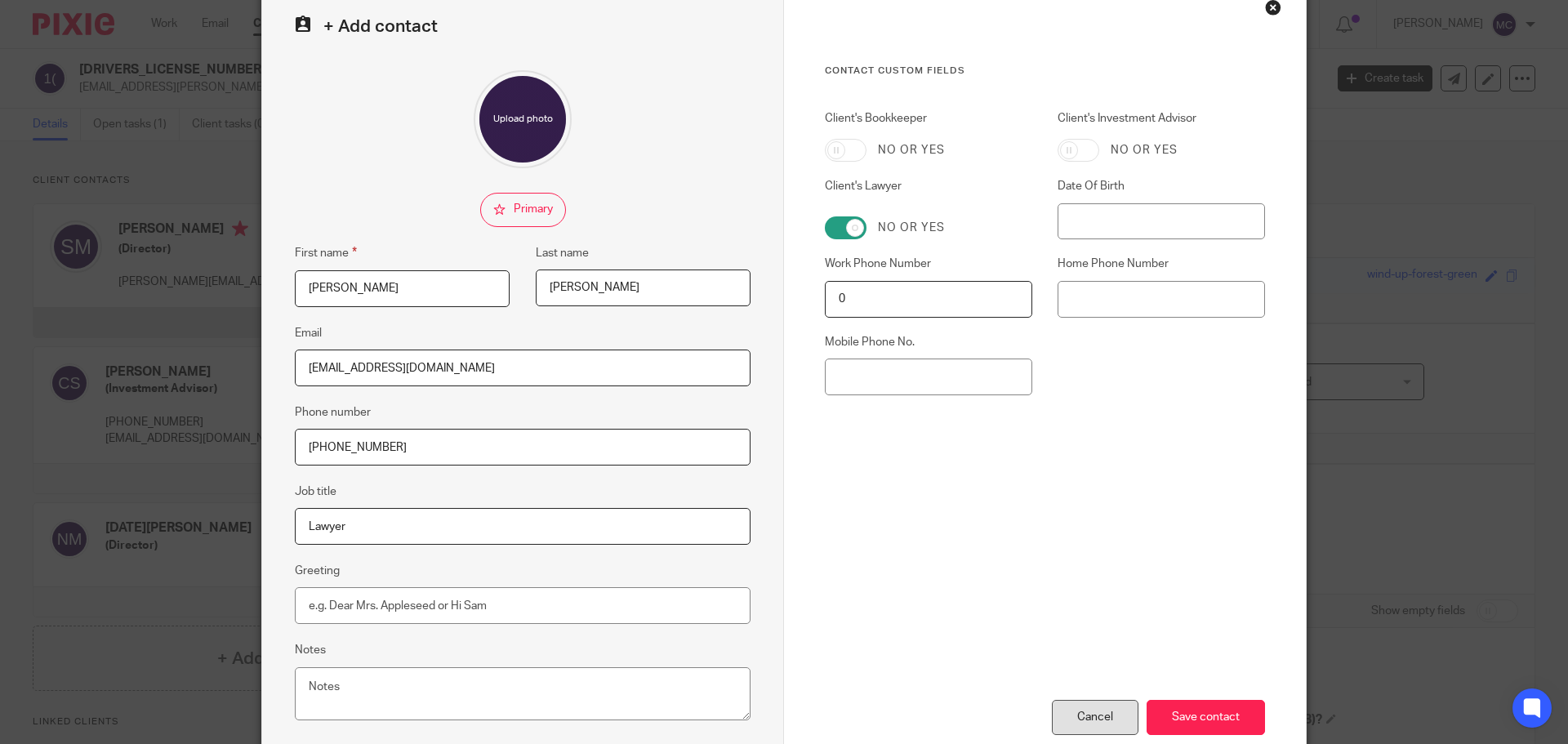
scroll to position [181, 0]
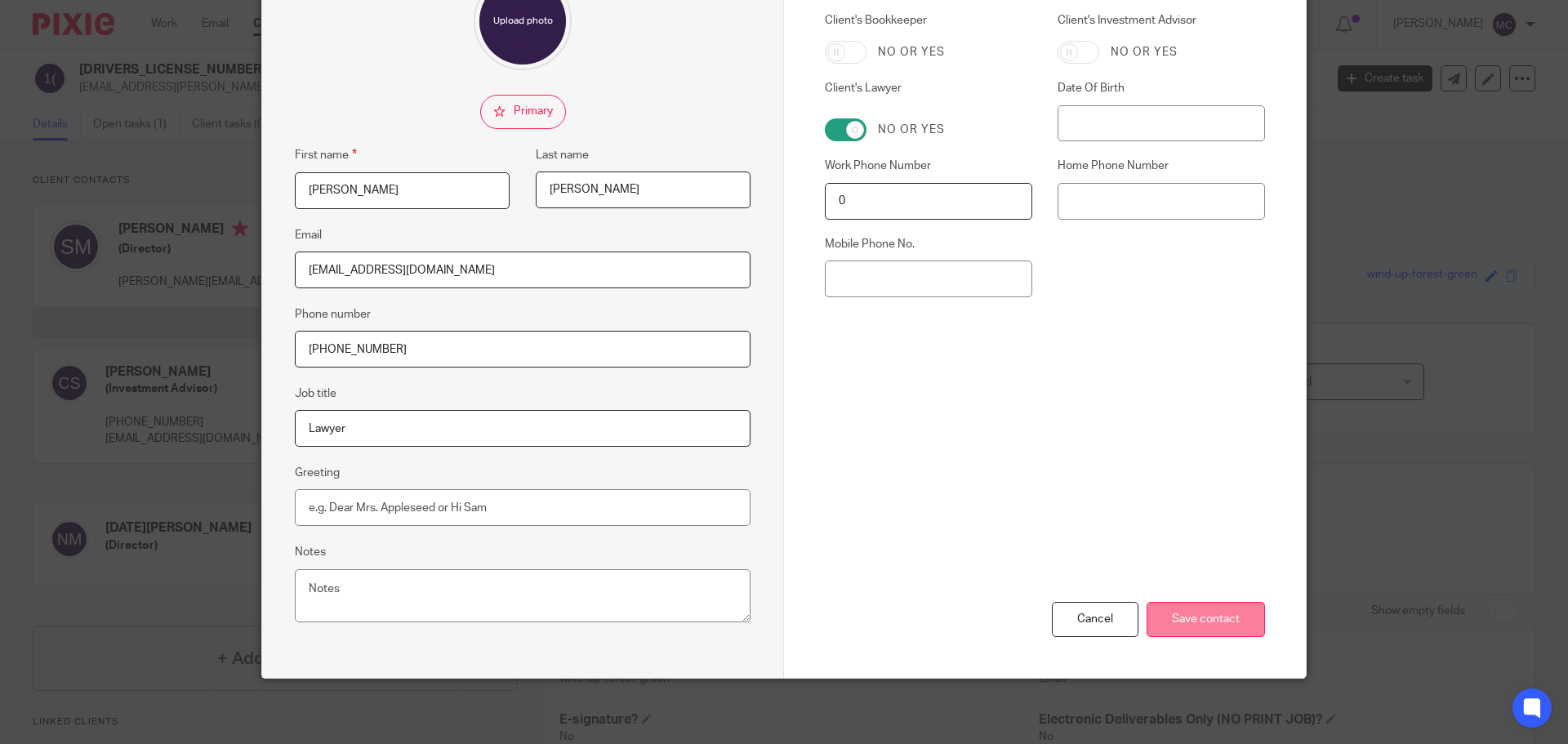
click at [1185, 611] on input "Save contact" at bounding box center [1205, 619] width 119 height 35
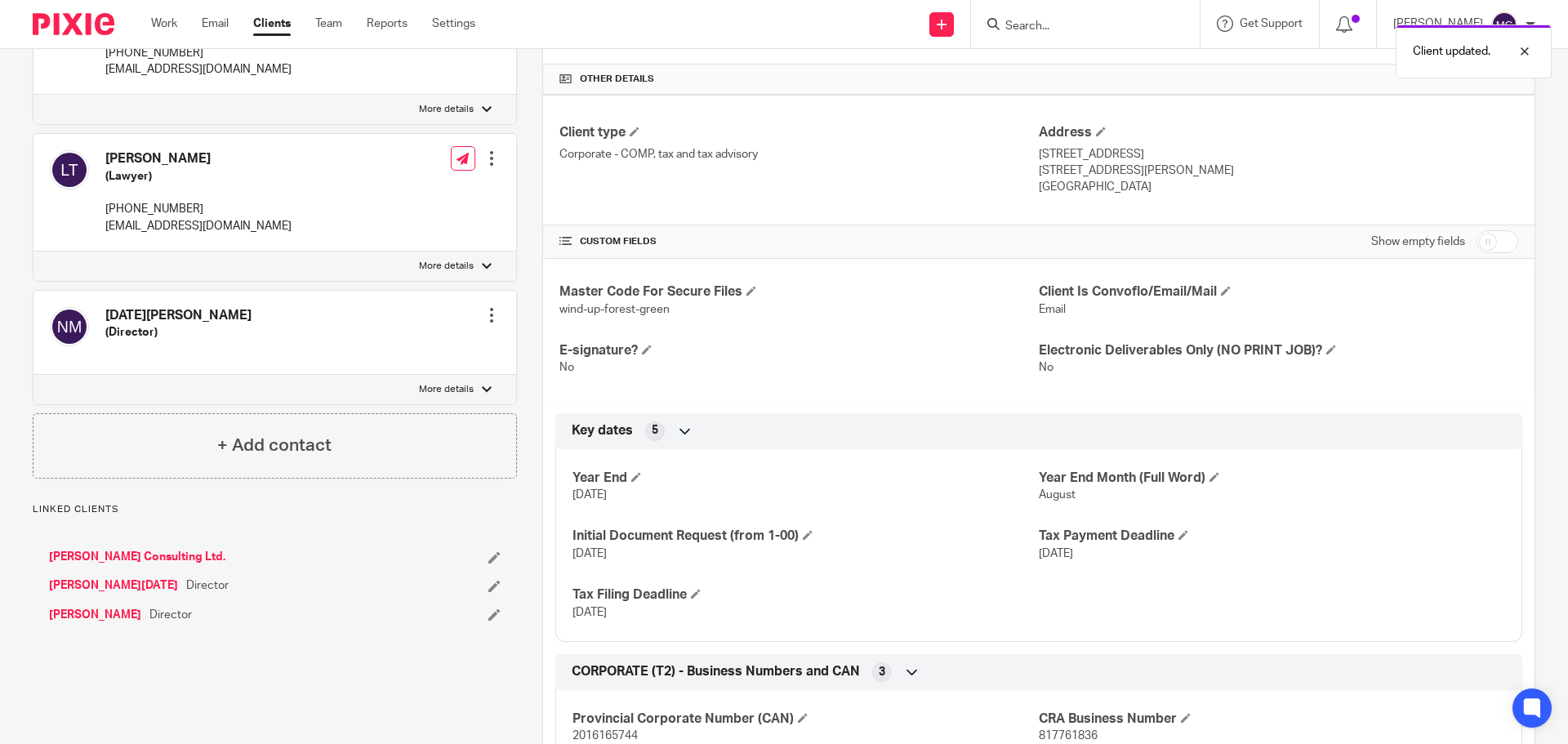
scroll to position [429, 0]
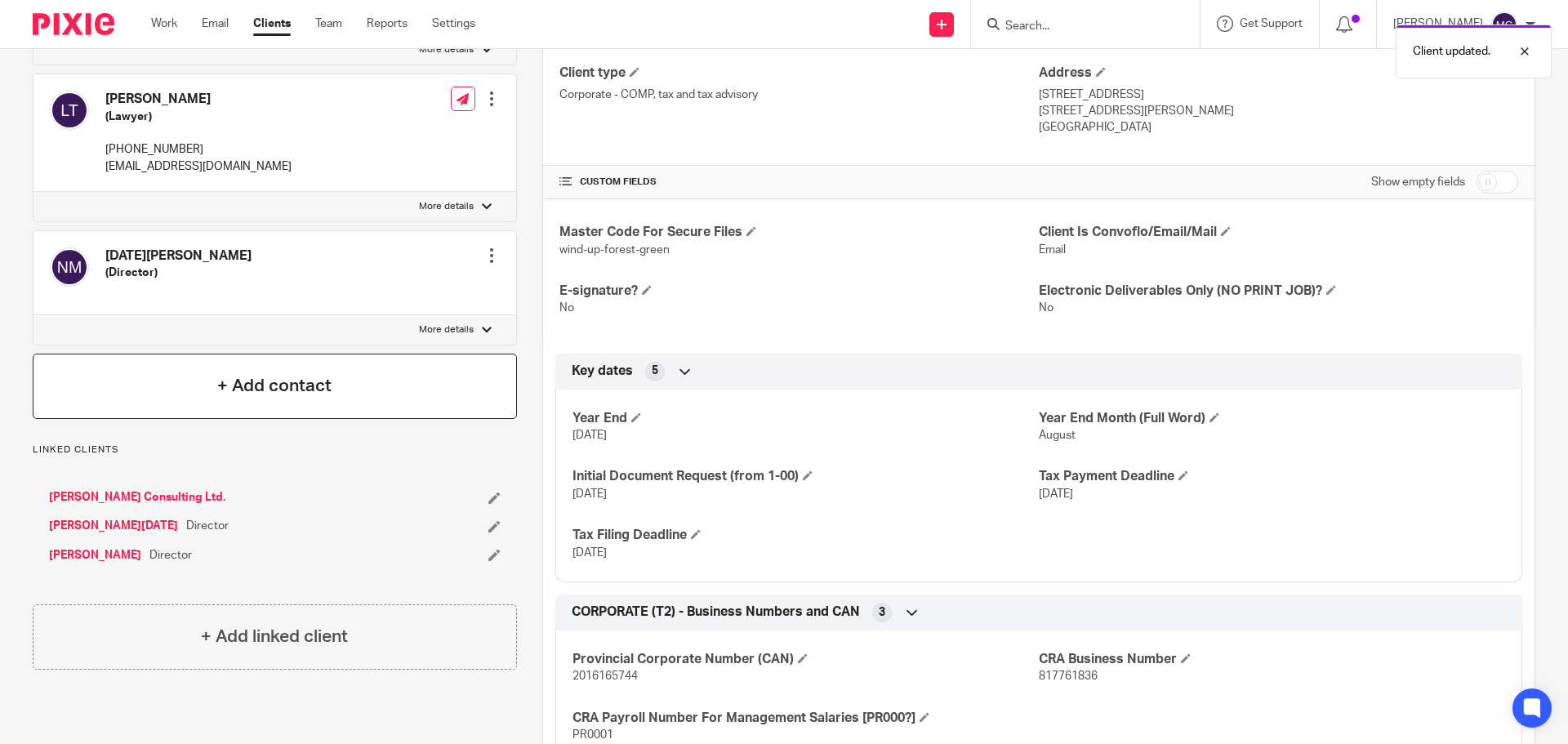
click at [358, 393] on div "+ Add contact" at bounding box center [275, 386] width 485 height 66
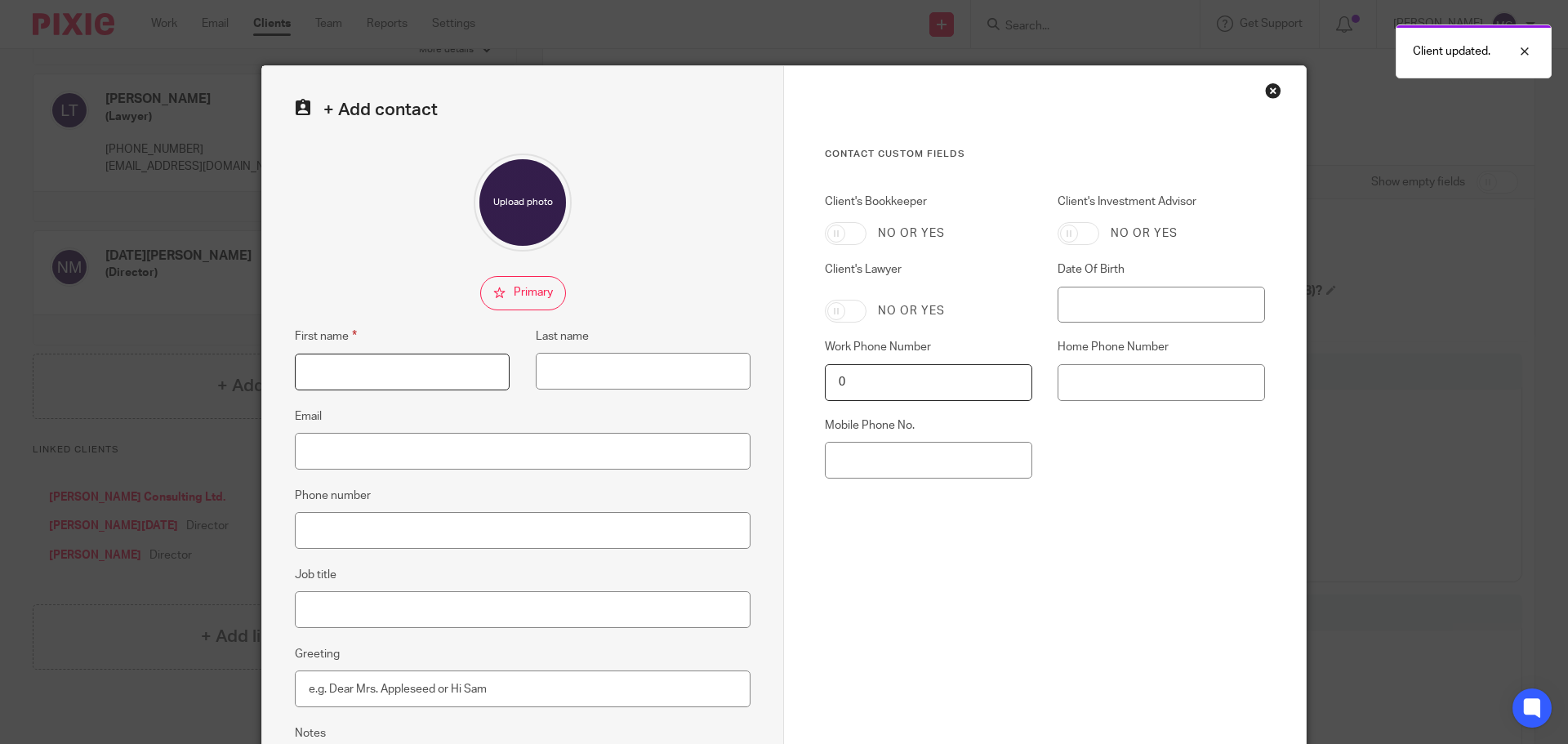
click at [373, 365] on input "First name" at bounding box center [402, 372] width 215 height 36
type input "Heather"
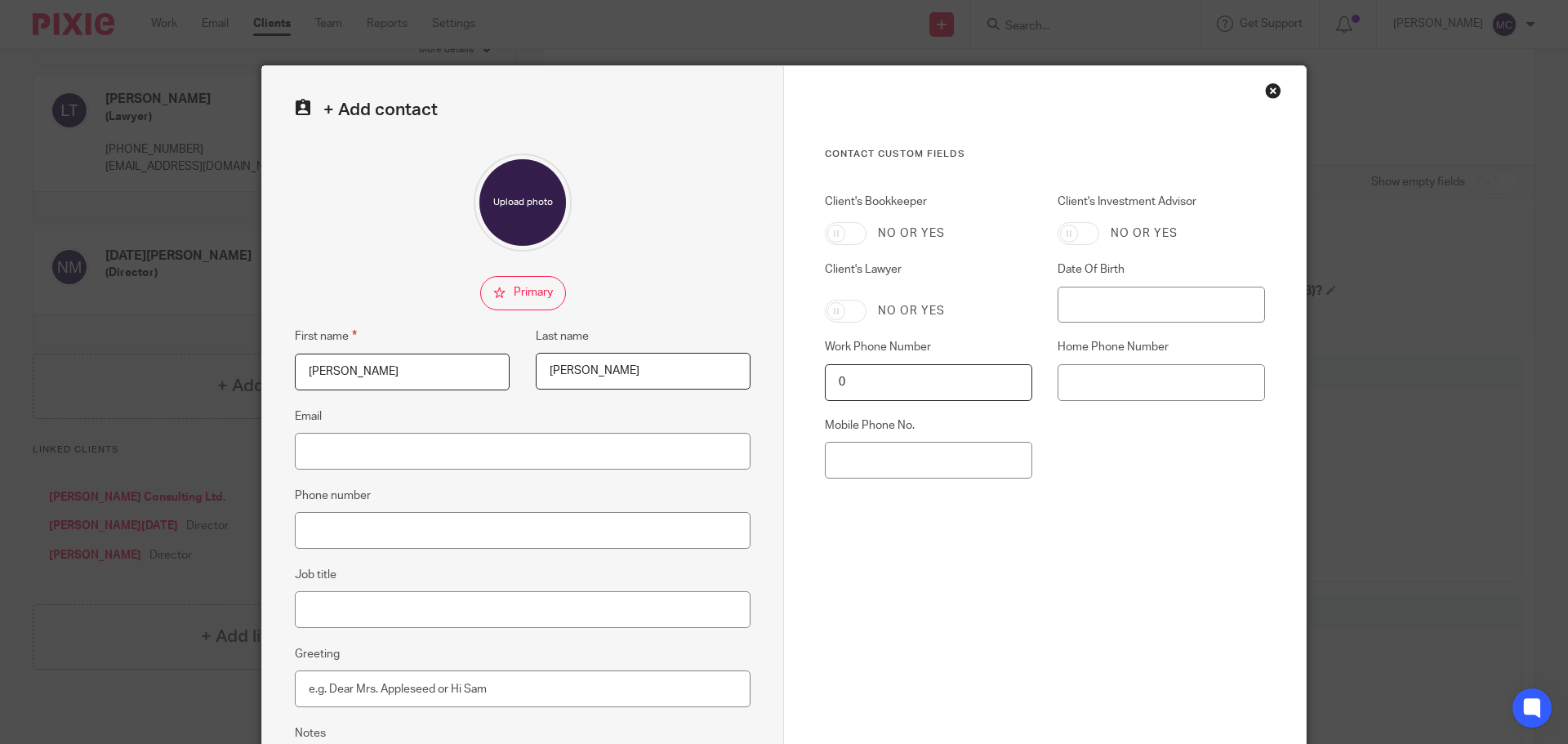
type input "Gilchrist"
click at [338, 455] on input "Email" at bounding box center [522, 451] width 455 height 36
type input "[EMAIL_ADDRESS][DOMAIN_NAME]"
click at [334, 615] on input "Job title" at bounding box center [522, 610] width 455 height 36
type input "Lawyer's Assistant"
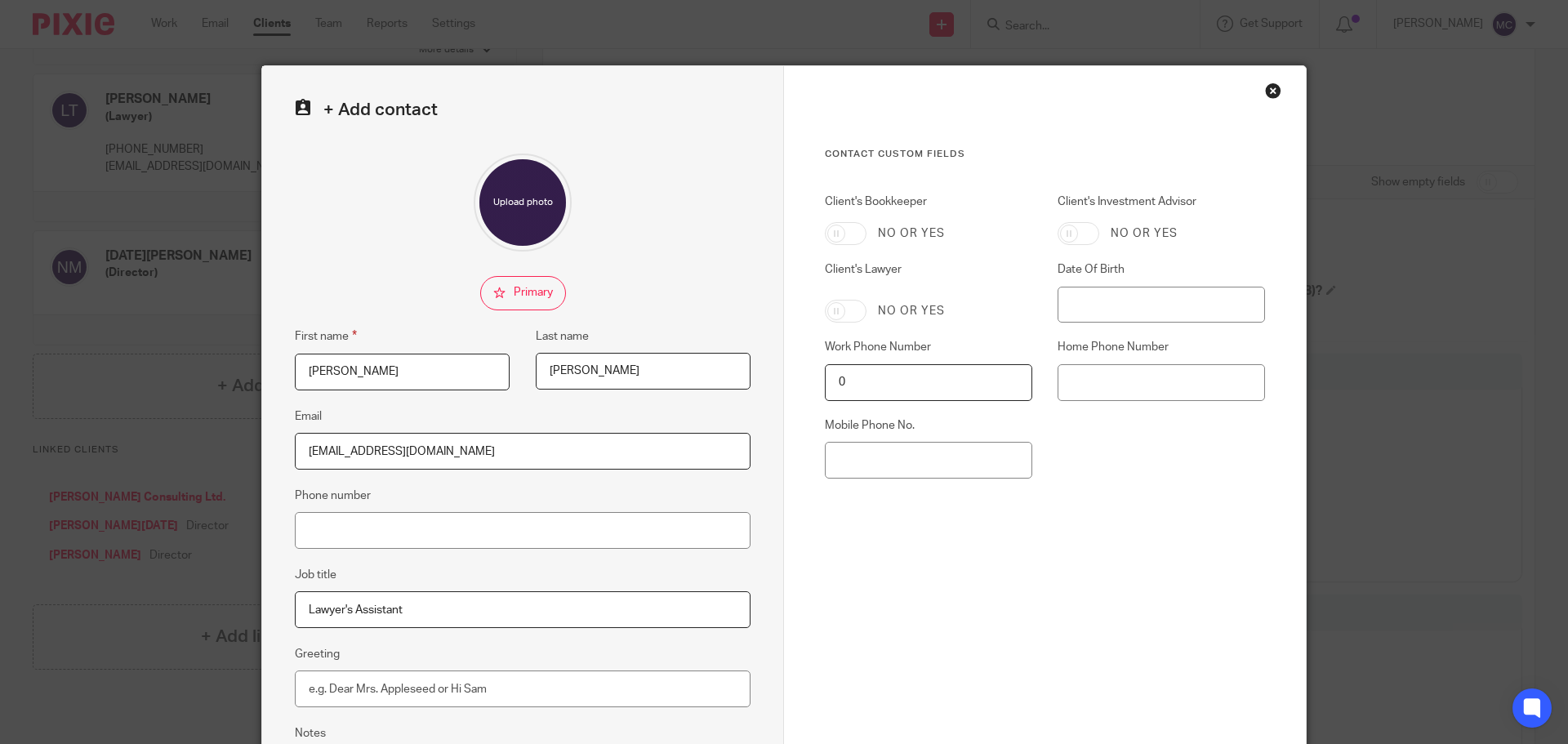
click at [850, 315] on input "Client's Lawyer" at bounding box center [845, 311] width 41 height 23
checkbox input "true"
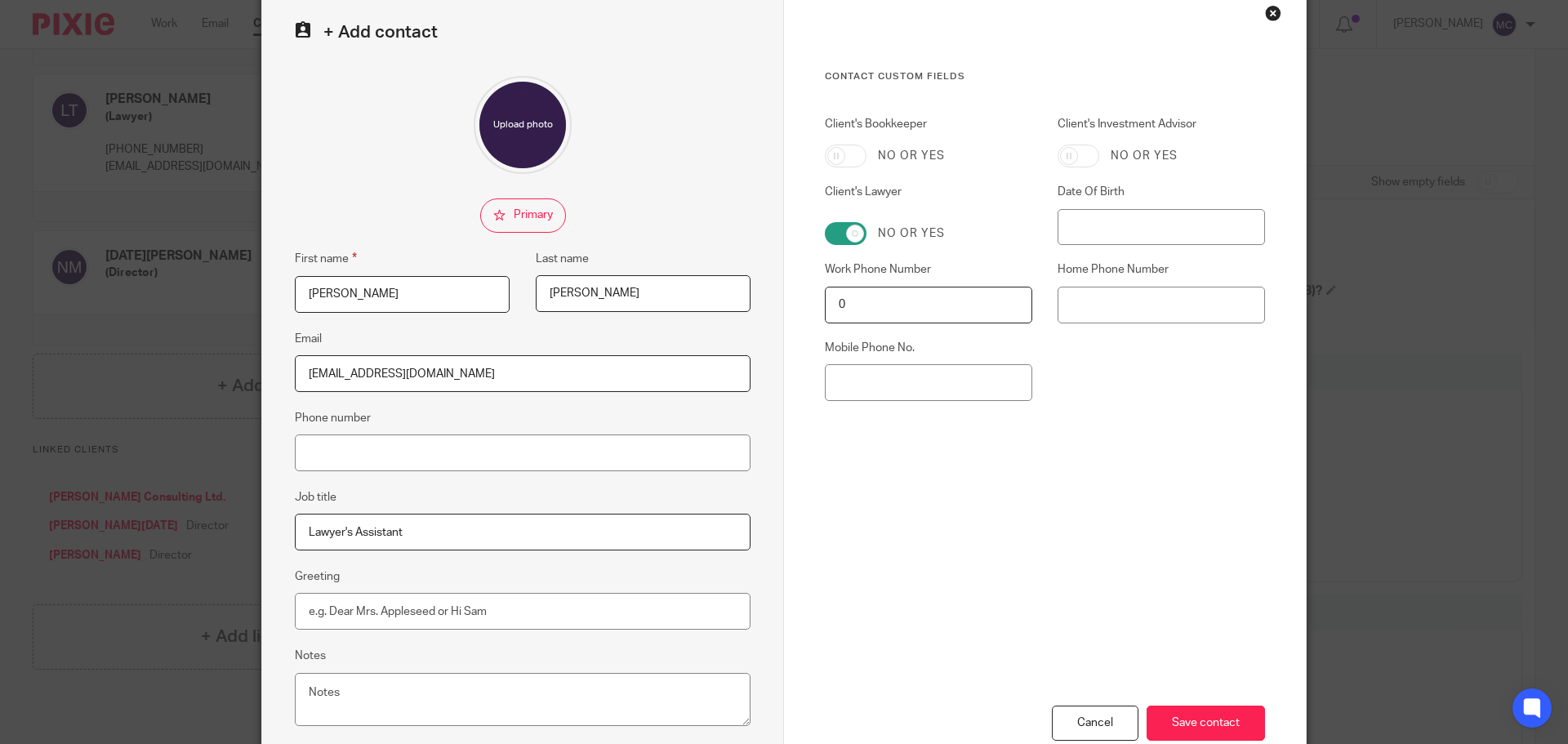
scroll to position [181, 0]
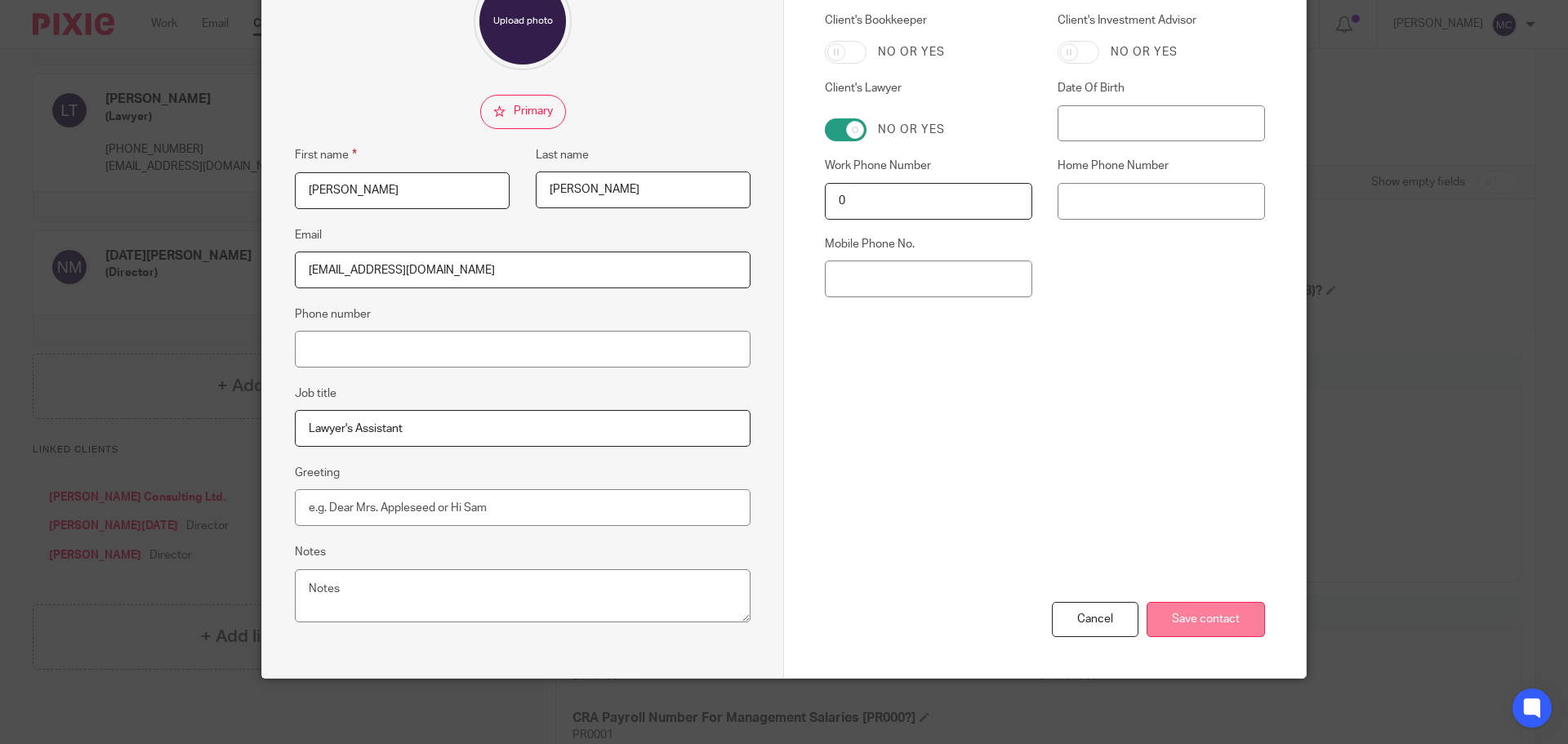
click at [1199, 624] on input "Save contact" at bounding box center [1205, 619] width 119 height 35
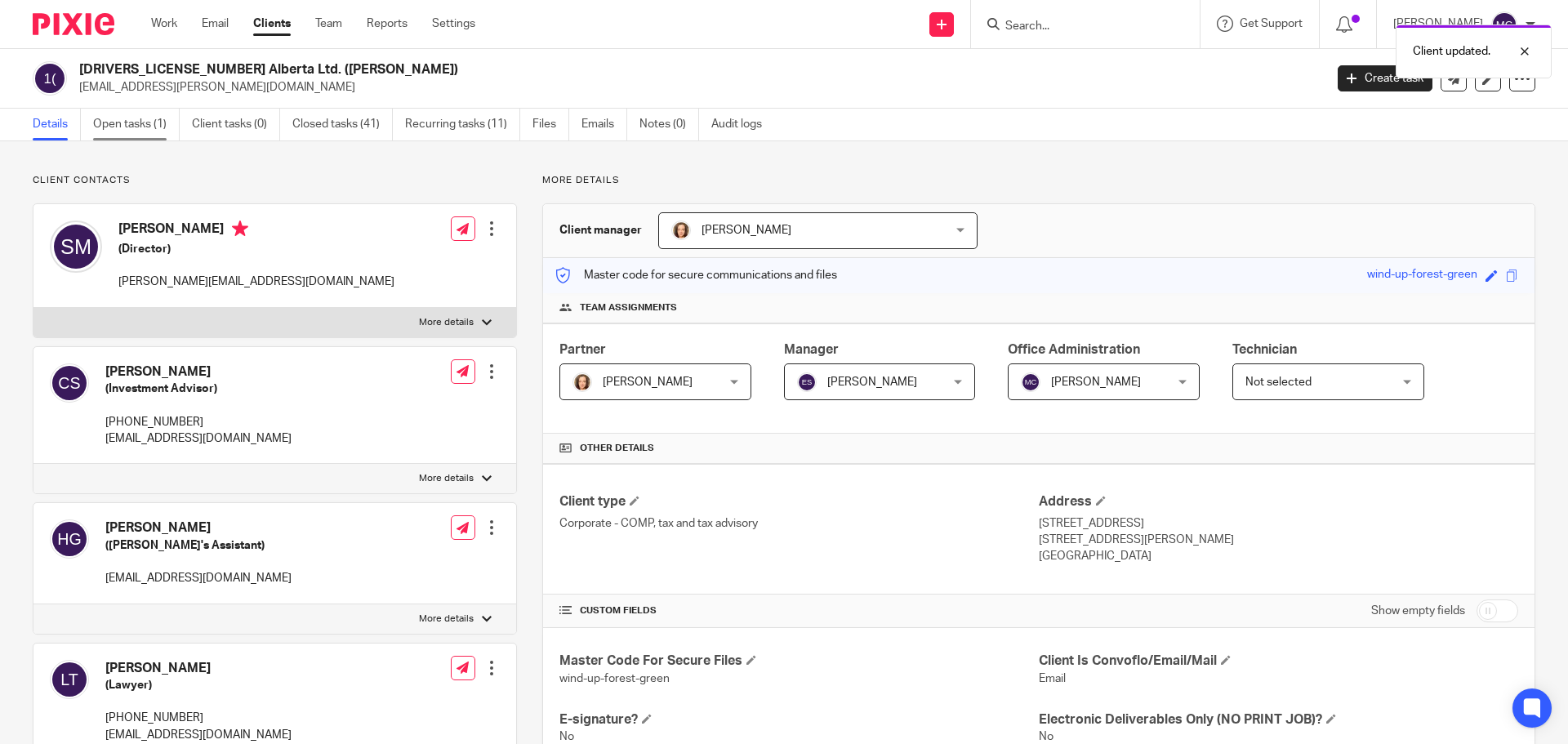
click at [119, 119] on link "Open tasks (1)" at bounding box center [136, 124] width 86 height 32
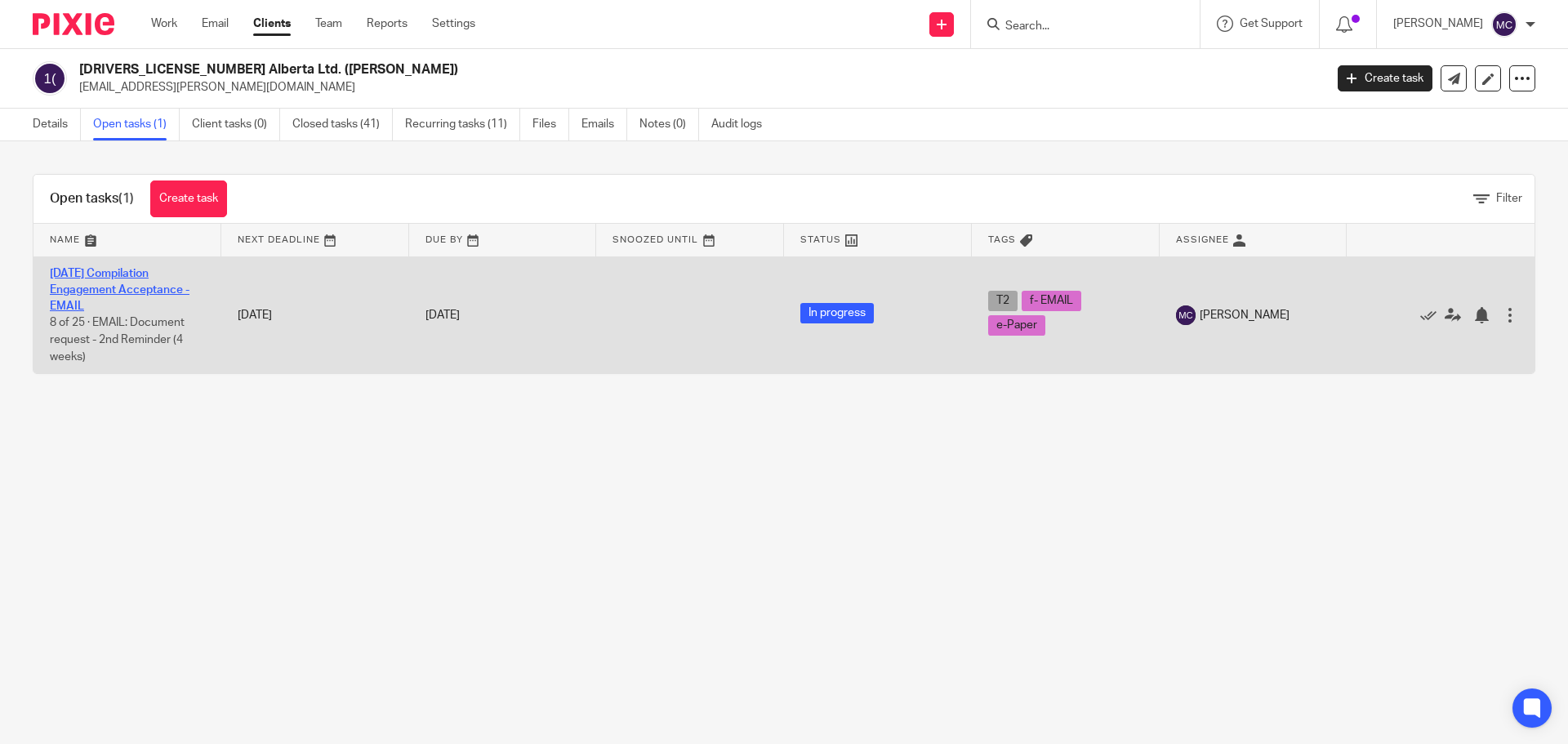
click at [144, 275] on link "2025-08-31 Compilation Engagement Acceptance - EMAIL" at bounding box center [119, 290] width 139 height 45
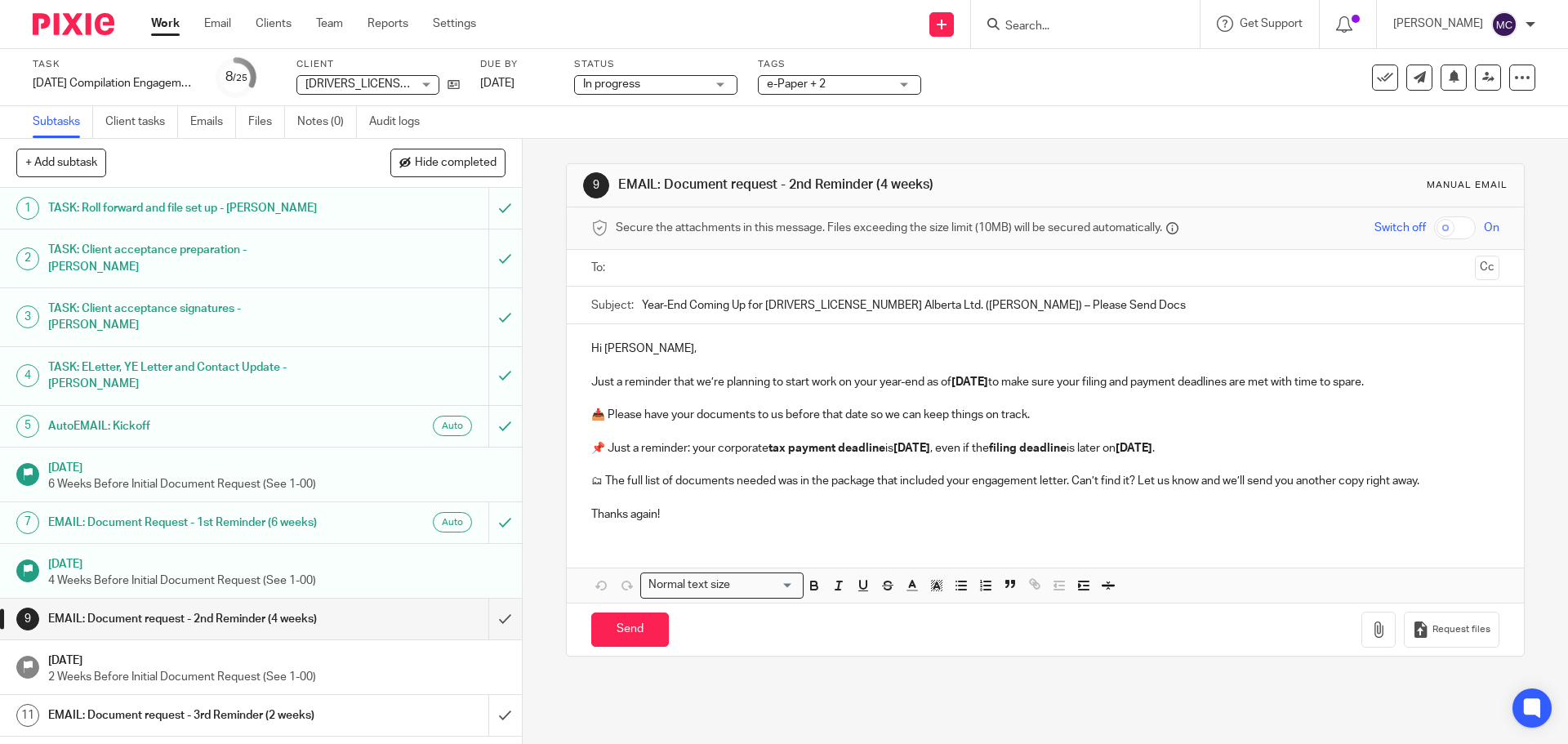
click at [747, 516] on p "Thanks again!" at bounding box center [1045, 514] width 907 height 17
click at [1514, 75] on icon at bounding box center [1522, 78] width 17 height 17
click at [1461, 146] on link "Advanced task editor" at bounding box center [1459, 143] width 108 height 12
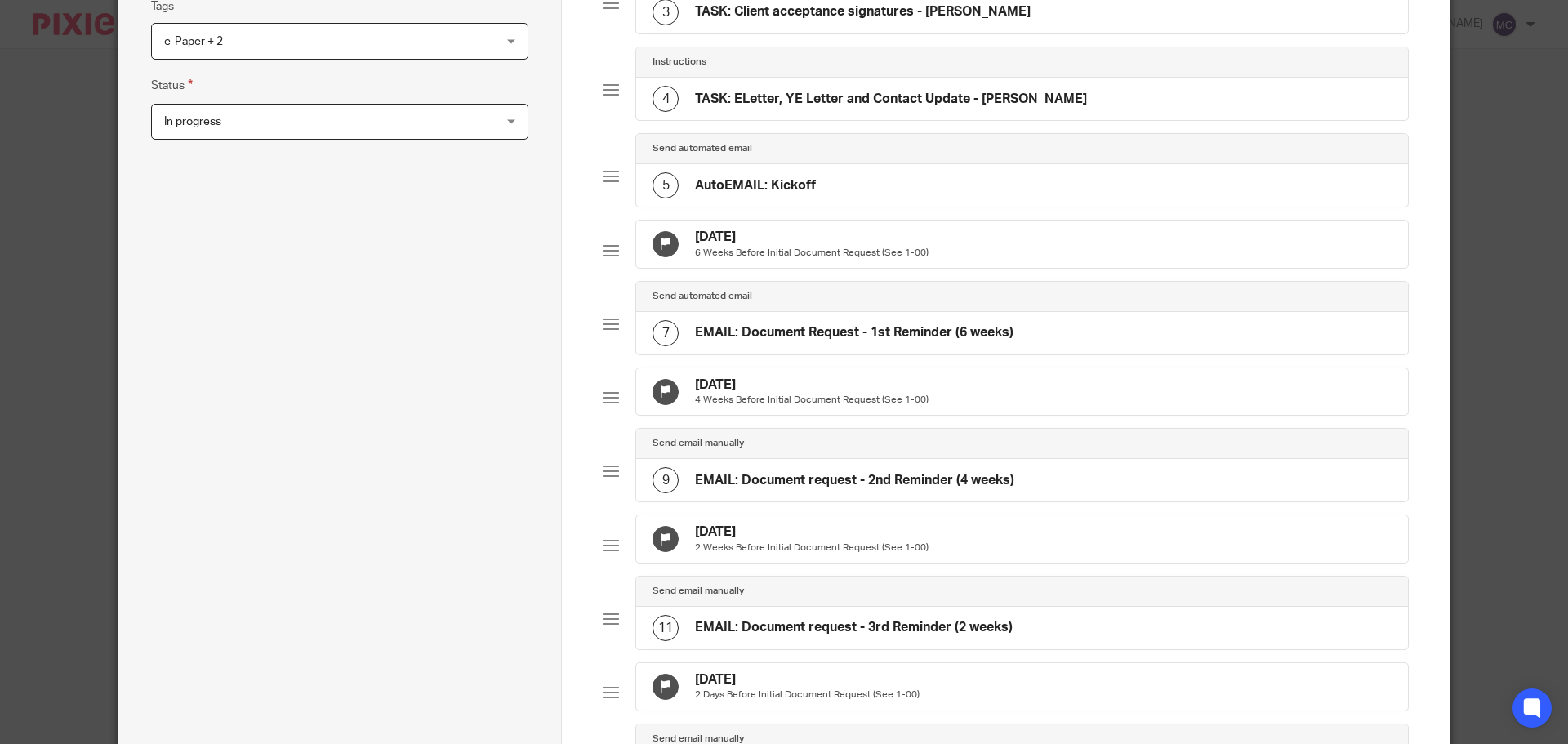
scroll to position [429, 0]
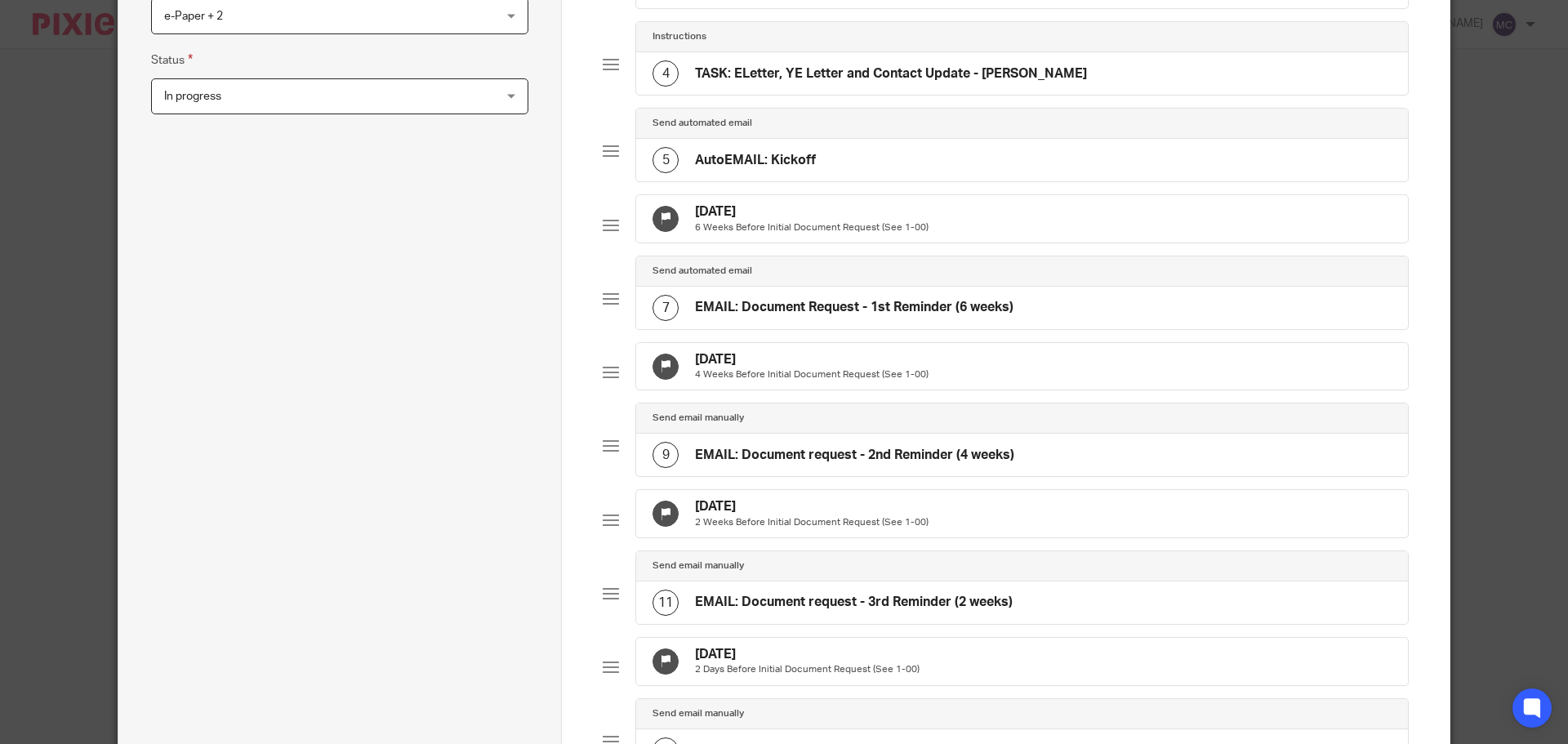
click at [740, 212] on h4 "[DATE]" at bounding box center [811, 212] width 233 height 17
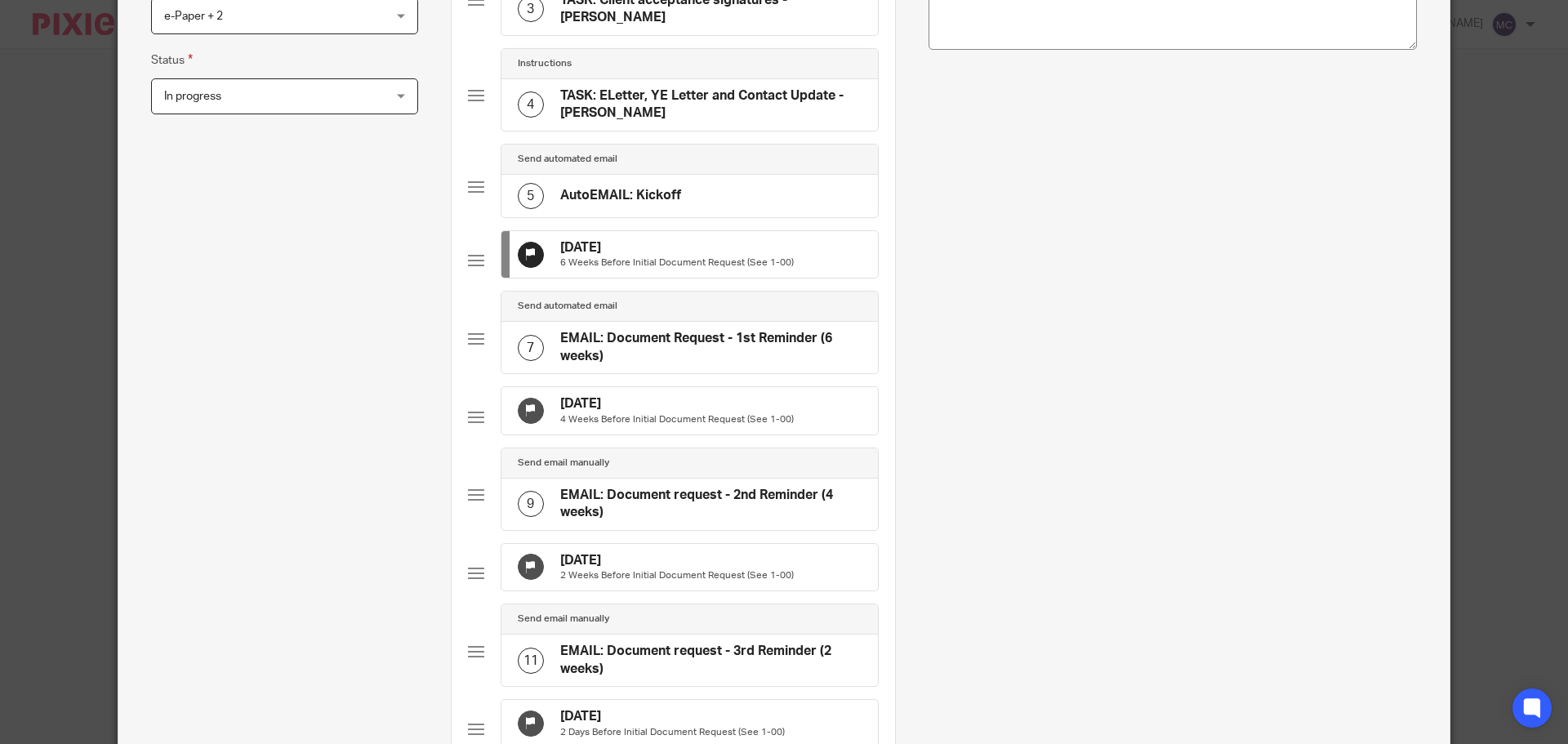
scroll to position [0, 0]
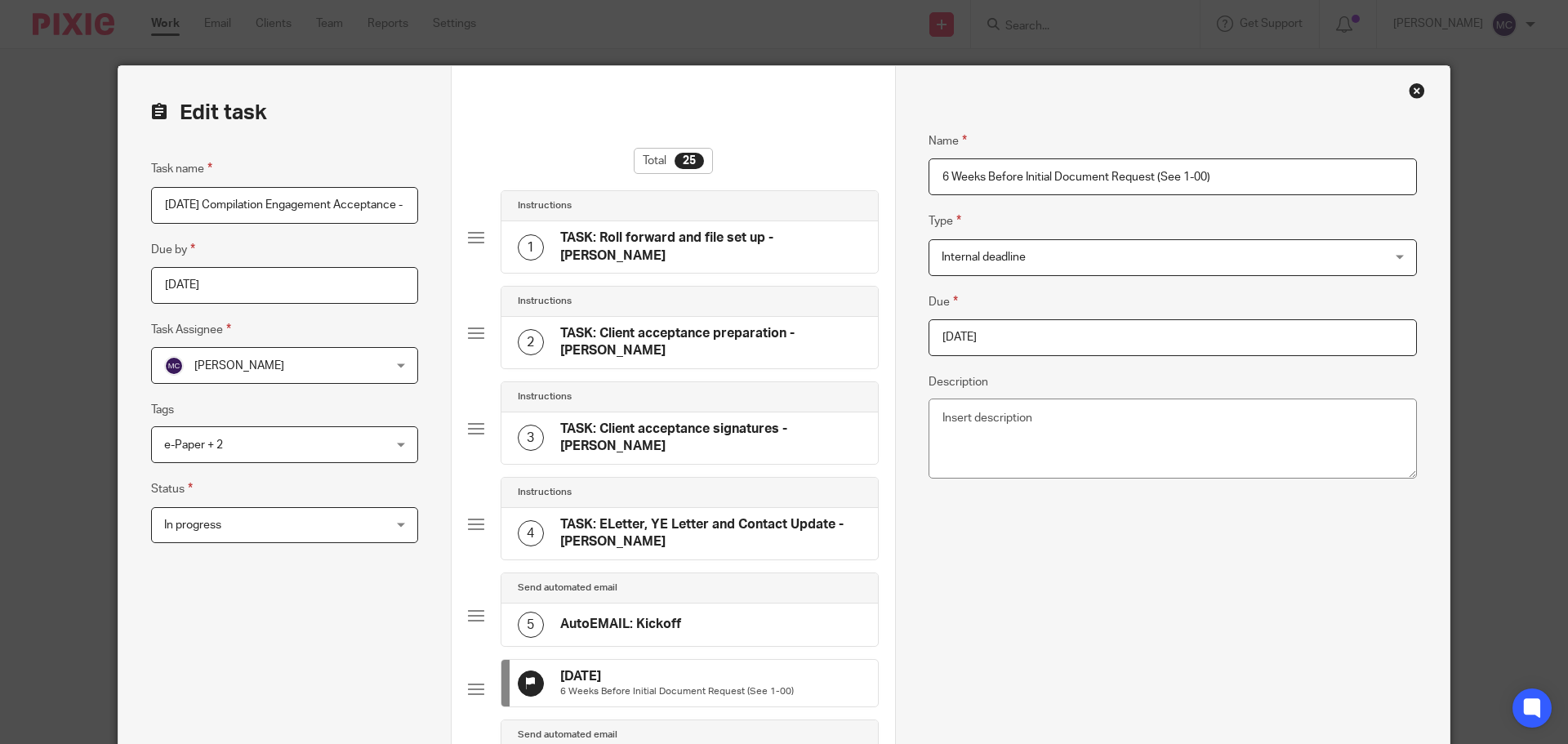
click at [1041, 260] on span "Internal deadline" at bounding box center [1132, 256] width 380 height 34
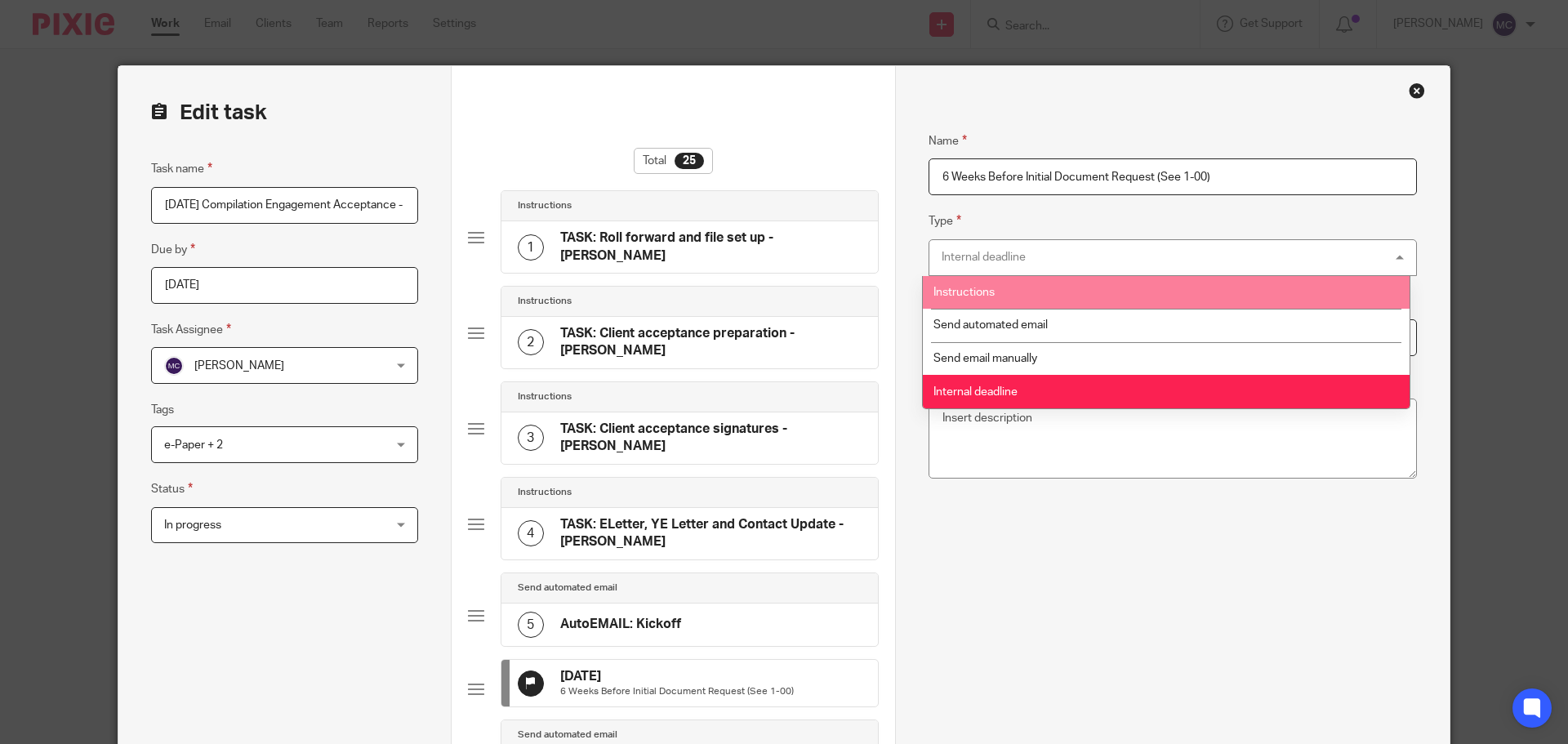
click at [1023, 295] on li "Instructions" at bounding box center [1166, 293] width 487 height 33
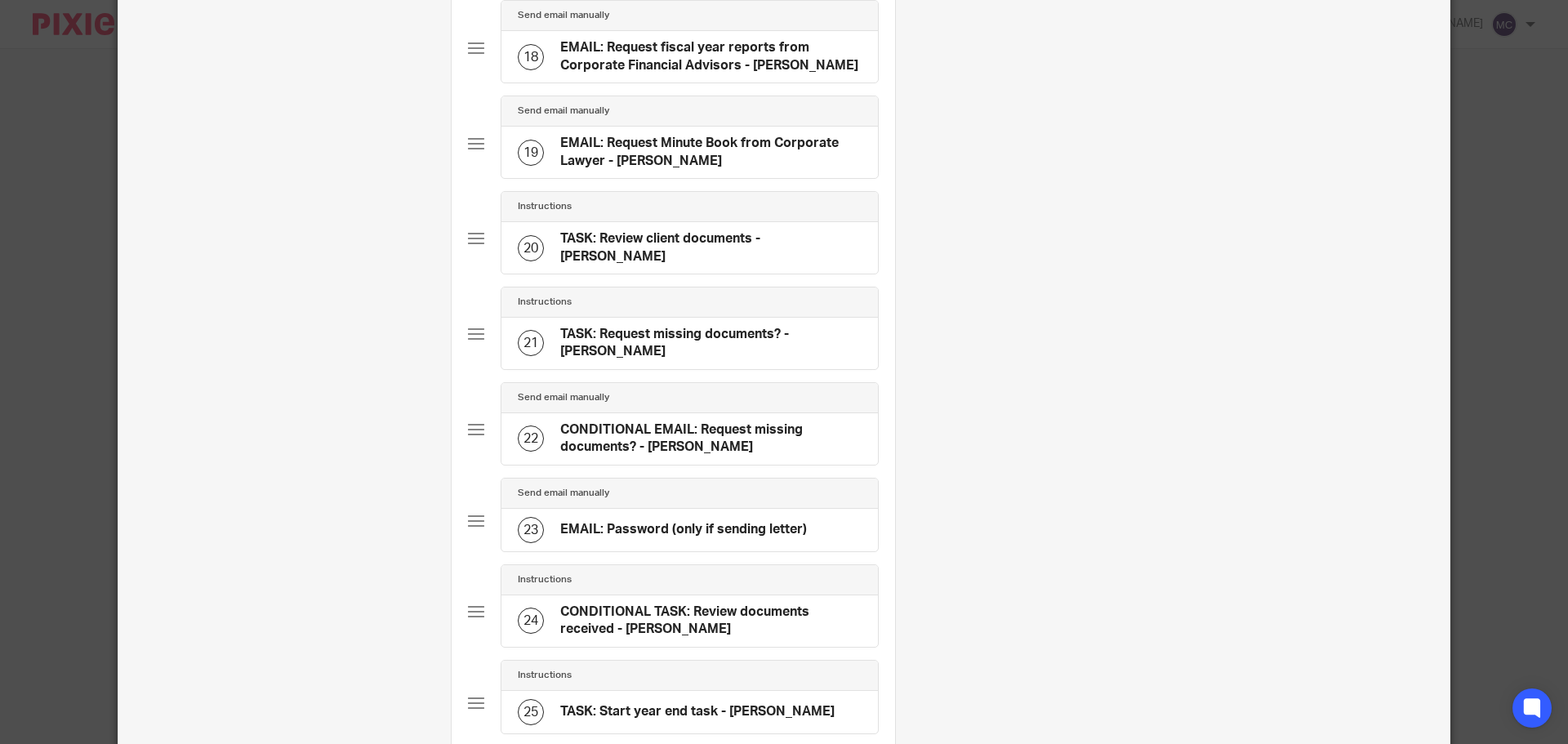
scroll to position [1970, 0]
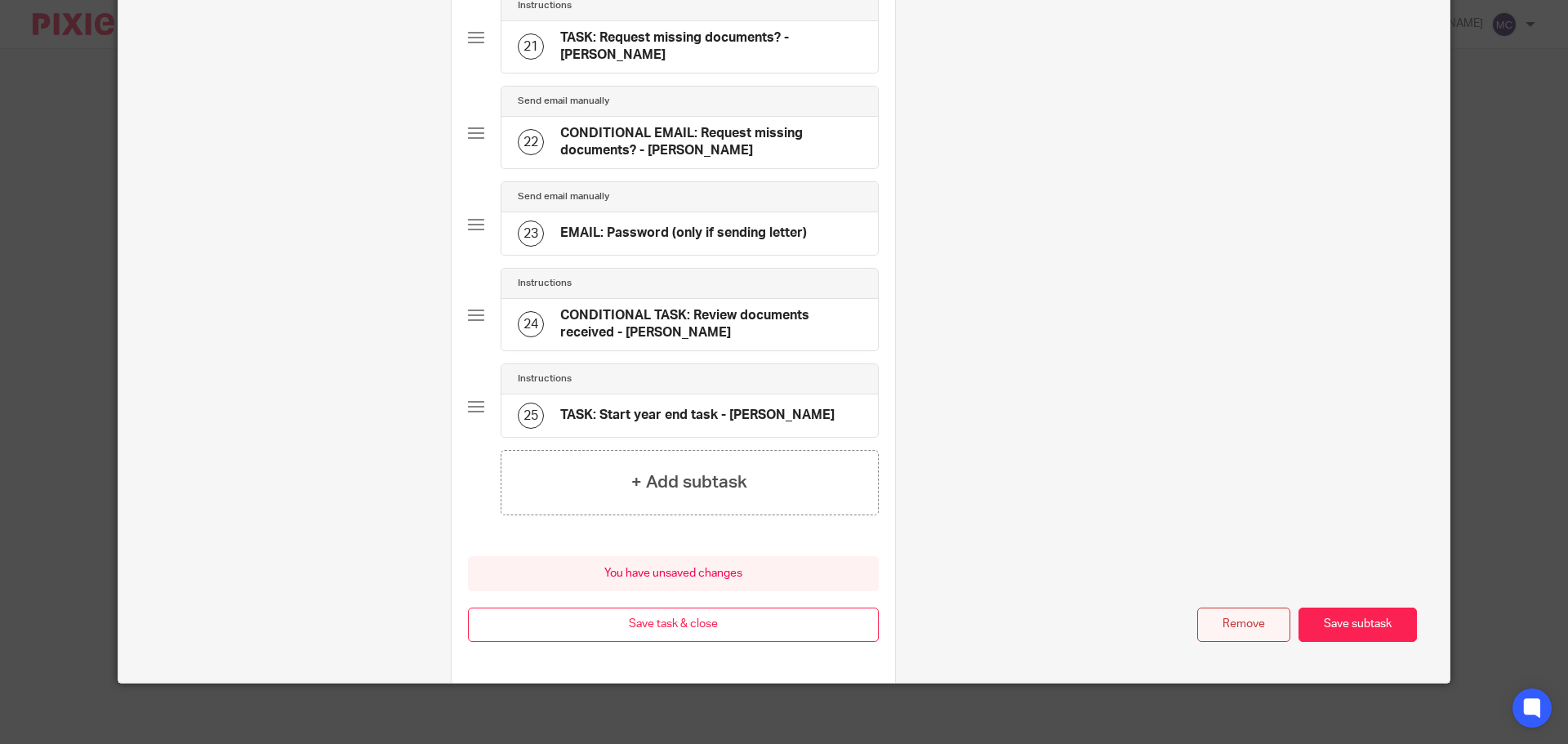
click at [1211, 627] on button "Remove" at bounding box center [1244, 625] width 93 height 35
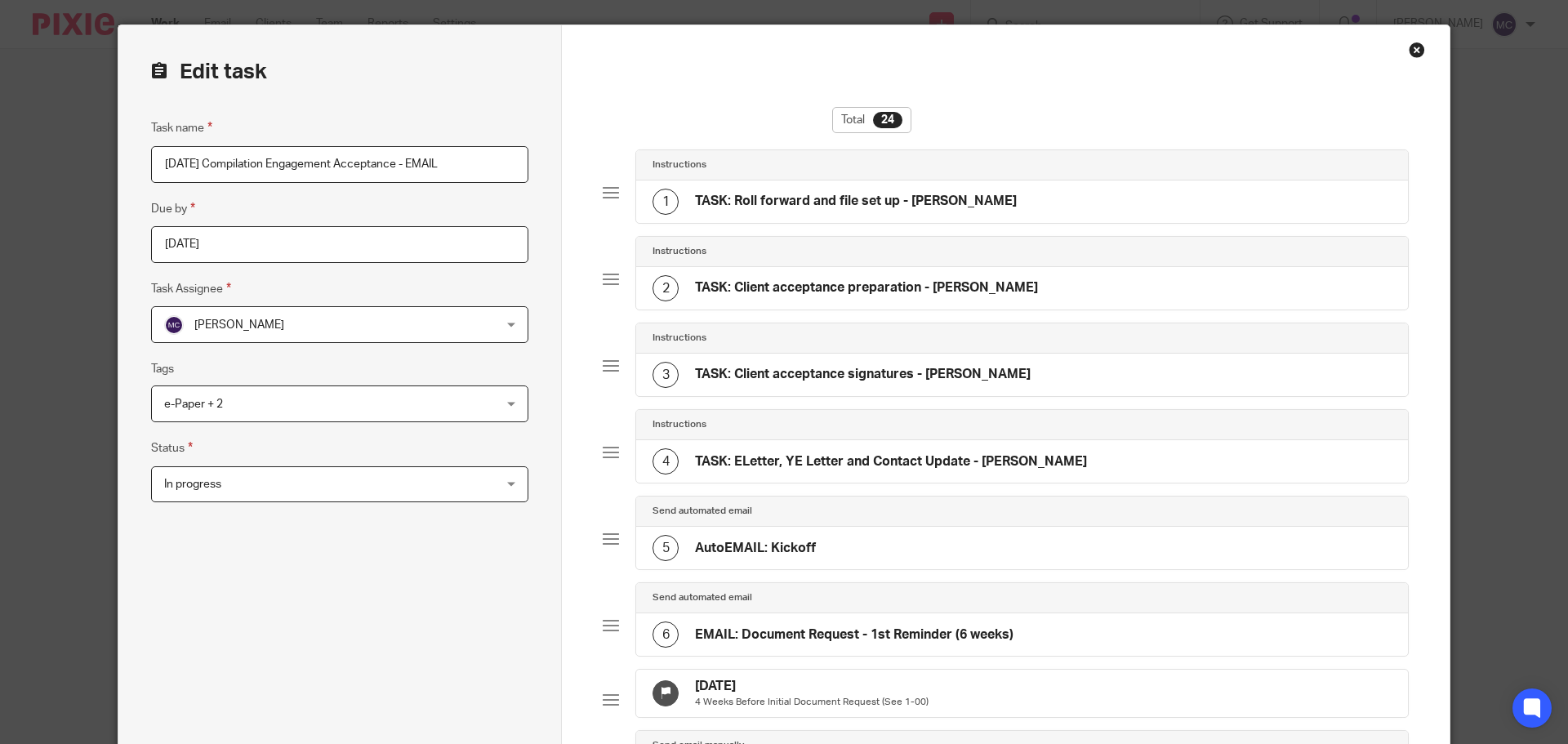
scroll to position [21, 0]
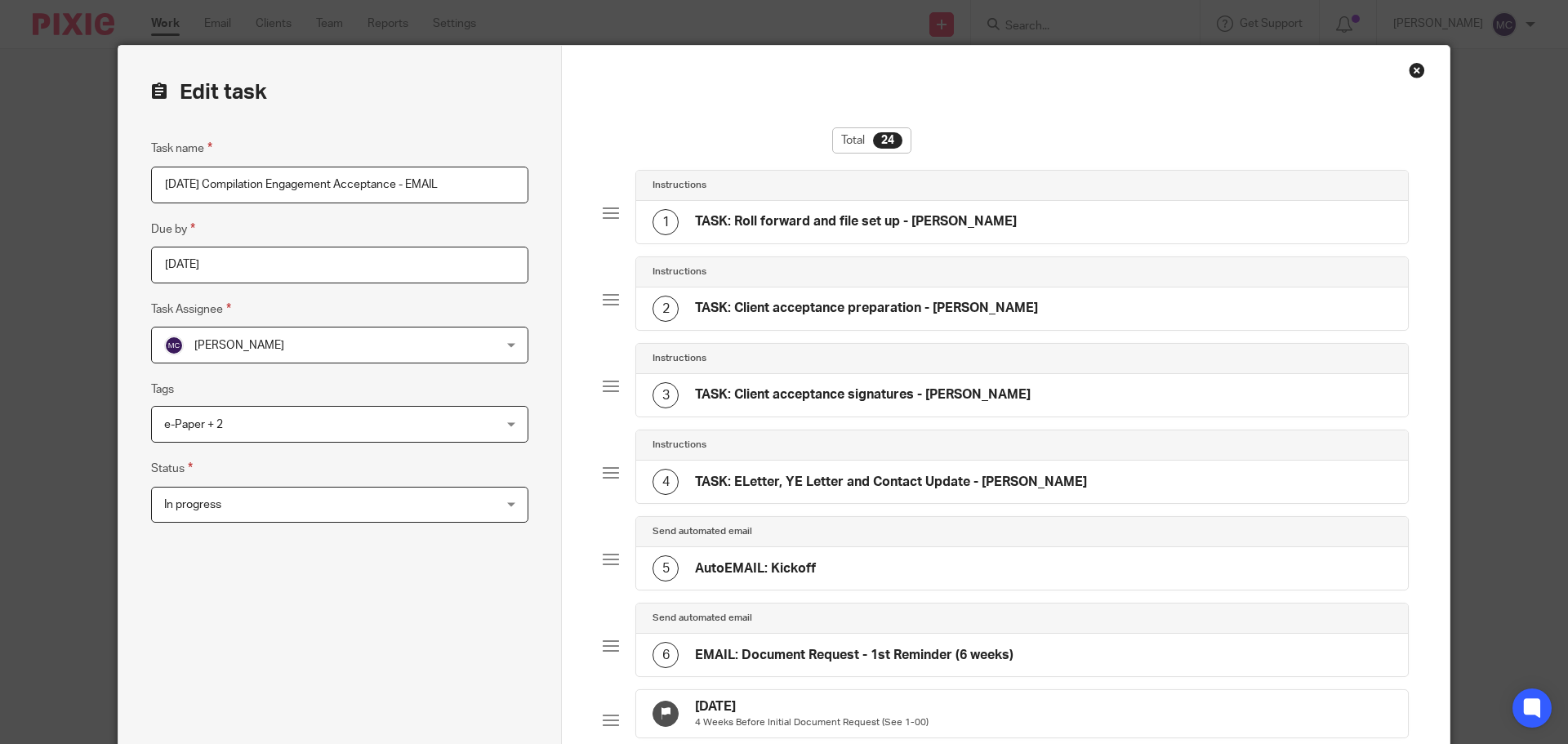
click at [937, 660] on h4 "EMAIL: Document Request - 1st Reminder (6 weeks)" at bounding box center [855, 654] width 319 height 17
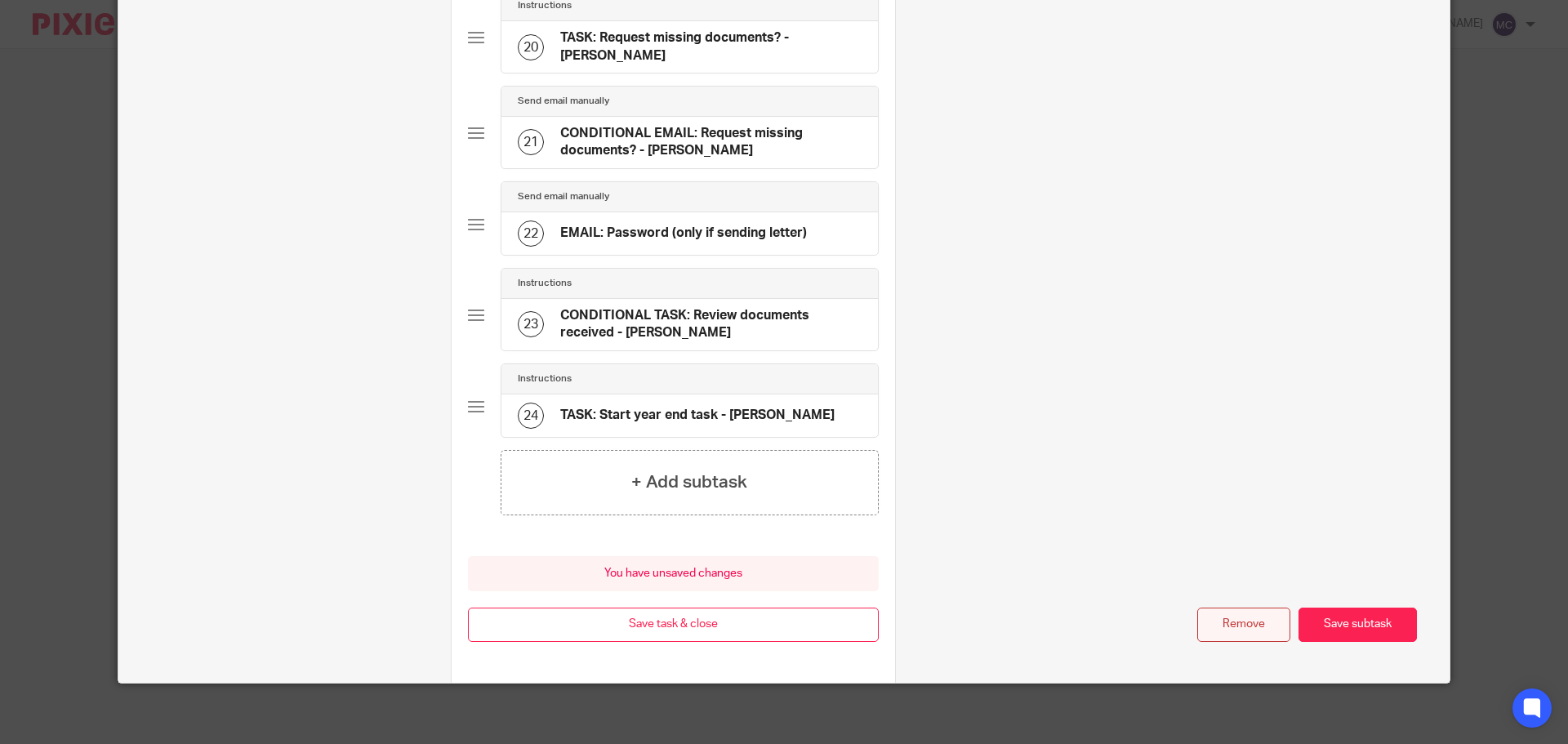
click at [1215, 626] on button "Remove" at bounding box center [1244, 625] width 93 height 35
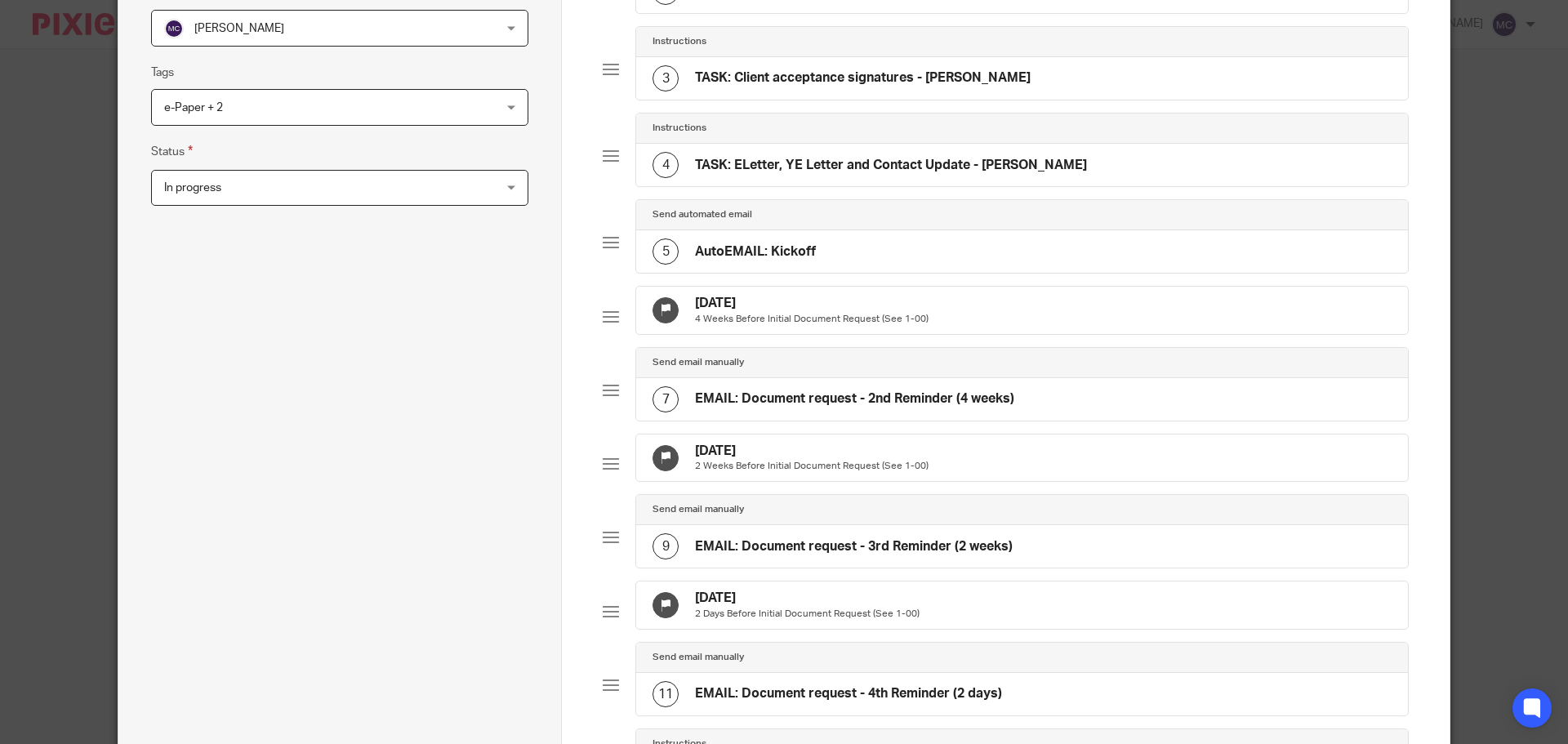
scroll to position [322, 0]
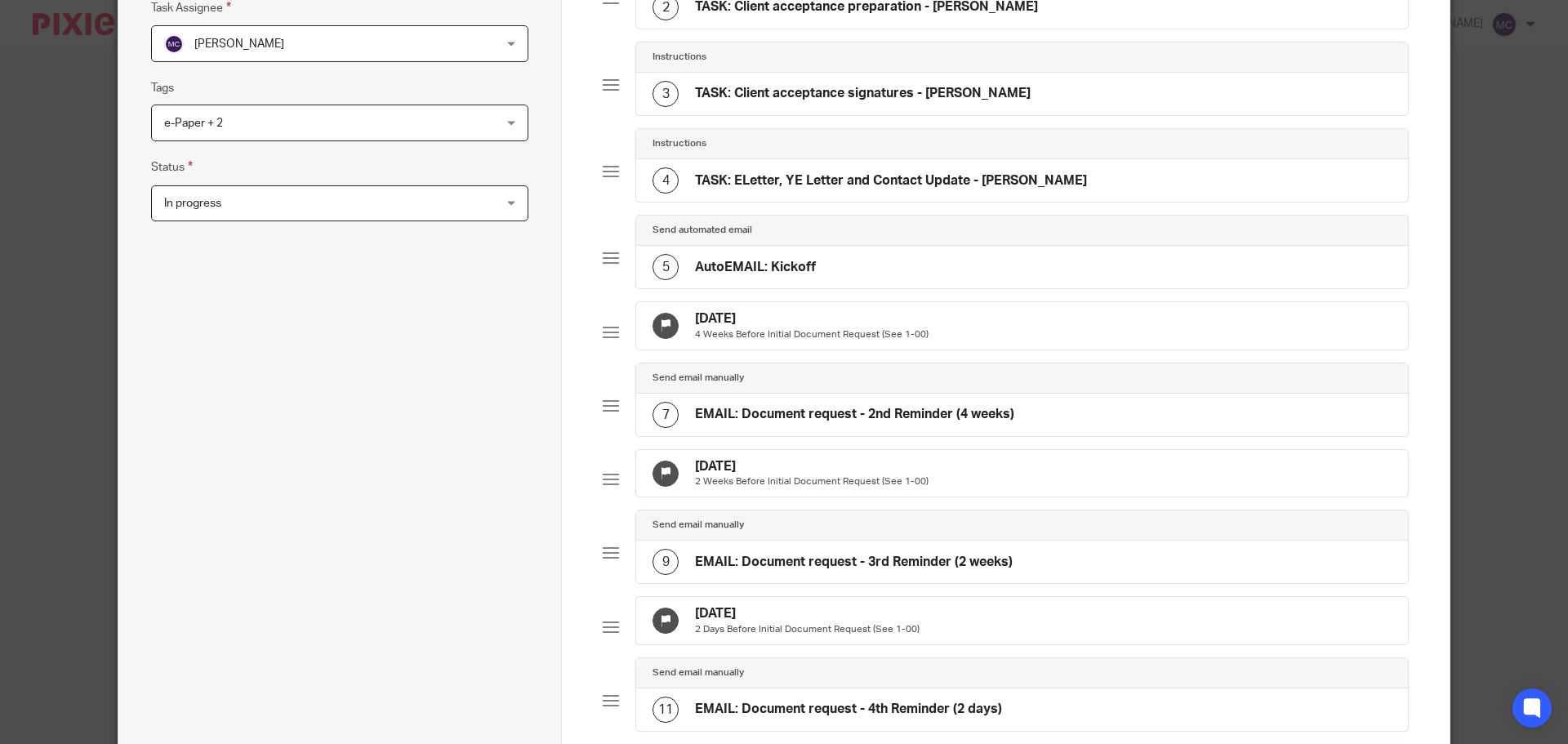
click at [866, 341] on p "4 Weeks Before Initial Document Request (See 1-00)" at bounding box center [811, 335] width 233 height 13
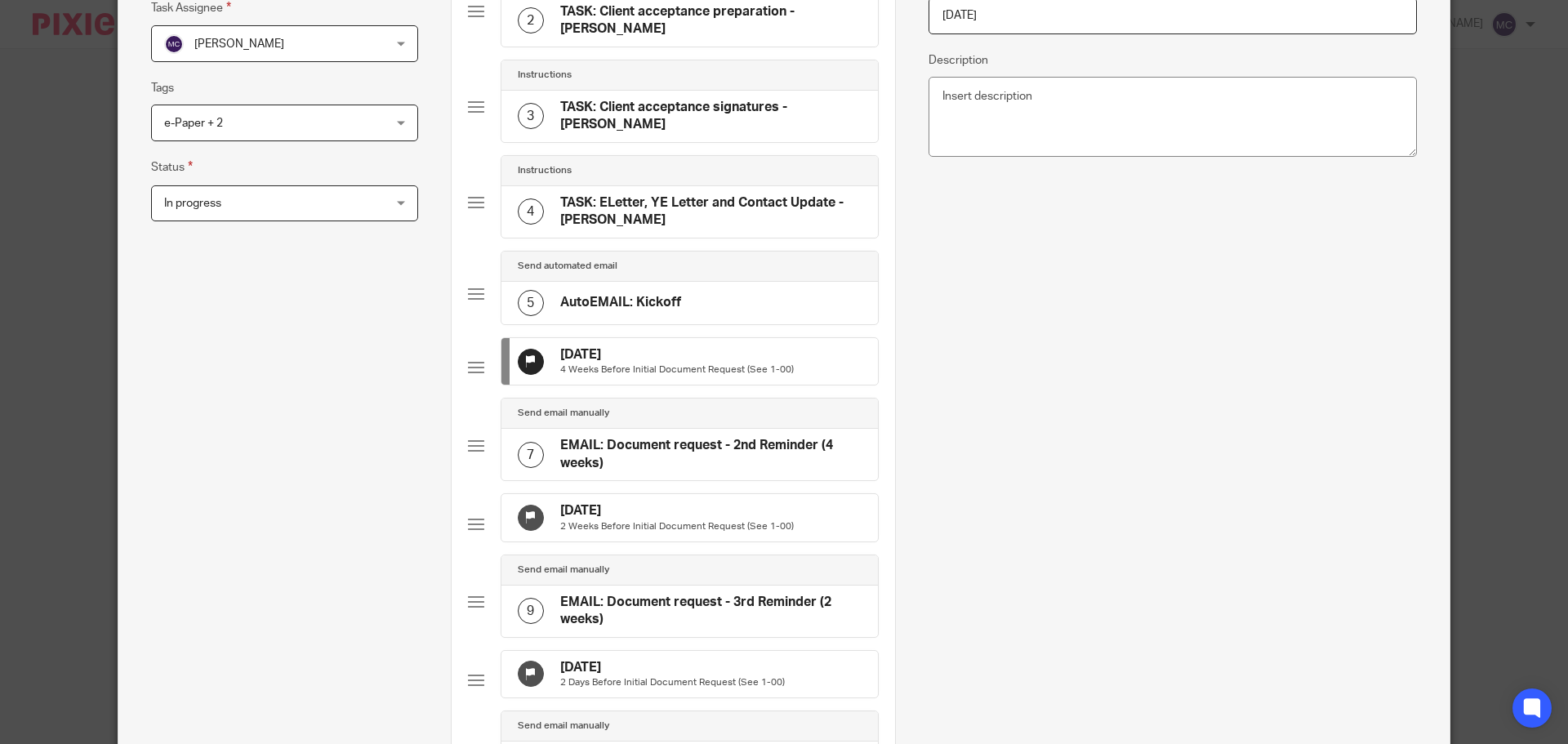
scroll to position [0, 0]
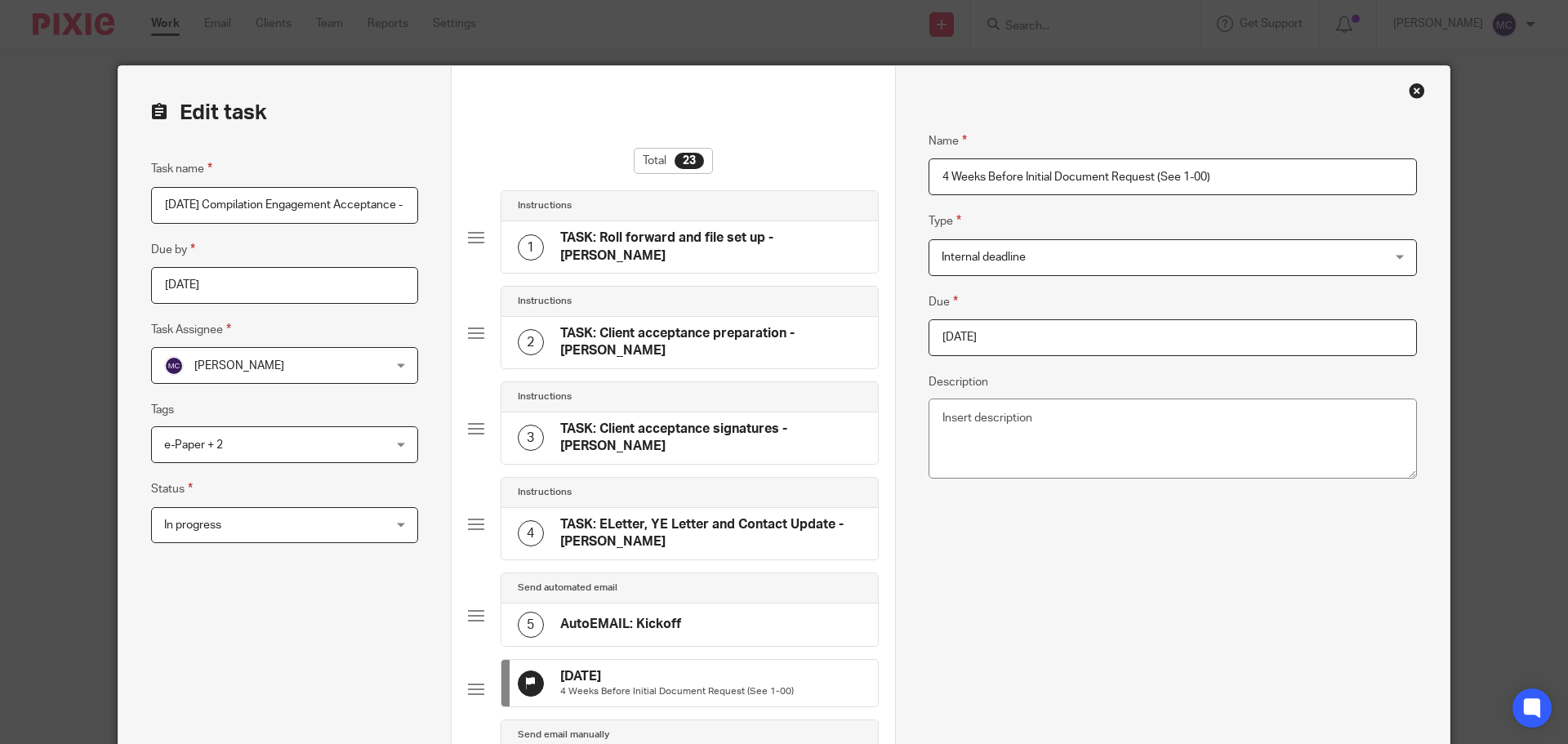
click at [1069, 246] on span "Internal deadline" at bounding box center [1132, 256] width 380 height 34
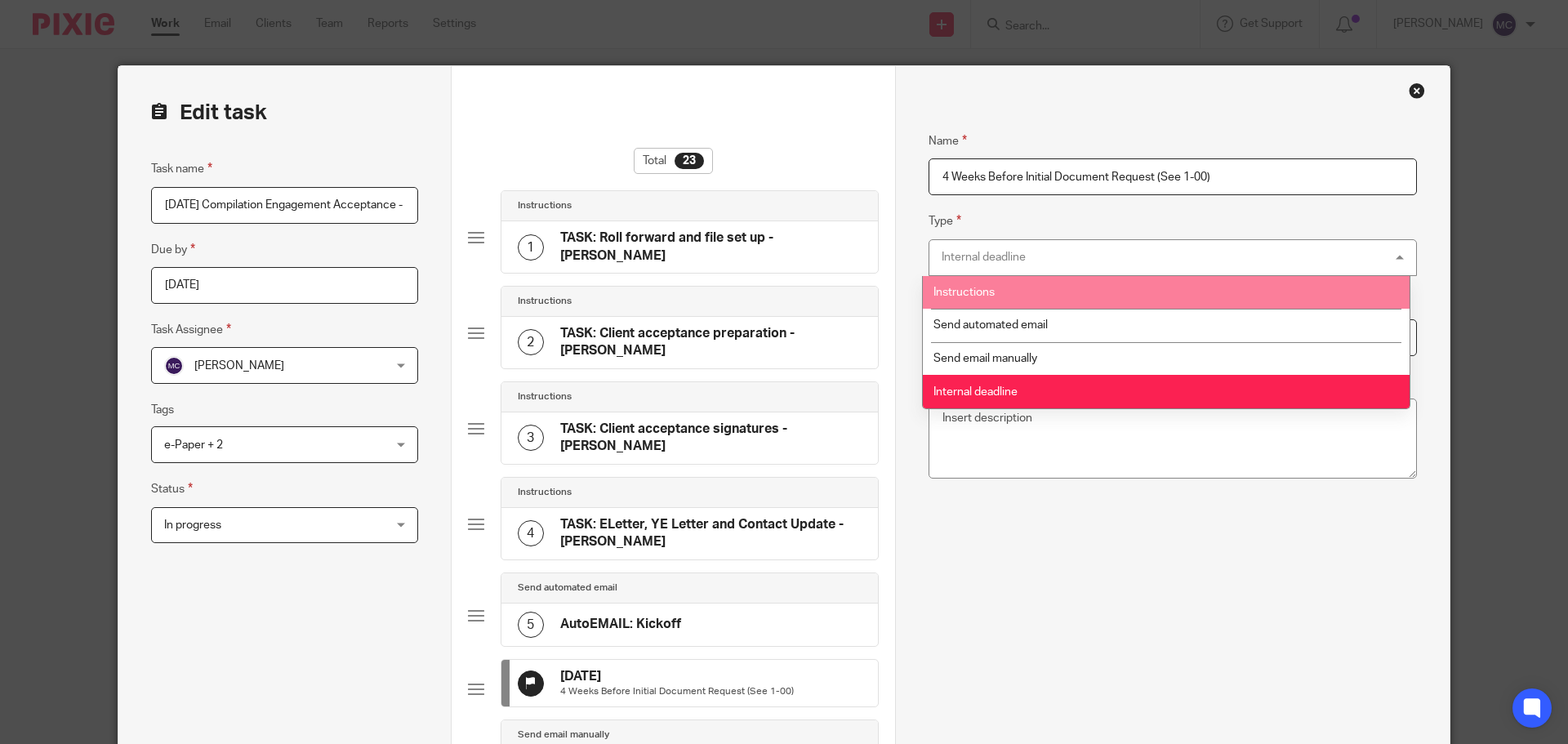
click at [1046, 296] on li "Instructions" at bounding box center [1166, 293] width 487 height 33
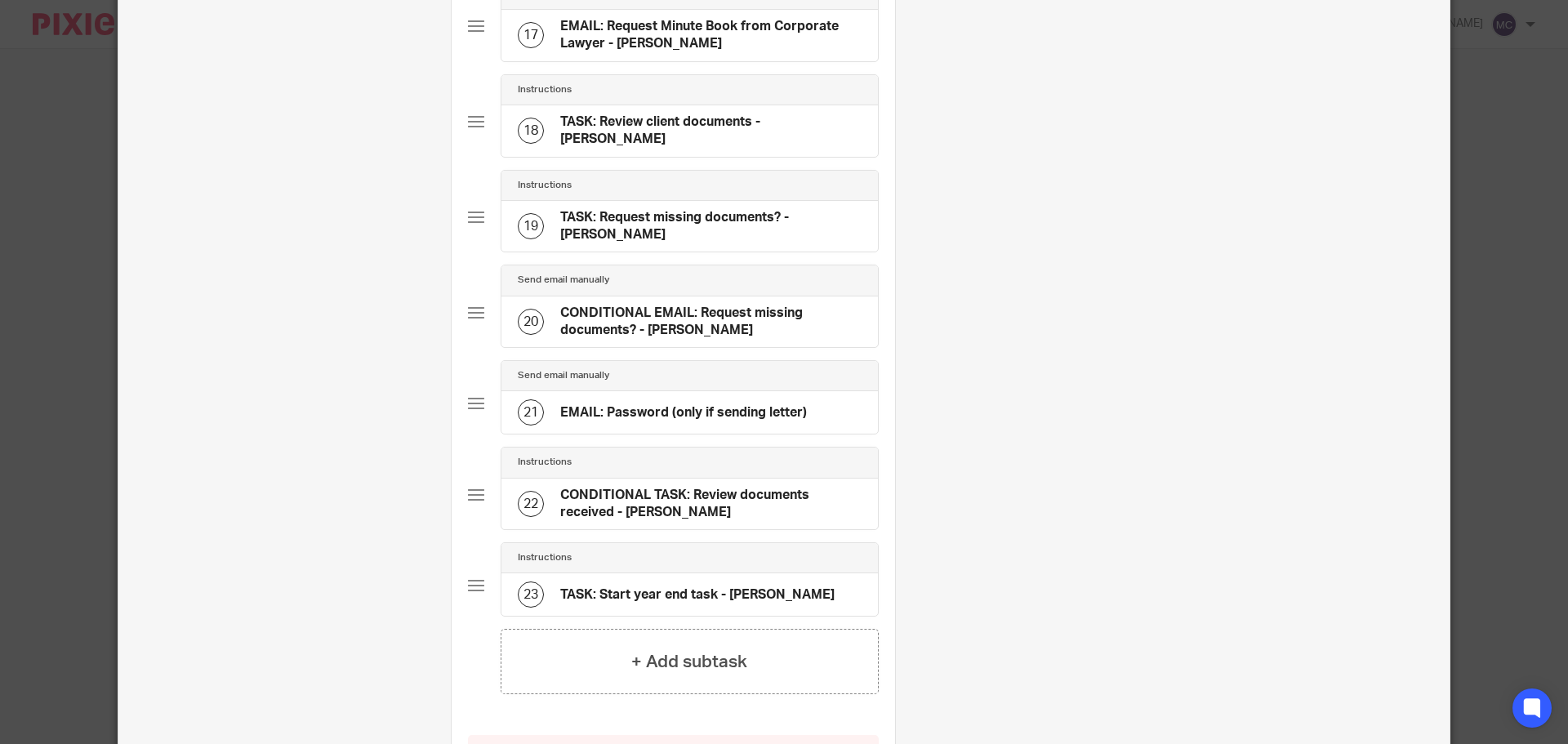
scroll to position [1801, 0]
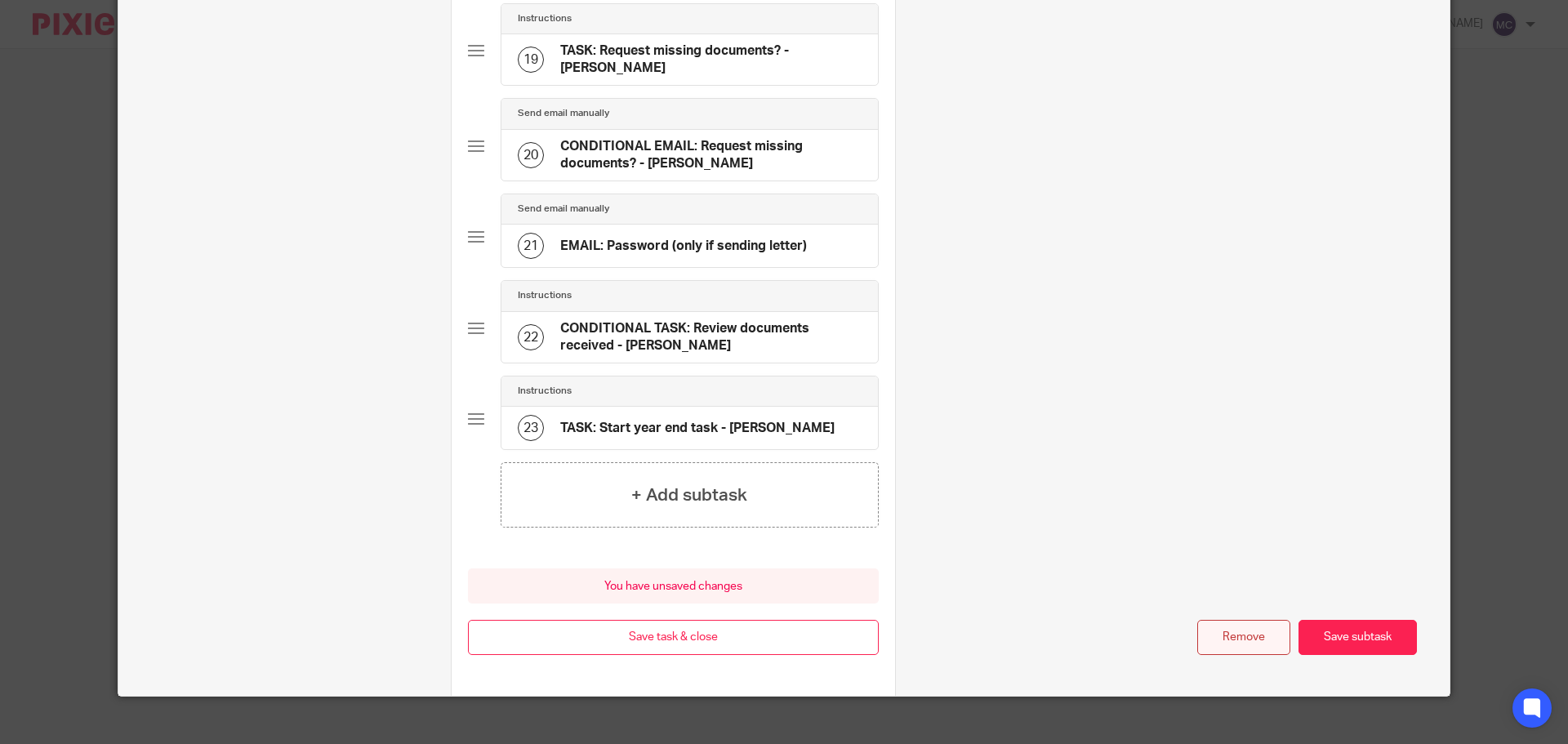
click at [1201, 620] on button "Remove" at bounding box center [1244, 637] width 93 height 35
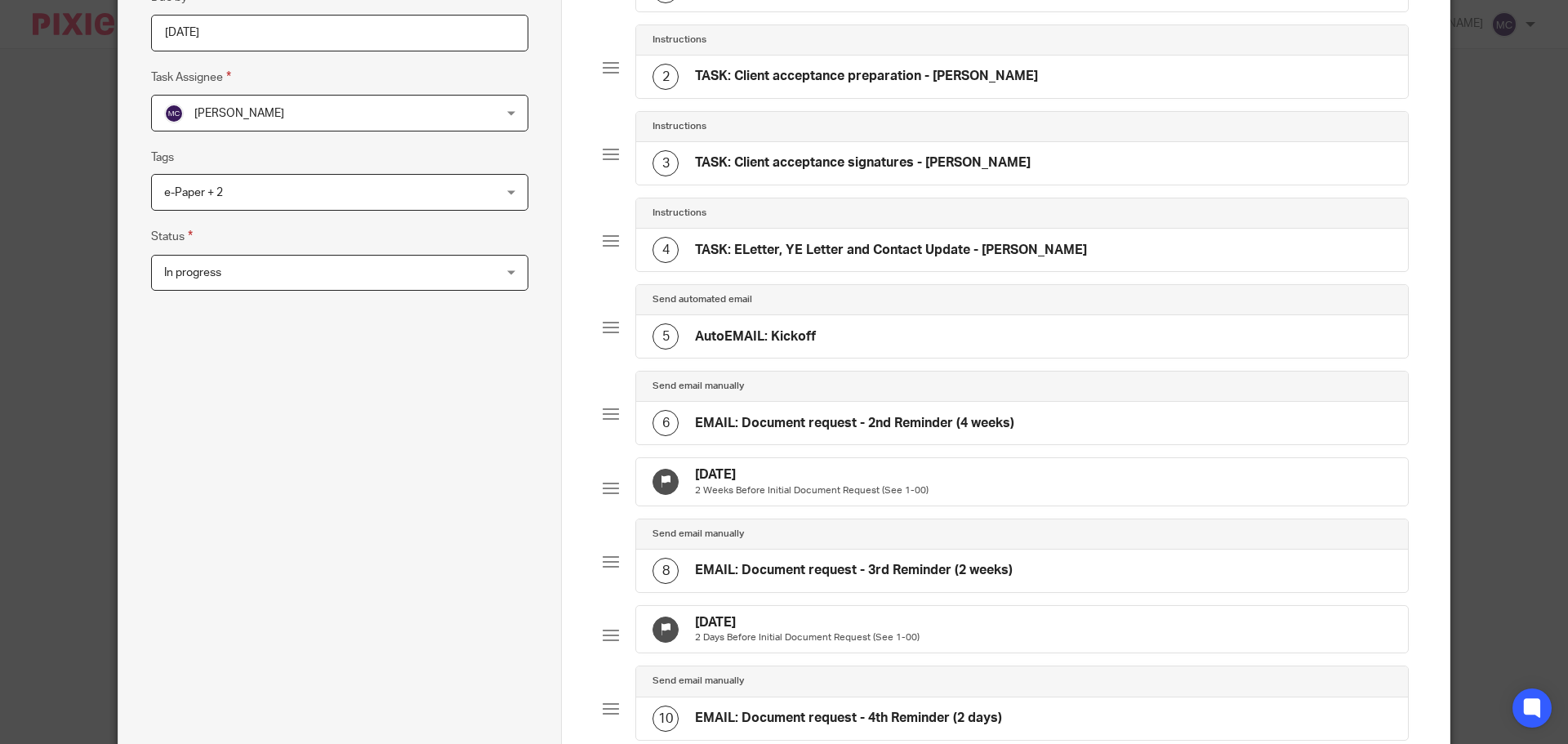
scroll to position [227, 0]
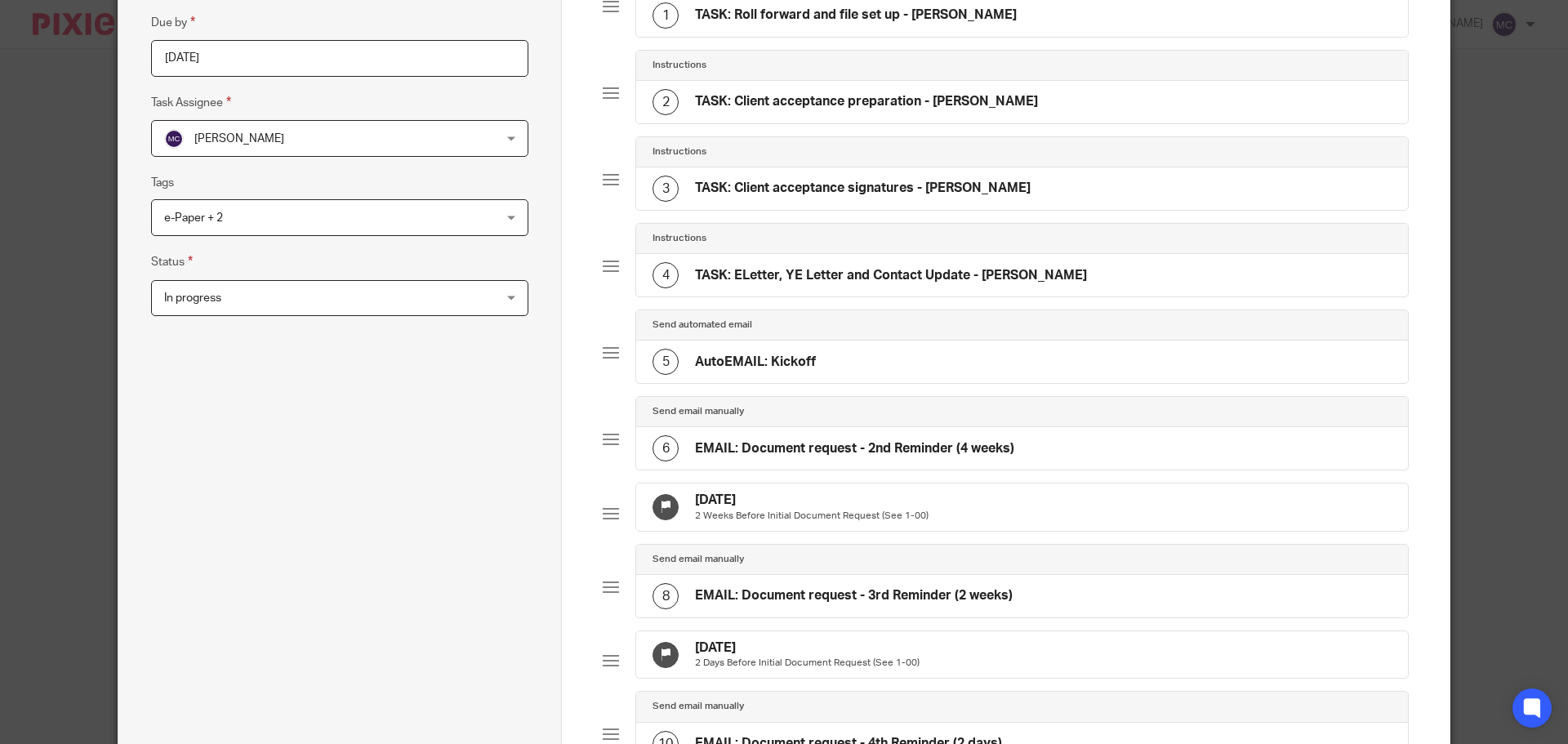
click at [758, 442] on h4 "EMAIL: Document request - 2nd Reminder (4 weeks)" at bounding box center [855, 448] width 319 height 17
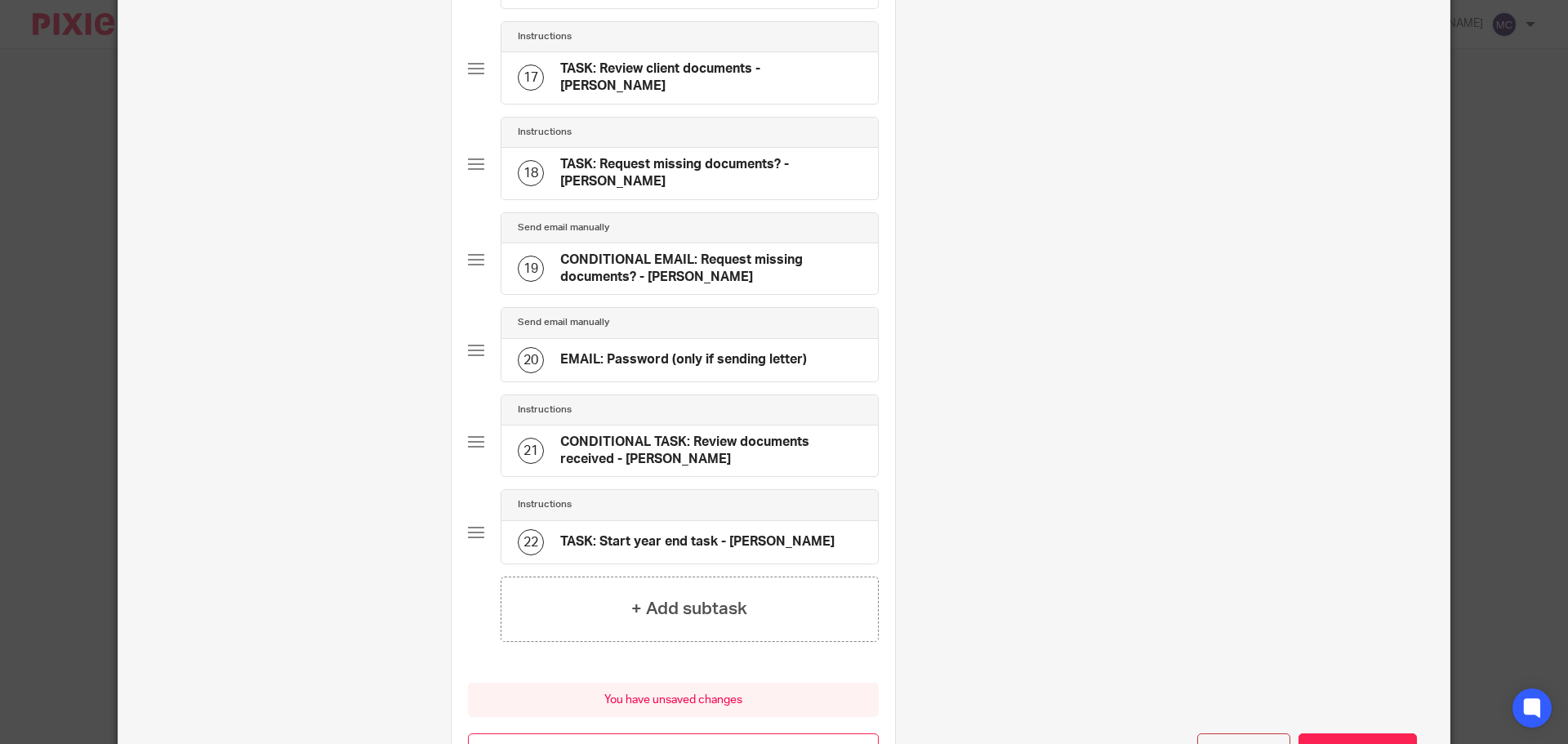
scroll to position [1705, 0]
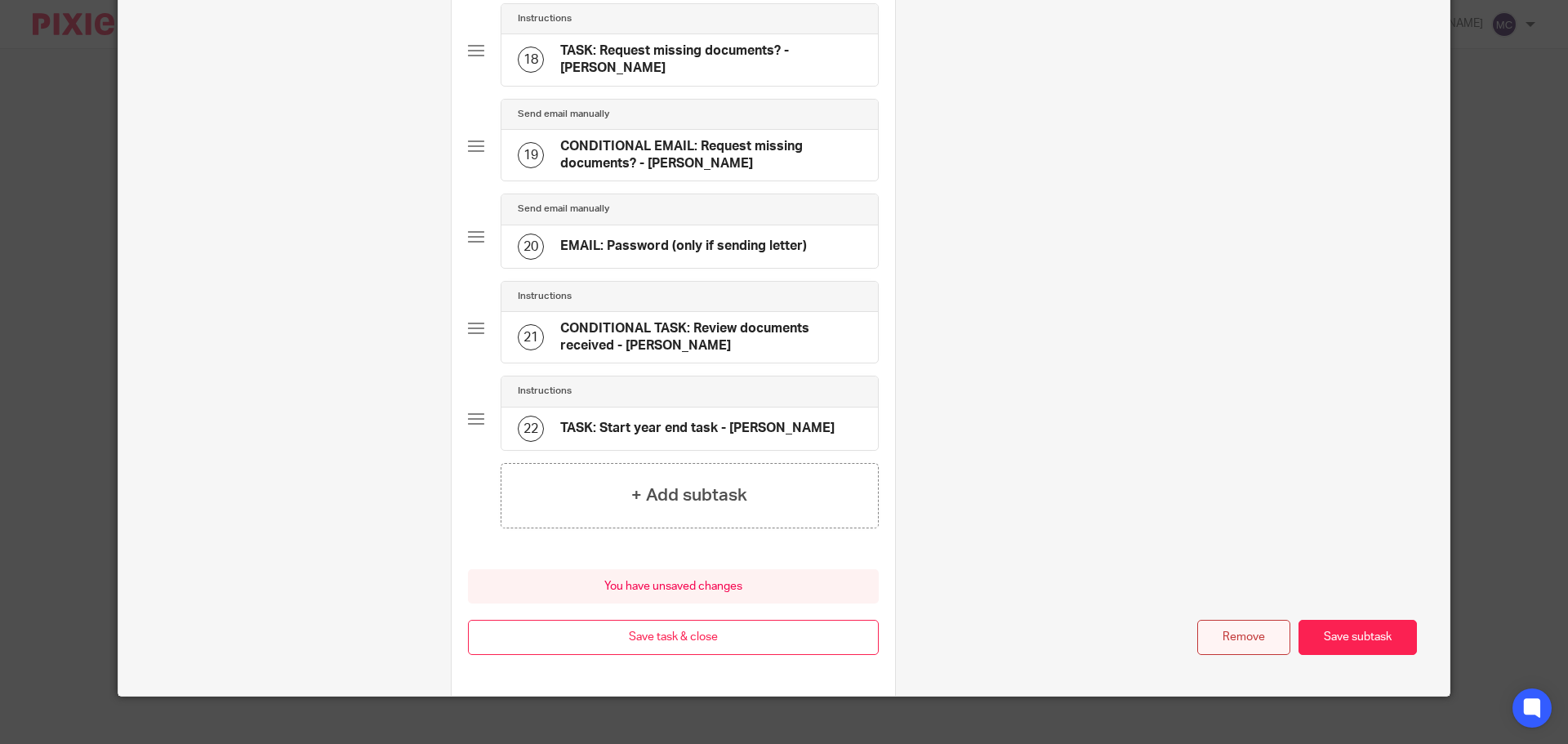
click at [1215, 620] on button "Remove" at bounding box center [1244, 637] width 93 height 35
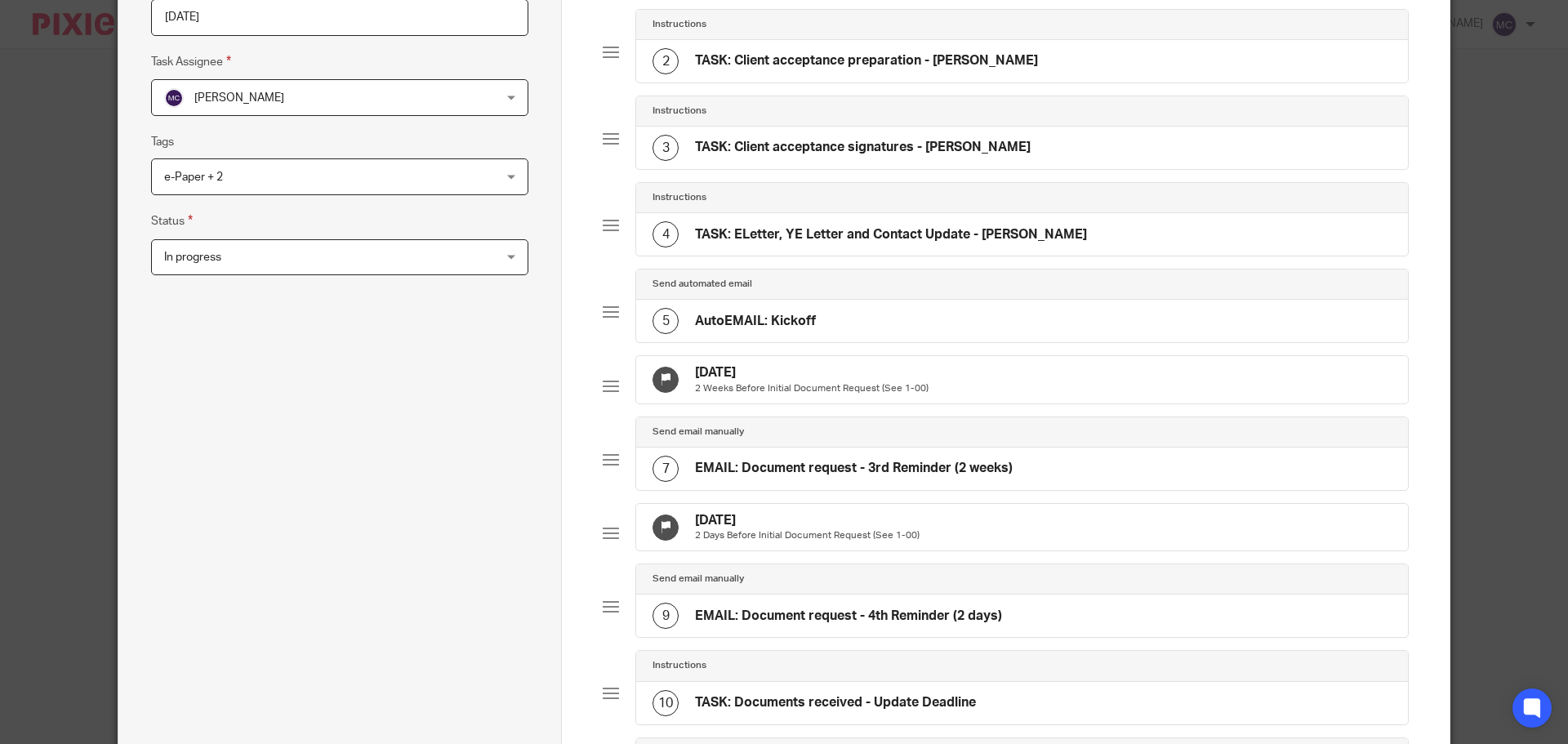
scroll to position [100, 0]
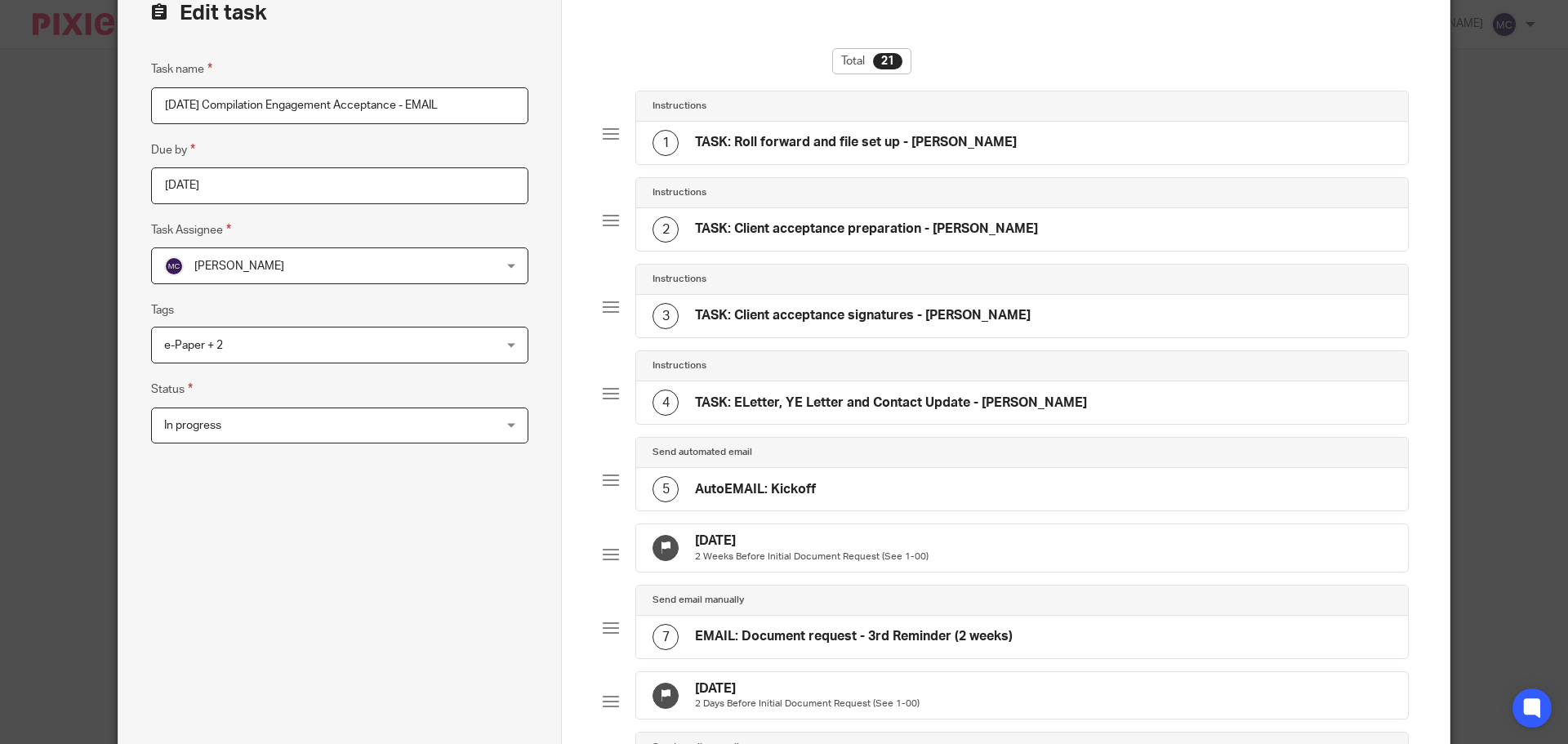
click at [768, 542] on h4 "Oct 13, 2025" at bounding box center [811, 541] width 233 height 17
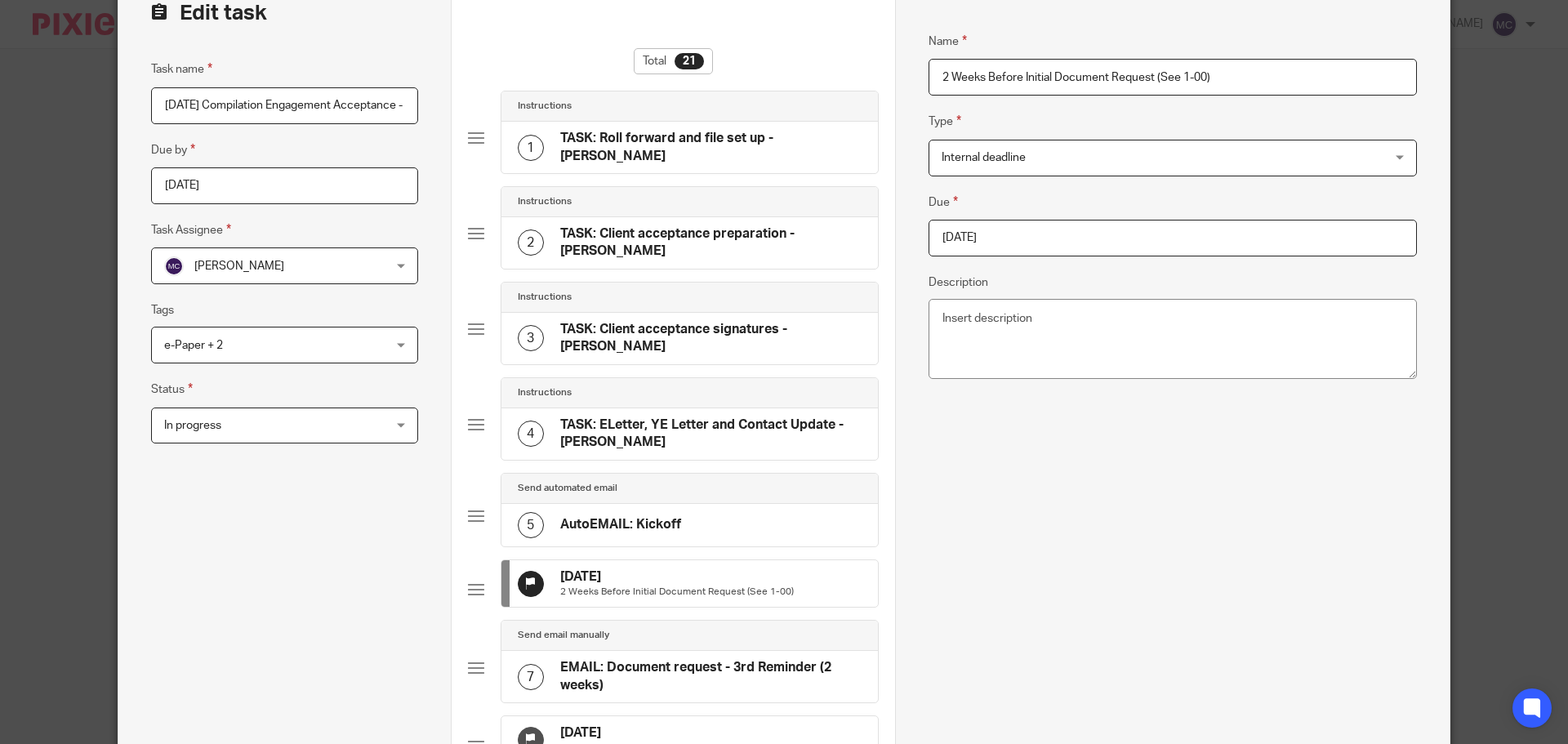
click at [1005, 163] on span "Internal deadline" at bounding box center [983, 158] width 84 height 12
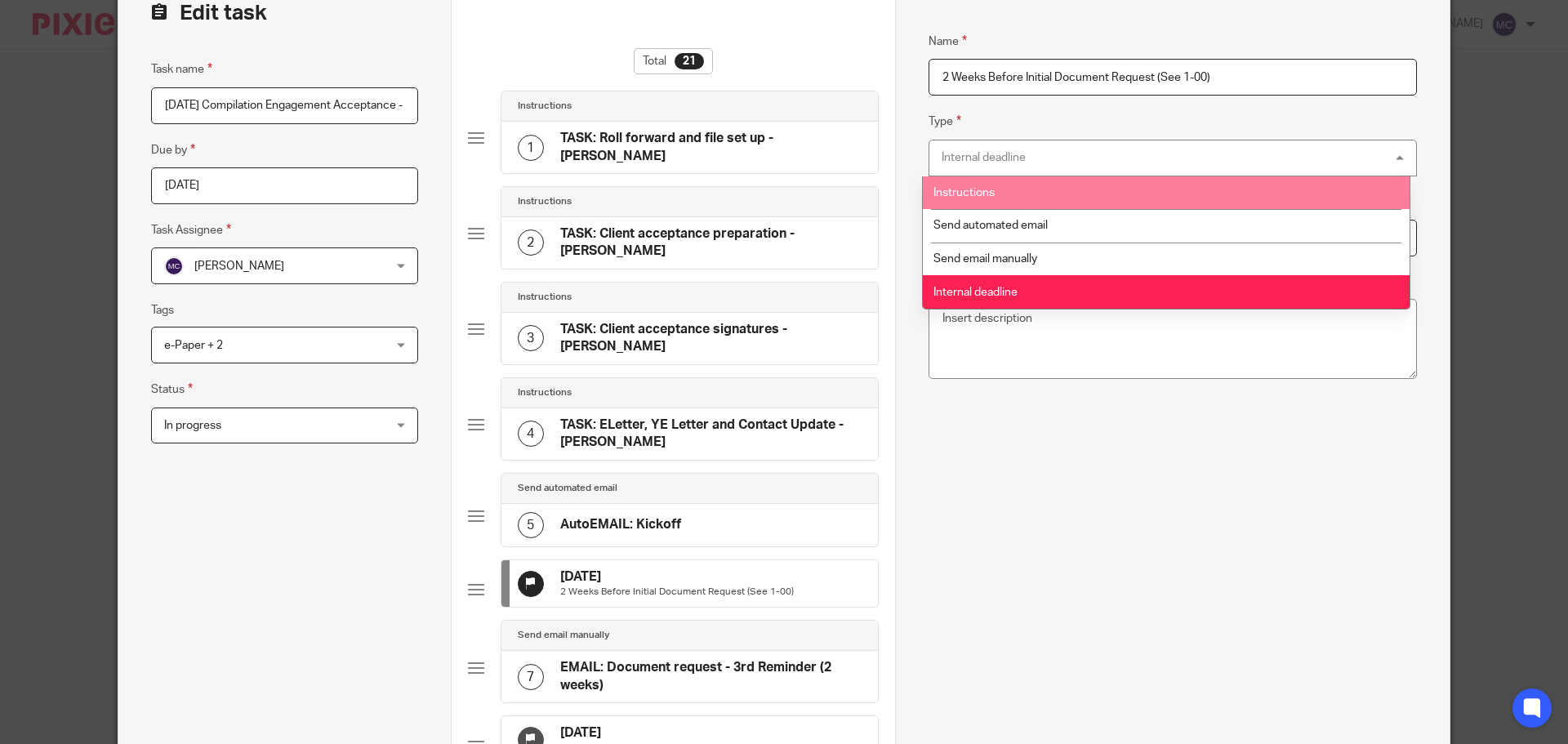
click at [994, 190] on span "Instructions" at bounding box center [964, 192] width 61 height 12
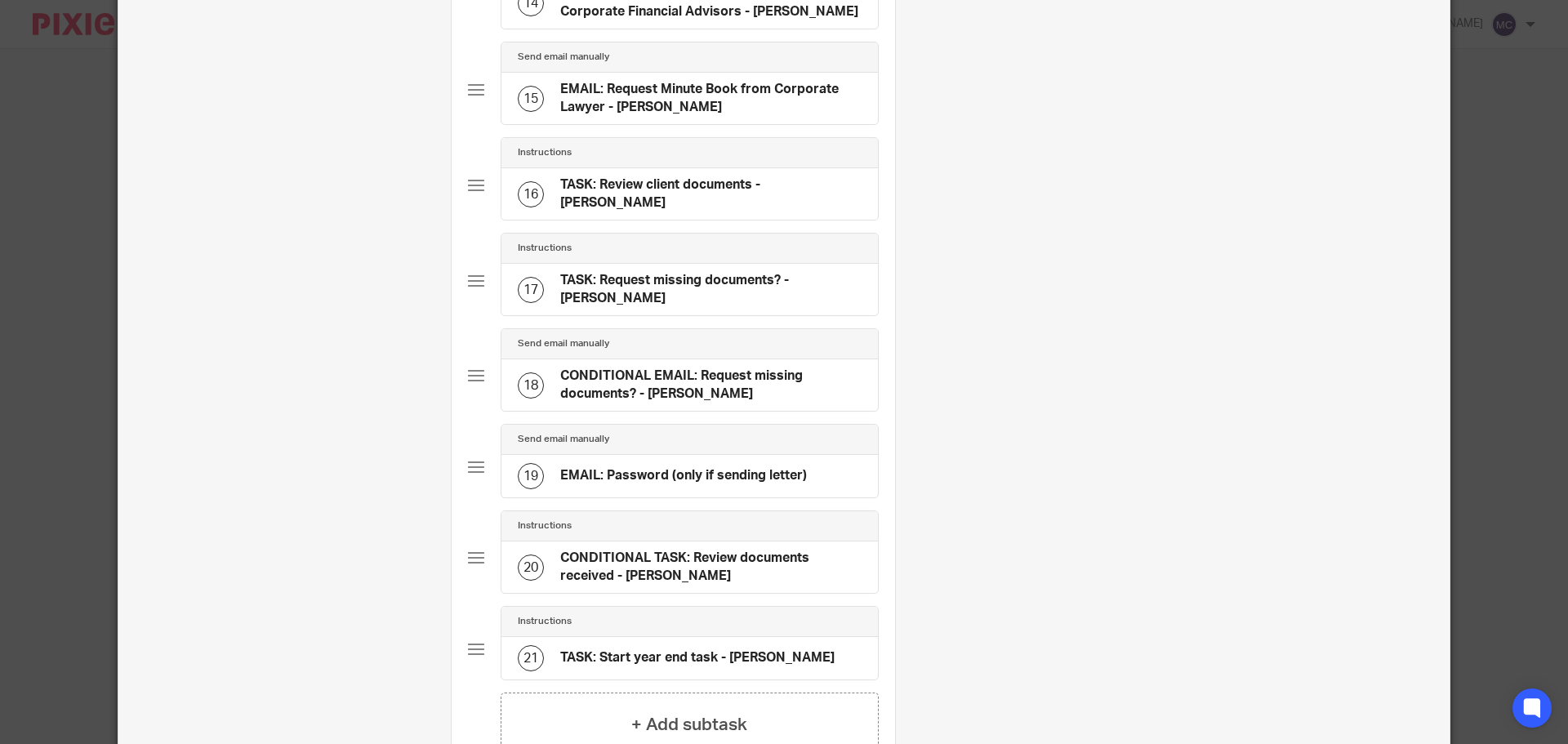
scroll to position [1631, 0]
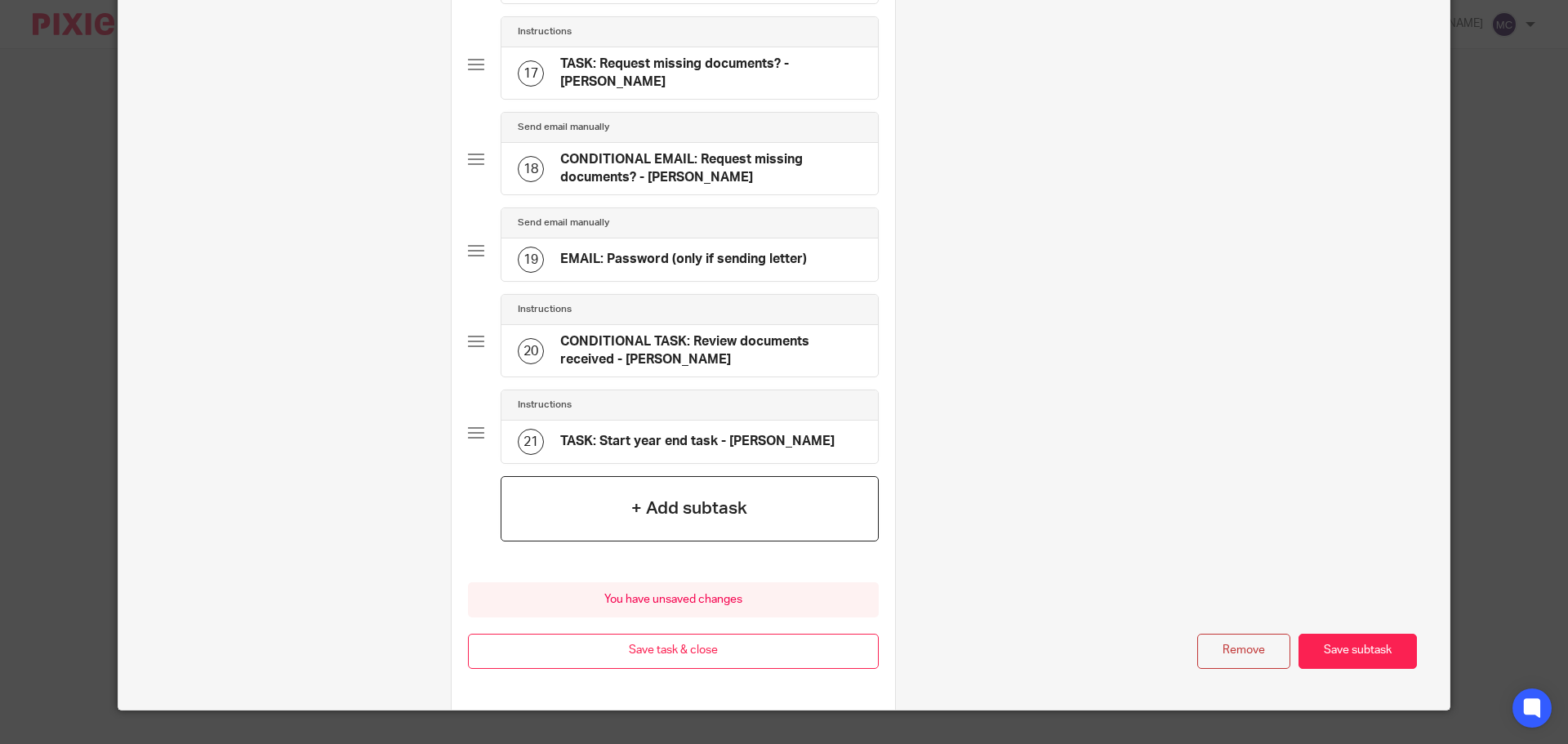
click at [1244, 634] on button "Remove" at bounding box center [1244, 651] width 93 height 35
type input "EMAIL: Document request - 3rd Reminder (2 weeks)"
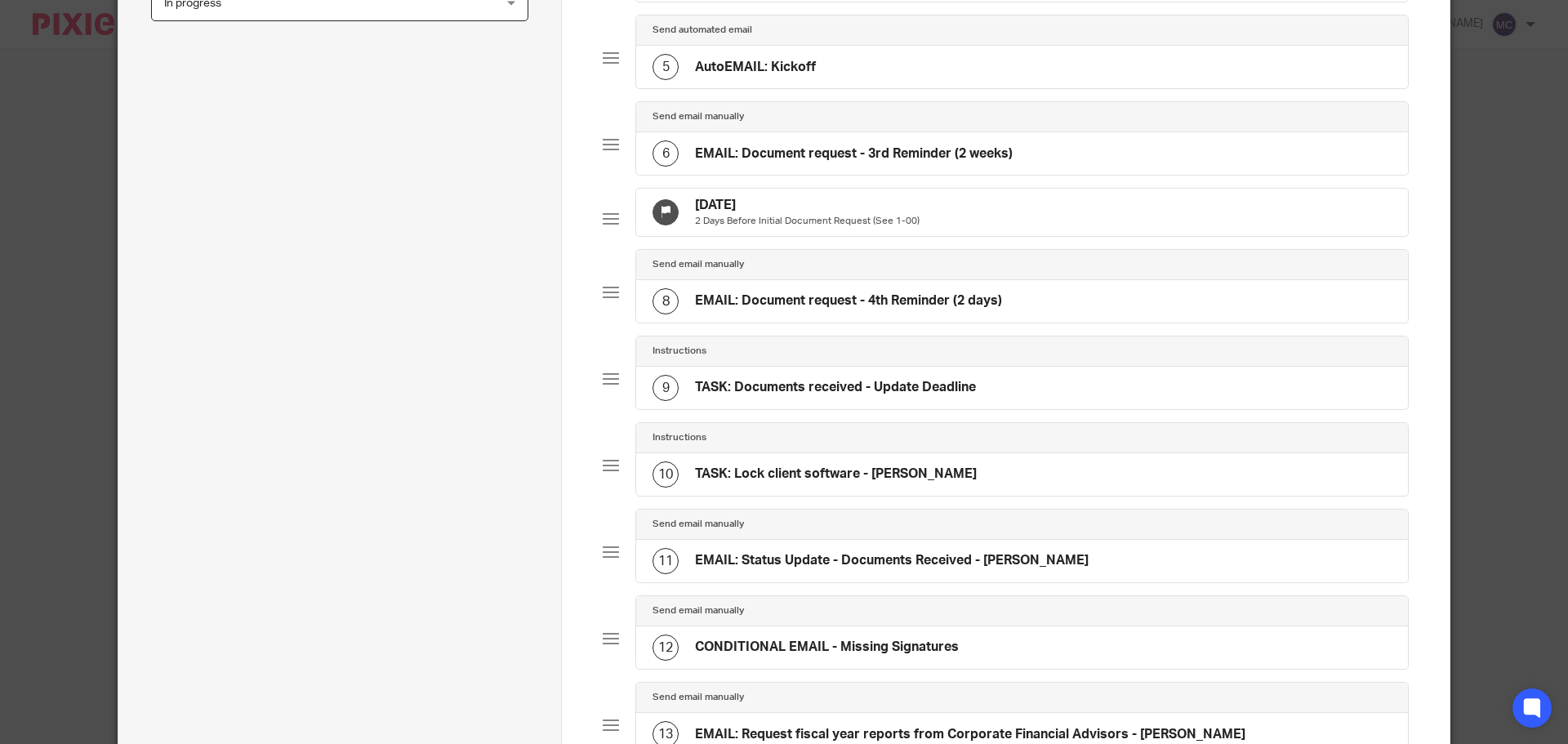
scroll to position [475, 0]
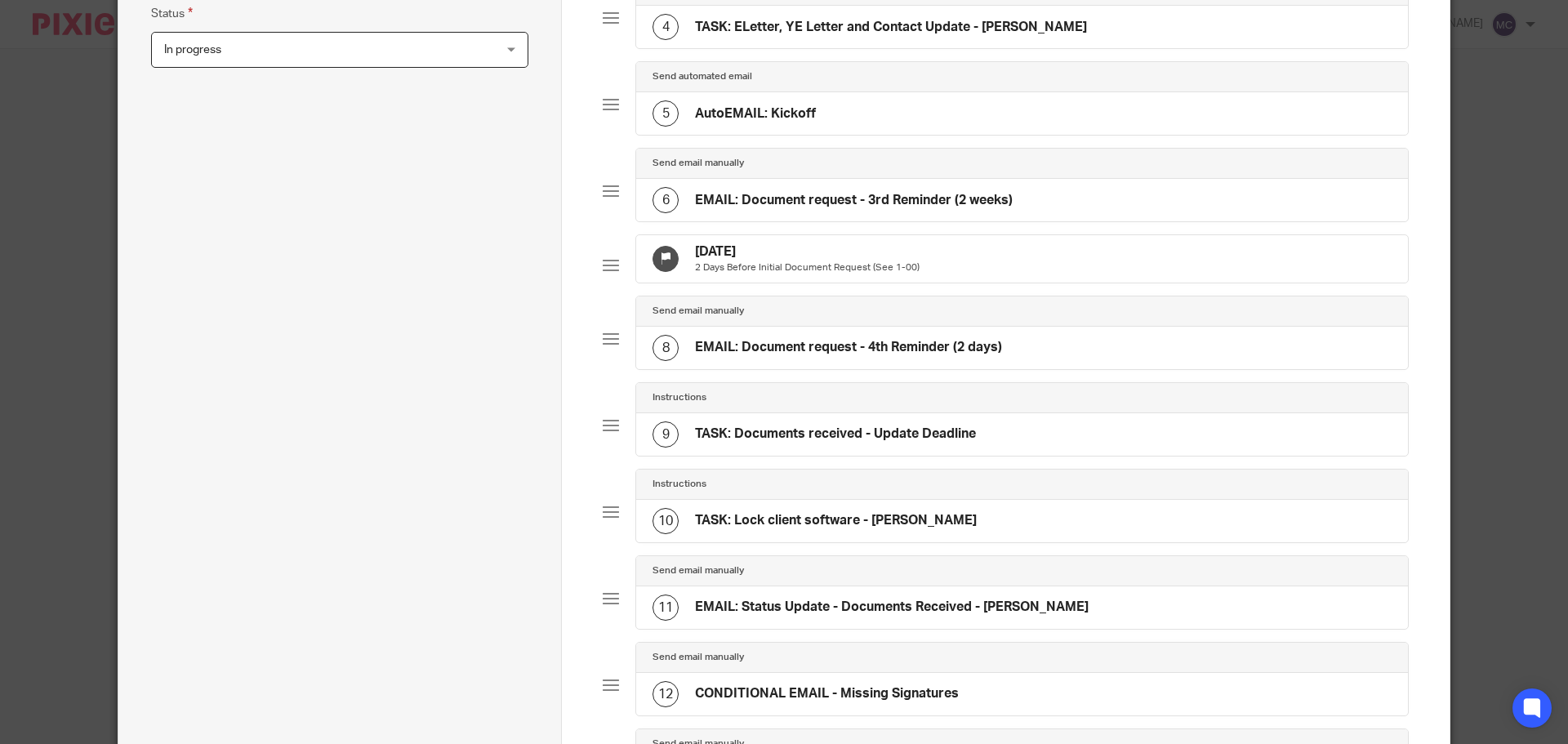
click at [815, 184] on div "6 EMAIL: Document request - 3rd Reminder (2 weeks)" at bounding box center [1022, 200] width 772 height 42
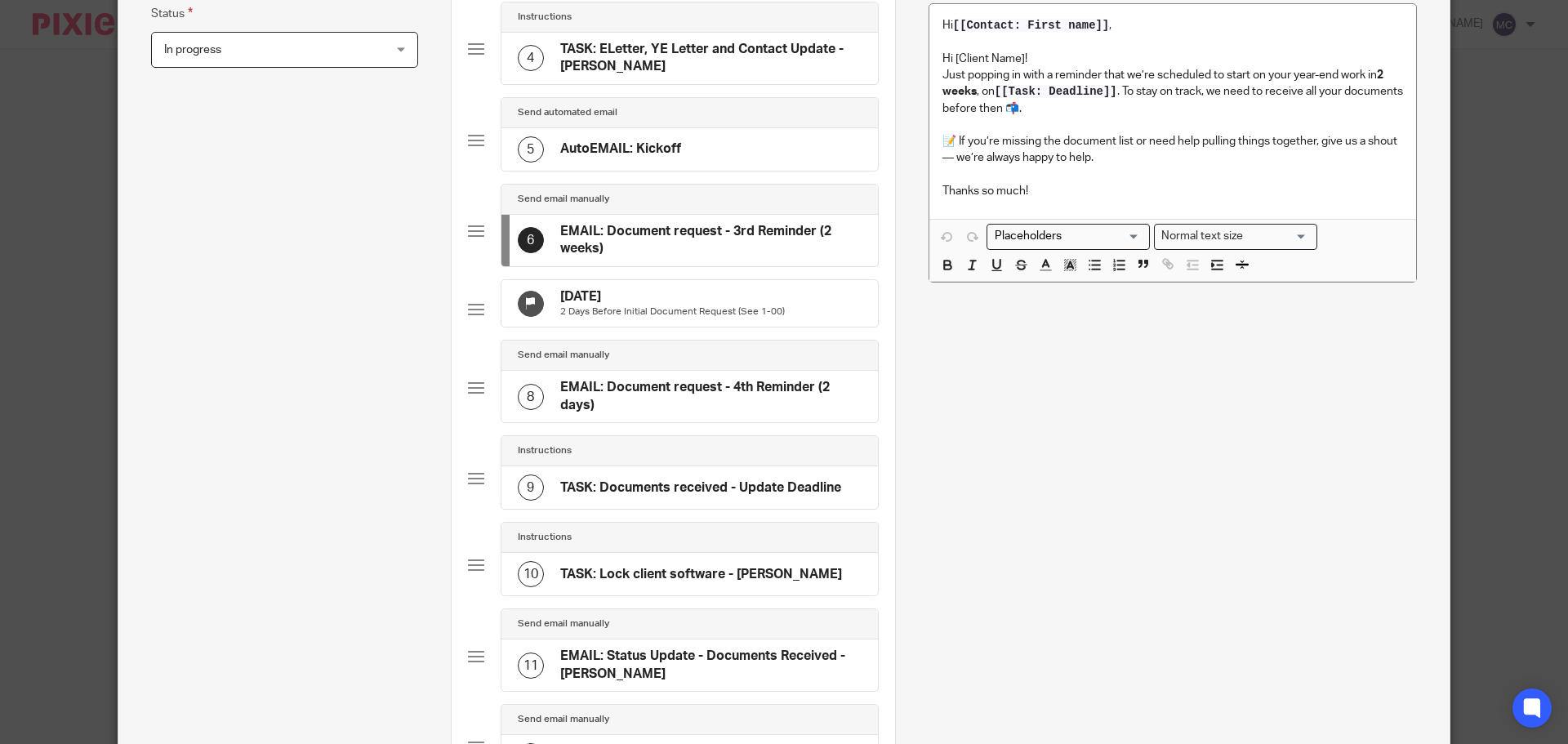
scroll to position [0, 0]
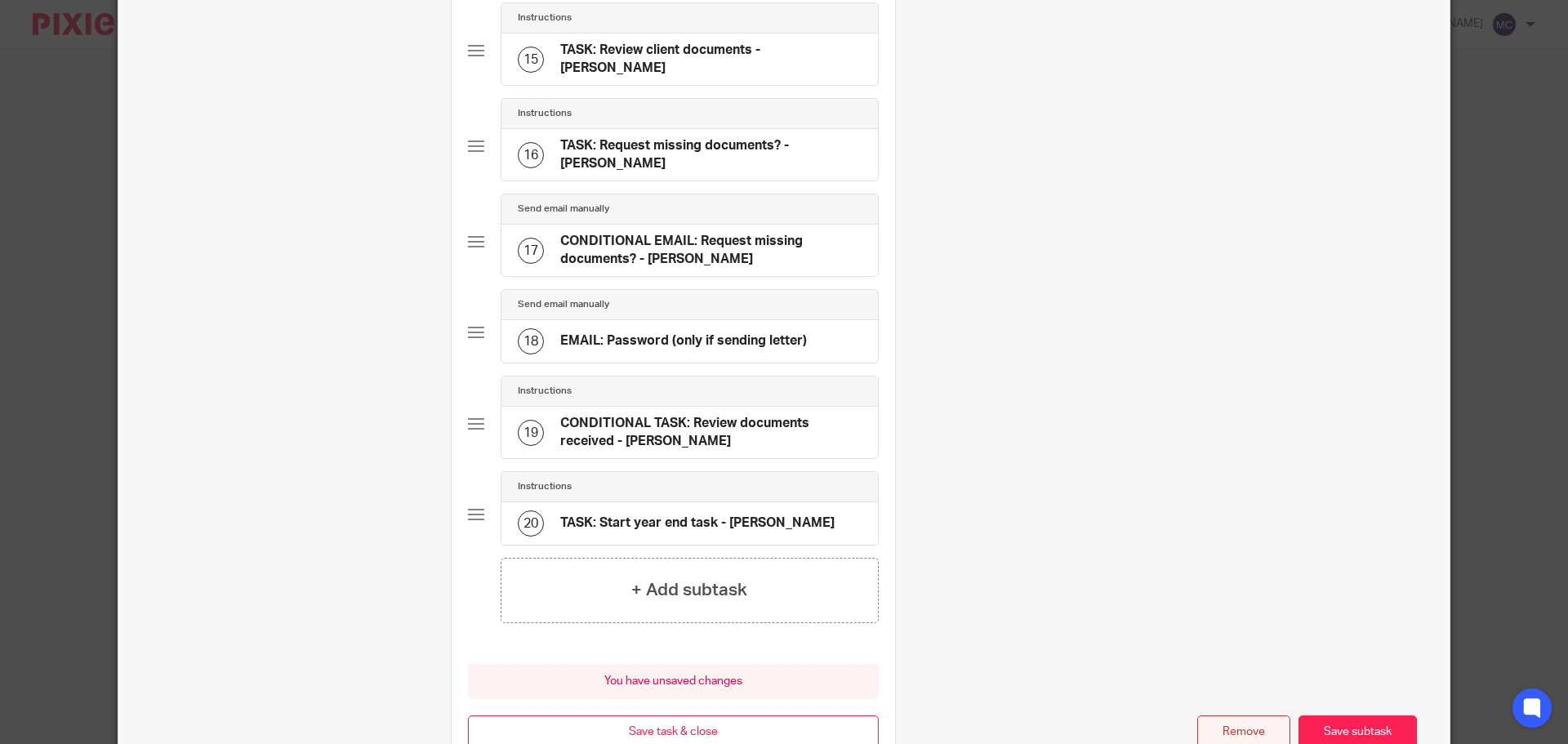
click at [1248, 715] on button "Remove" at bounding box center [1244, 732] width 93 height 35
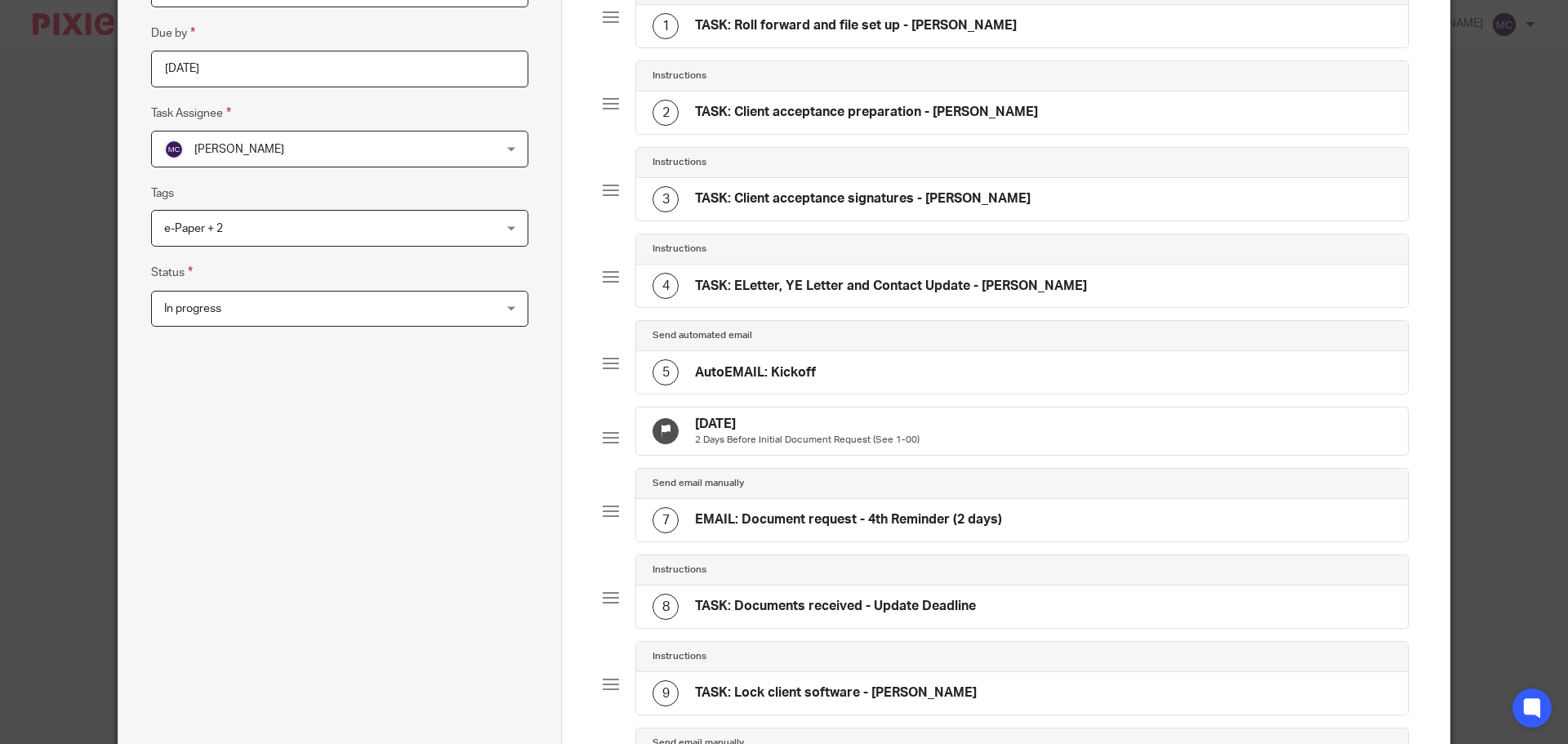
scroll to position [143, 0]
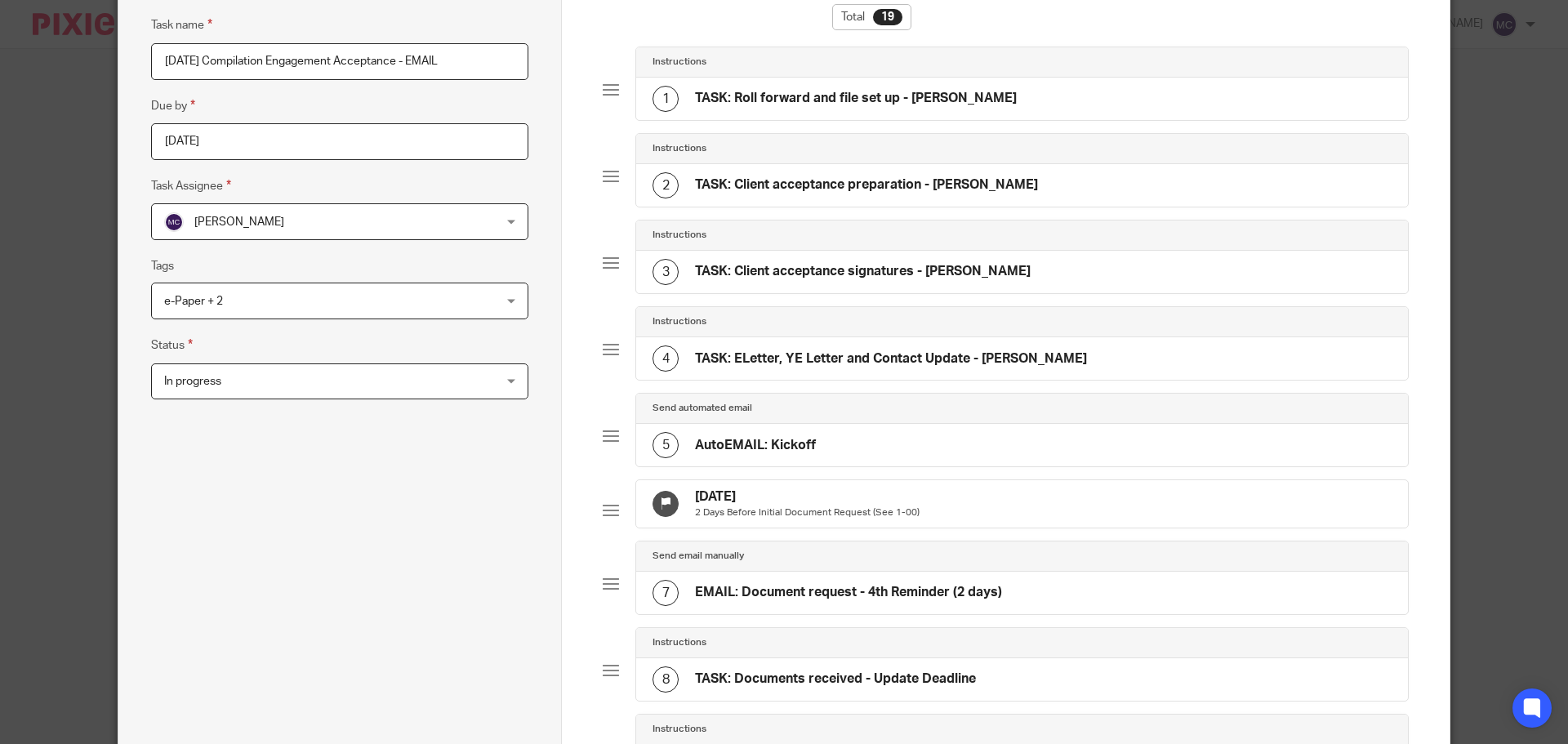
click at [828, 507] on p "2 Days Before Initial Document Request (See 1-00)" at bounding box center [807, 513] width 225 height 13
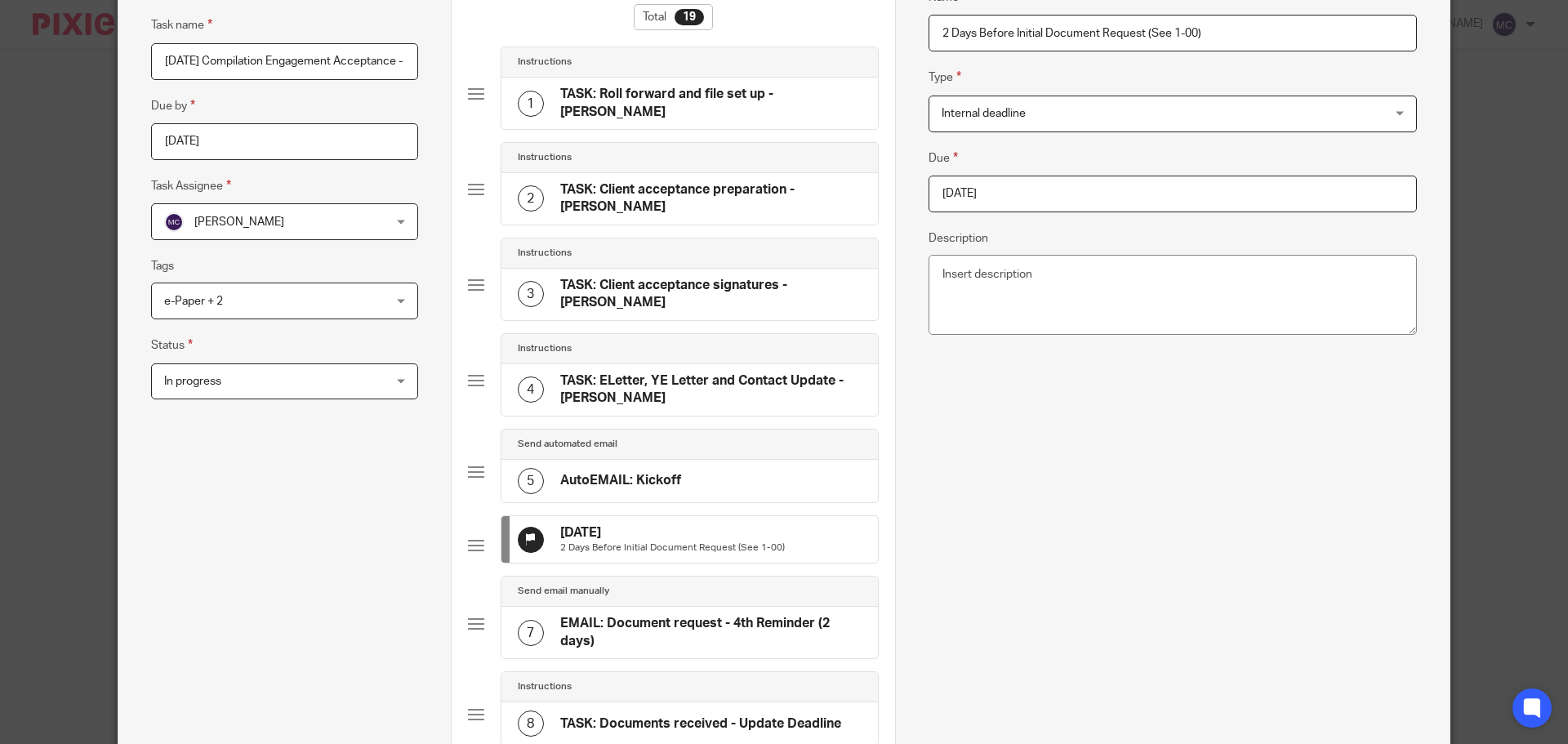
click at [1114, 120] on span "Internal deadline" at bounding box center [1132, 113] width 380 height 34
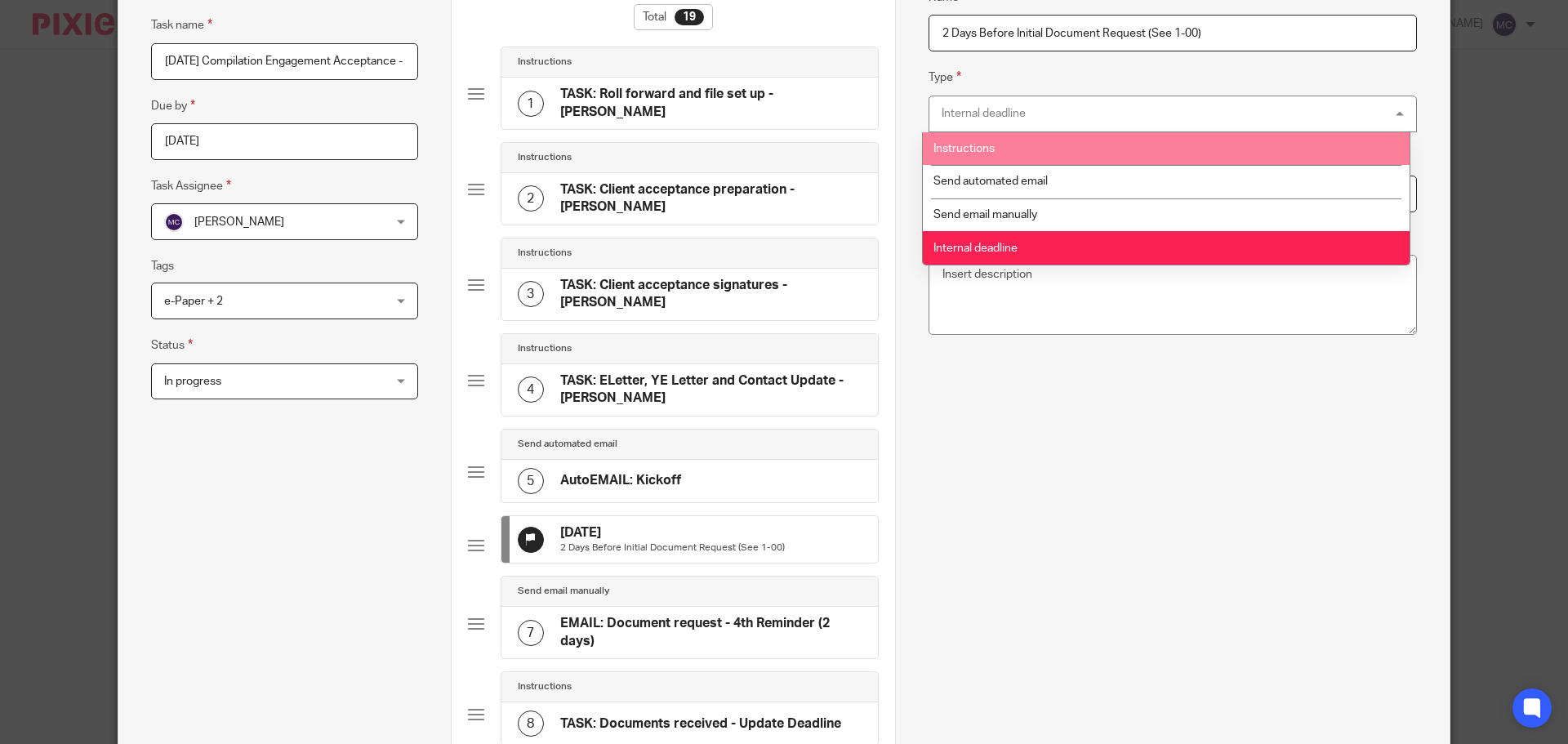
click at [1100, 154] on li "Instructions" at bounding box center [1166, 148] width 487 height 33
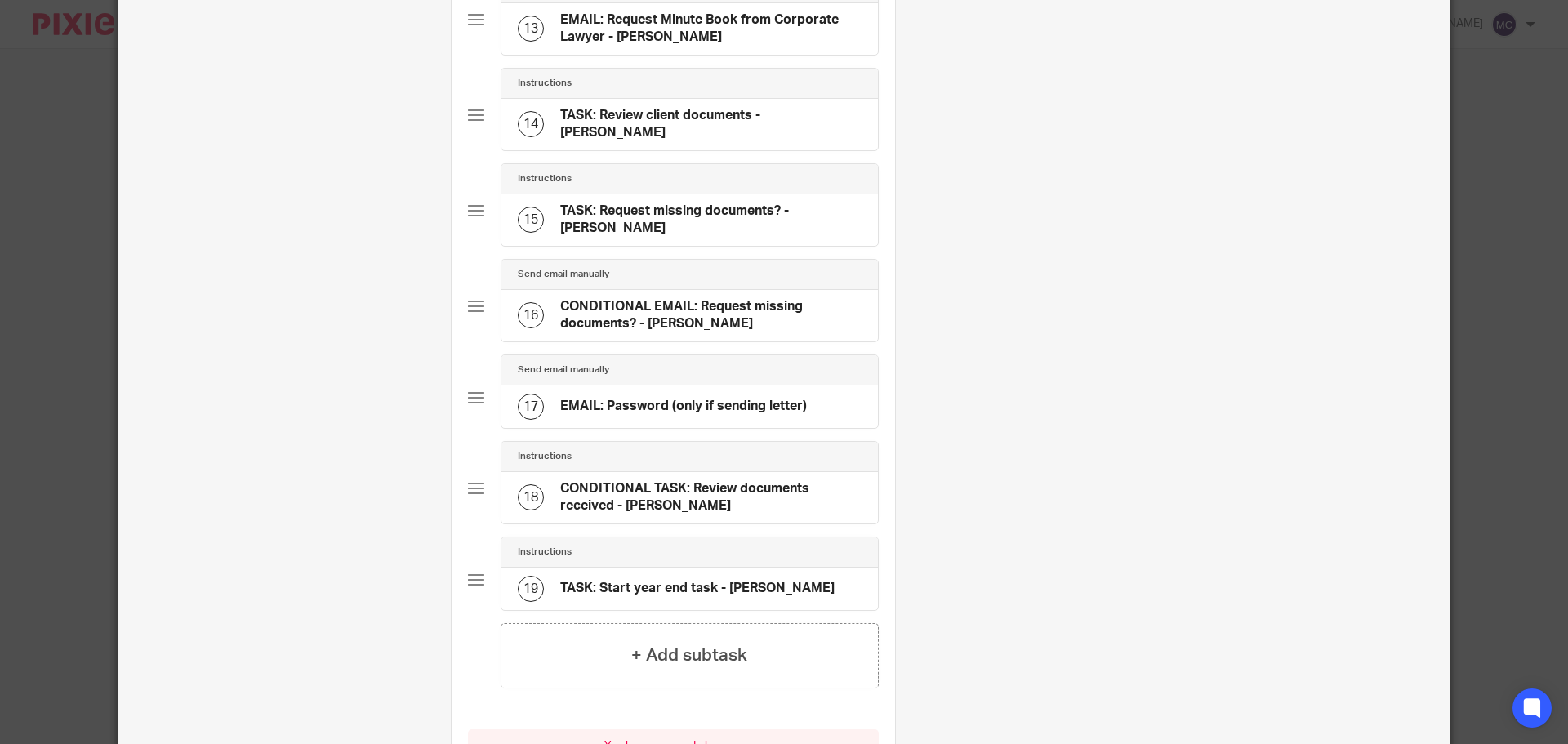
scroll to position [1462, 0]
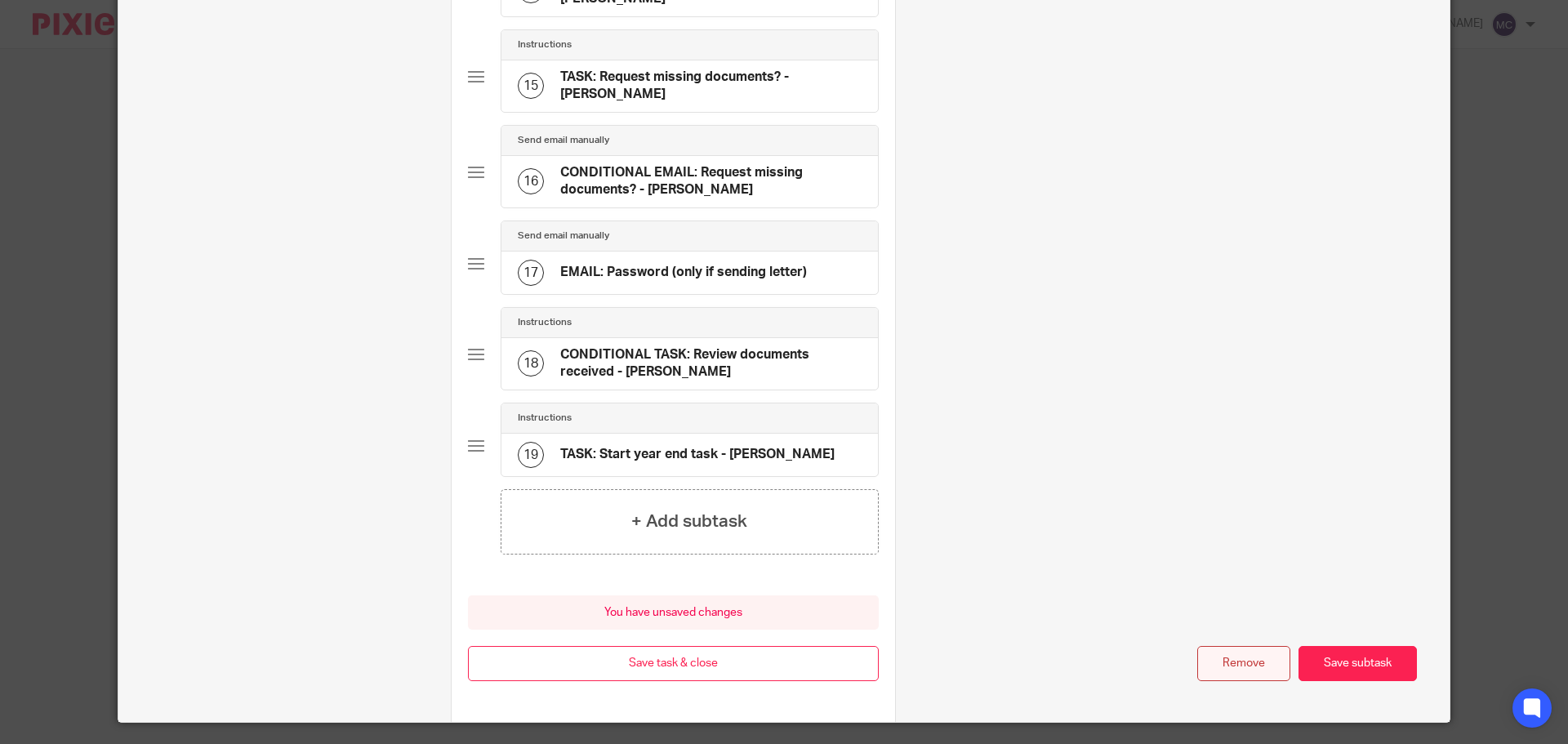
click at [1214, 645] on button "Remove" at bounding box center [1244, 663] width 93 height 35
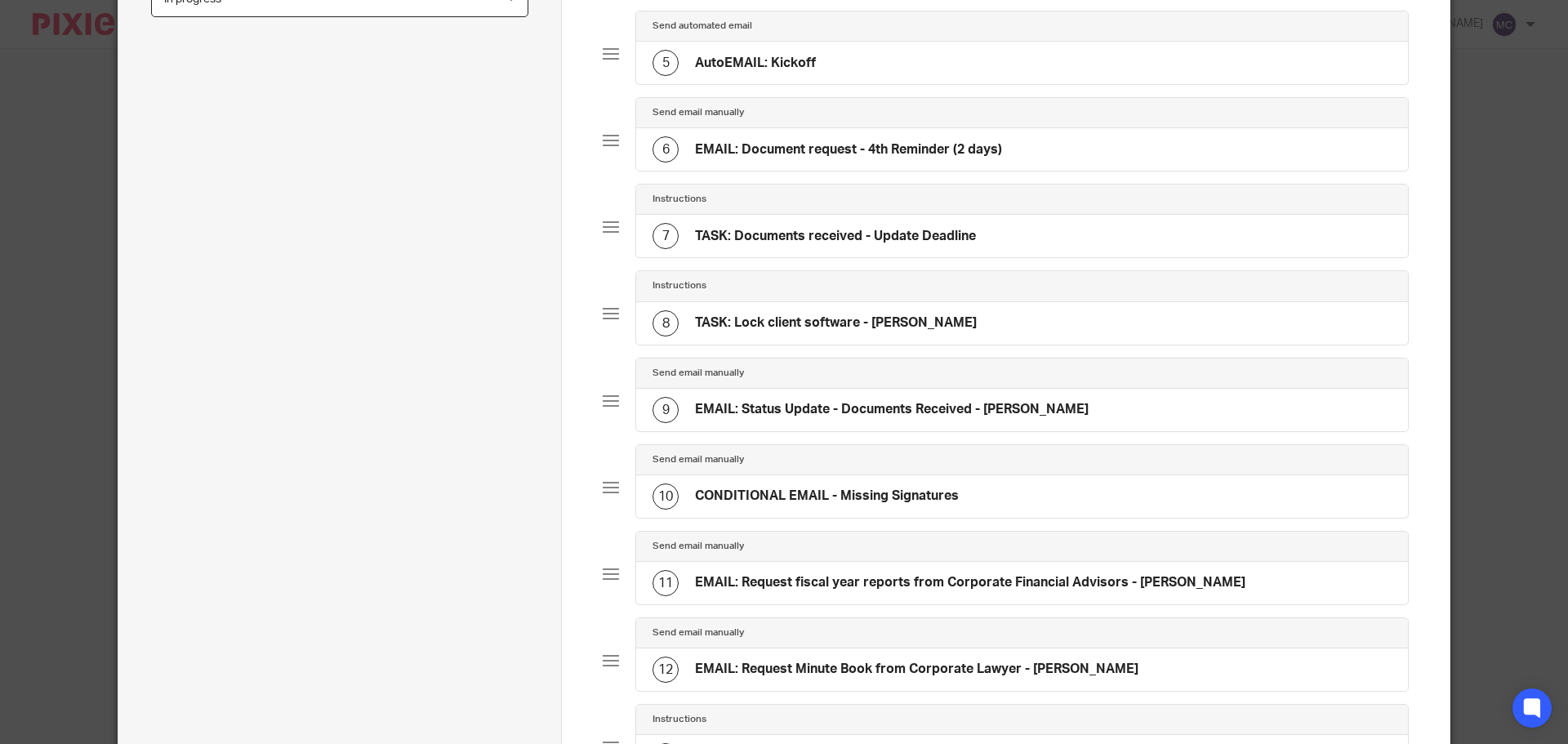
scroll to position [498, 0]
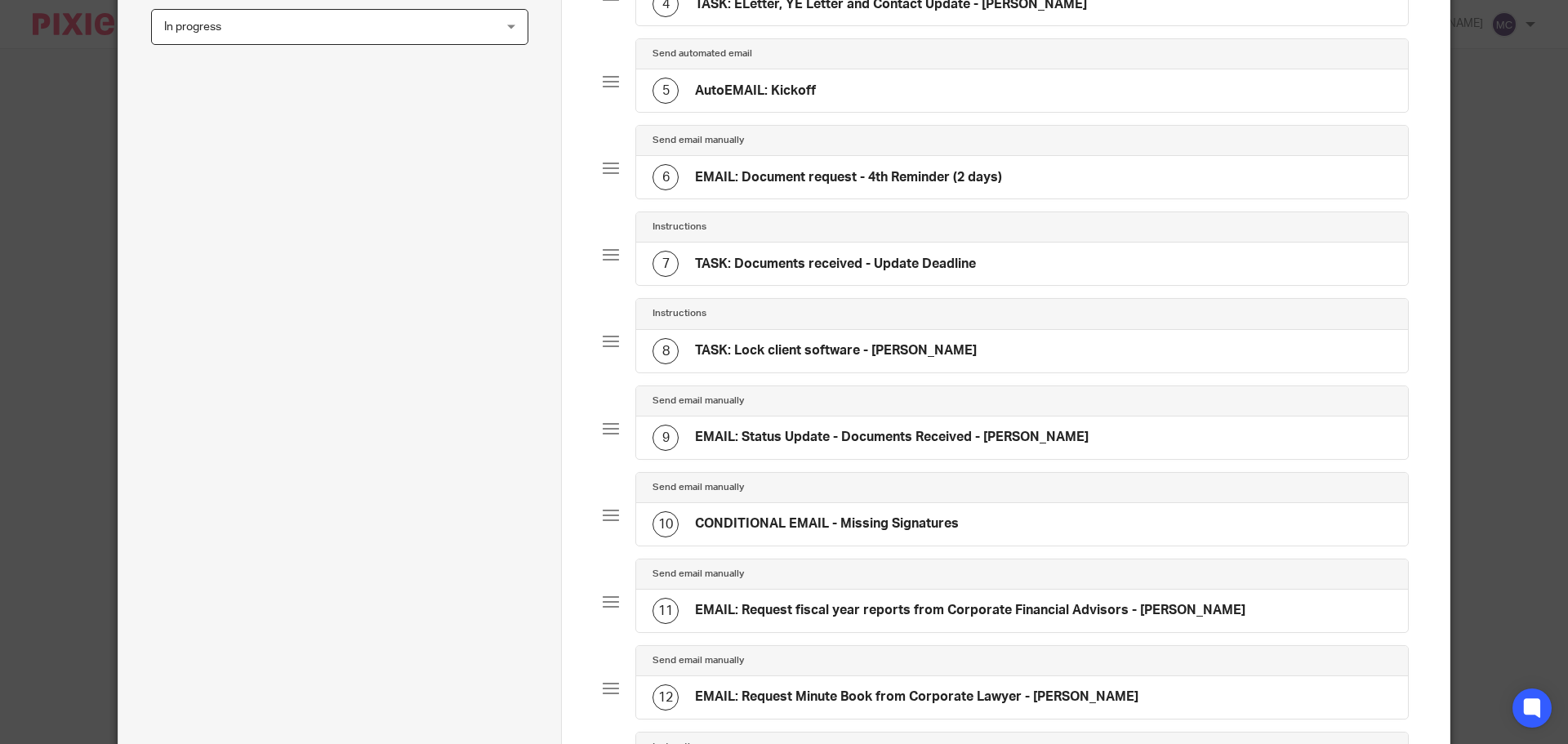
click at [813, 180] on h4 "EMAIL: Document request - 4th Reminder (2 days)" at bounding box center [849, 177] width 307 height 17
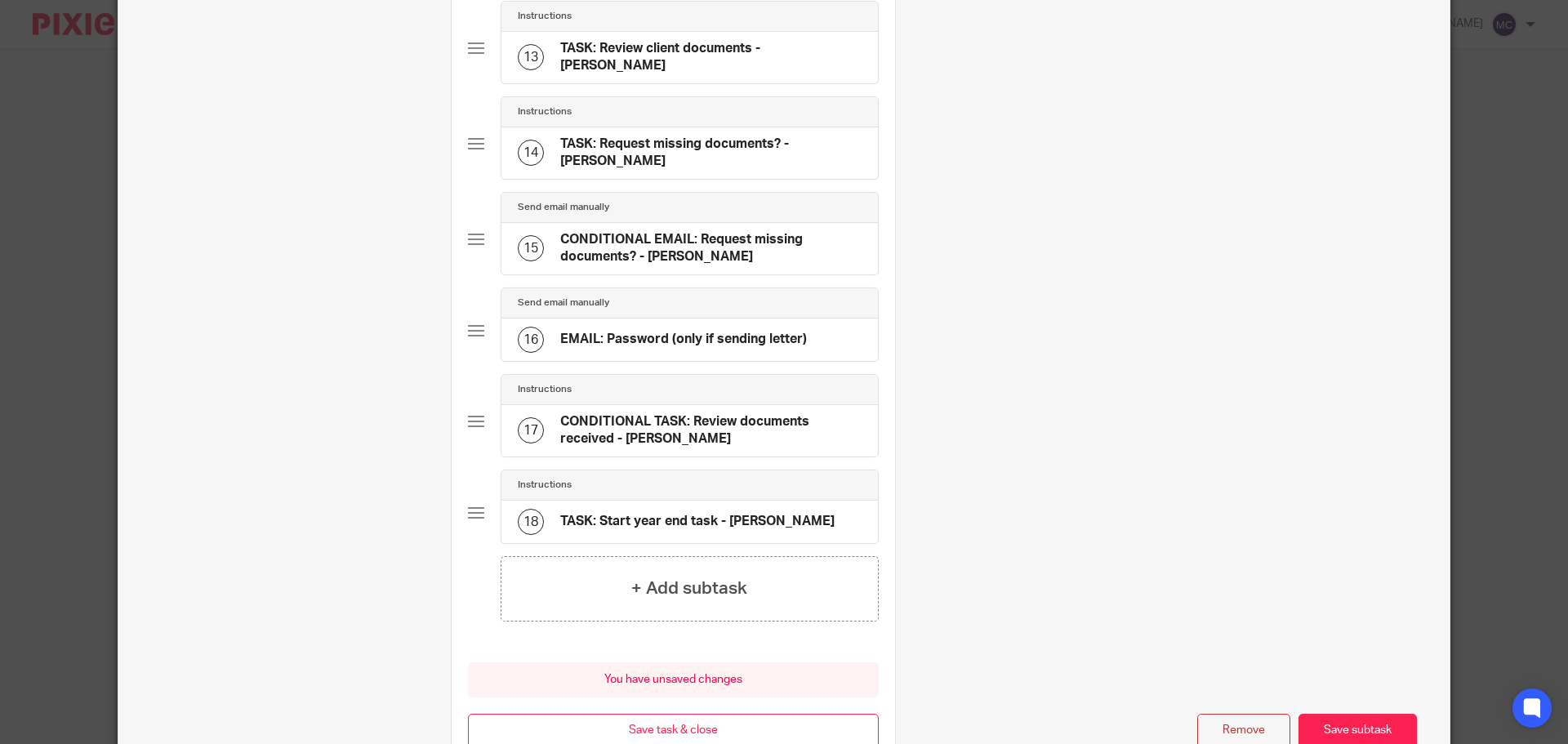
scroll to position [1366, 0]
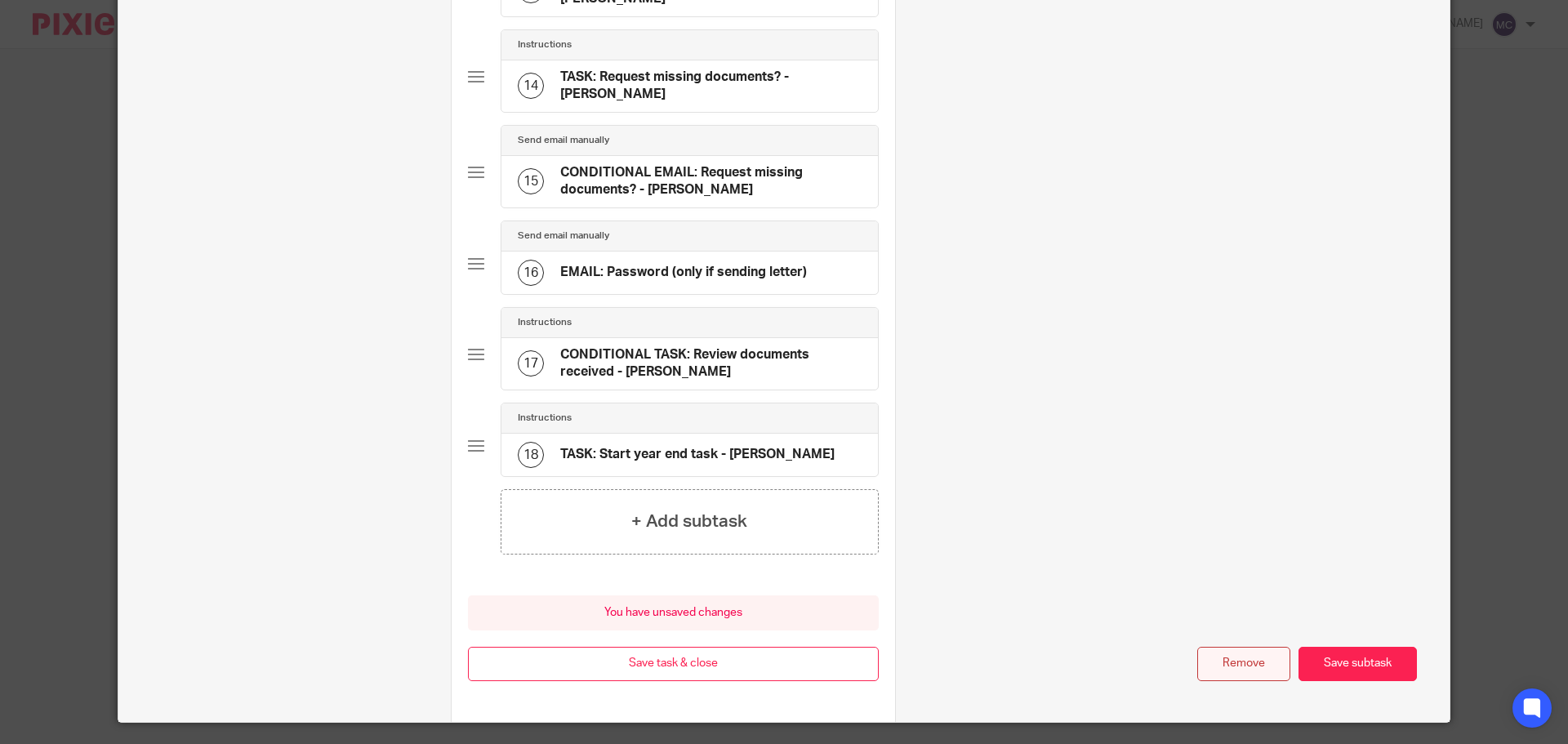
click at [1208, 646] on button "Remove" at bounding box center [1244, 664] width 93 height 35
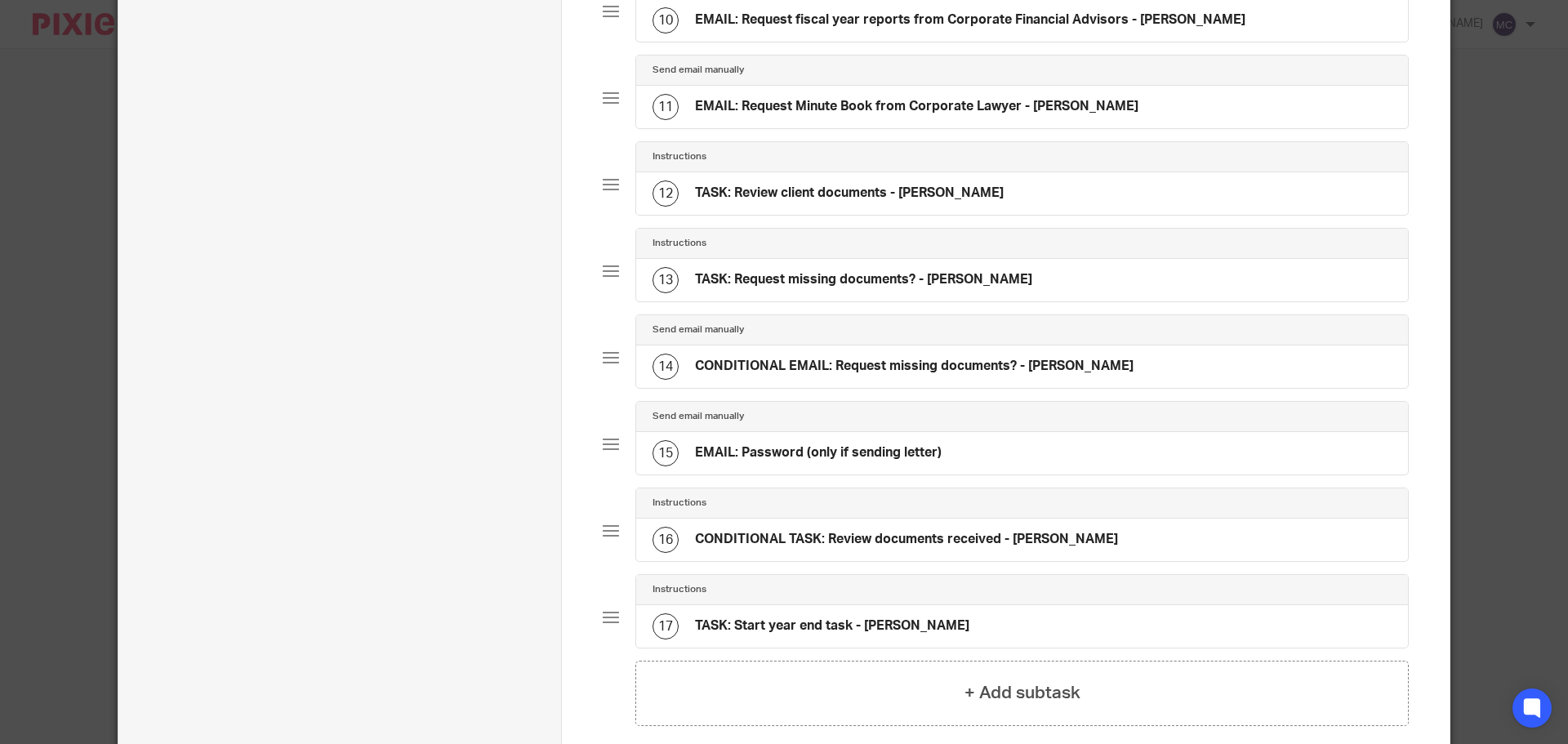
scroll to position [1166, 0]
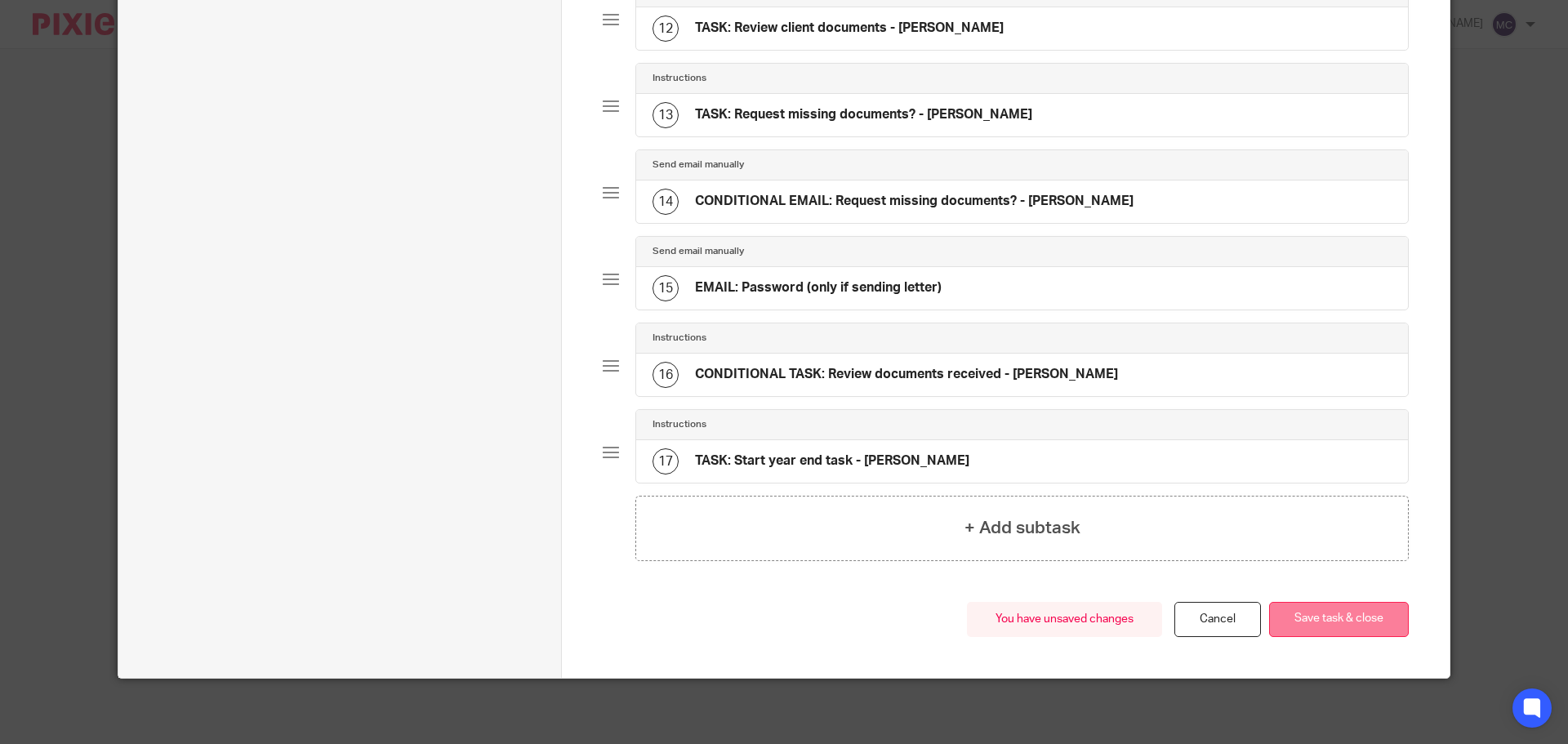
click at [1341, 627] on button "Save task & close" at bounding box center [1338, 619] width 139 height 35
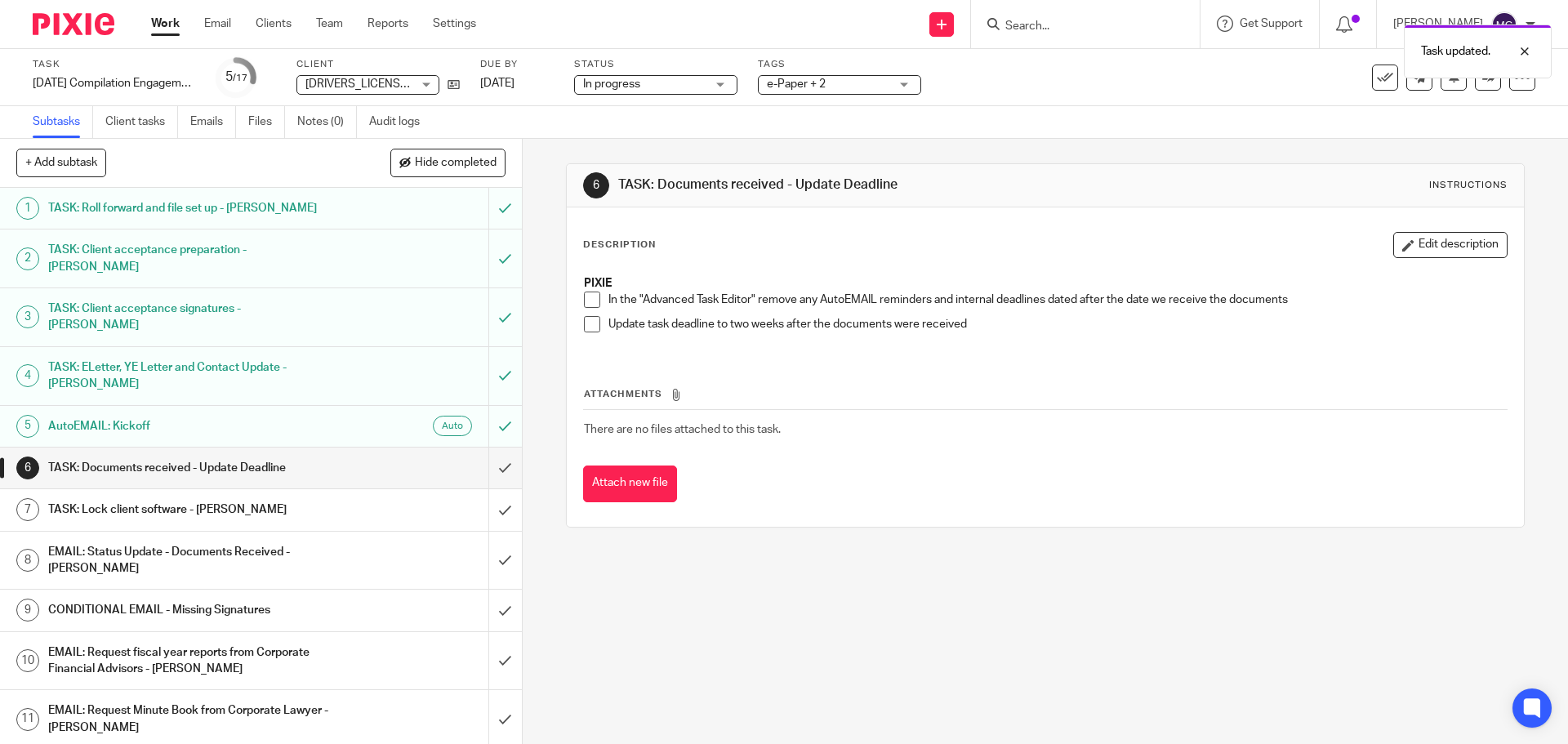
click at [584, 294] on span at bounding box center [592, 299] width 17 height 17
click at [534, 84] on link "[DATE]" at bounding box center [517, 84] width 74 height 17
click at [592, 328] on span at bounding box center [592, 324] width 17 height 17
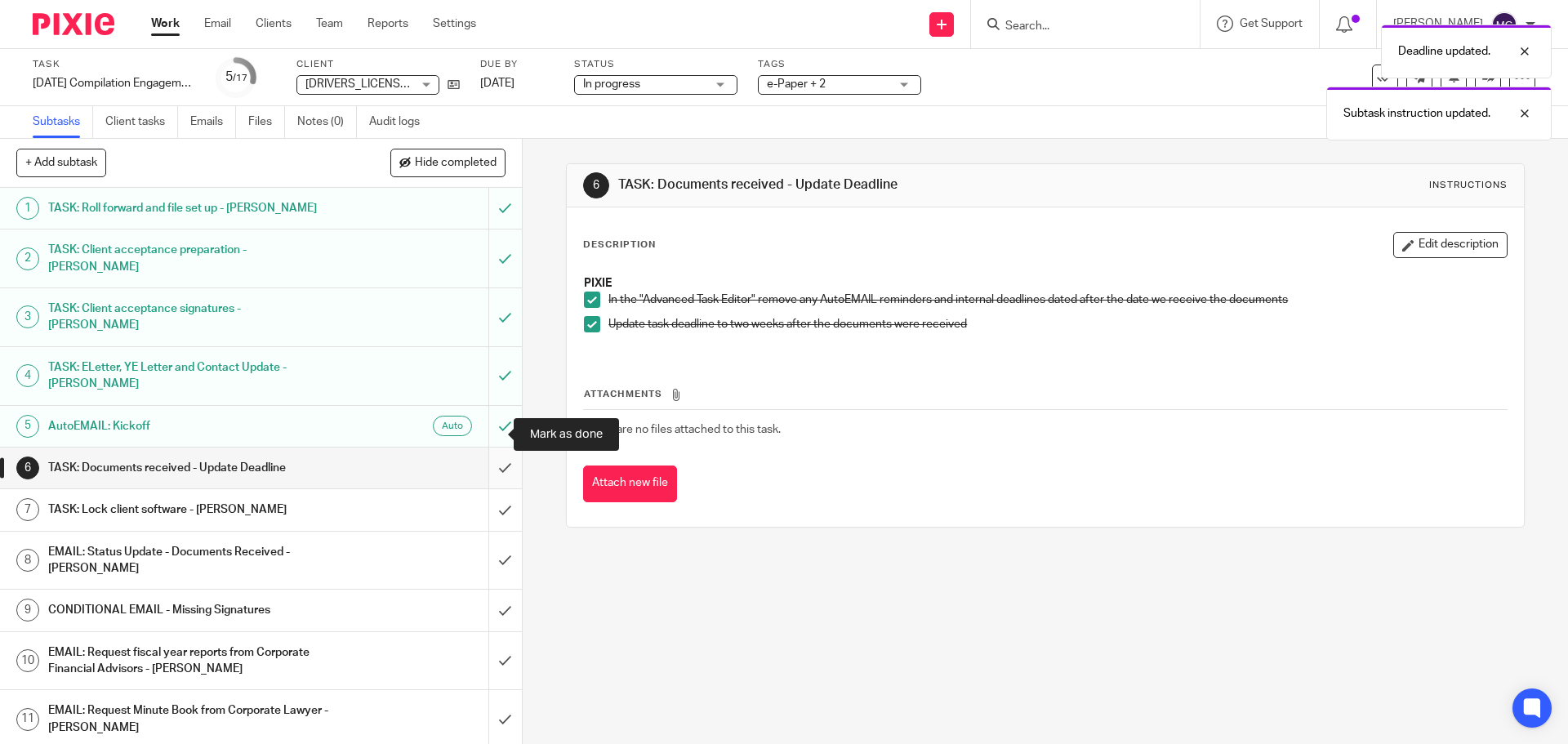
click at [485, 447] on input "submit" at bounding box center [261, 467] width 522 height 41
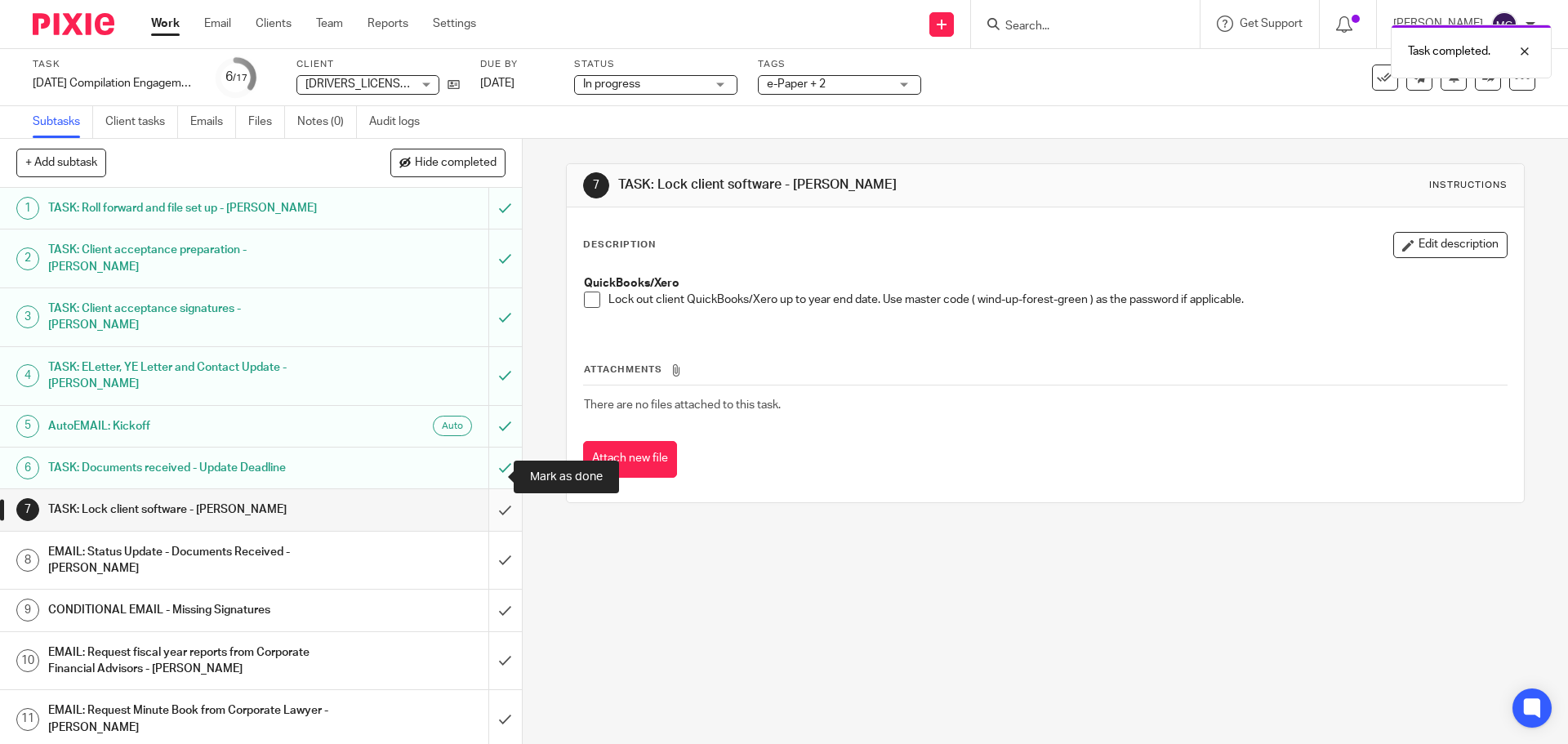
click at [488, 489] on input "submit" at bounding box center [261, 509] width 522 height 41
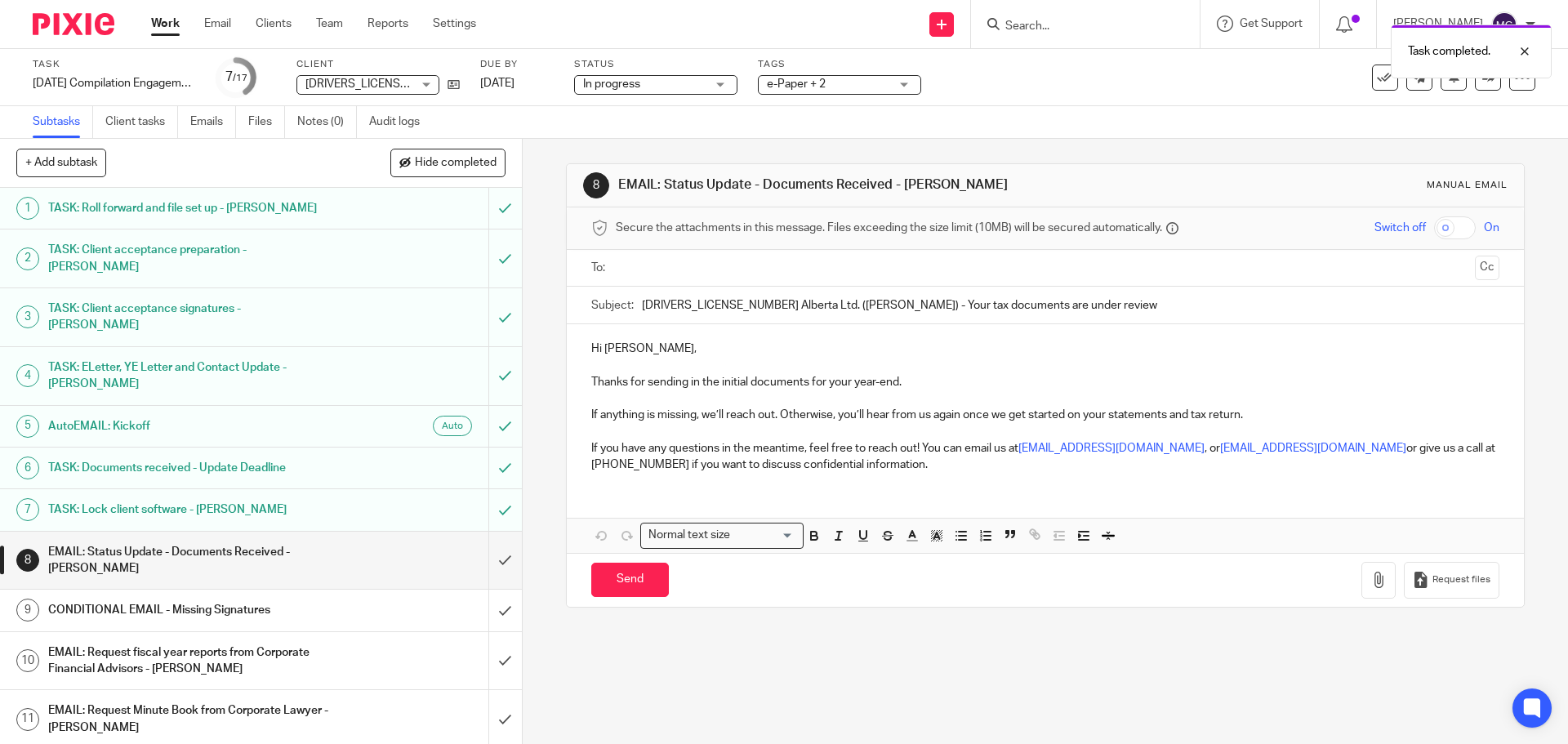
click at [922, 383] on p "Thanks for sending in the initial documents for your year-end." at bounding box center [1045, 382] width 907 height 17
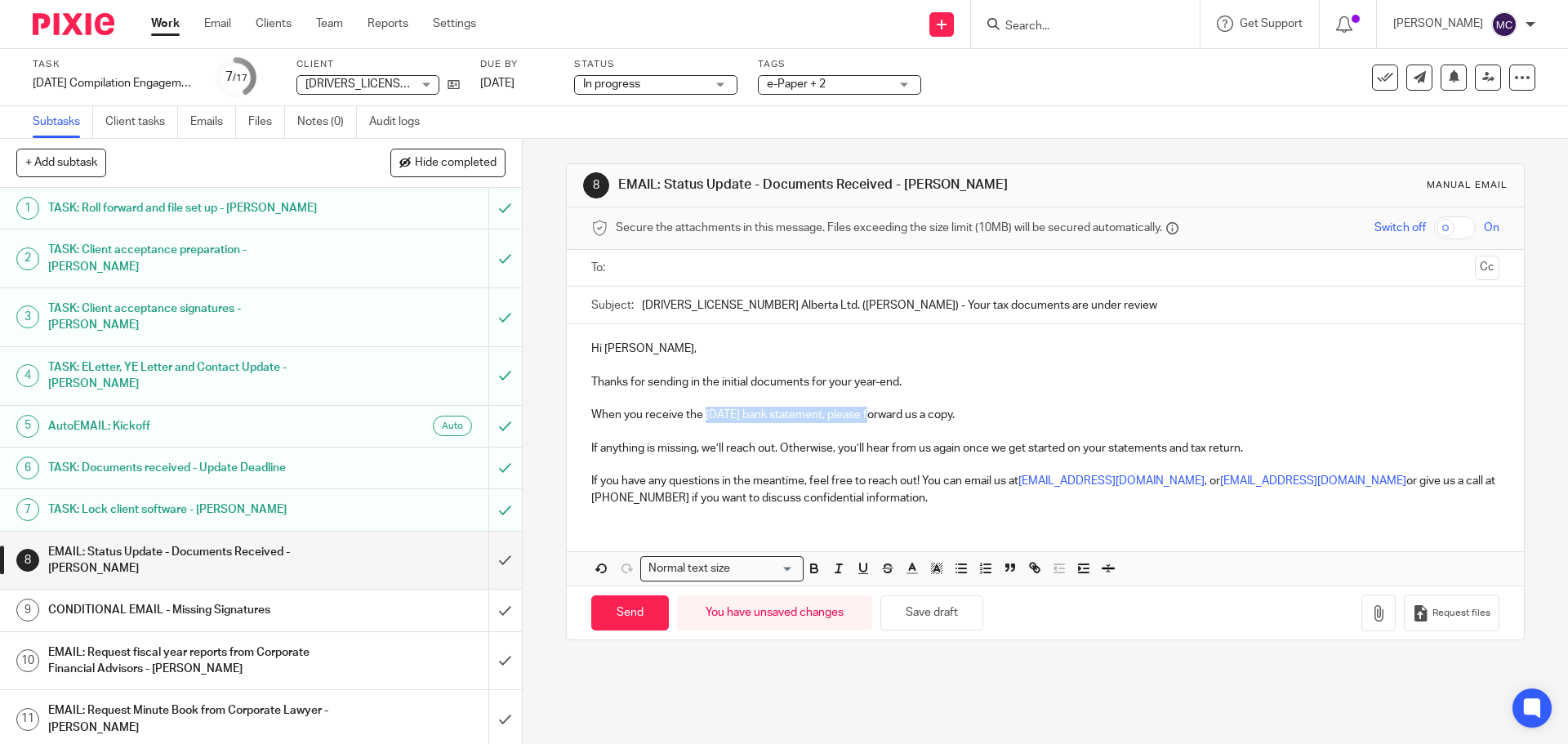
drag, startPoint x: 700, startPoint y: 417, endPoint x: 869, endPoint y: 410, distance: 169.1
click at [869, 410] on p "When you receive the [DATE] bank statement, please forward us a copy." at bounding box center [1045, 415] width 907 height 17
click at [850, 428] on p at bounding box center [1045, 432] width 907 height 17
drag, startPoint x: 588, startPoint y: 412, endPoint x: 1030, endPoint y: 409, distance: 442.0
click at [1030, 409] on p "When you receive the [DATE] bank statement, please forward us a copy." at bounding box center [1045, 415] width 907 height 17
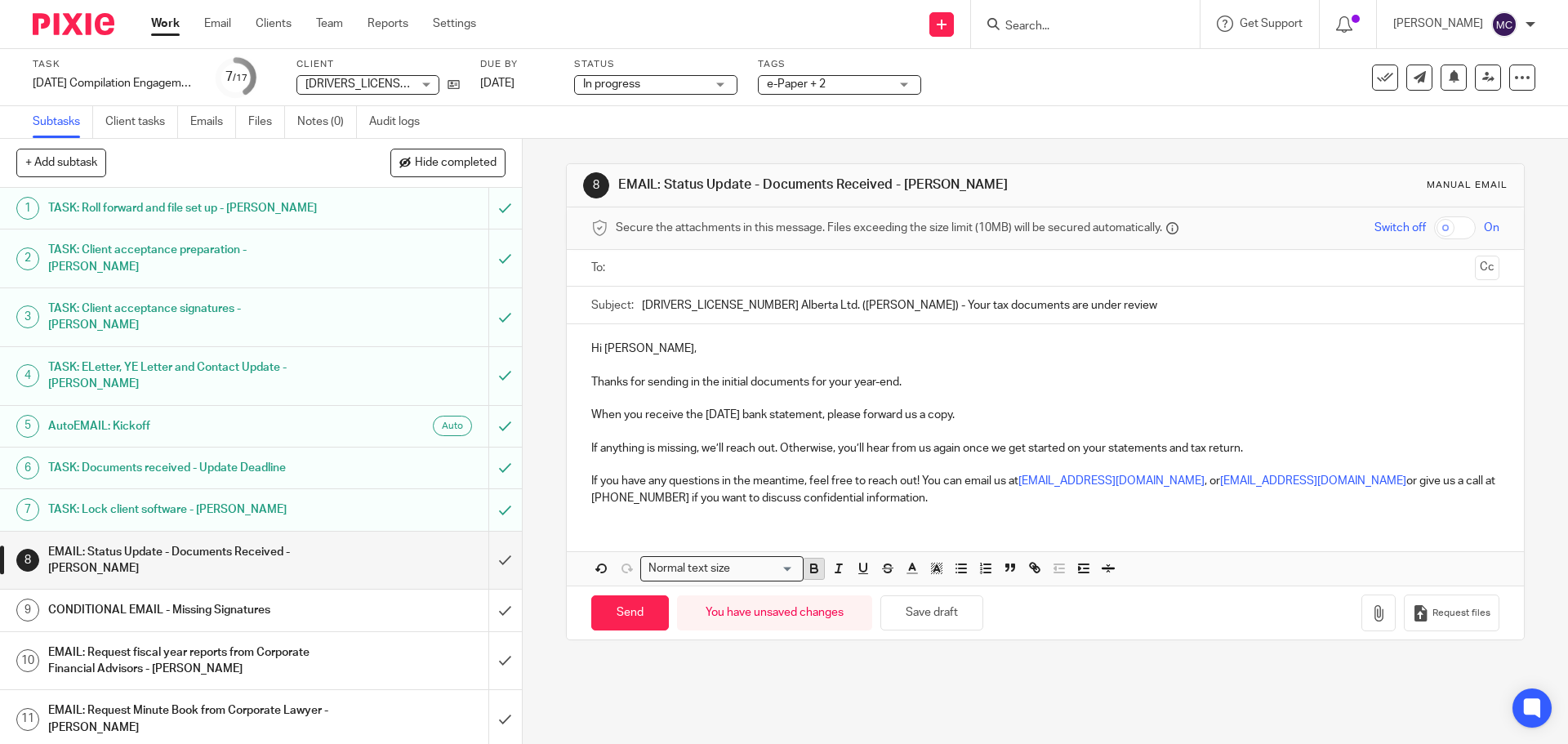
click at [807, 567] on icon "button" at bounding box center [814, 568] width 15 height 15
click at [759, 669] on div "8 EMAIL: Status Update - Documents Received - [PERSON_NAME] Manual email Secure…" at bounding box center [1045, 440] width 1045 height 605
click at [650, 270] on input "text" at bounding box center [1045, 268] width 846 height 19
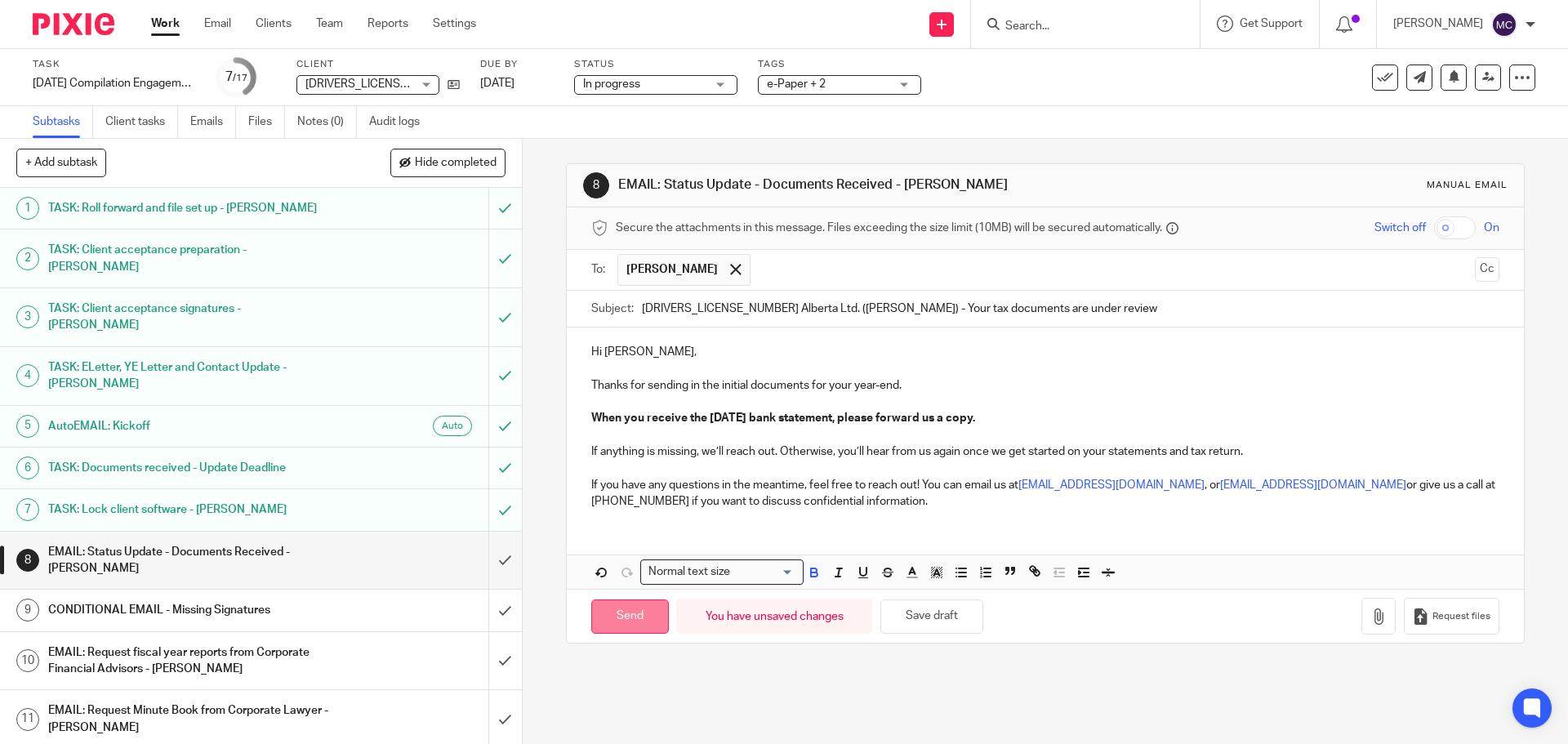
click at [630, 620] on input "Send" at bounding box center [630, 616] width 77 height 35
type input "Sent"
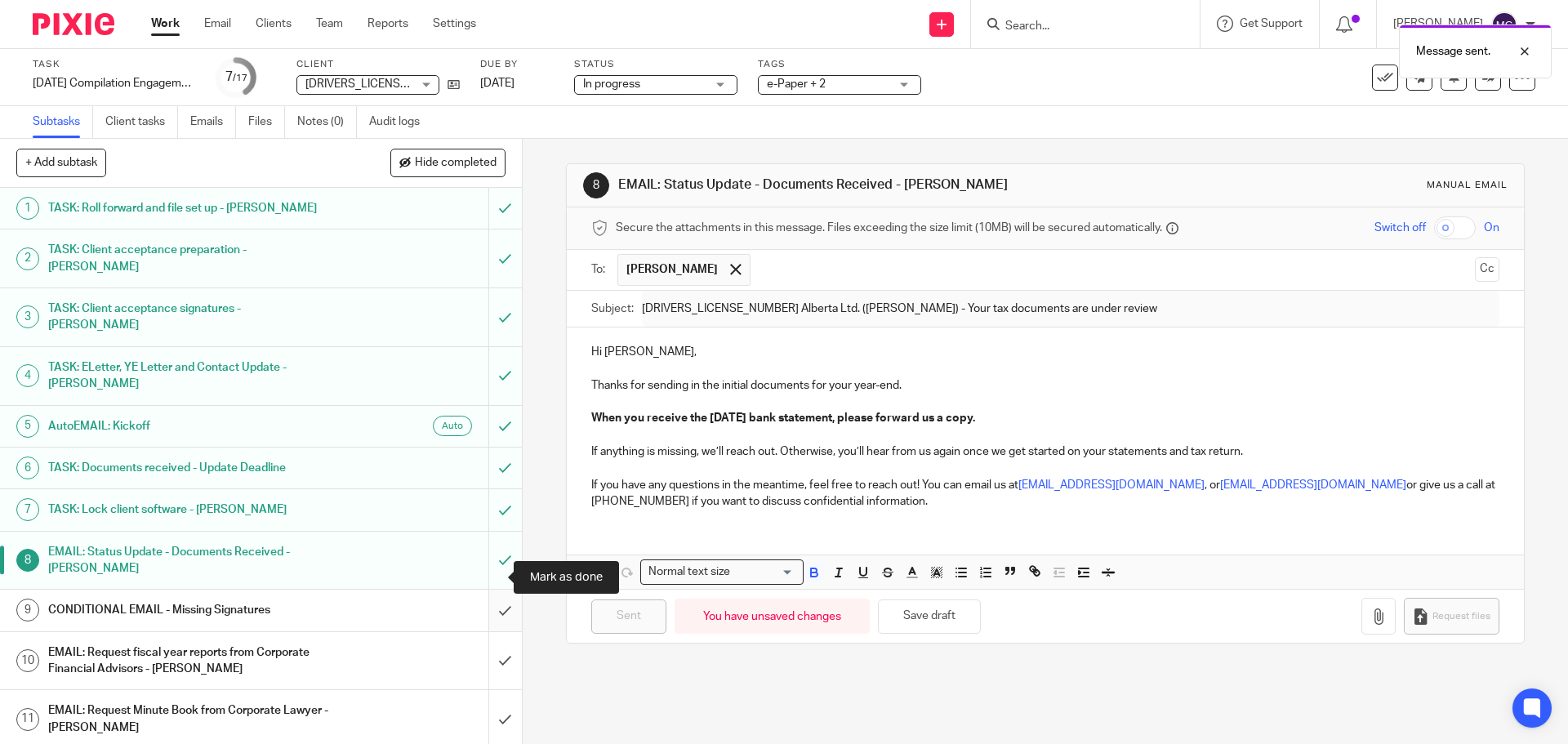
click at [489, 590] on input "submit" at bounding box center [261, 610] width 522 height 41
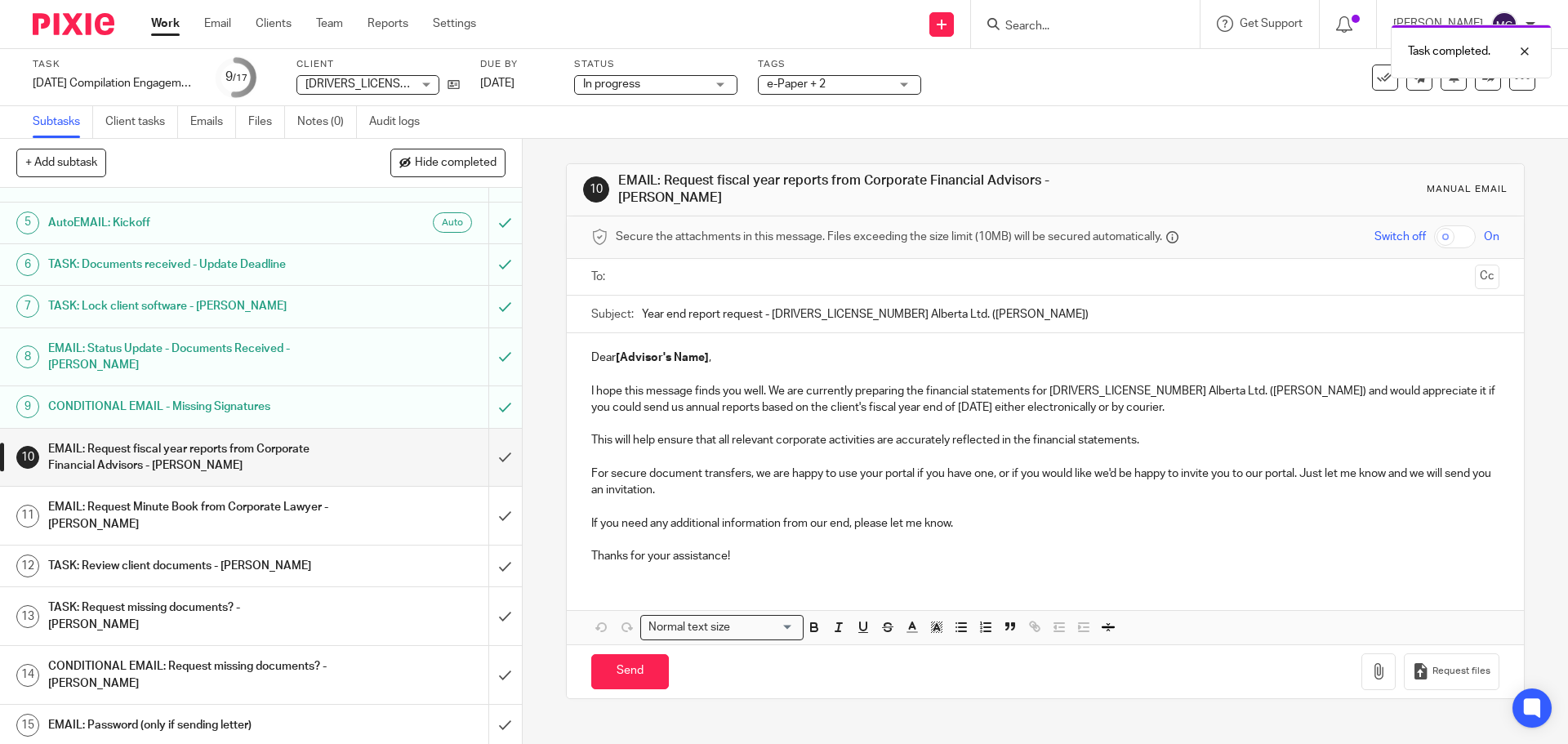
scroll to position [204, 0]
click at [946, 310] on input "Year end report request - [DRIVERS_LICENSE_NUMBER] Alberta Ltd. ([PERSON_NAME])" at bounding box center [1070, 314] width 856 height 36
type input "Year end report request - [DRIVERS_LICENSE_NUMBER] Alberta Ltd. ([PERSON_NAME])…"
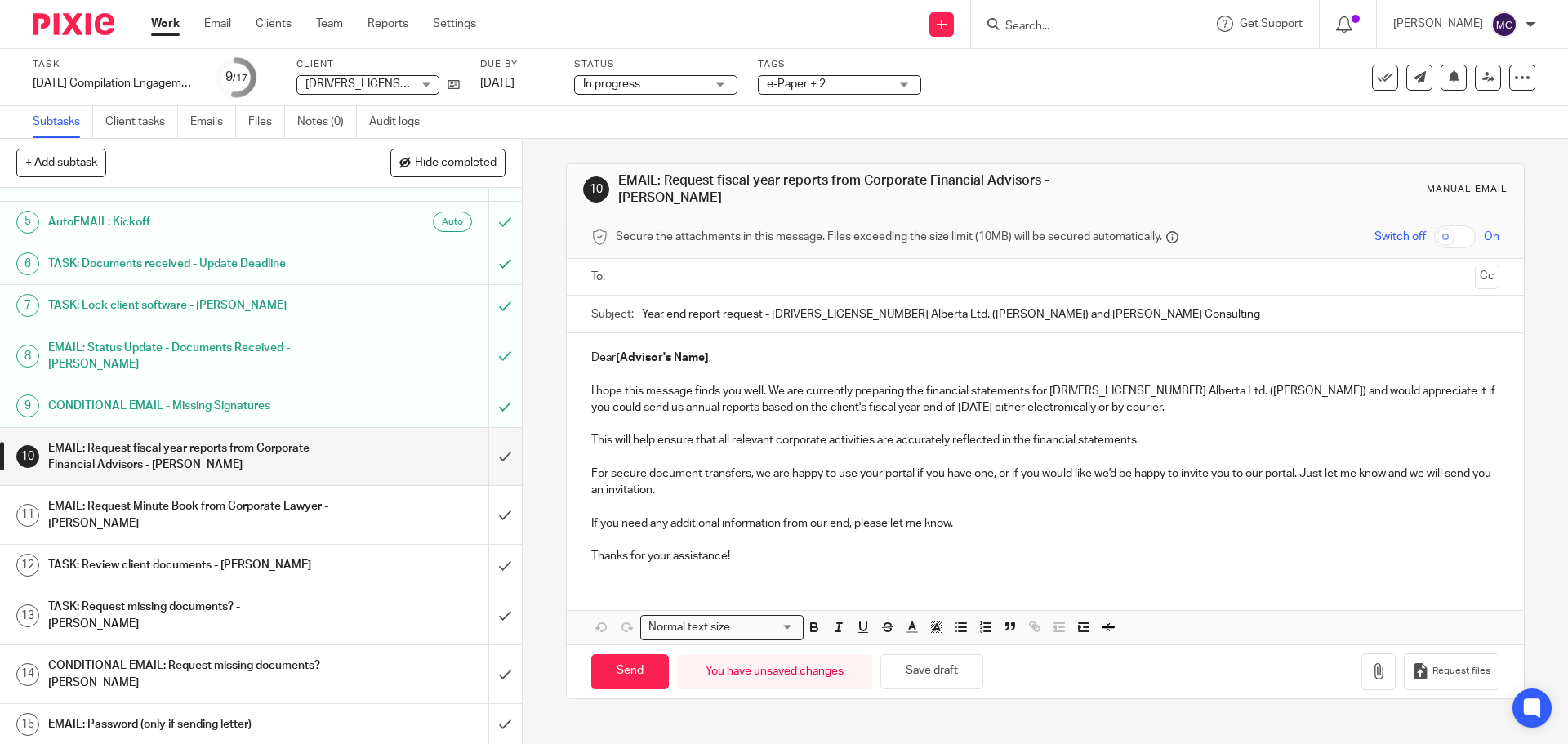
click at [1159, 408] on p "I hope this message finds you well. We are currently preparing the financial st…" at bounding box center [1045, 400] width 907 height 33
click at [1211, 390] on p "I hope this message finds you well. We are currently preparing the financial st…" at bounding box center [1045, 400] width 907 height 33
click at [662, 366] on p "Dear [Advisor's Name] ," at bounding box center [1045, 357] width 907 height 17
drag, startPoint x: 614, startPoint y: 355, endPoint x: 704, endPoint y: 366, distance: 90.7
click at [704, 366] on p "Dear [Advisor's Name] ," at bounding box center [1045, 357] width 907 height 17
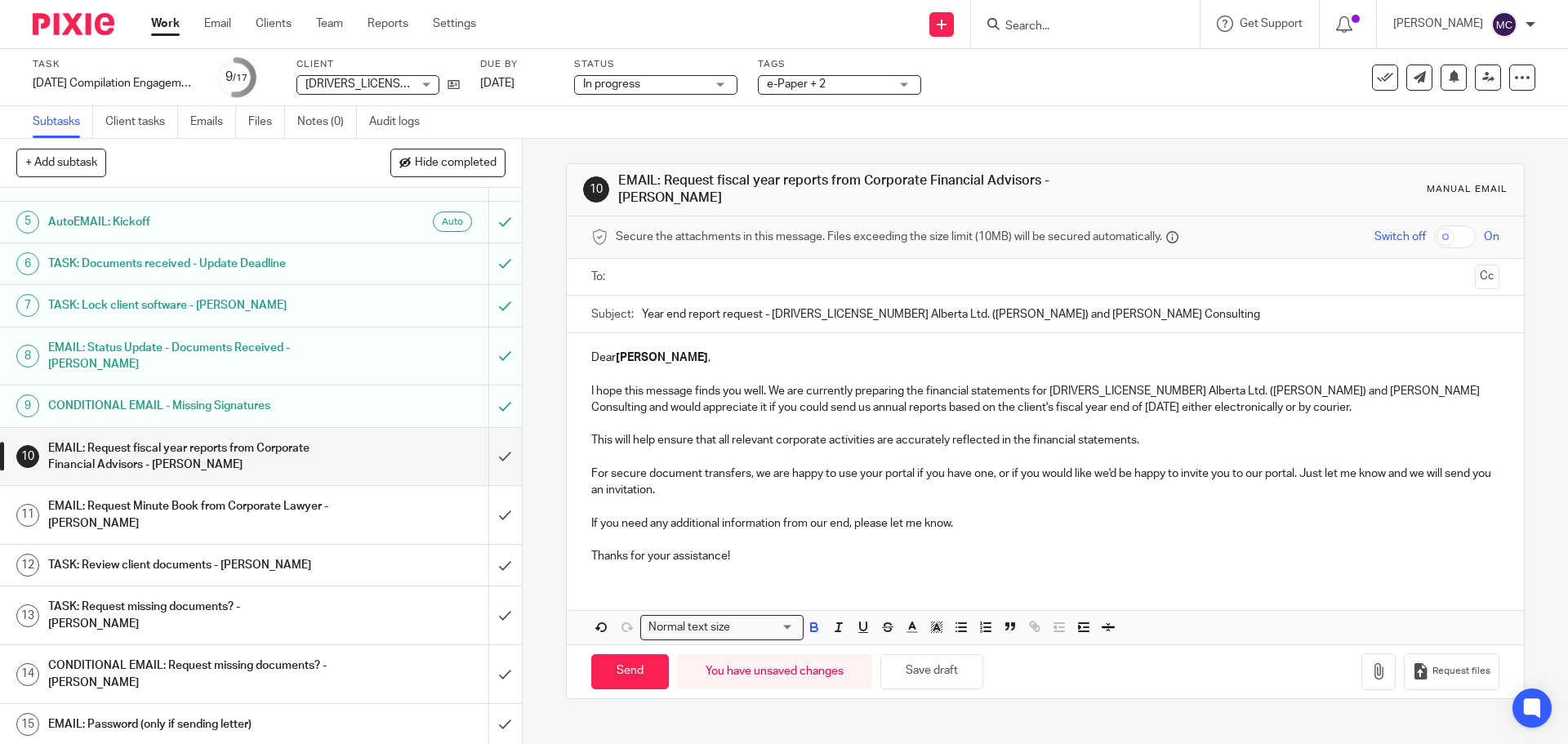
click at [1319, 391] on p "I hope this message finds you well. We are currently preparing the financial st…" at bounding box center [1045, 400] width 907 height 33
click at [653, 275] on input "text" at bounding box center [1045, 277] width 846 height 19
click at [774, 269] on input "text" at bounding box center [1113, 279] width 709 height 32
click at [895, 282] on input "text" at bounding box center [1181, 279] width 572 height 32
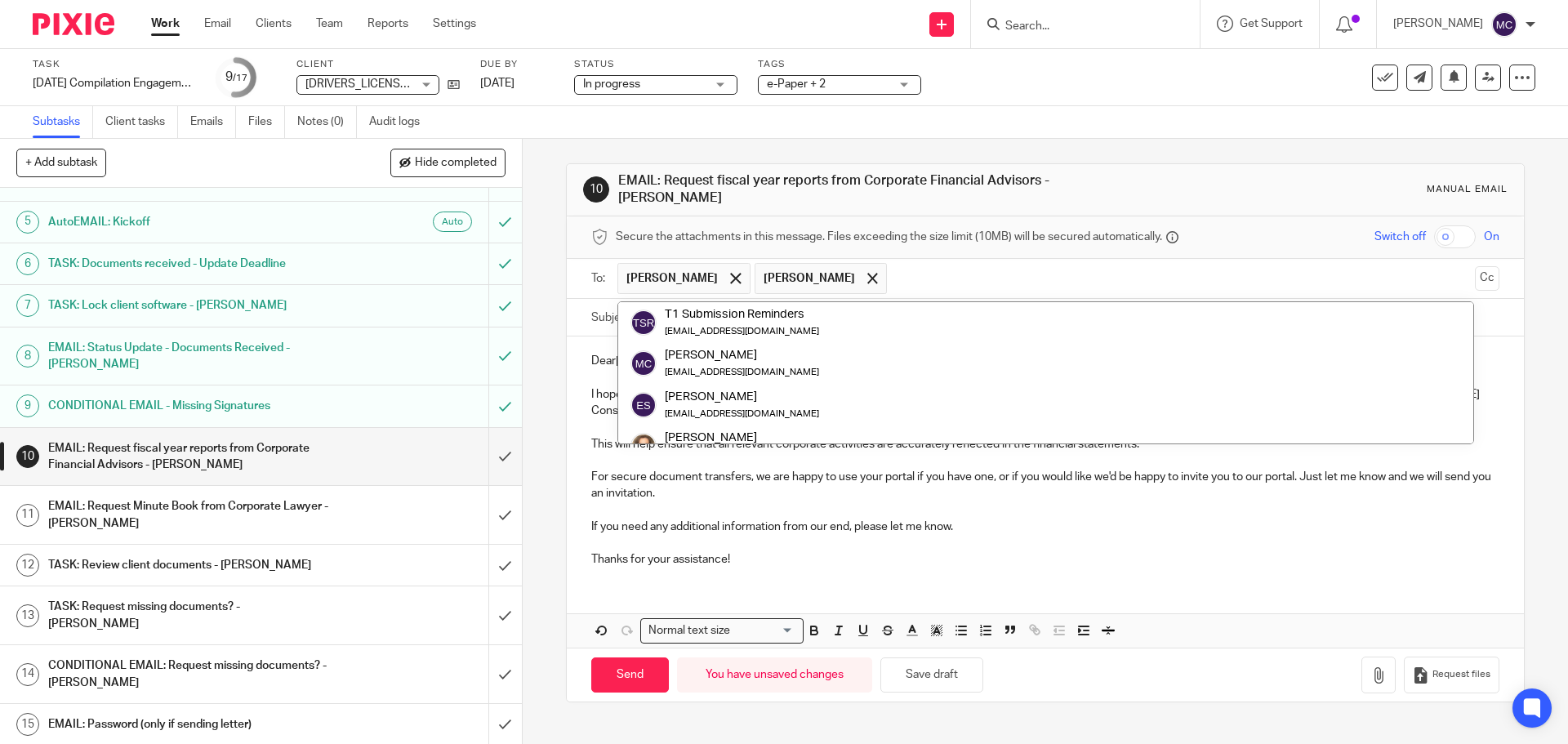
scroll to position [146, 0]
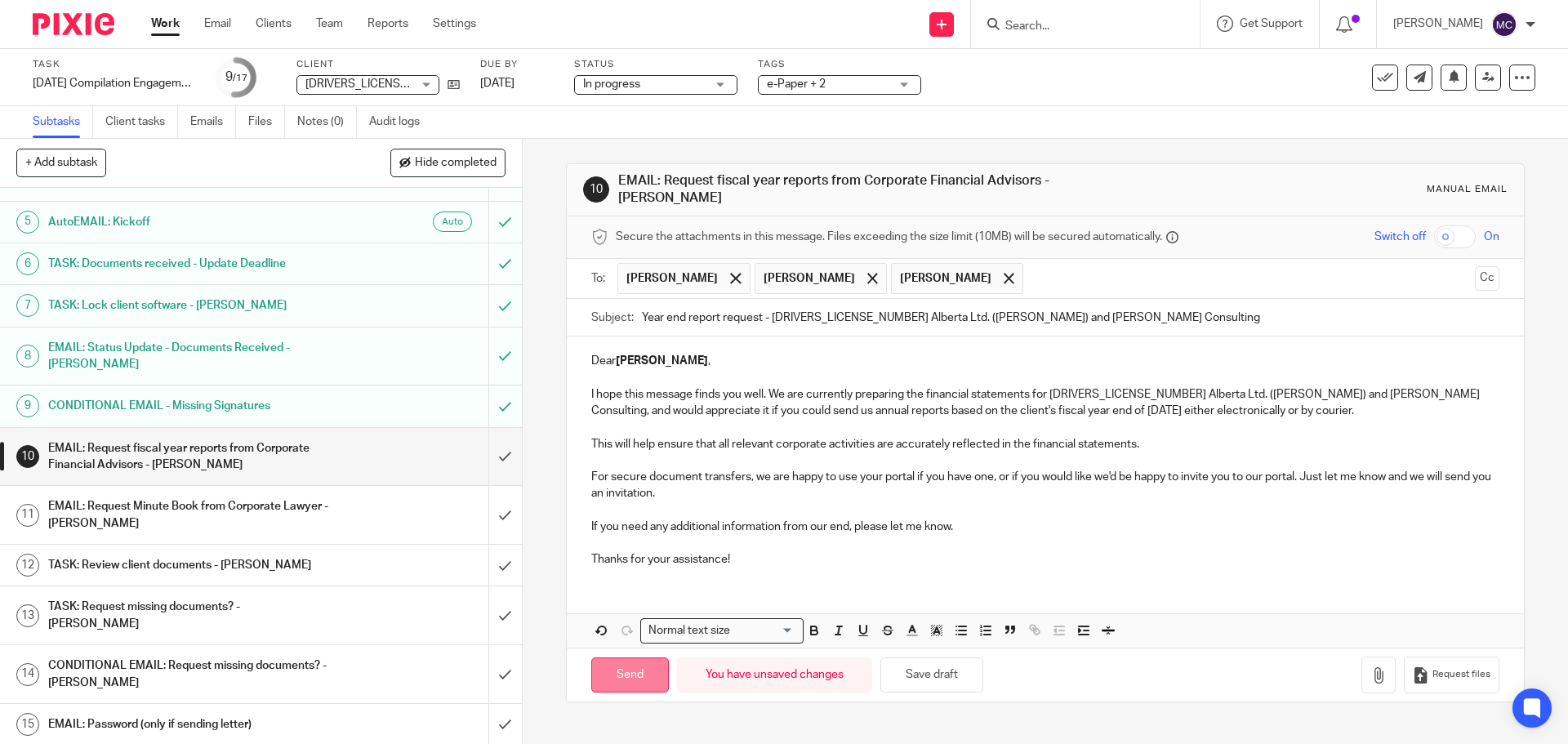
click at [623, 676] on input "Send" at bounding box center [630, 674] width 77 height 35
type input "Sent"
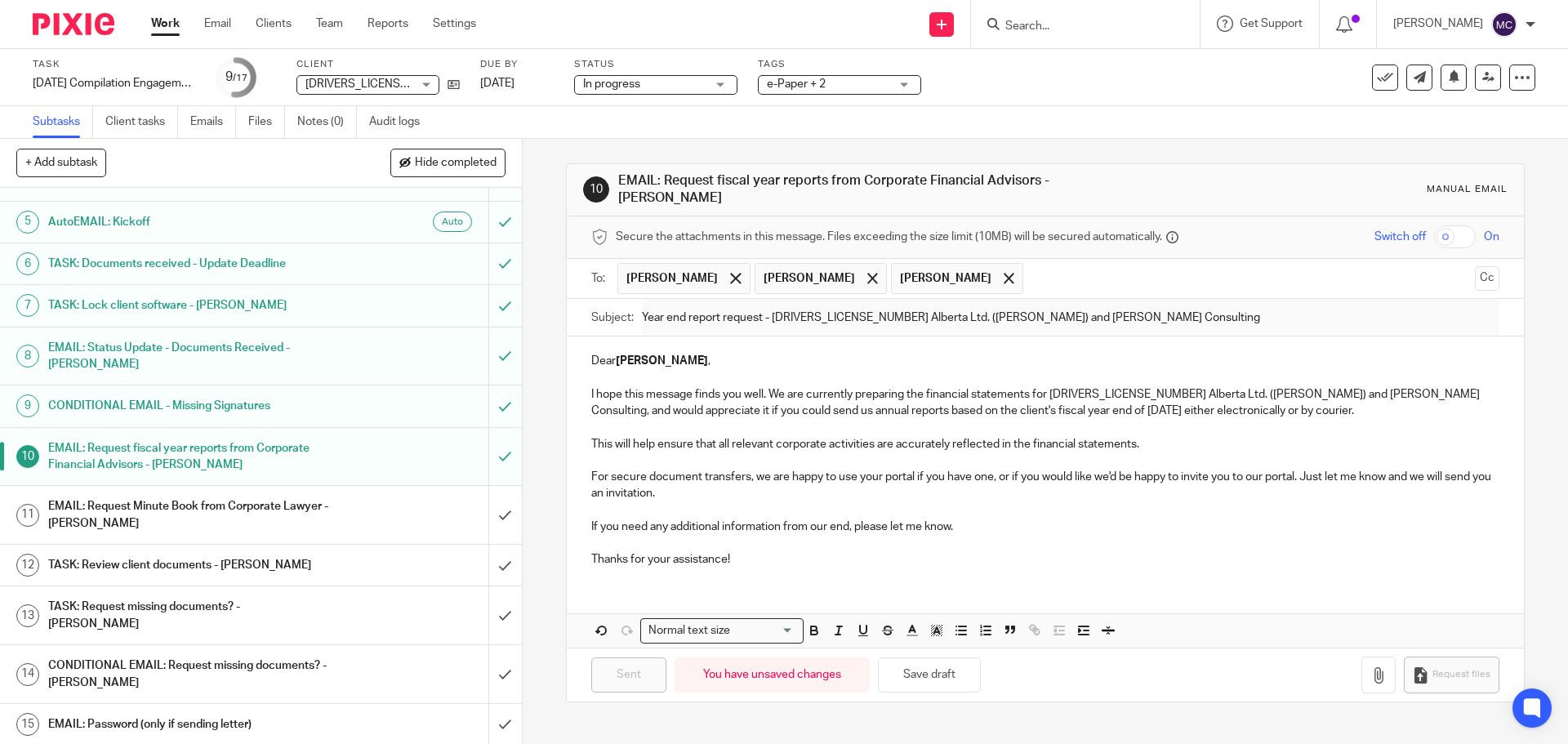
click at [310, 494] on h1 "EMAIL: Request Minute Book from Corporate Lawyer - [PERSON_NAME]" at bounding box center [189, 514] width 283 height 41
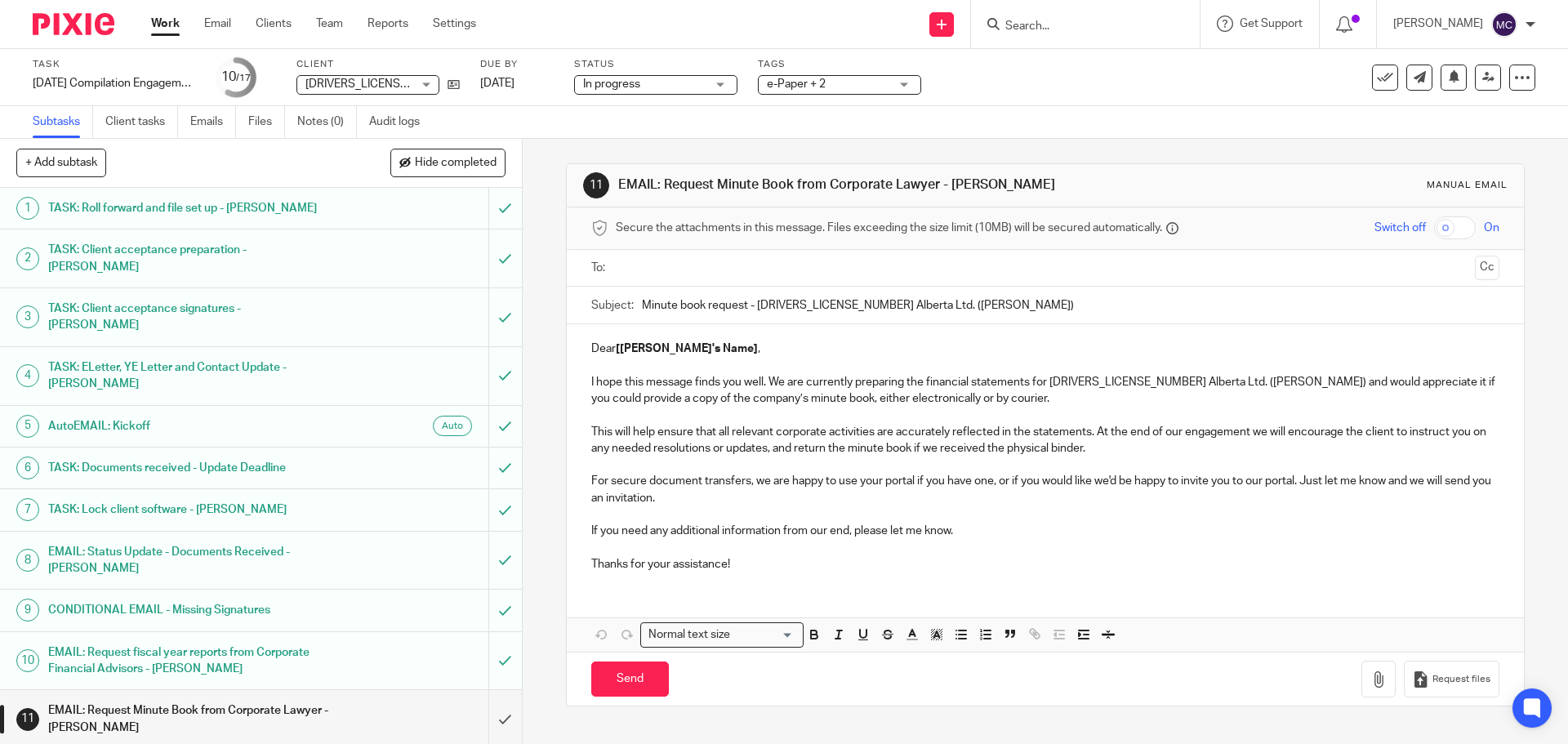
click at [633, 362] on p at bounding box center [1045, 365] width 907 height 17
click at [624, 348] on strong "[[PERSON_NAME]'s Name]" at bounding box center [686, 348] width 142 height 12
drag, startPoint x: 611, startPoint y: 351, endPoint x: 702, endPoint y: 350, distance: 91.0
click at [702, 350] on p "Dear [[PERSON_NAME]'s Name] ," at bounding box center [1045, 348] width 907 height 17
click at [611, 346] on p "DearLyndon," at bounding box center [1045, 348] width 907 height 17
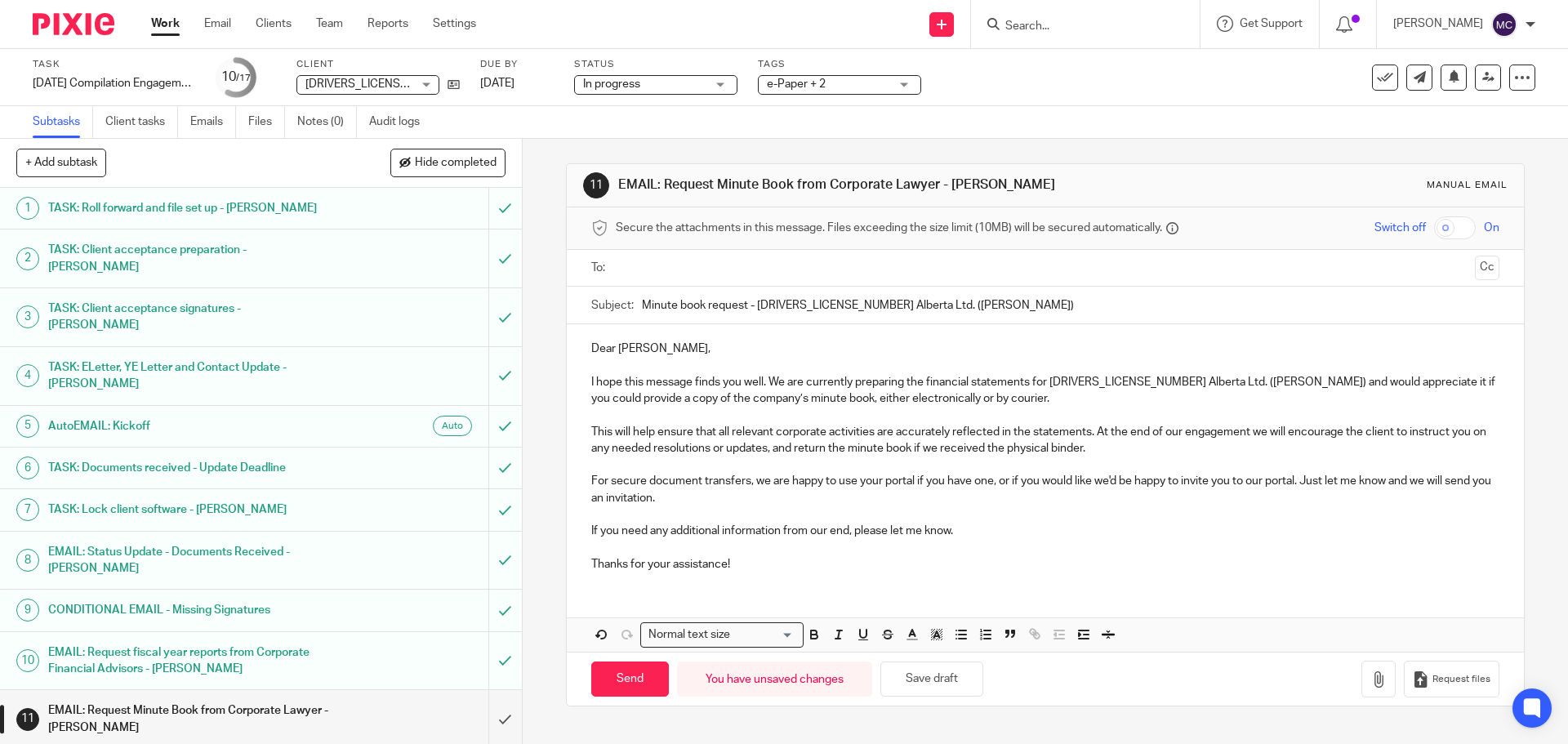
click at [625, 269] on input "text" at bounding box center [1045, 268] width 846 height 19
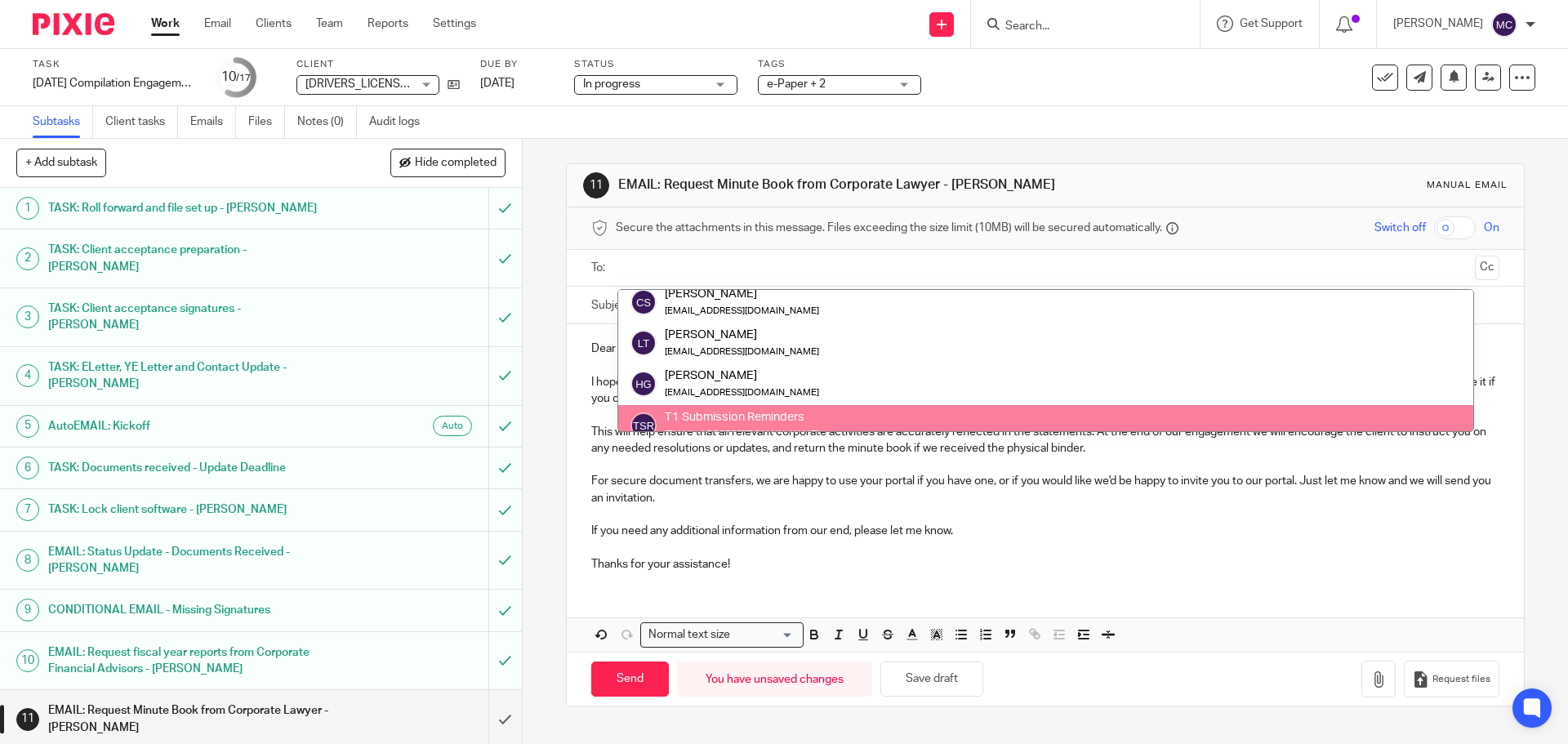
scroll to position [85, 0]
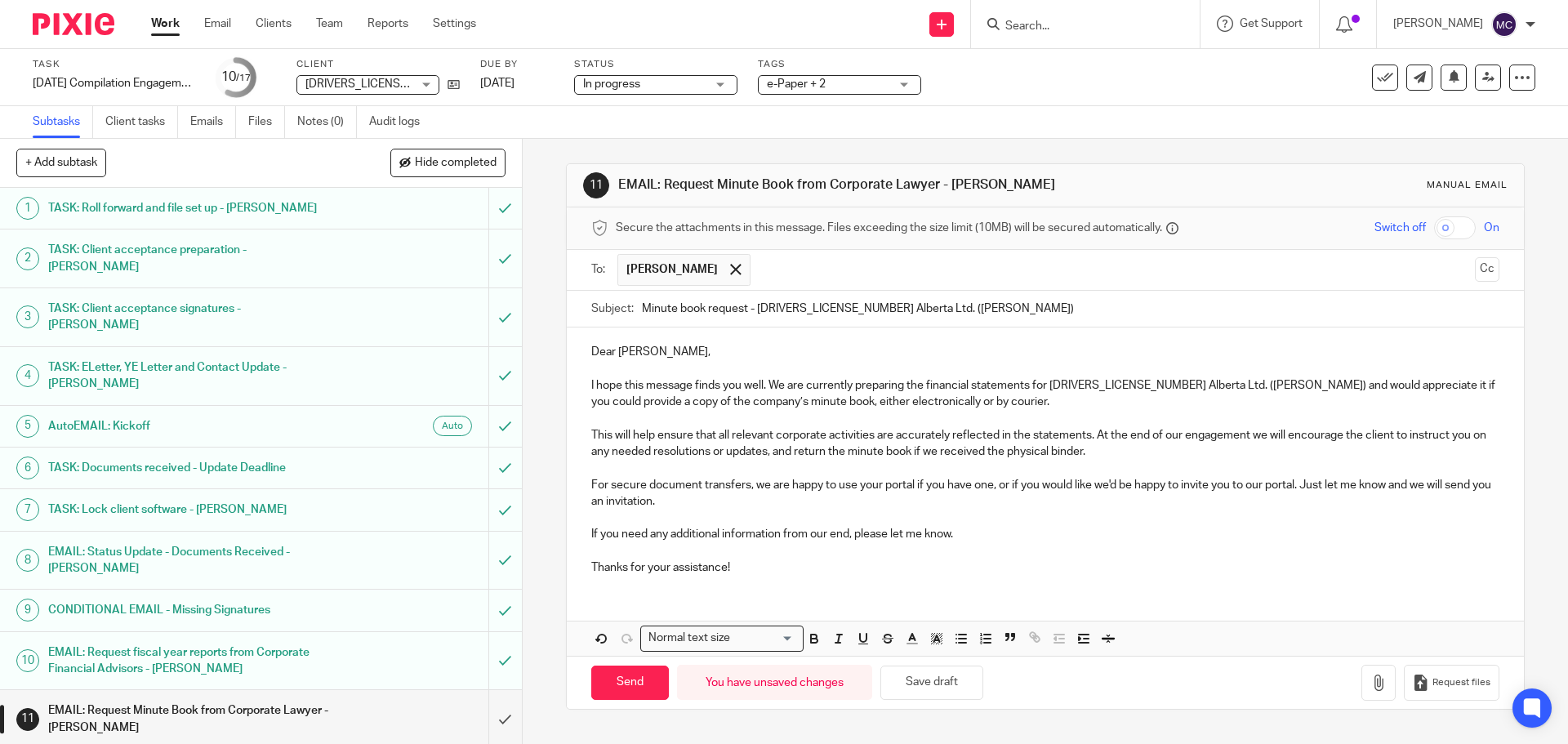
click at [790, 270] on input "text" at bounding box center [1113, 270] width 709 height 32
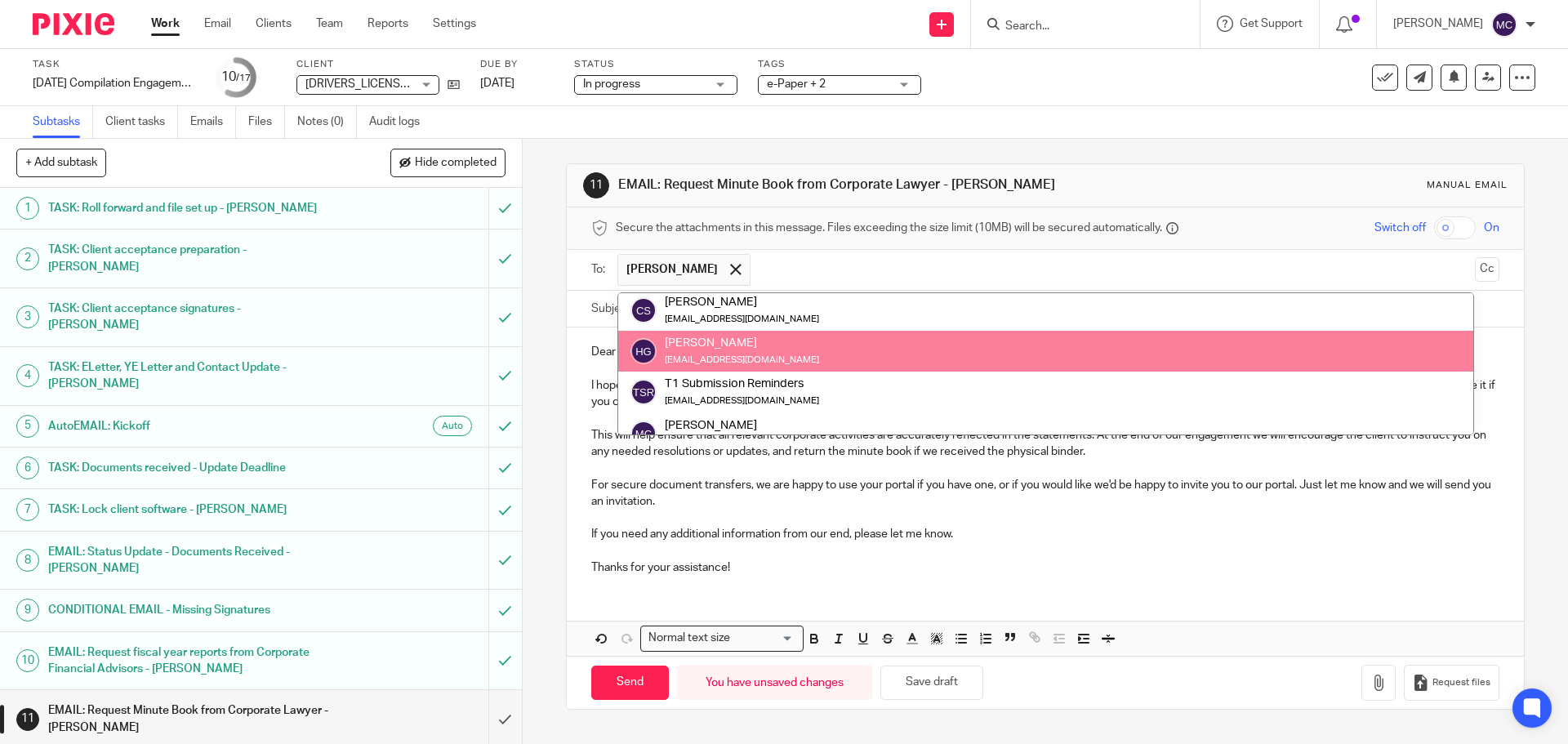
scroll to position [81, 0]
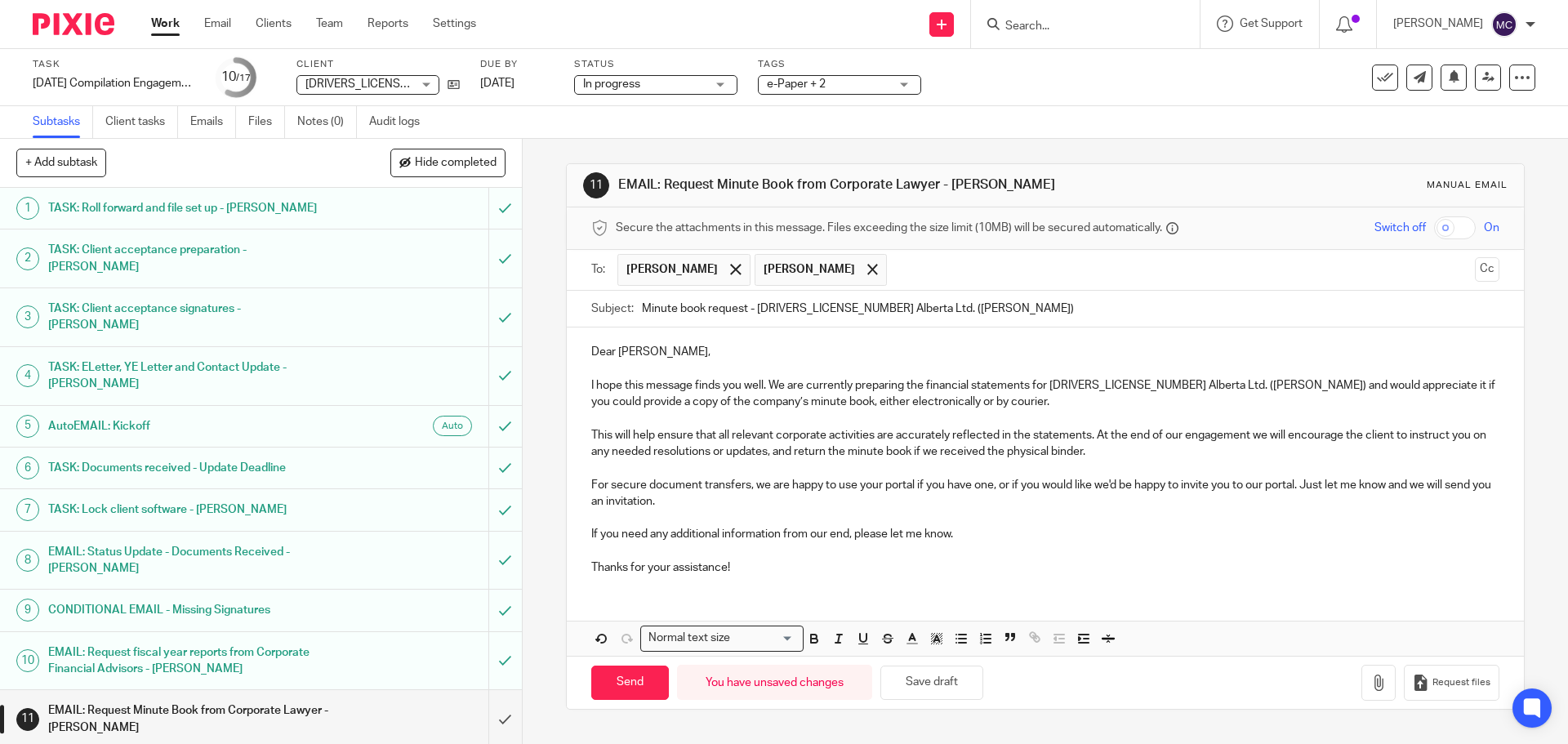
click at [903, 255] on input "text" at bounding box center [1181, 270] width 572 height 32
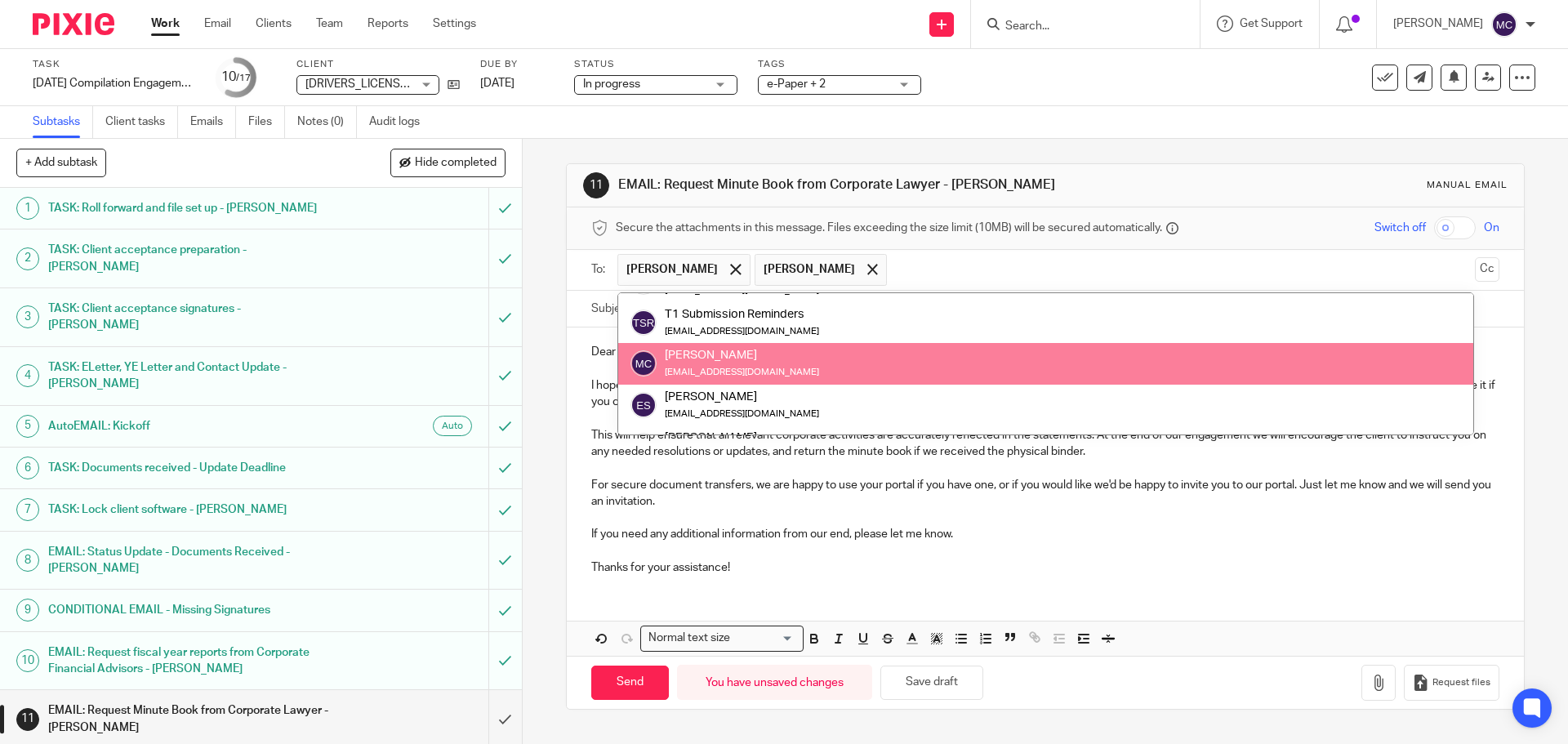
scroll to position [146, 0]
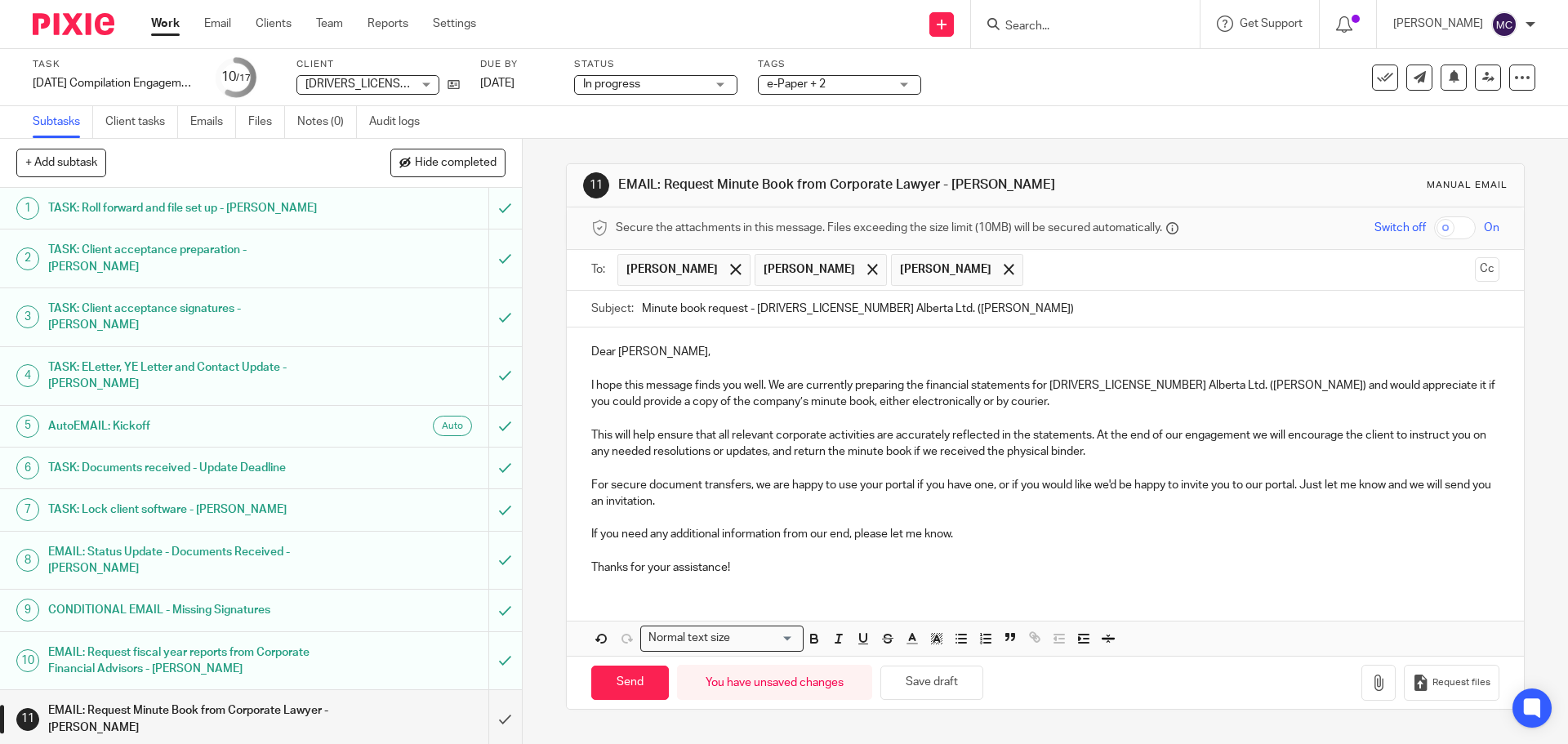
click at [1054, 270] on input "text" at bounding box center [1249, 270] width 436 height 32
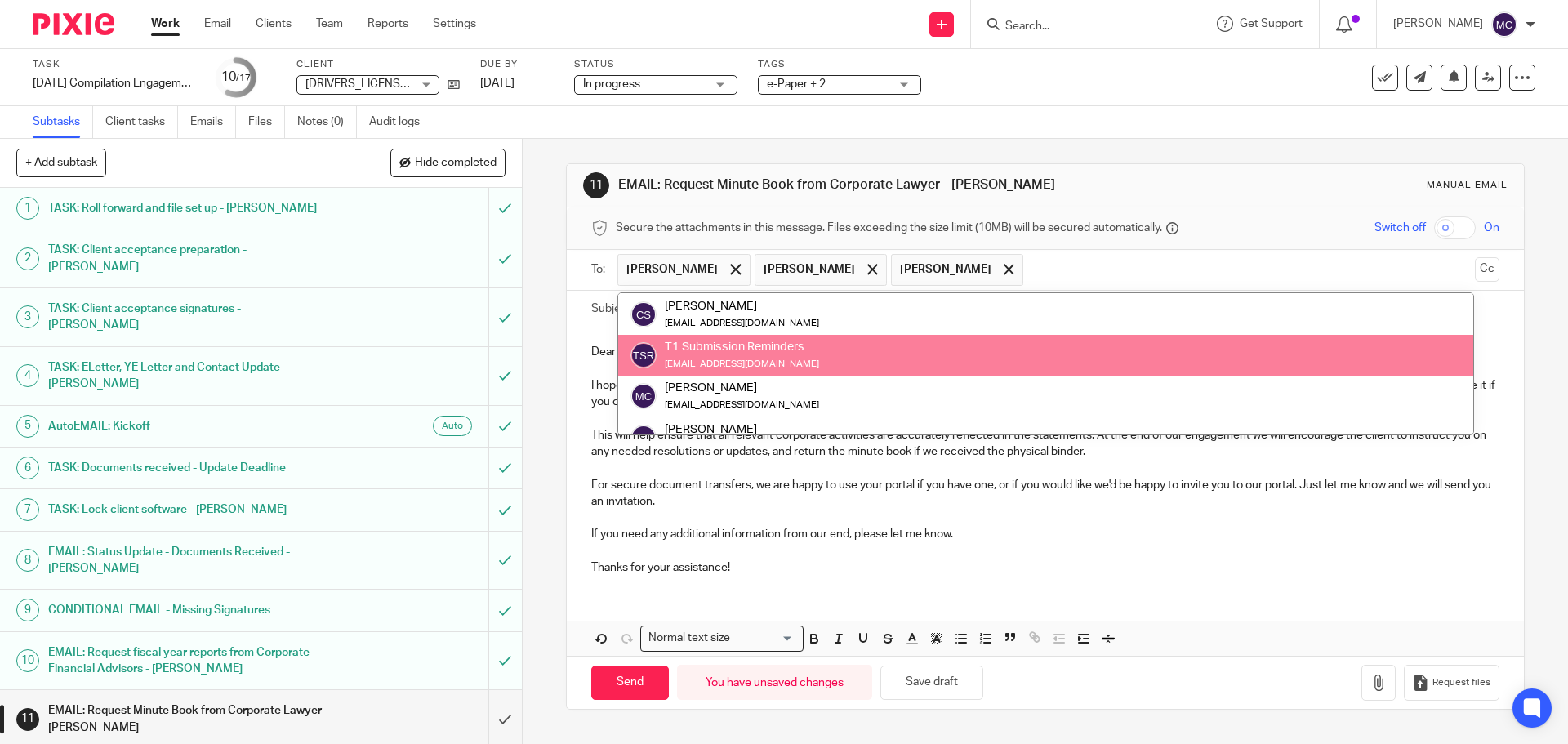
scroll to position [0, 0]
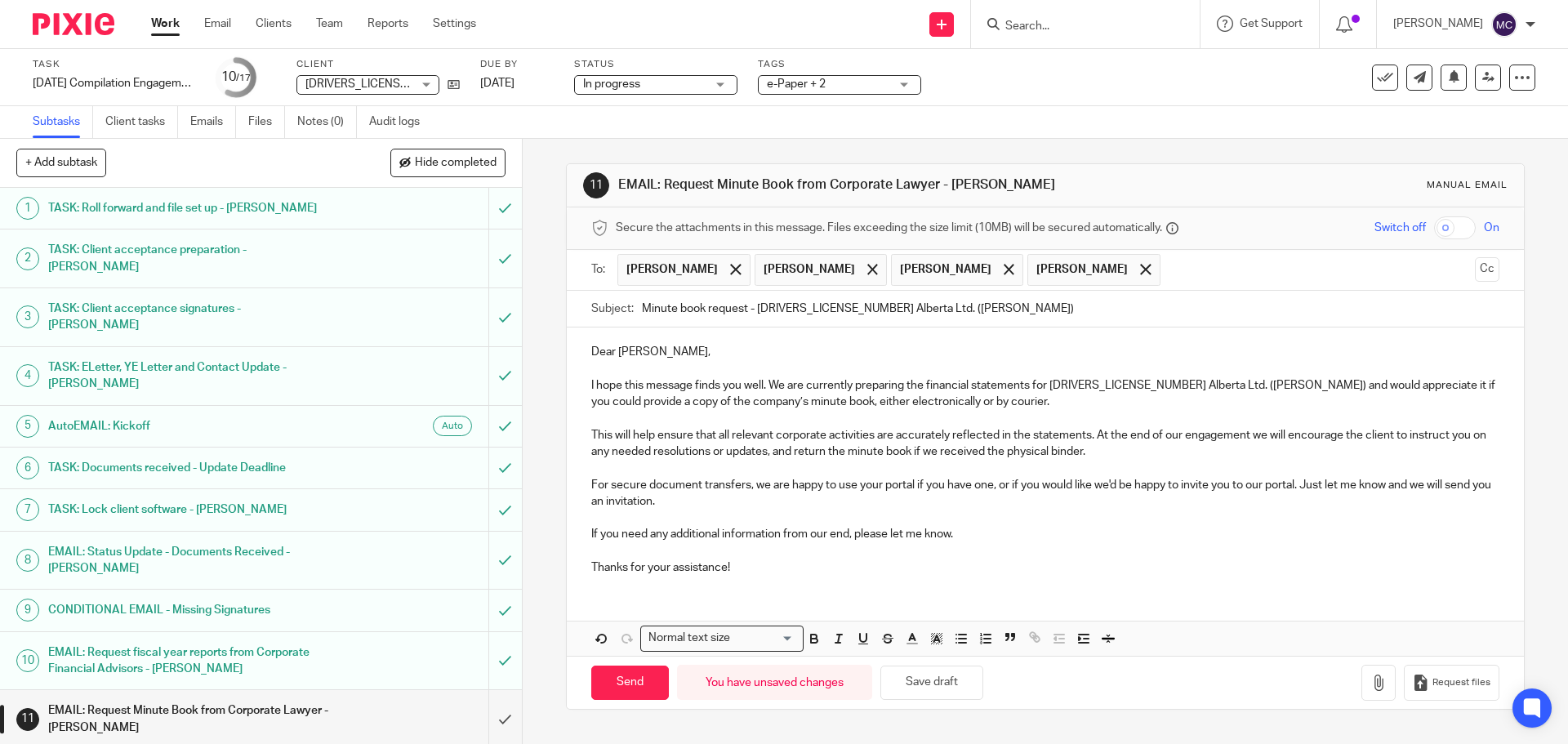
click at [1210, 387] on p "I hope this message finds you well. We are currently preparing the financial st…" at bounding box center [1045, 394] width 907 height 33
click at [916, 305] on input "Minute book request - 1616574 Alberta Ltd. (McBride)" at bounding box center [1070, 309] width 856 height 36
type input "Minute book request - 1616574 Alberta Ltd. (McBride) and Jenel Consulting"
click at [1318, 383] on p "I hope this message finds you well. We are currently preparing the financial st…" at bounding box center [1045, 394] width 907 height 33
click at [1144, 579] on div "Dear Lyndon, I hope this message finds you well. We are currently preparing the…" at bounding box center [1045, 458] width 956 height 260
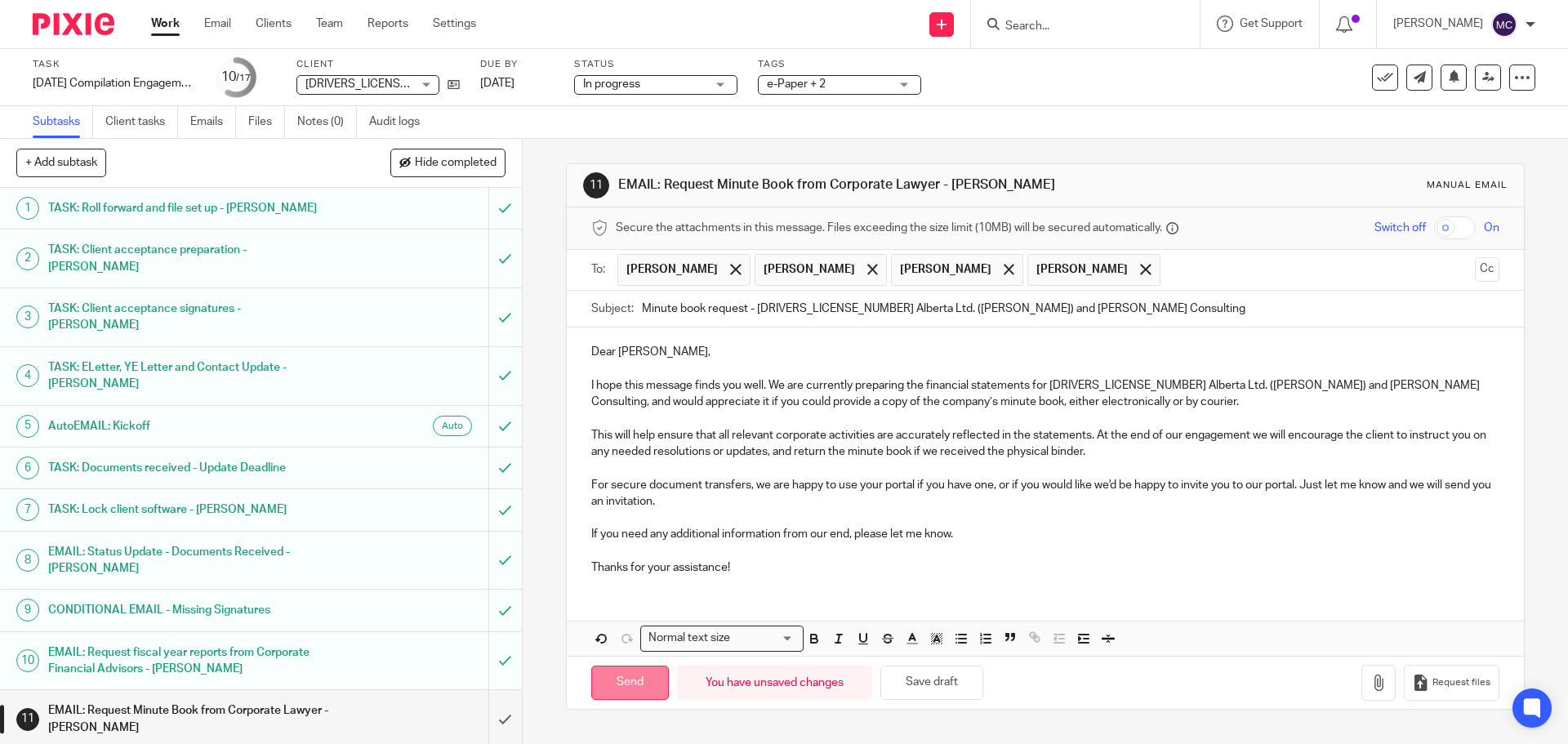
click at [626, 690] on input "Send" at bounding box center [630, 683] width 77 height 35
type input "Sent"
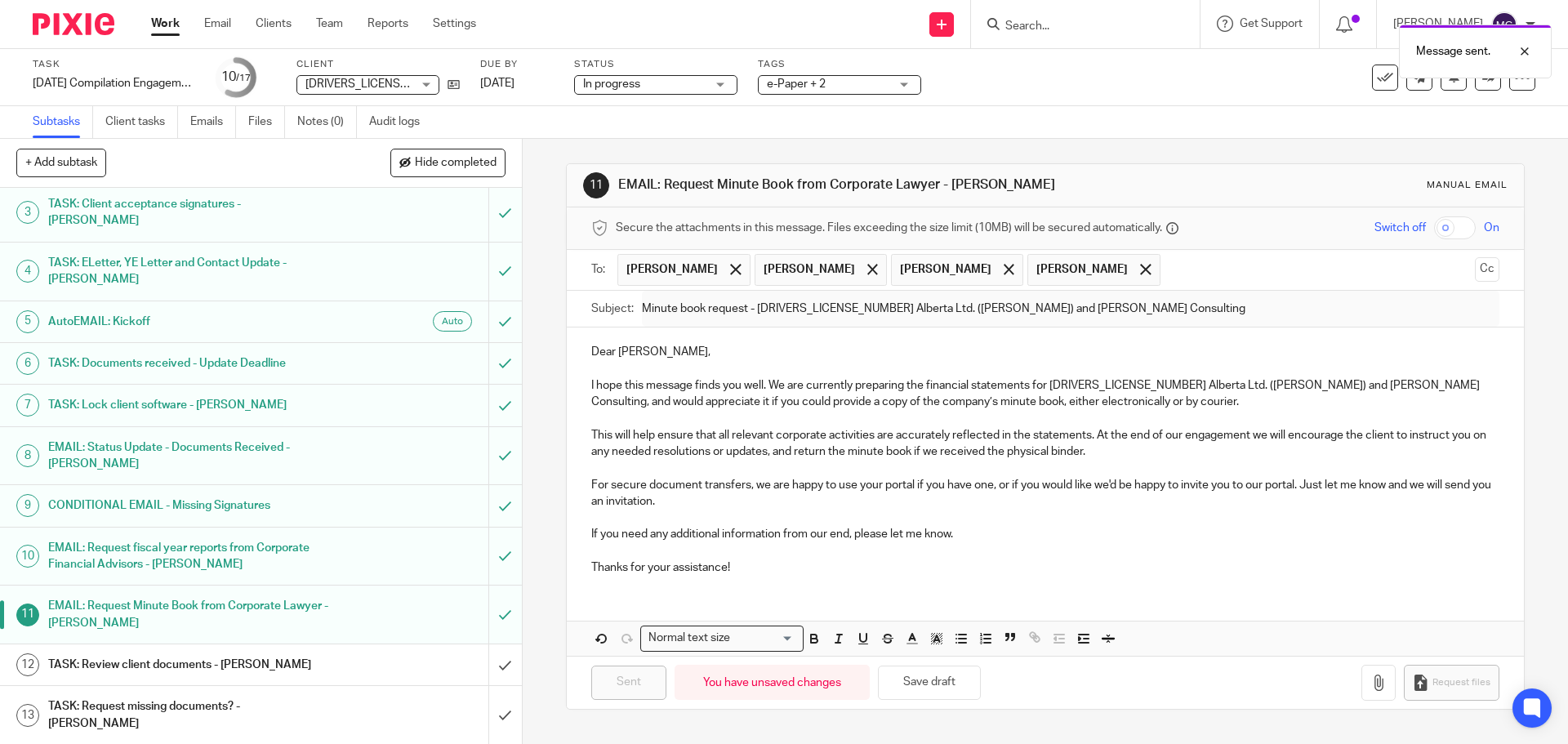
scroll to position [256, 0]
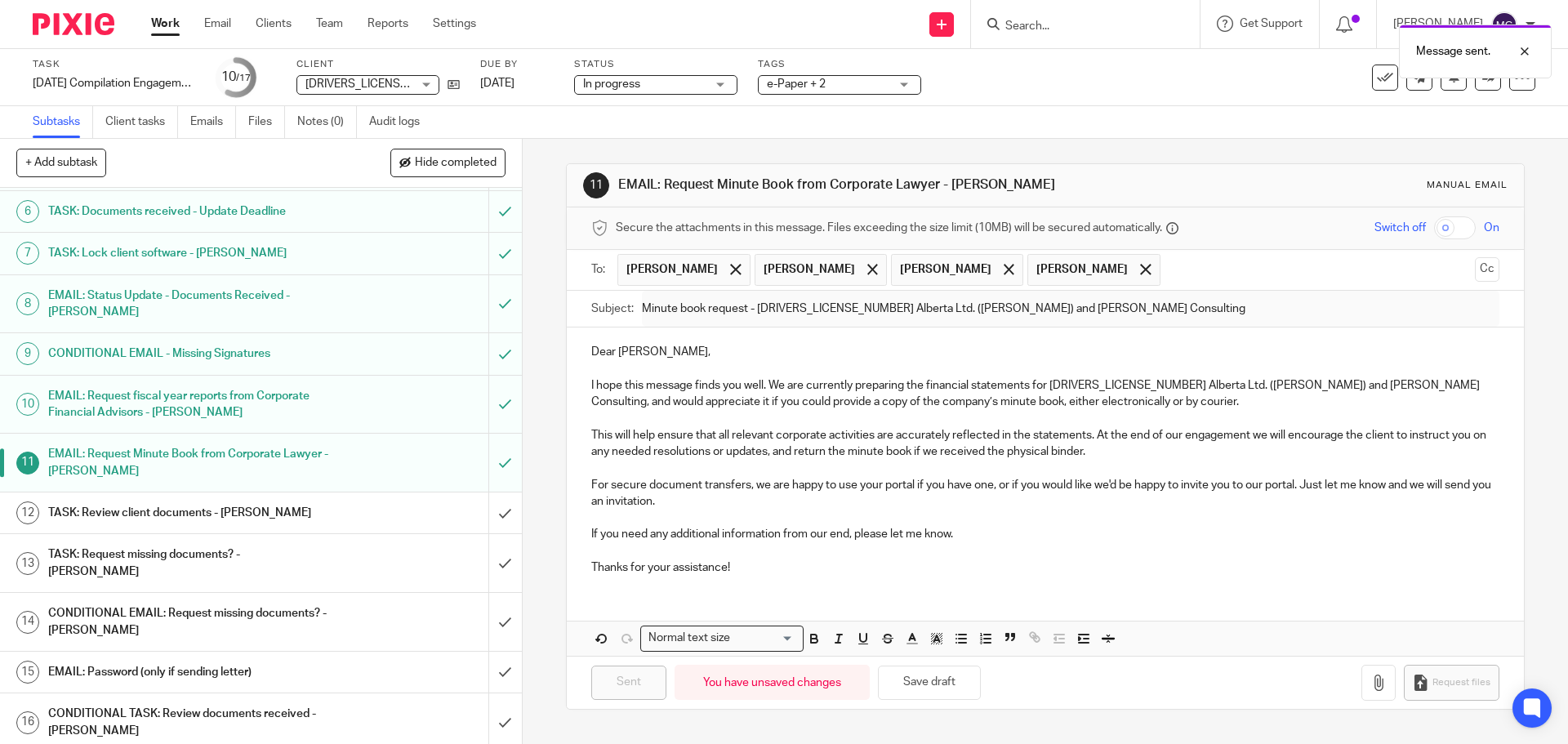
click at [285, 500] on h1 "TASK: Review client documents - [PERSON_NAME]" at bounding box center [189, 513] width 283 height 25
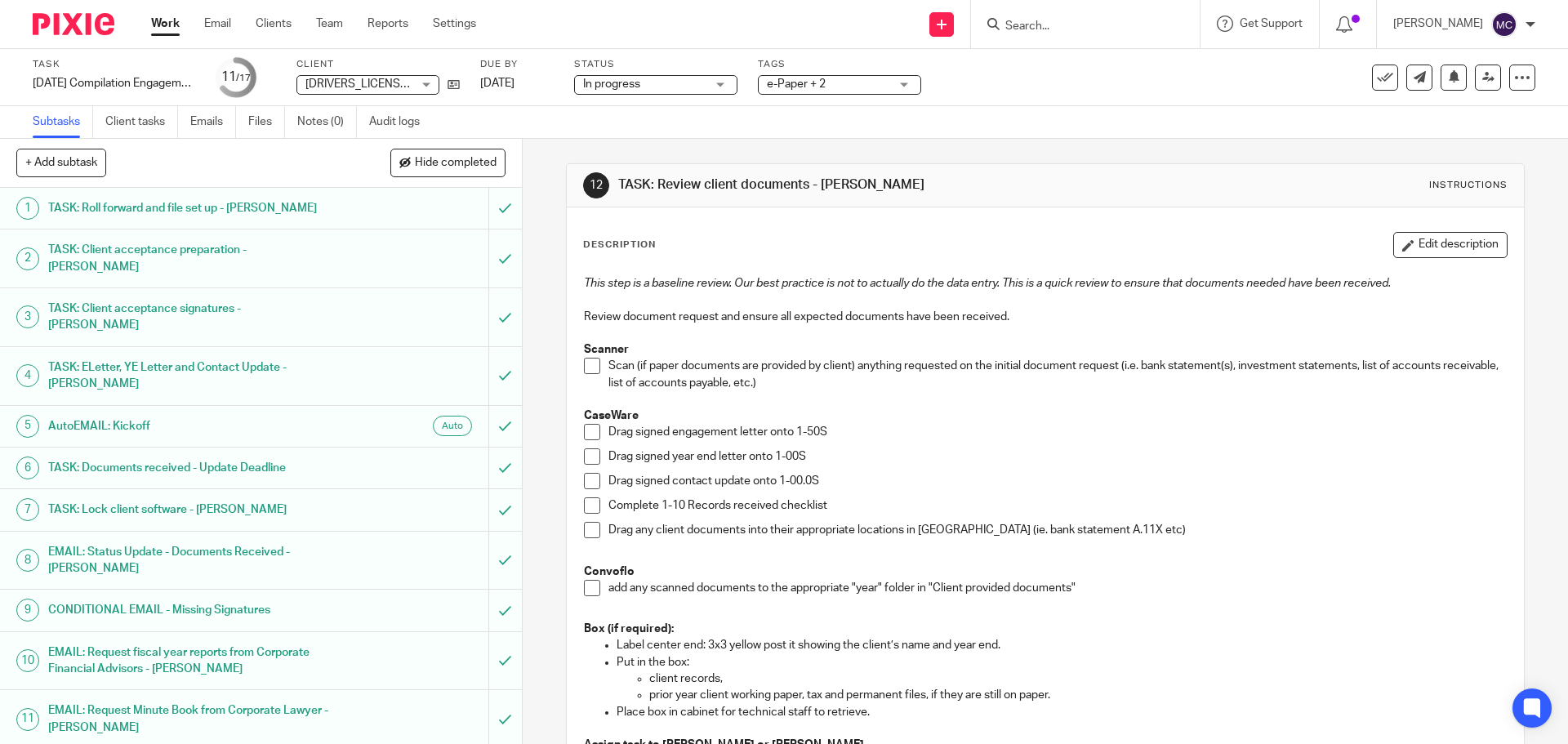
click at [586, 367] on span at bounding box center [592, 366] width 17 height 17
click at [584, 437] on span at bounding box center [592, 432] width 17 height 17
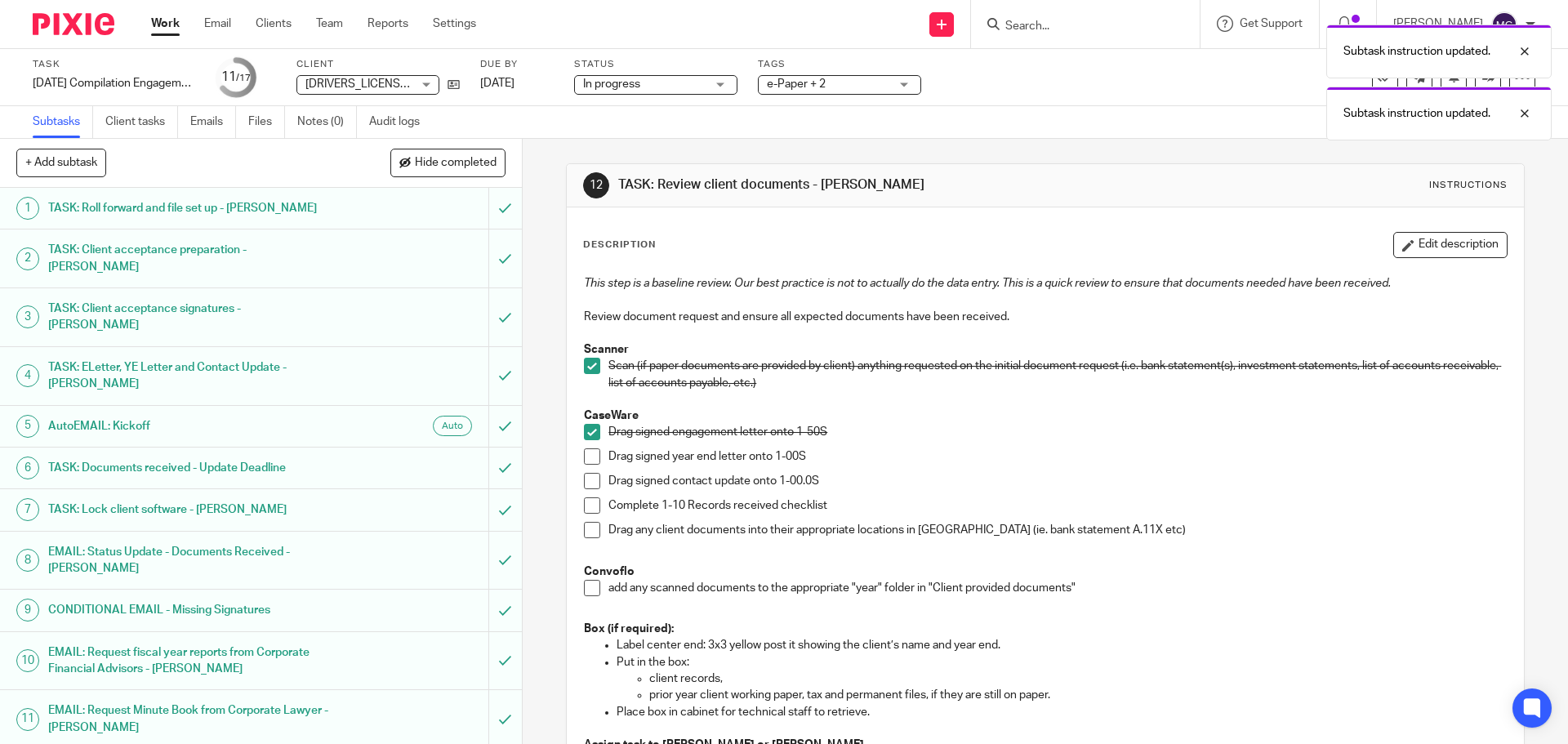
click at [587, 457] on span at bounding box center [592, 456] width 17 height 17
click at [591, 479] on span at bounding box center [592, 481] width 17 height 17
click at [591, 506] on span at bounding box center [592, 505] width 17 height 17
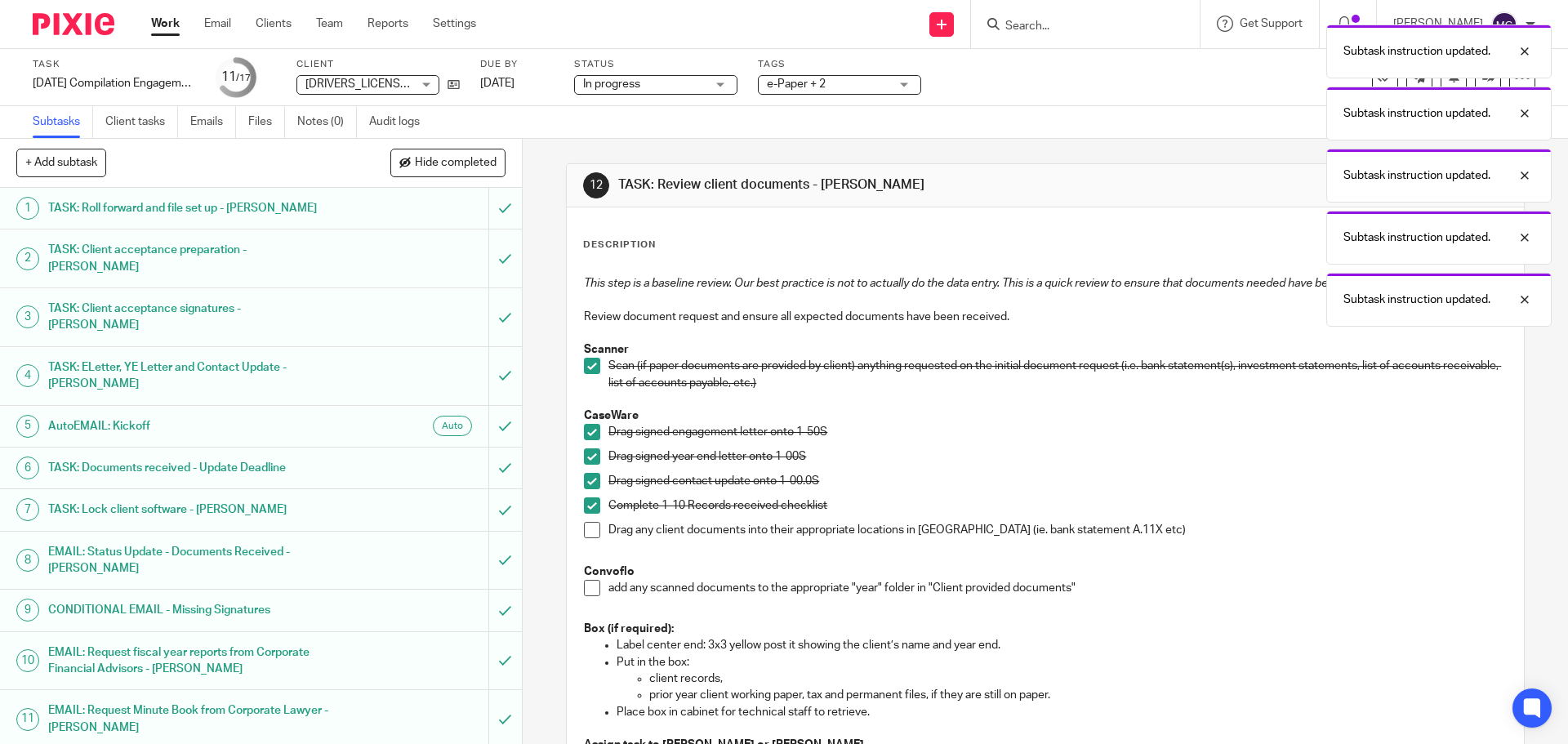
click at [587, 531] on span at bounding box center [592, 530] width 17 height 17
click at [587, 591] on span at bounding box center [592, 588] width 17 height 17
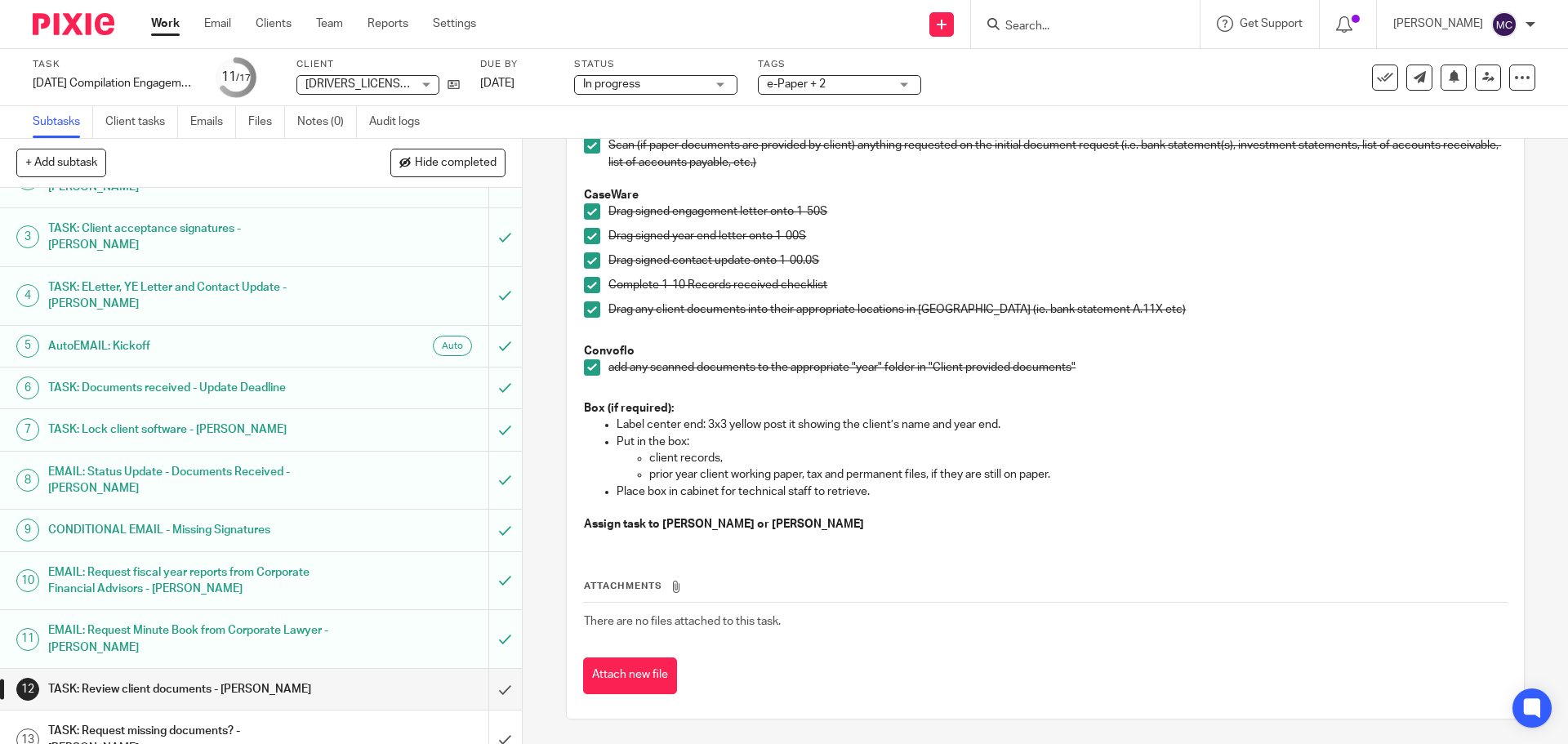
scroll to position [256, 0]
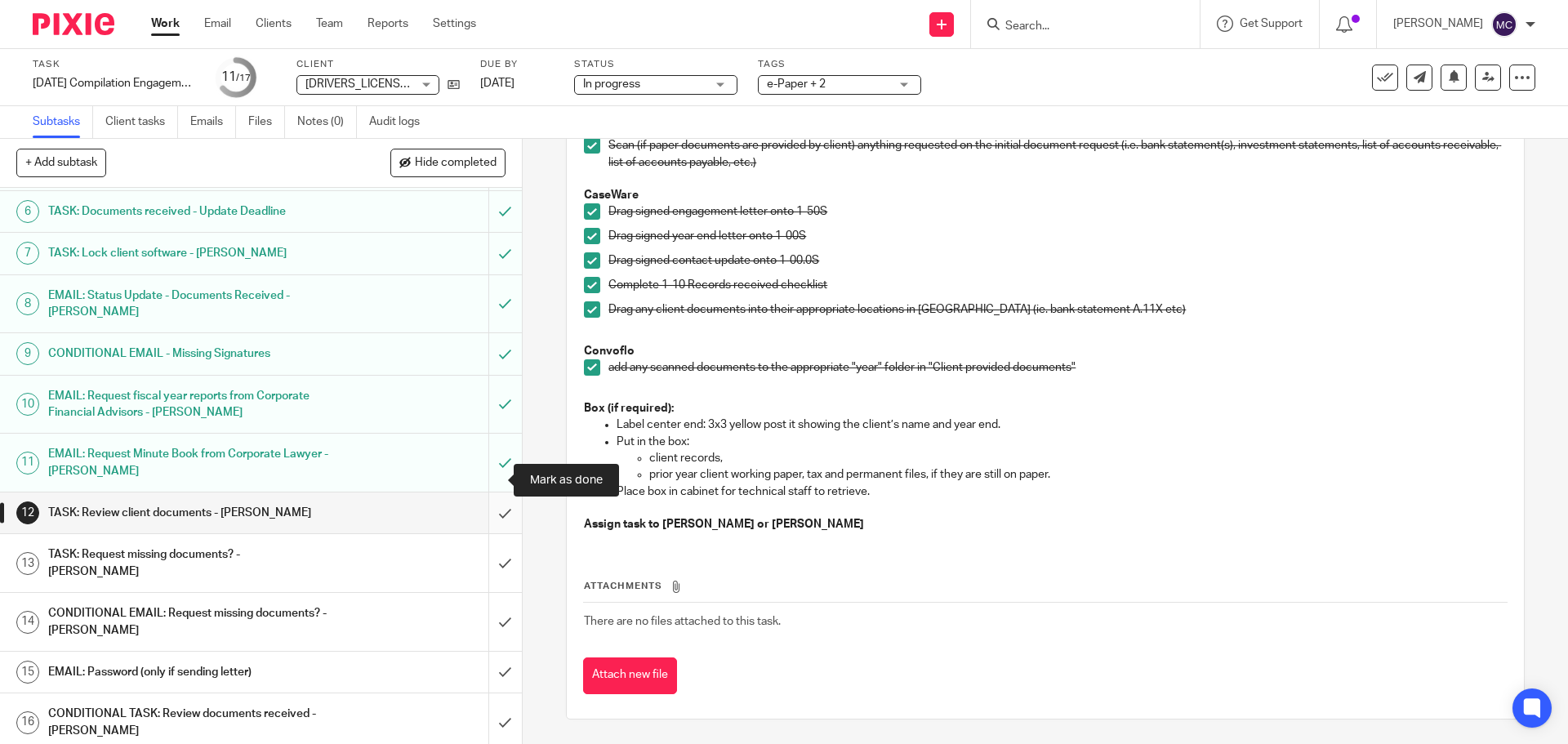
click at [491, 492] on input "submit" at bounding box center [261, 512] width 522 height 41
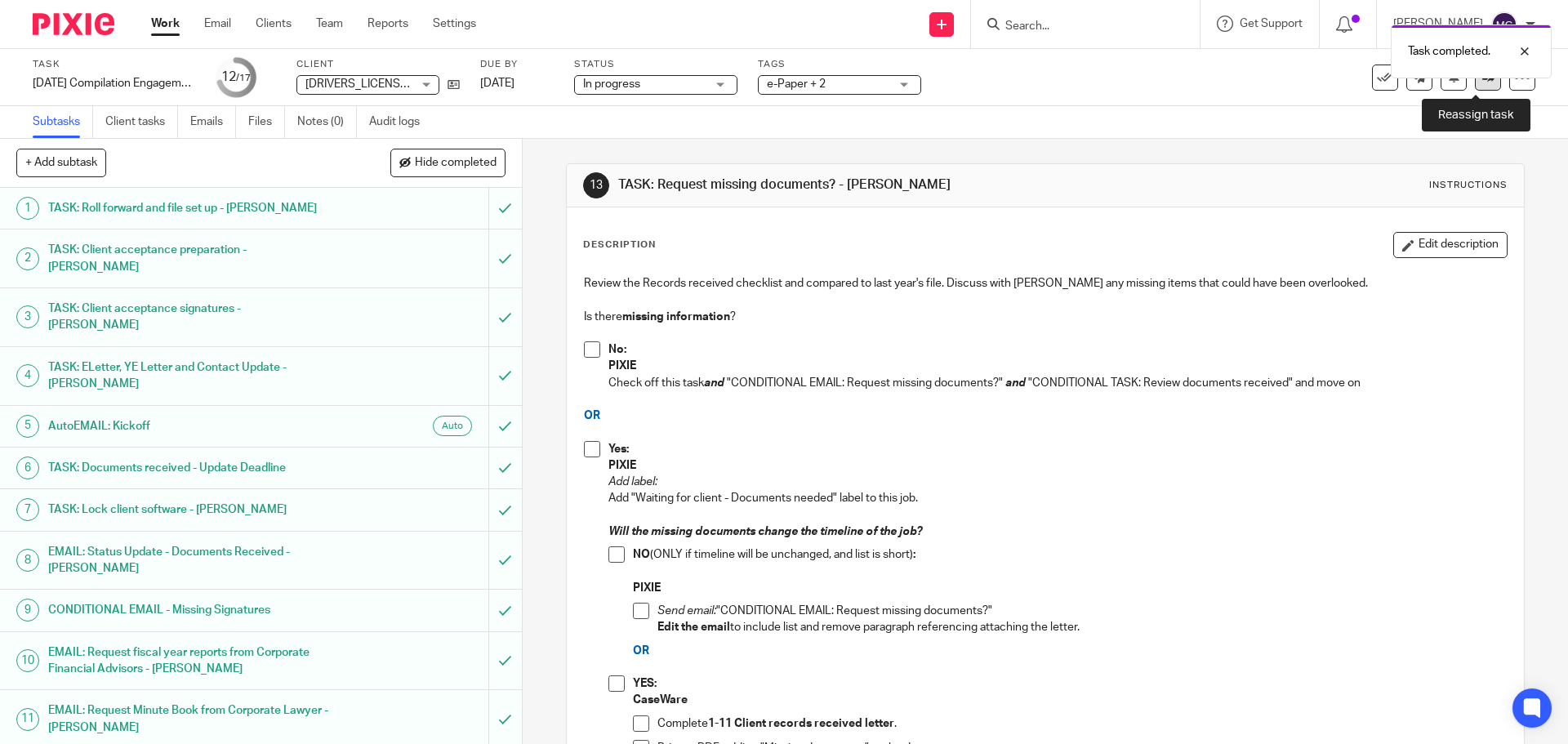
click at [1474, 83] on link at bounding box center [1487, 77] width 26 height 26
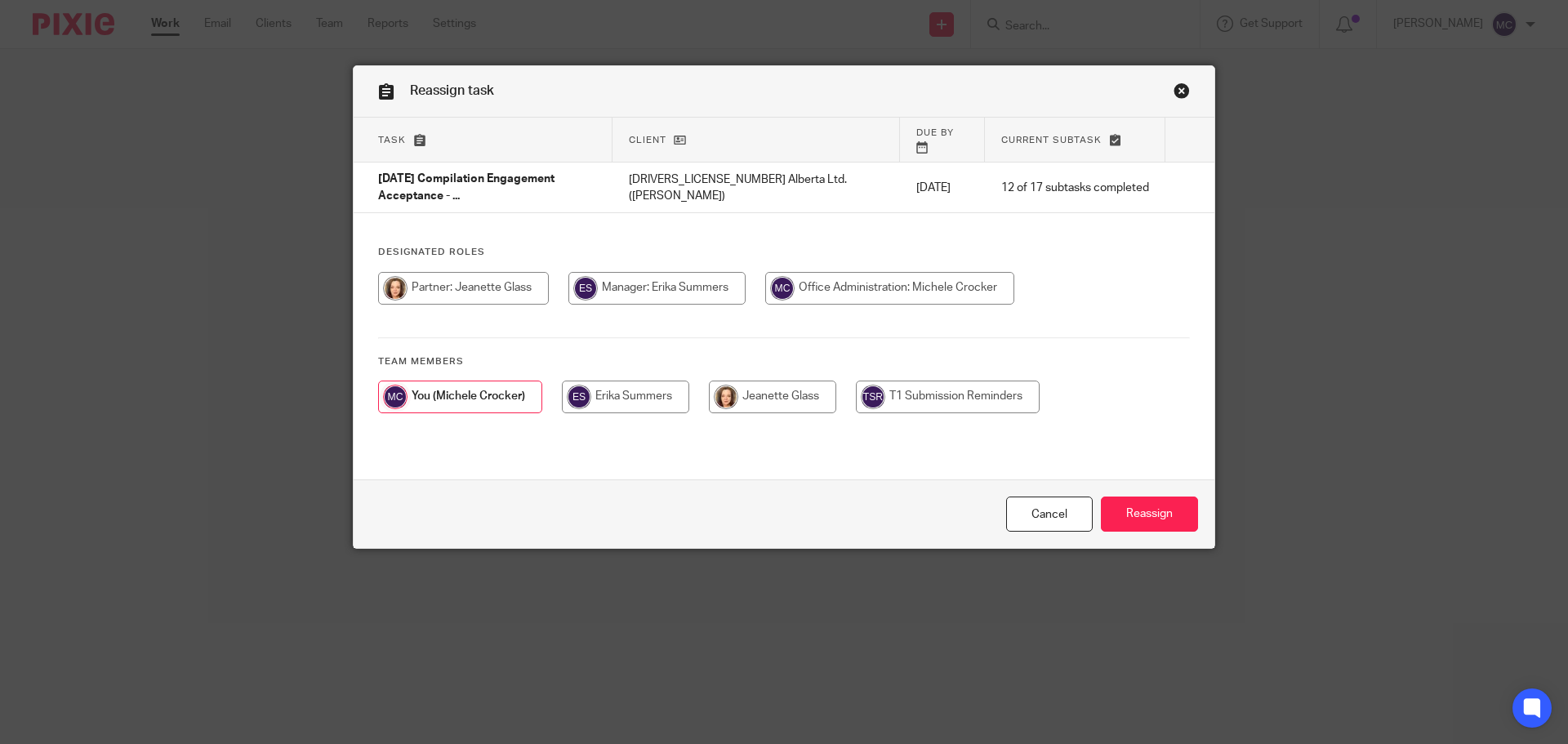
click at [630, 384] on input "radio" at bounding box center [626, 396] width 128 height 32
radio input "true"
click at [1132, 510] on input "Reassign" at bounding box center [1149, 513] width 97 height 35
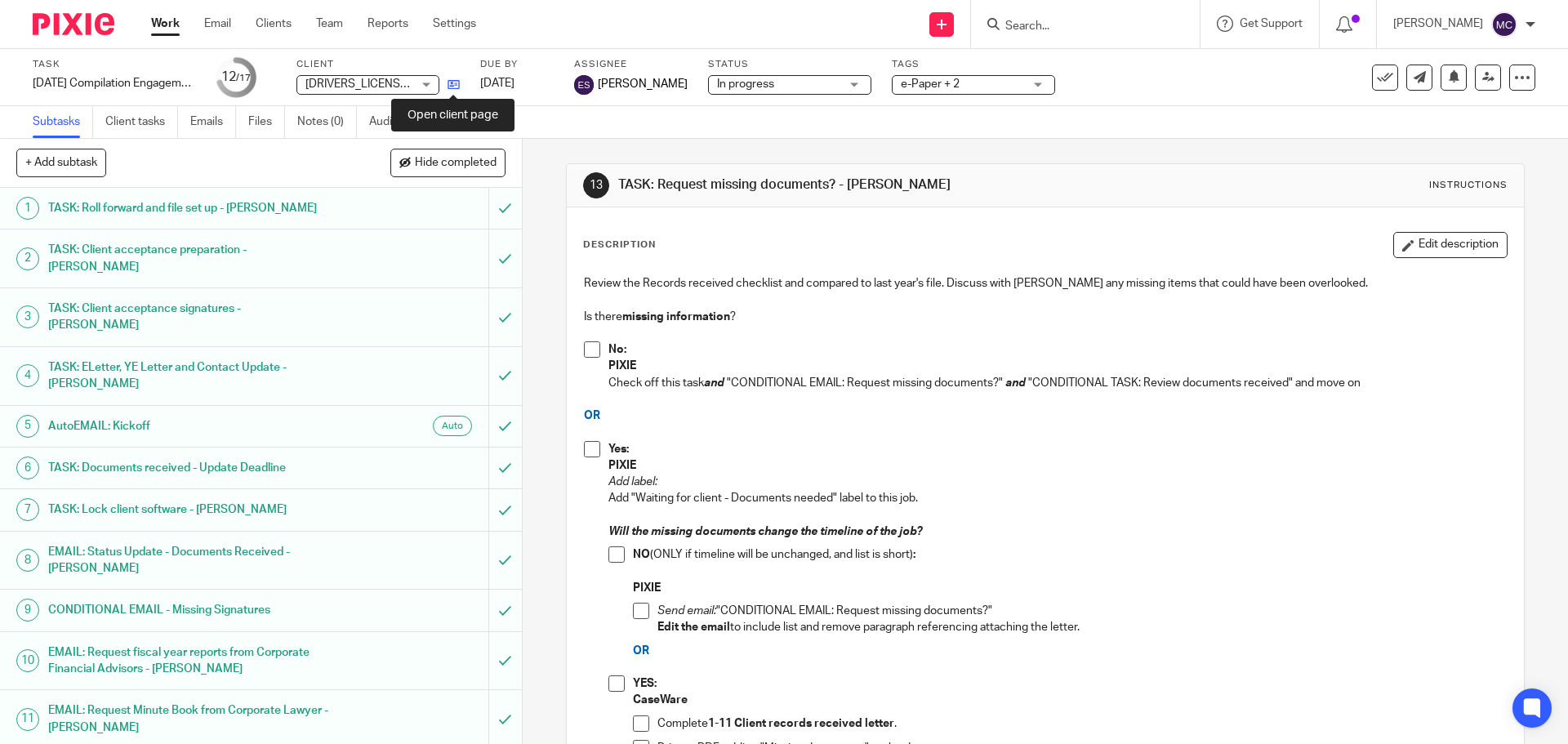
click at [454, 85] on icon at bounding box center [453, 84] width 12 height 12
click at [1124, 32] on input "Search" at bounding box center [1077, 27] width 147 height 15
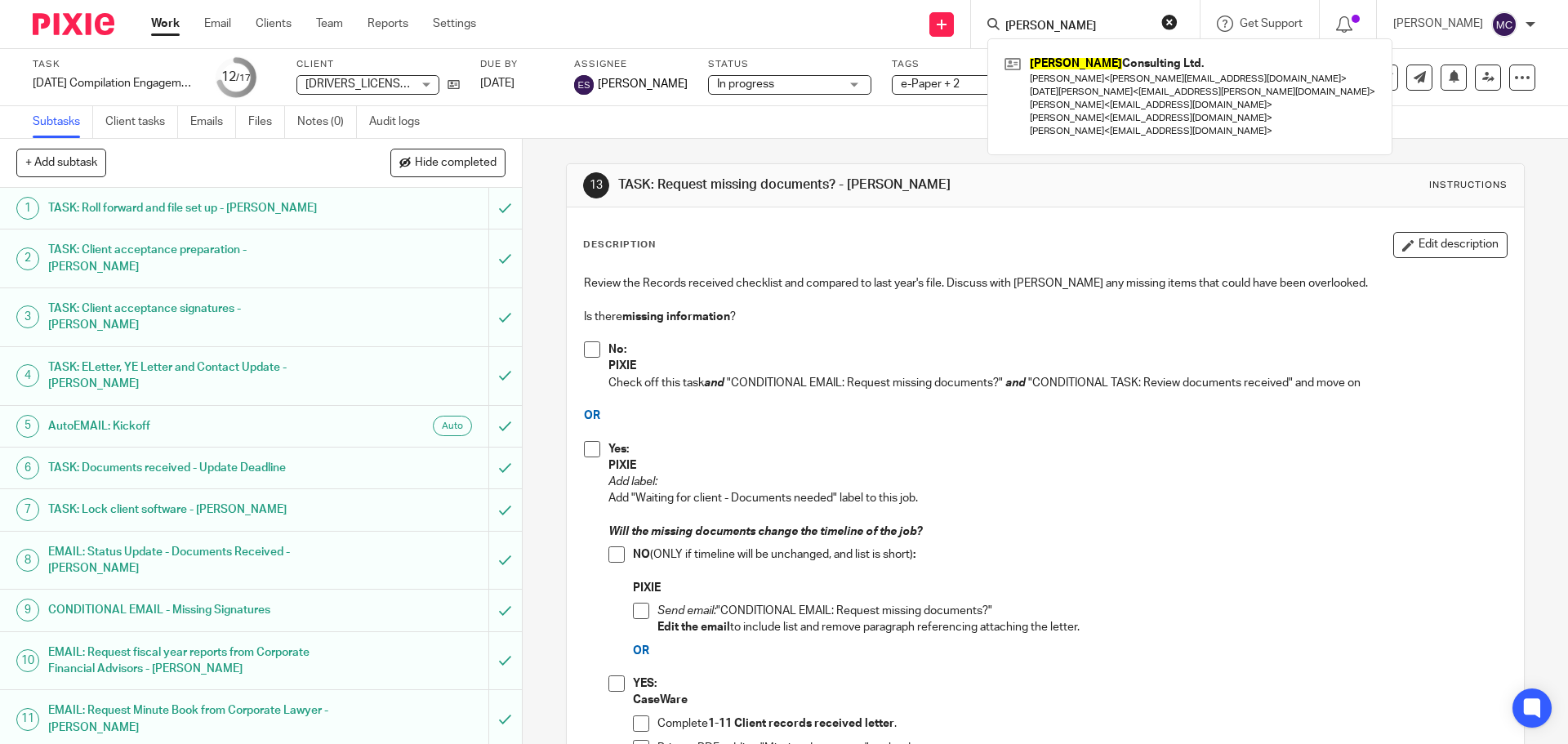
type input "Jenel"
click button "submit" at bounding box center [0, 0] width 0 height 0
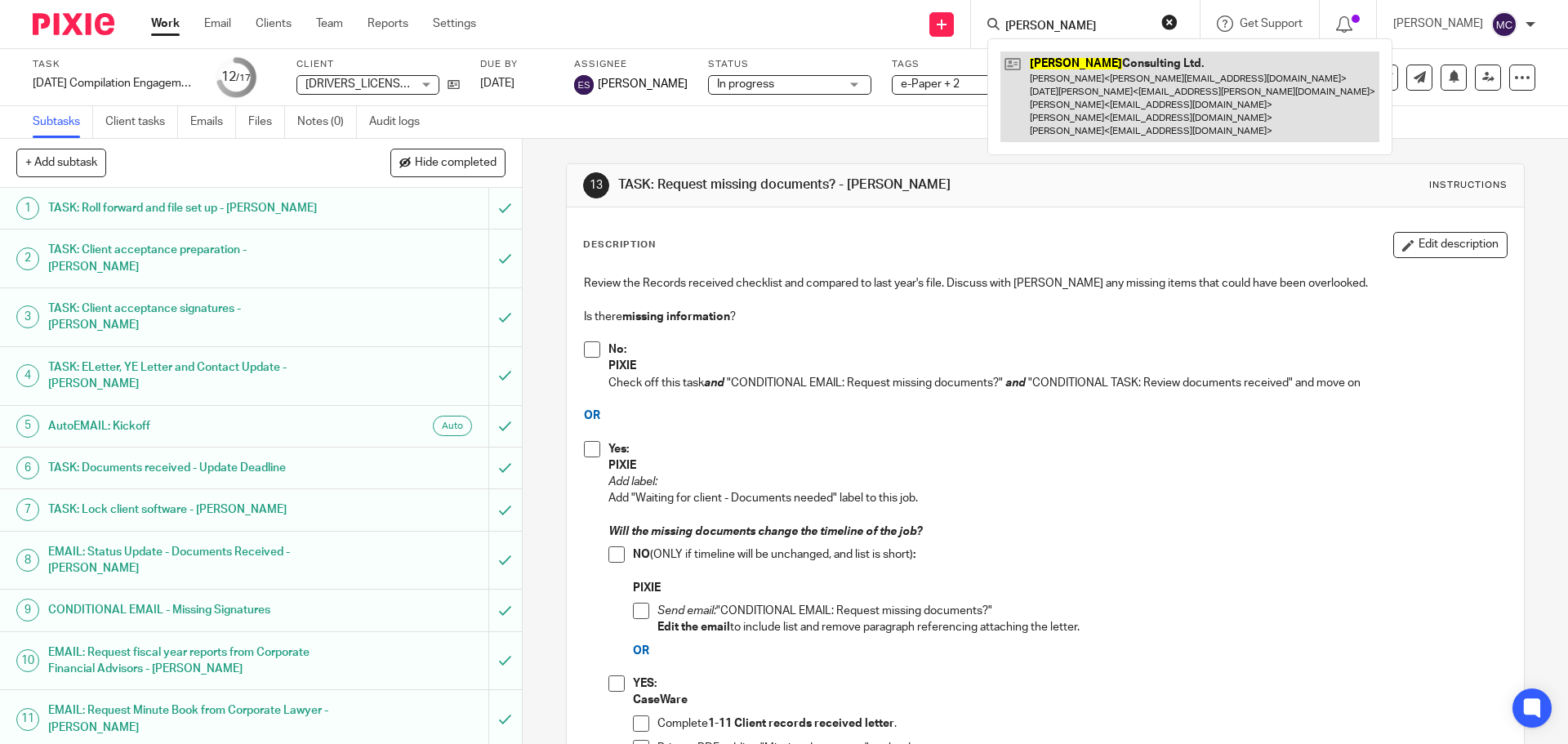
click at [1104, 63] on link at bounding box center [1190, 96] width 379 height 90
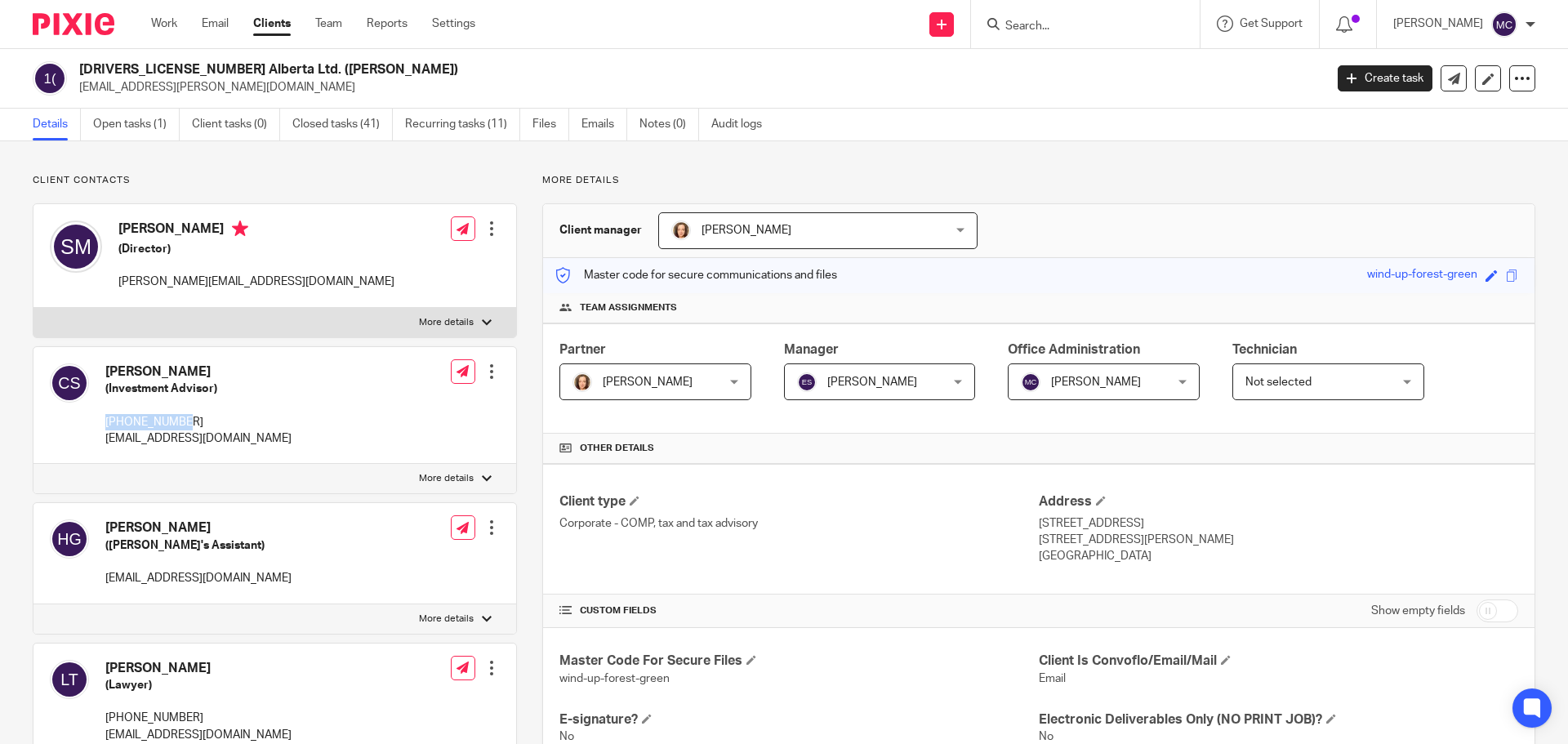
drag, startPoint x: 107, startPoint y: 421, endPoint x: 193, endPoint y: 421, distance: 86.0
click at [193, 421] on p "[PHONE_NUMBER]" at bounding box center [198, 422] width 186 height 17
copy p "[PHONE_NUMBER]"
click at [139, 125] on link "Open tasks (1)" at bounding box center [136, 124] width 86 height 32
click at [493, 379] on div at bounding box center [492, 372] width 17 height 17
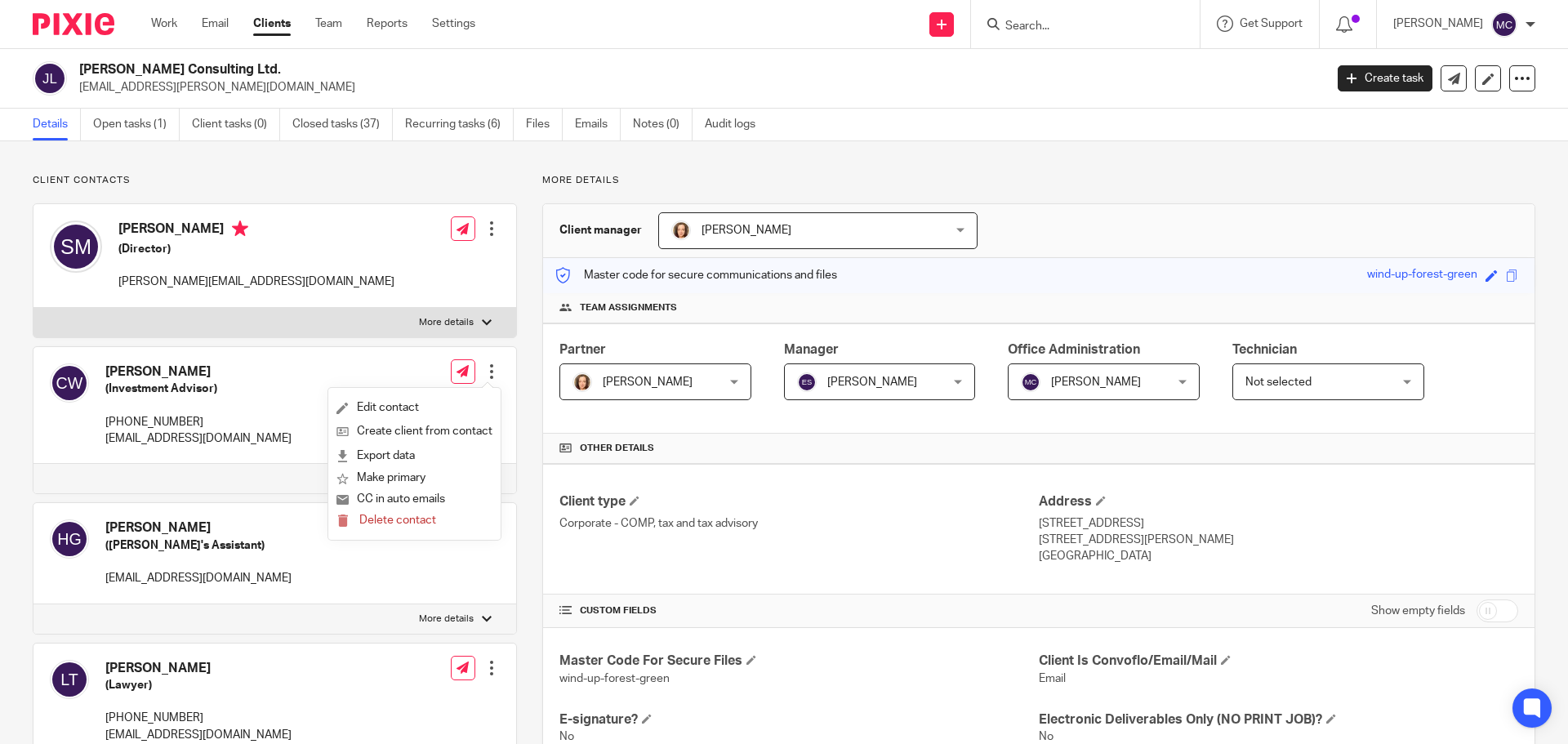
click at [489, 379] on div at bounding box center [492, 372] width 17 height 17
click at [486, 377] on div at bounding box center [492, 372] width 17 height 17
click at [406, 407] on link "Edit contact" at bounding box center [414, 407] width 156 height 24
click at [401, 406] on link "Edit contact" at bounding box center [414, 407] width 156 height 24
click at [249, 408] on div "[PERSON_NAME] (Investment Advisor) [PHONE_NUMBER] [EMAIL_ADDRESS][DOMAIN_NAME] …" at bounding box center [275, 406] width 483 height 118
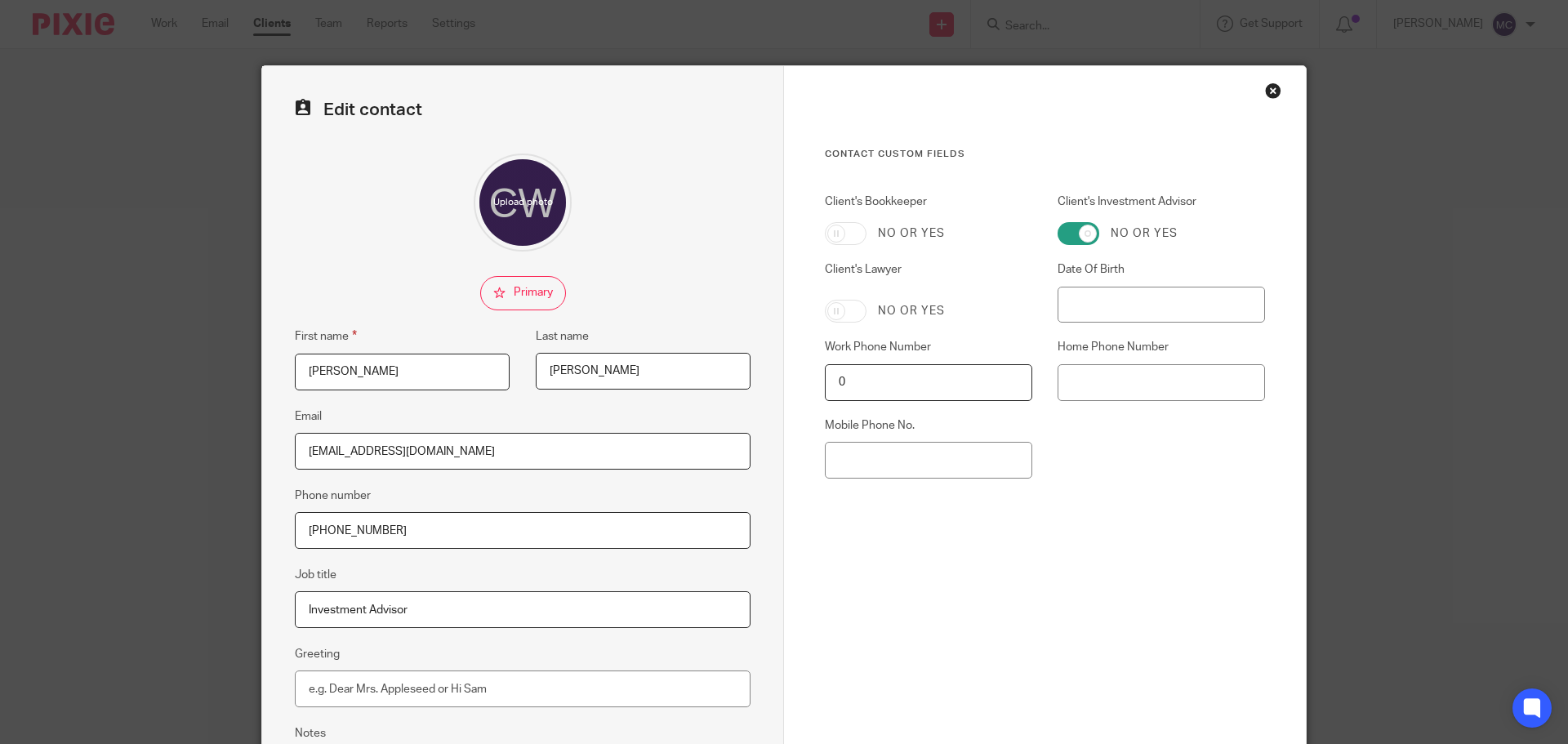
drag, startPoint x: 392, startPoint y: 373, endPoint x: 213, endPoint y: 378, distance: 179.1
click at [213, 378] on div "Edit contact First name Catherine Last name Wolfe Email cwolfe@cgf.com Phone nu…" at bounding box center [784, 372] width 1568 height 744
type input "Chris"
drag, startPoint x: 597, startPoint y: 376, endPoint x: 500, endPoint y: 383, distance: 97.3
click at [500, 383] on div "First name Chris Last name Wolfe" at bounding box center [510, 367] width 481 height 80
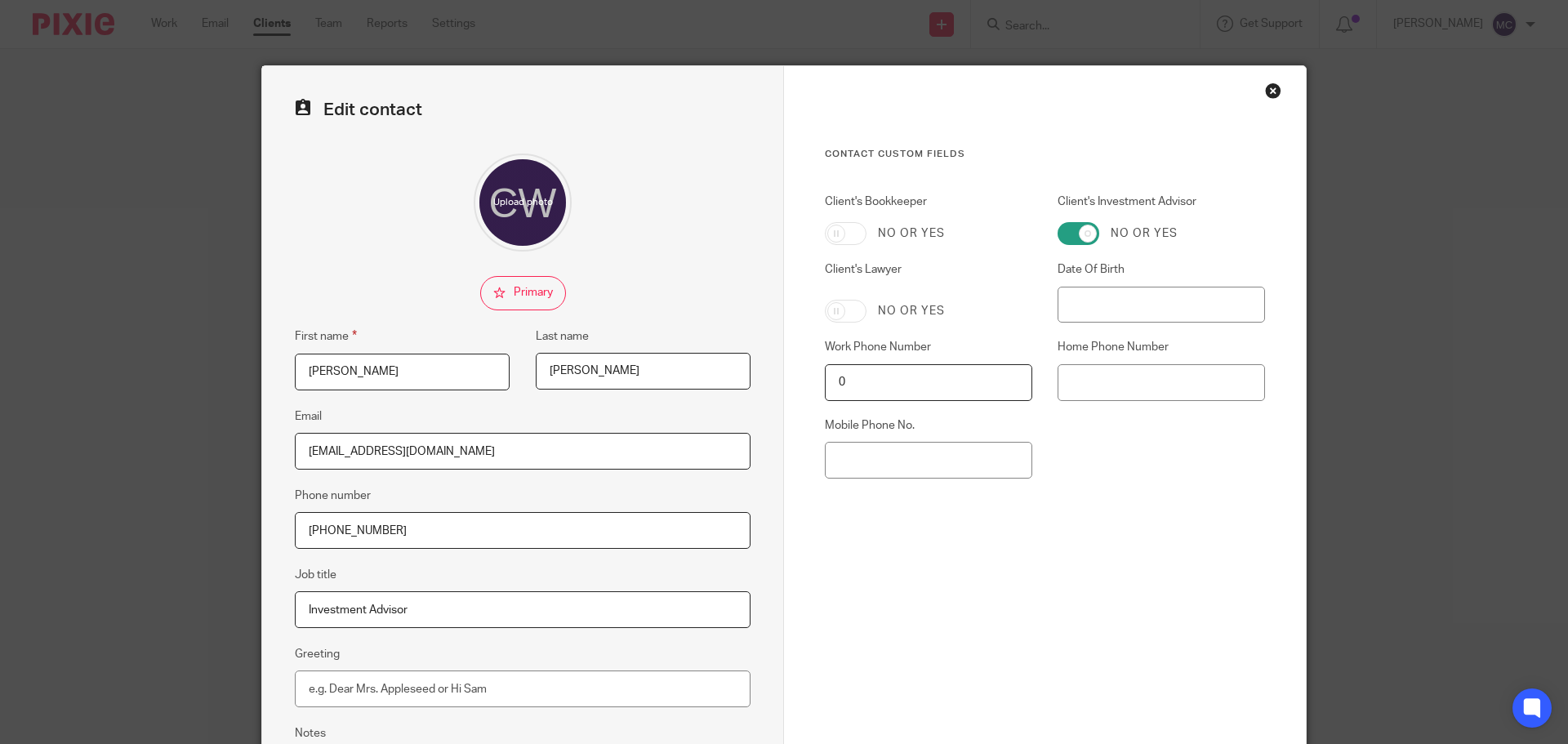
type input "Spielmann"
drag, startPoint x: 335, startPoint y: 449, endPoint x: 309, endPoint y: 451, distance: 26.1
click at [309, 451] on input "cwolfe@cgf.com" at bounding box center [522, 451] width 455 height 36
type input "cspielmann@cgf.com"
click at [350, 497] on label "Phone number" at bounding box center [333, 496] width 76 height 17
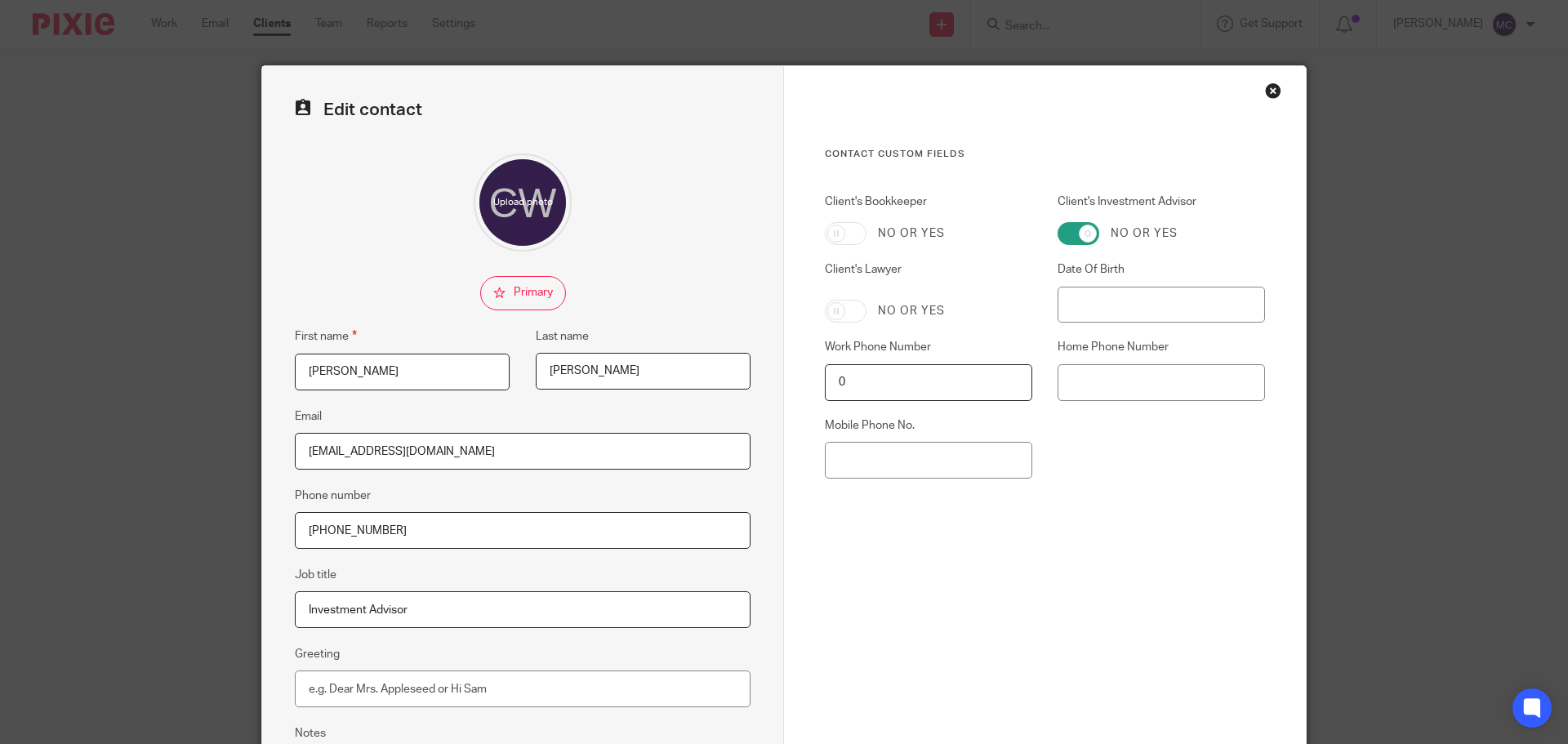
click at [350, 512] on input "780 408-1744" at bounding box center [522, 530] width 455 height 36
drag, startPoint x: 405, startPoint y: 530, endPoint x: 270, endPoint y: 537, distance: 135.2
click at [270, 537] on div "Edit contact First name Chris Last name Spielmann Email cspielmann@cgf.com Phon…" at bounding box center [523, 463] width 522 height 793
paste input "505"
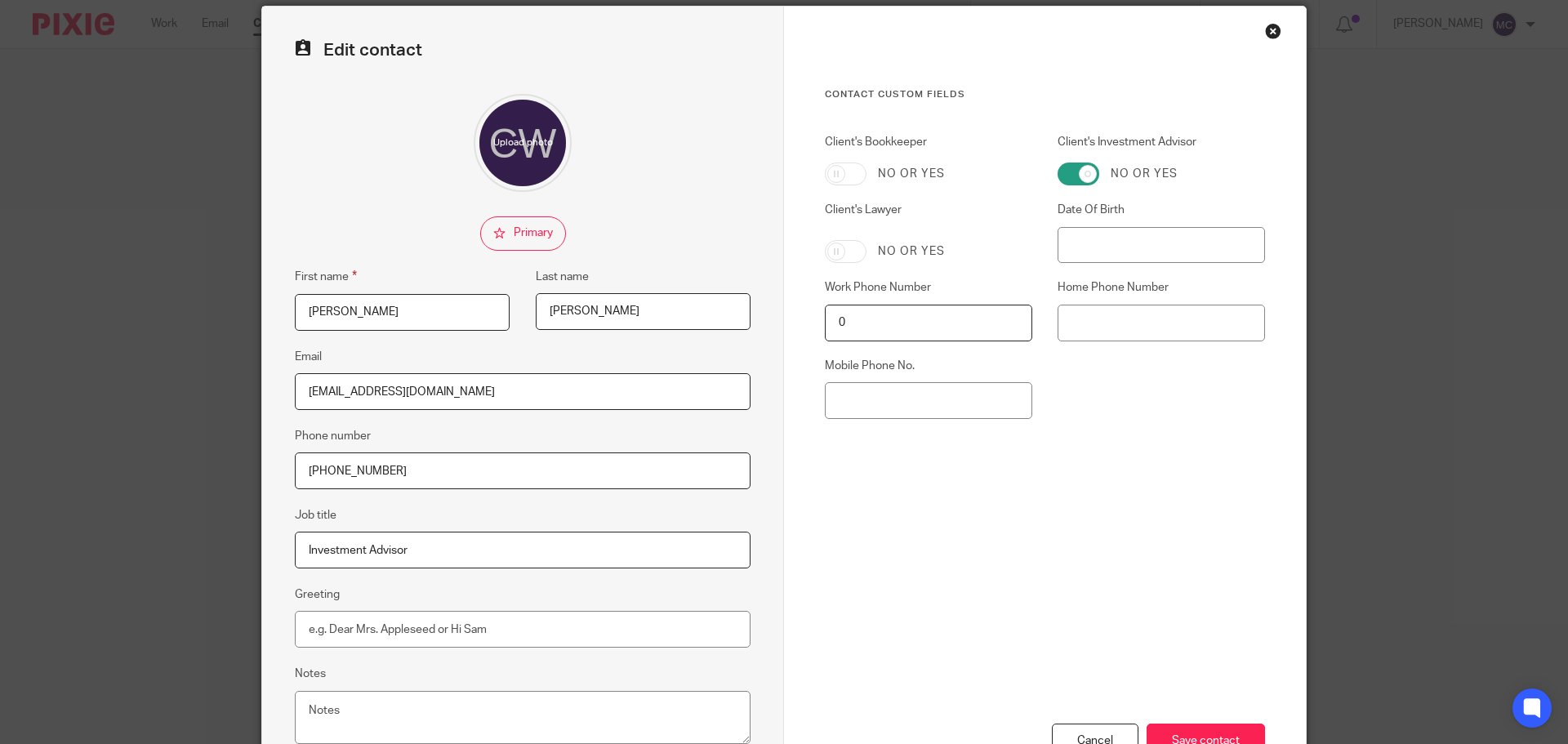
scroll to position [181, 0]
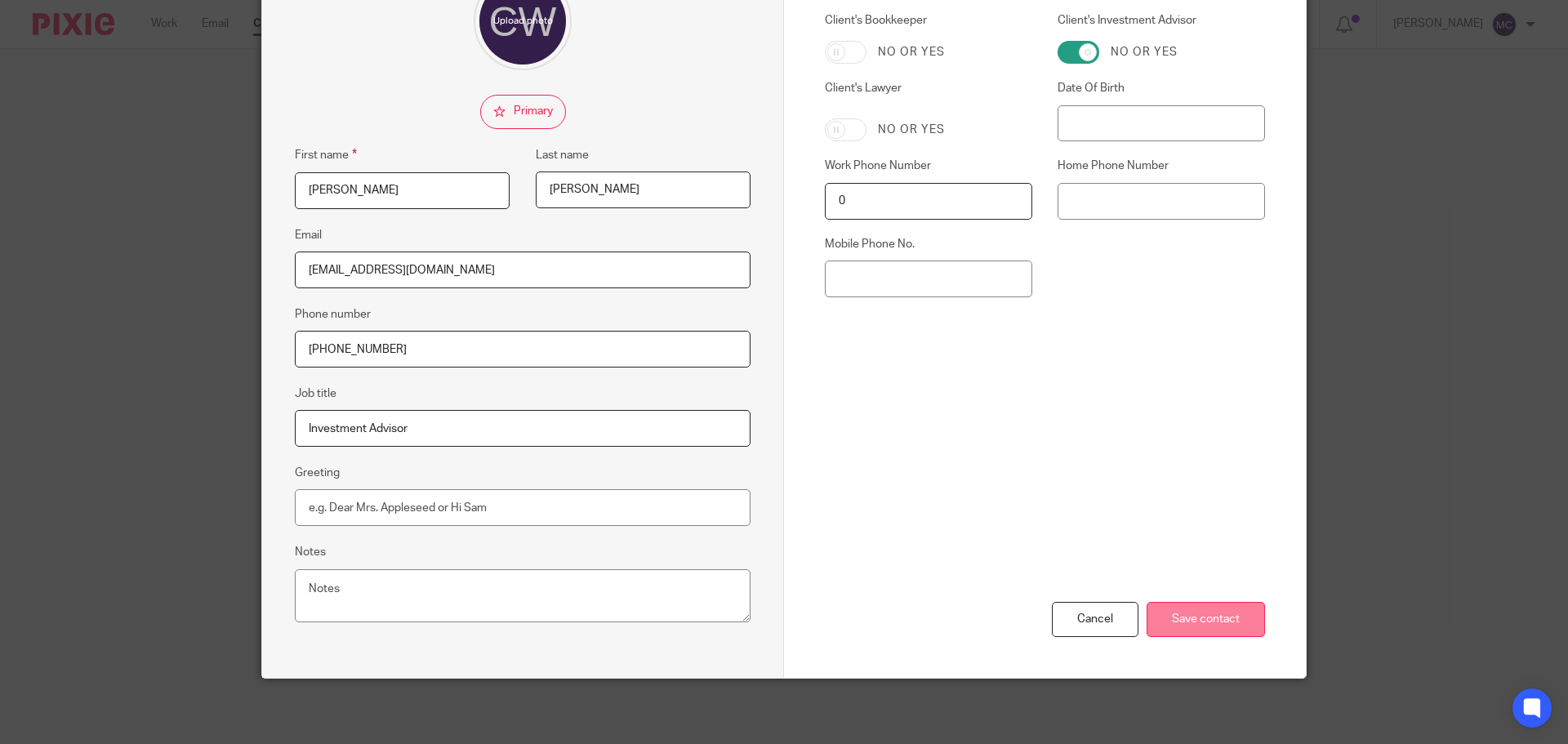
type input "780 408-1505"
click at [1211, 608] on input "Save contact" at bounding box center [1205, 619] width 119 height 35
